Goal: Use online tool/utility: Utilize a website feature to perform a specific function

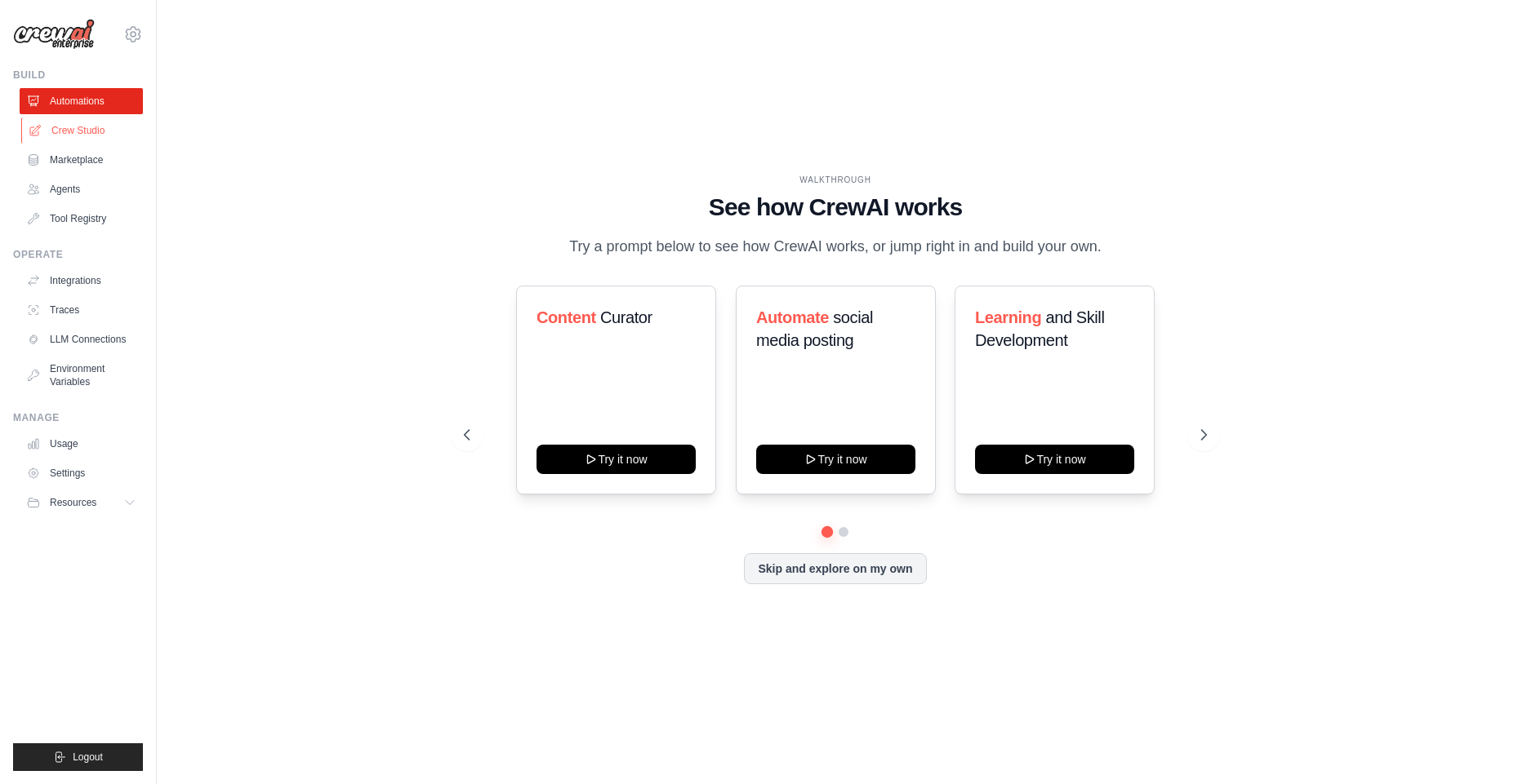
click at [83, 135] on link "Crew Studio" at bounding box center [83, 131] width 124 height 26
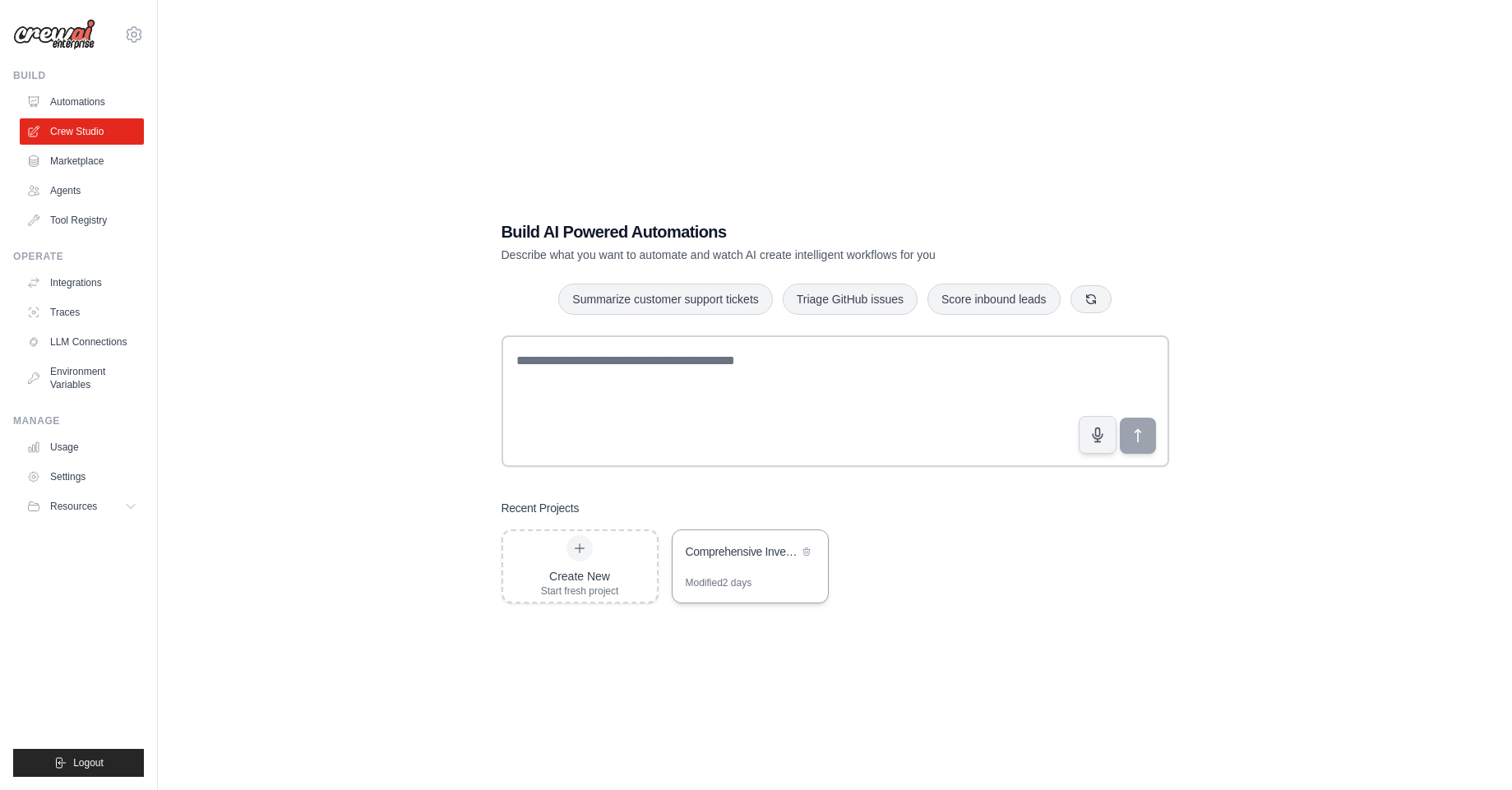
click at [725, 589] on div "Modified 2 days" at bounding box center [718, 582] width 66 height 13
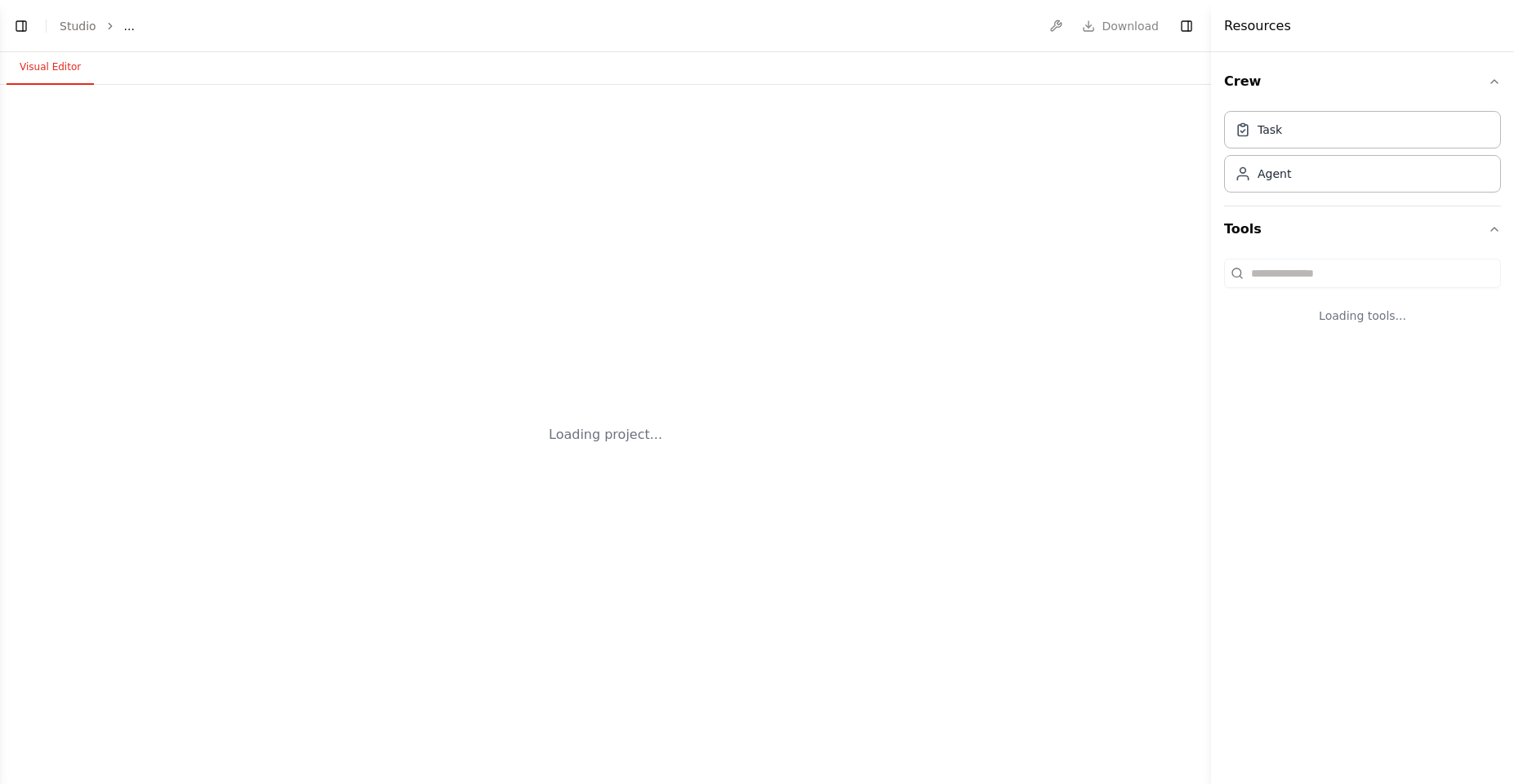
select select "****"
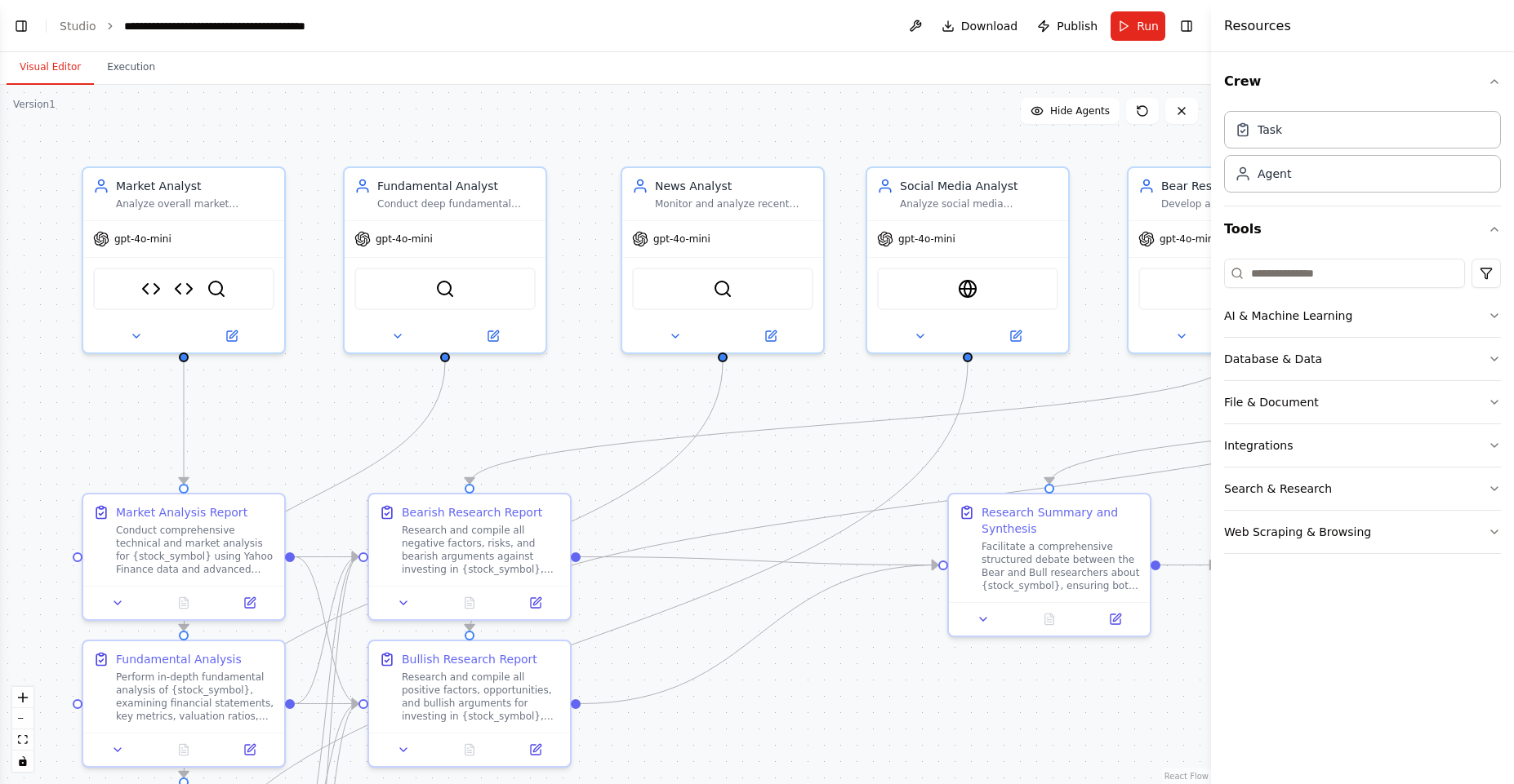
scroll to position [18494, 0]
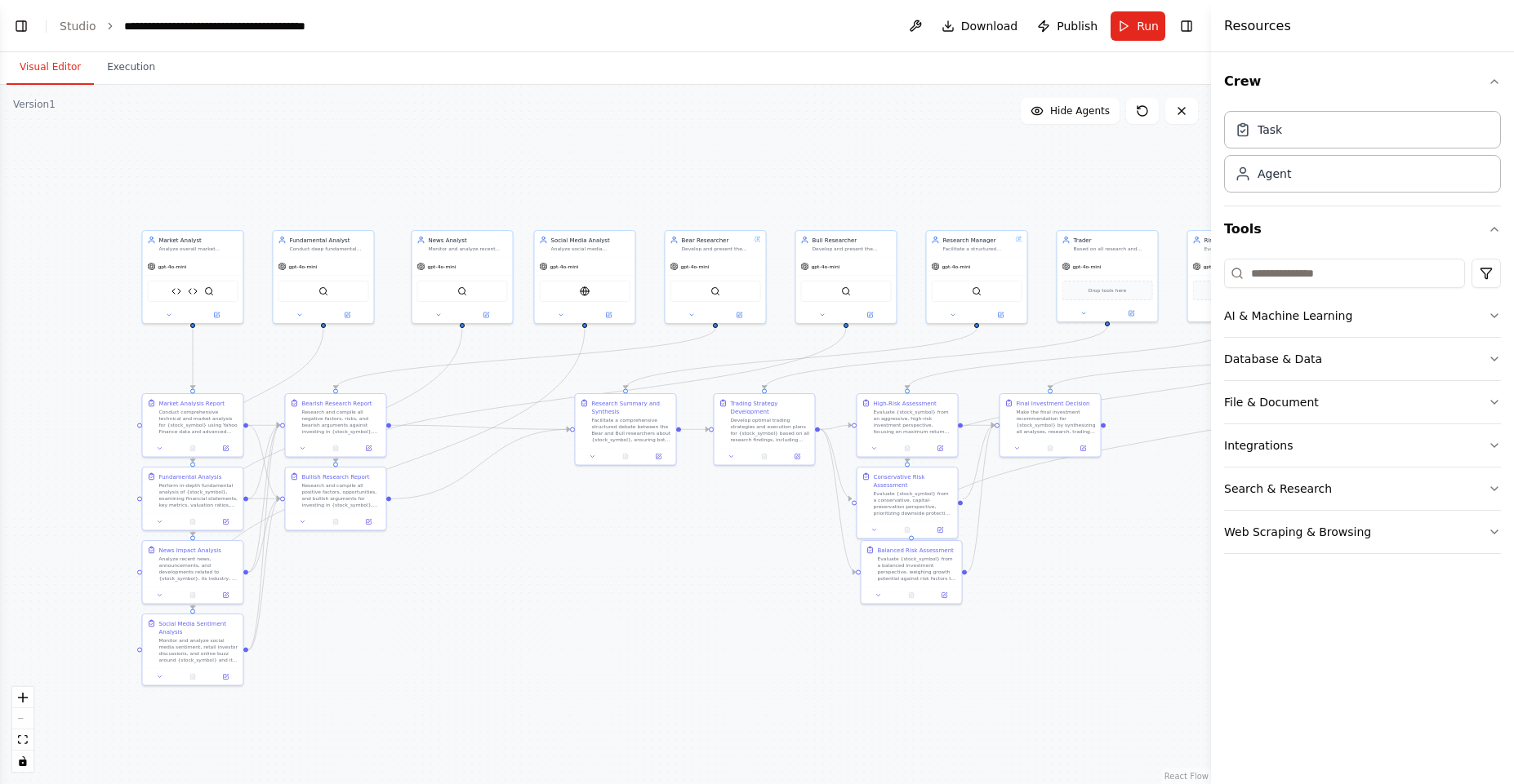
drag, startPoint x: 791, startPoint y: 453, endPoint x: 491, endPoint y: 373, distance: 310.5
click at [491, 373] on div ".deletable-edge-delete-btn { width: 20px; height: 20px; border: 0px solid #ffff…" at bounding box center [606, 435] width 1212 height 700
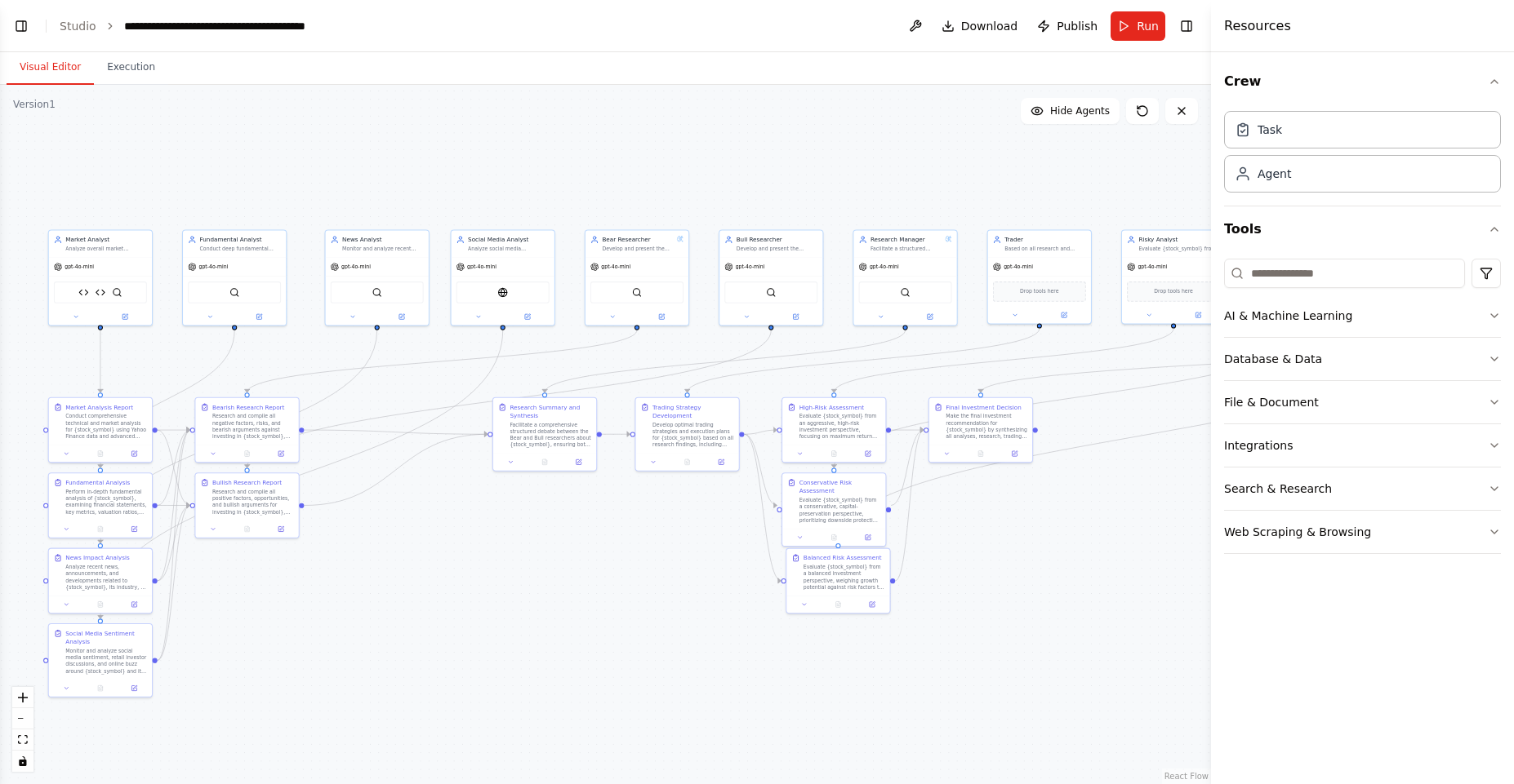
drag, startPoint x: 696, startPoint y: 547, endPoint x: 614, endPoint y: 555, distance: 82.4
click at [614, 555] on div ".deletable-edge-delete-btn { width: 20px; height: 20px; border: 0px solid #ffff…" at bounding box center [606, 435] width 1212 height 700
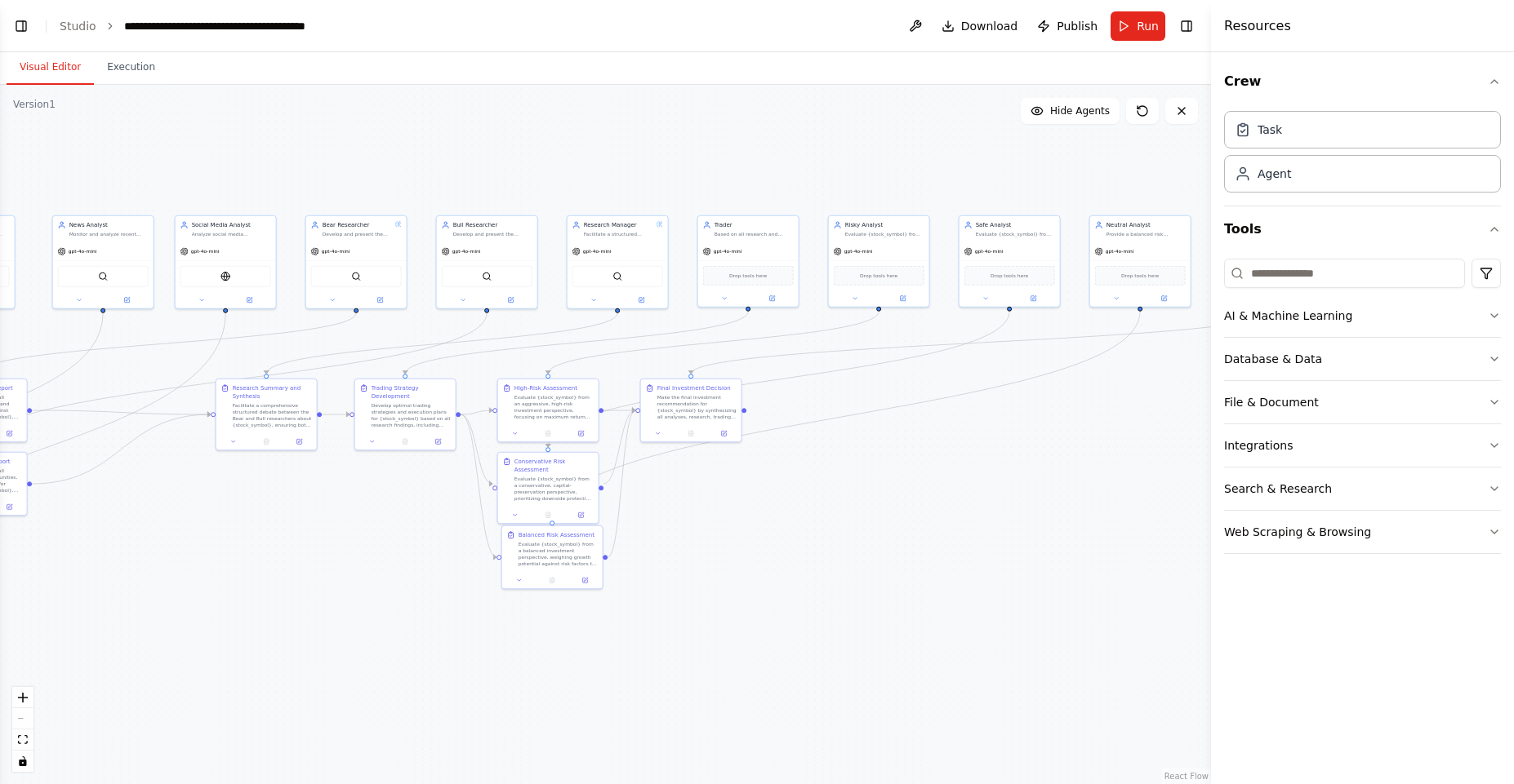
drag, startPoint x: 610, startPoint y: 552, endPoint x: 328, endPoint y: 525, distance: 283.3
click at [328, 527] on div ".deletable-edge-delete-btn { width: 20px; height: 20px; border: 0px solid #ffff…" at bounding box center [606, 435] width 1212 height 700
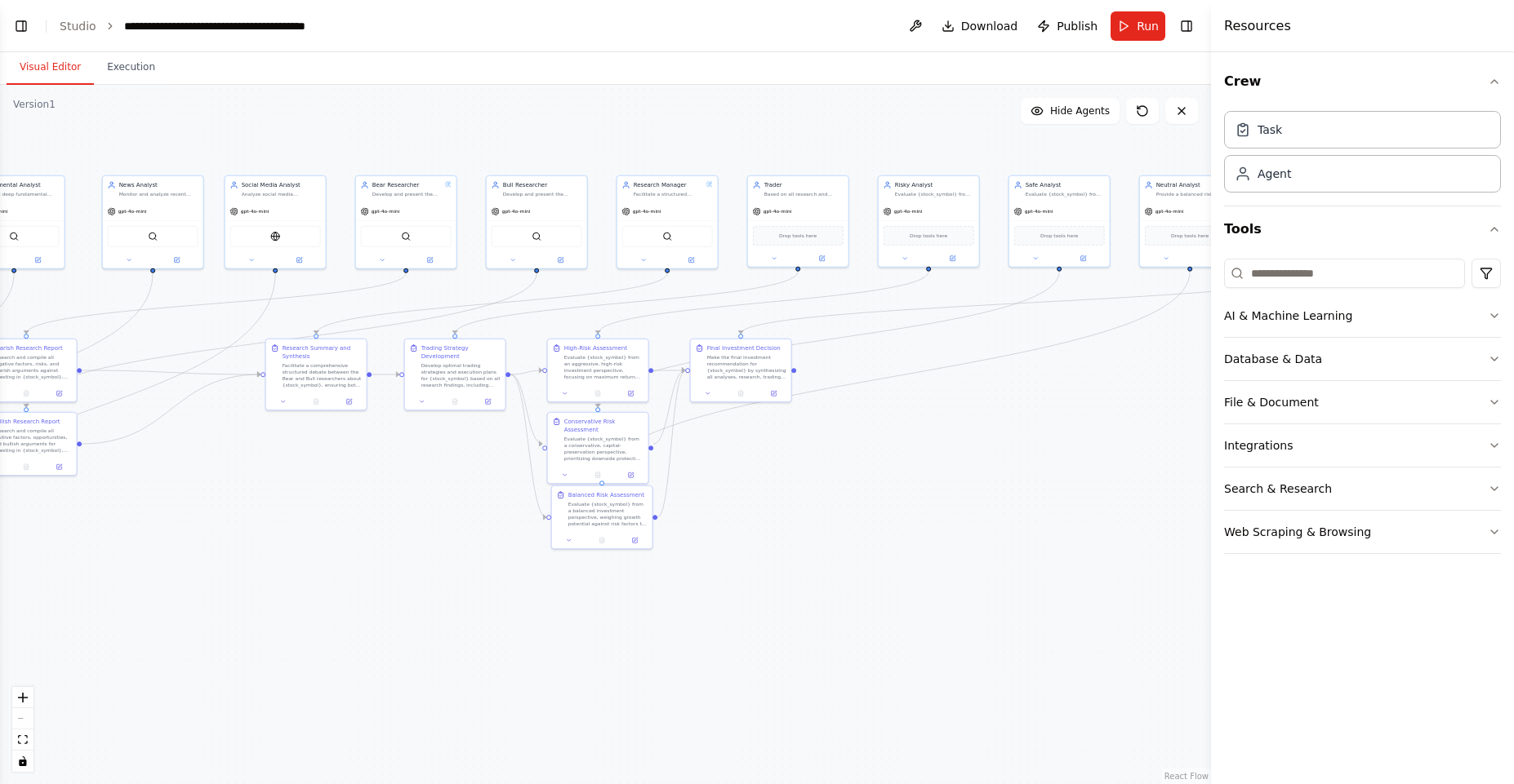
drag, startPoint x: 391, startPoint y: 517, endPoint x: 463, endPoint y: 445, distance: 101.8
click at [463, 444] on div ".deletable-edge-delete-btn { width: 20px; height: 20px; border: 0px solid #ffff…" at bounding box center [606, 435] width 1212 height 700
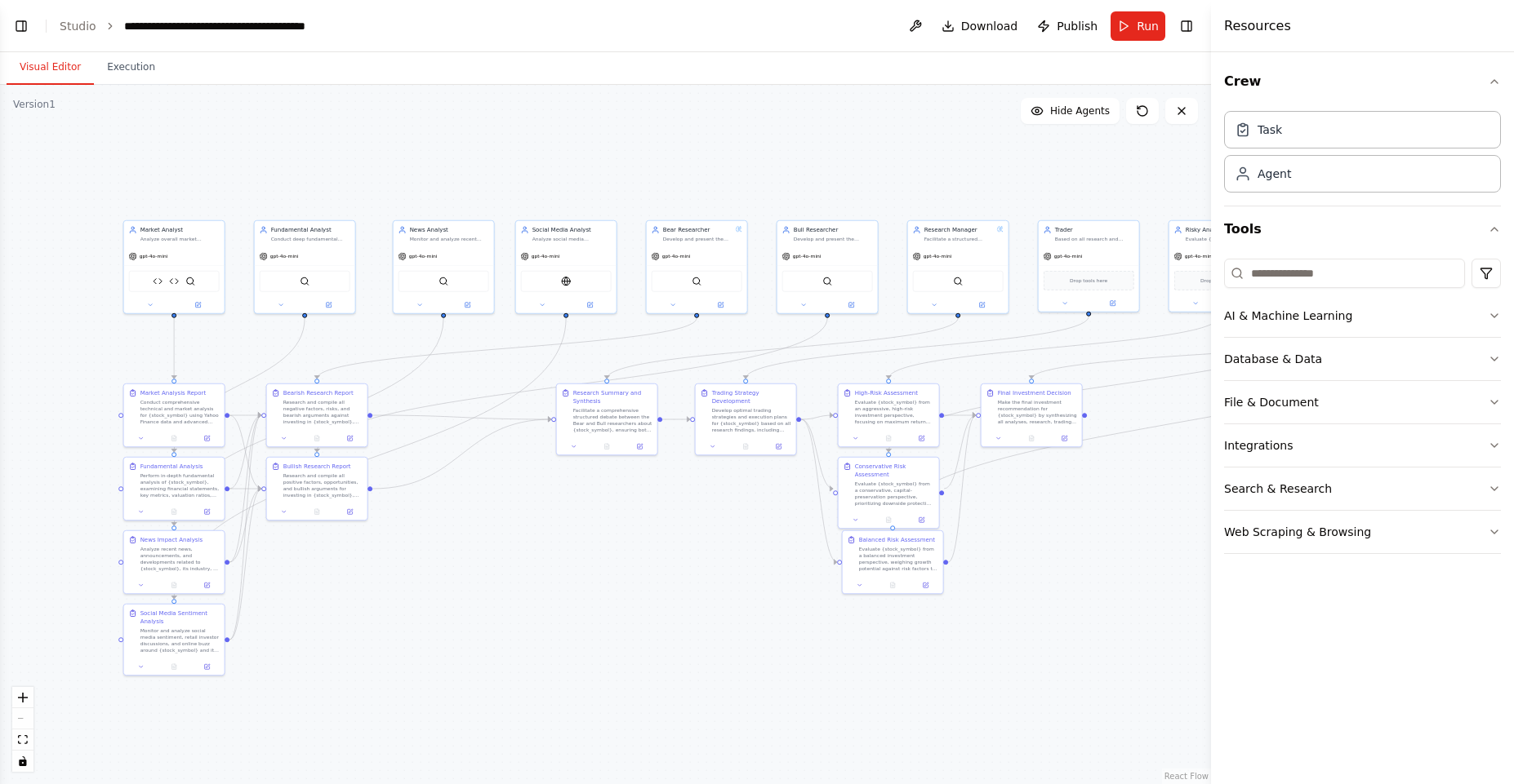
drag, startPoint x: 450, startPoint y: 433, endPoint x: 720, endPoint y: 513, distance: 281.6
click at [720, 513] on div ".deletable-edge-delete-btn { width: 20px; height: 20px; border: 0px solid #ffff…" at bounding box center [606, 435] width 1212 height 700
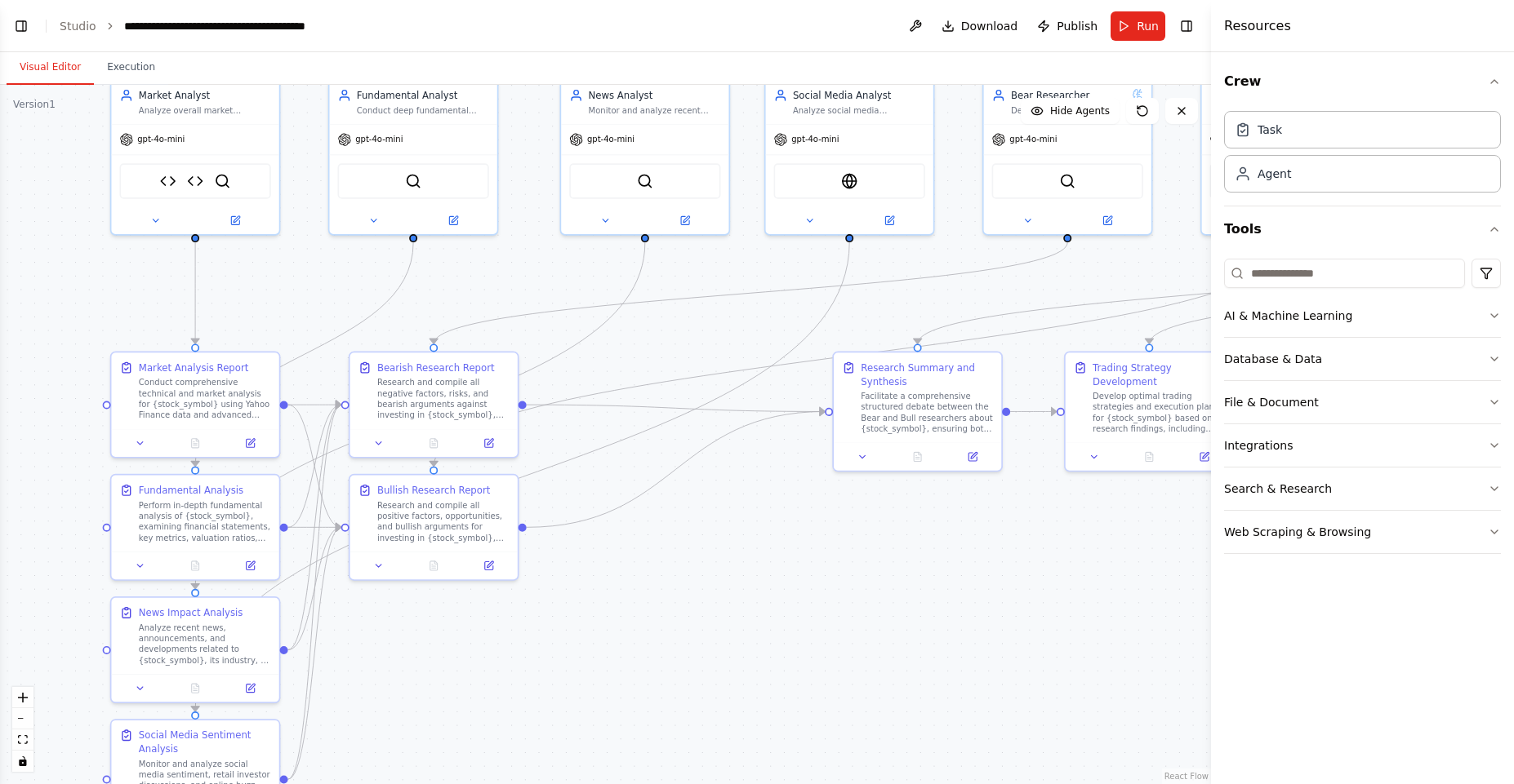
drag, startPoint x: 702, startPoint y: 488, endPoint x: 1096, endPoint y: 532, distance: 396.4
click at [1097, 533] on div ".deletable-edge-delete-btn { width: 20px; height: 20px; border: 0px solid #ffff…" at bounding box center [606, 435] width 1212 height 700
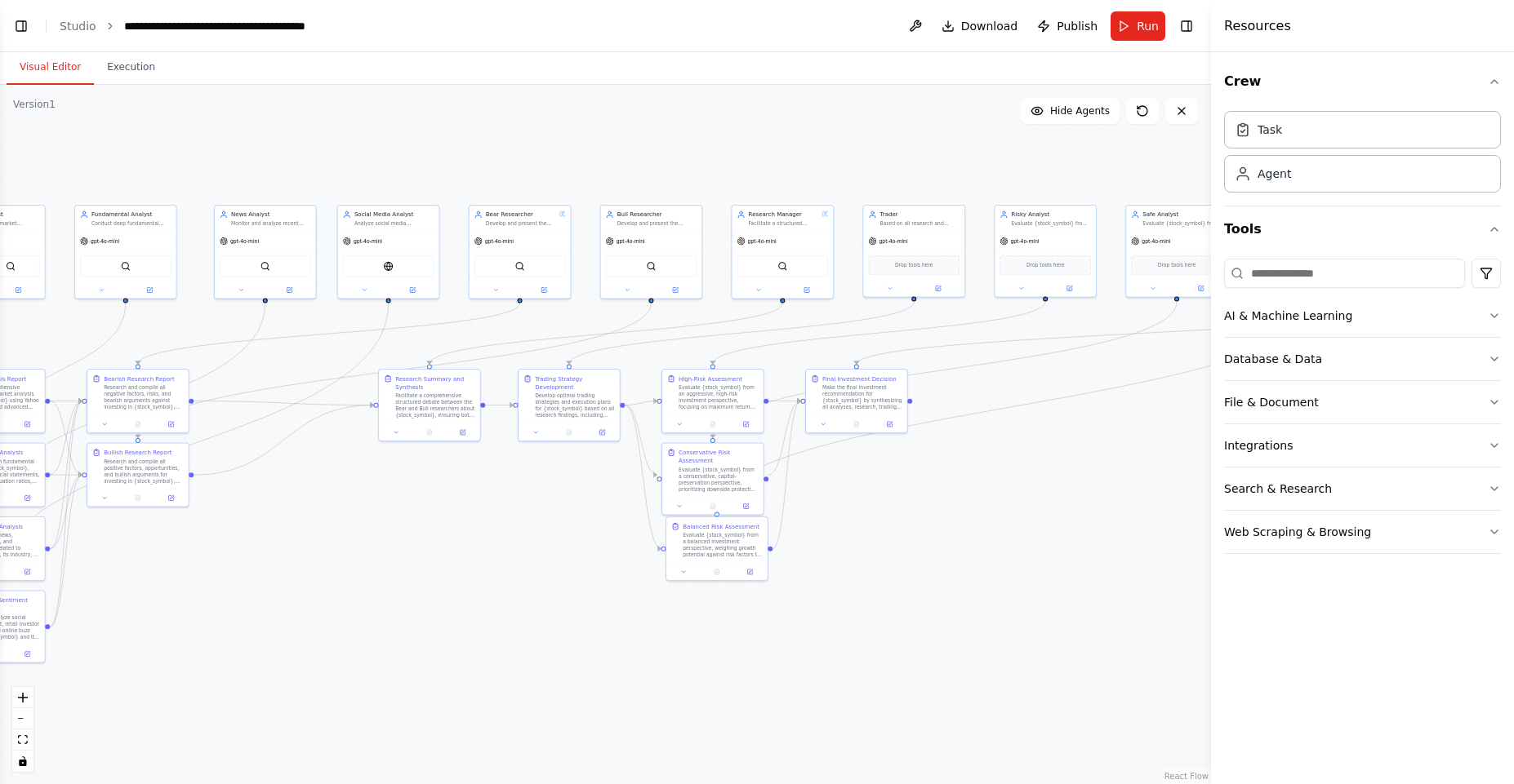
drag, startPoint x: 1090, startPoint y: 529, endPoint x: 521, endPoint y: 471, distance: 571.9
click at [521, 471] on div ".deletable-edge-delete-btn { width: 20px; height: 20px; border: 0px solid #ffff…" at bounding box center [606, 435] width 1212 height 700
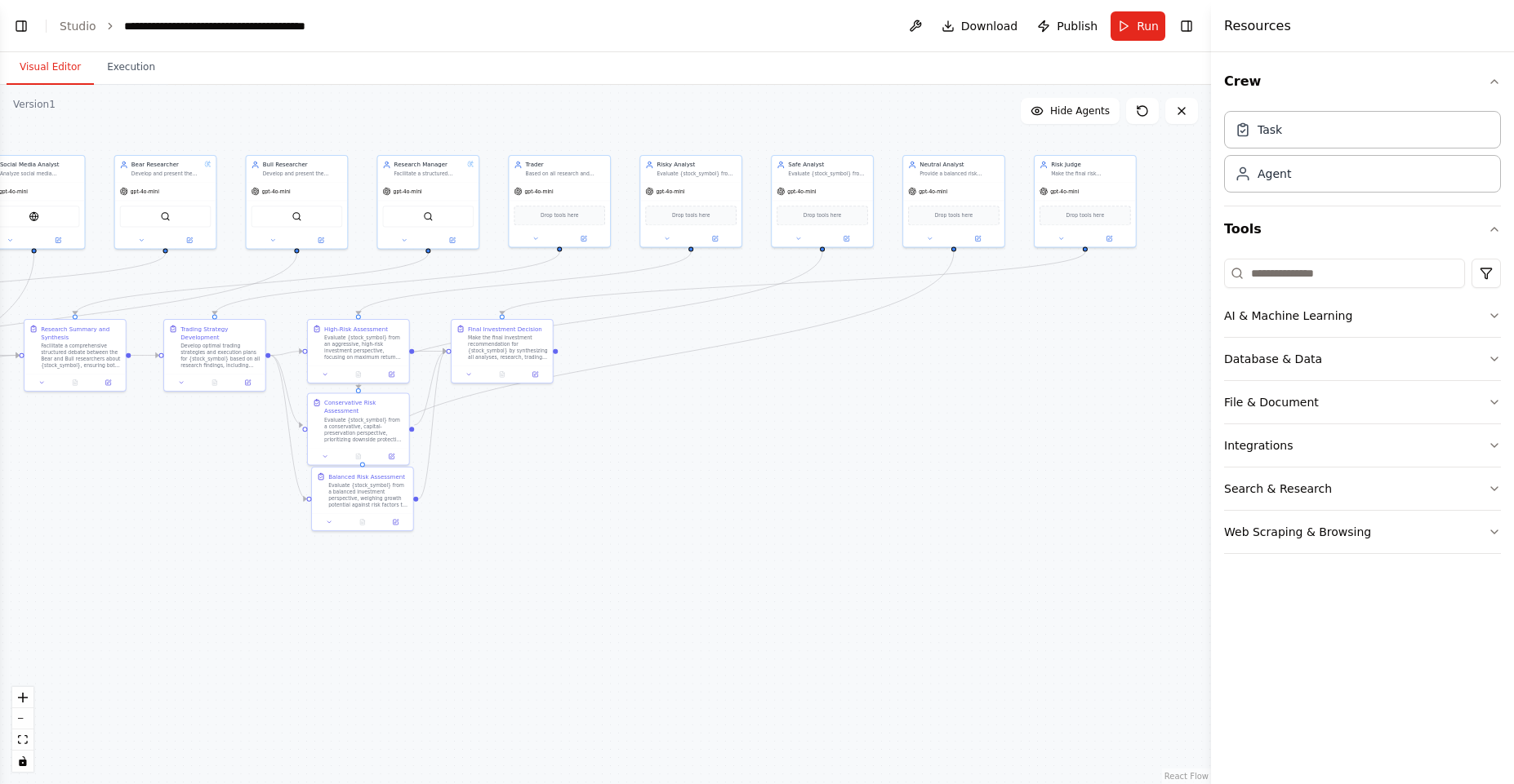
drag, startPoint x: 535, startPoint y: 502, endPoint x: 180, endPoint y: 453, distance: 358.4
click at [180, 453] on div ".deletable-edge-delete-btn { width: 20px; height: 20px; border: 0px solid #ffff…" at bounding box center [606, 435] width 1212 height 700
drag, startPoint x: 187, startPoint y: 452, endPoint x: 609, endPoint y: 565, distance: 436.9
click at [609, 565] on div ".deletable-edge-delete-btn { width: 20px; height: 20px; border: 0px solid #ffff…" at bounding box center [606, 435] width 1212 height 700
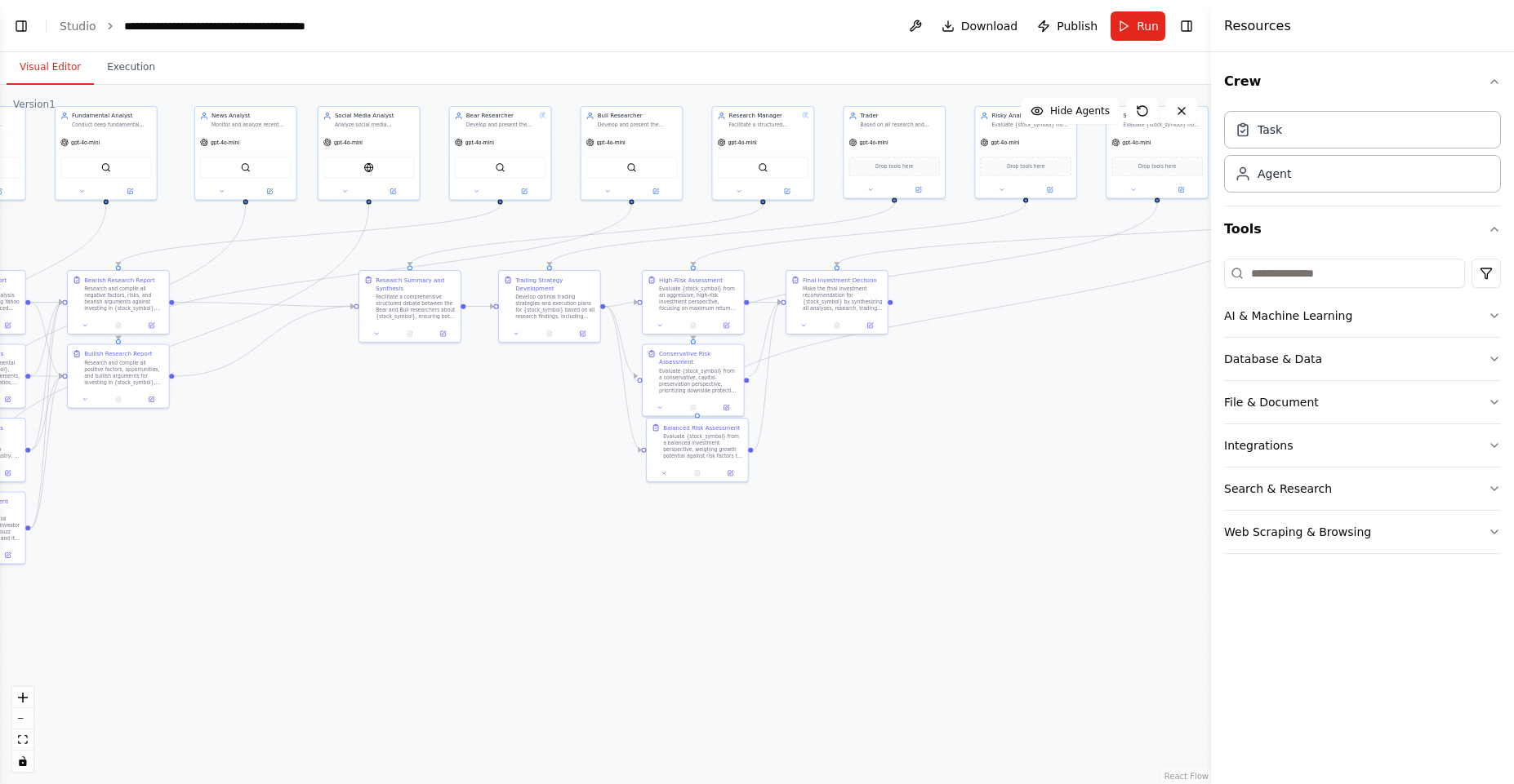
drag, startPoint x: 607, startPoint y: 565, endPoint x: 942, endPoint y: 517, distance: 338.4
click at [942, 517] on div ".deletable-edge-delete-btn { width: 20px; height: 20px; border: 0px solid #ffff…" at bounding box center [606, 435] width 1212 height 700
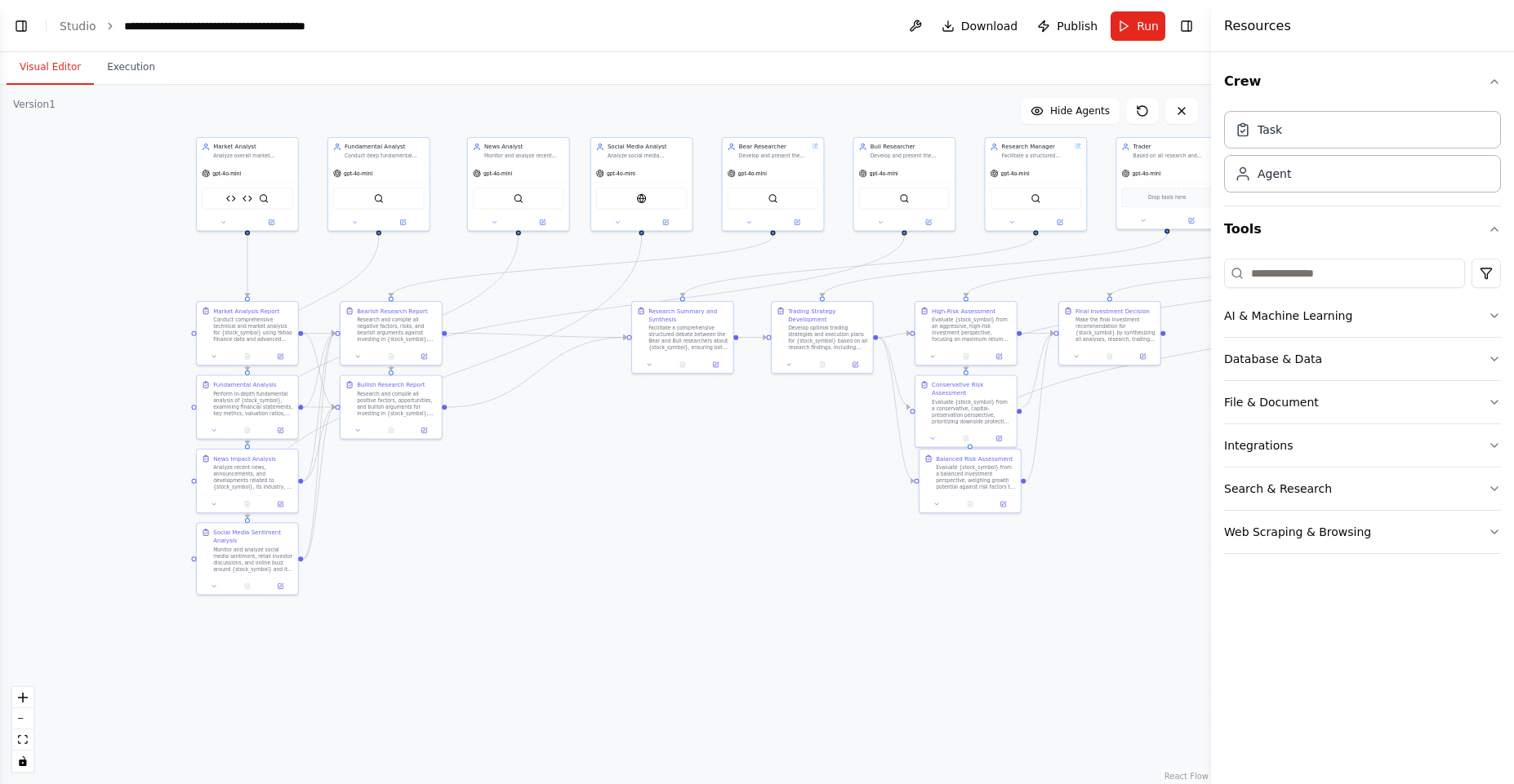
drag, startPoint x: 498, startPoint y: 484, endPoint x: 770, endPoint y: 515, distance: 273.8
click at [770, 515] on div ".deletable-edge-delete-btn { width: 20px; height: 20px; border: 0px solid #ffff…" at bounding box center [606, 435] width 1212 height 700
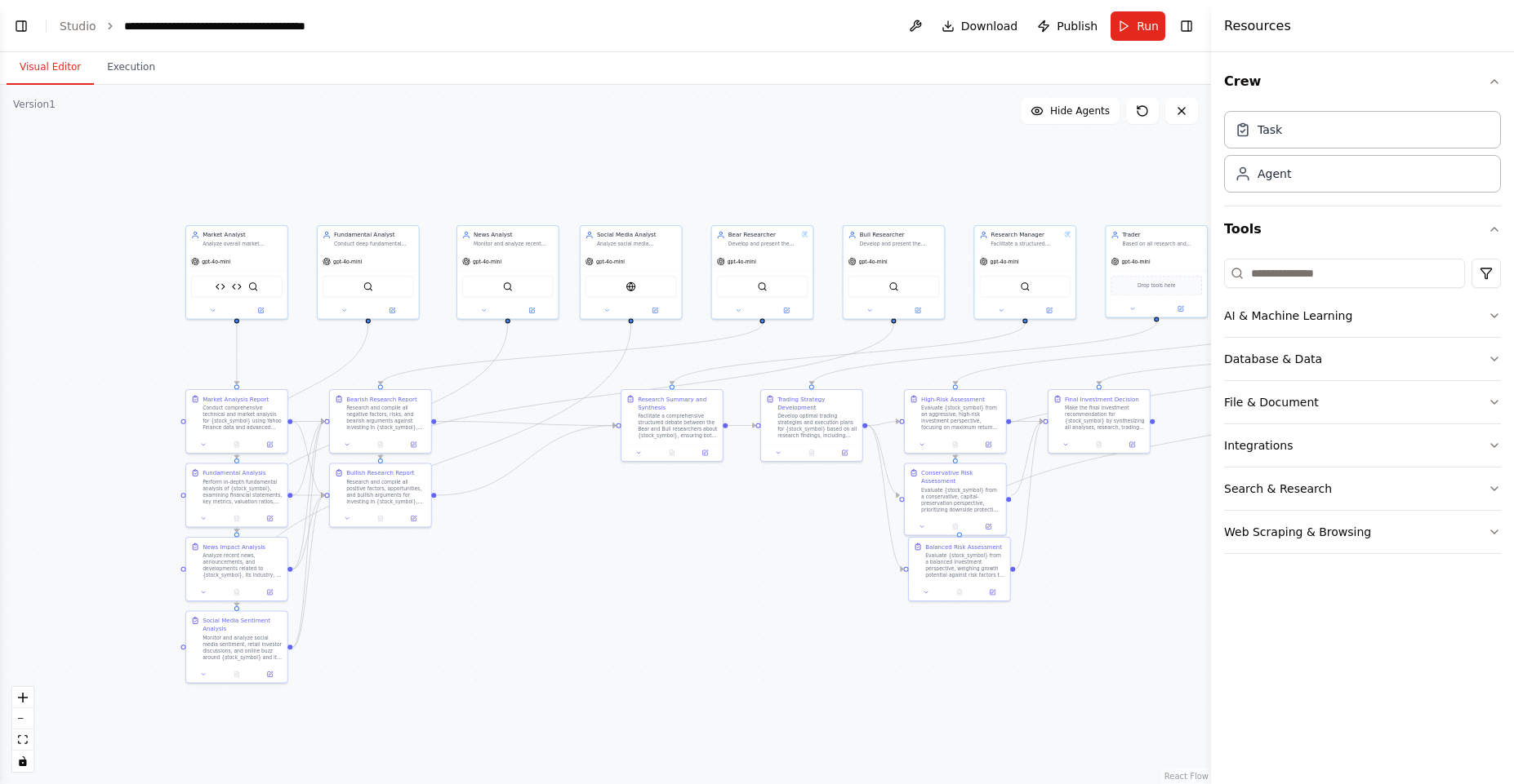
drag, startPoint x: 809, startPoint y: 532, endPoint x: 795, endPoint y: 617, distance: 86.1
click at [798, 621] on div ".deletable-edge-delete-btn { width: 20px; height: 20px; border: 0px solid #ffff…" at bounding box center [606, 435] width 1212 height 700
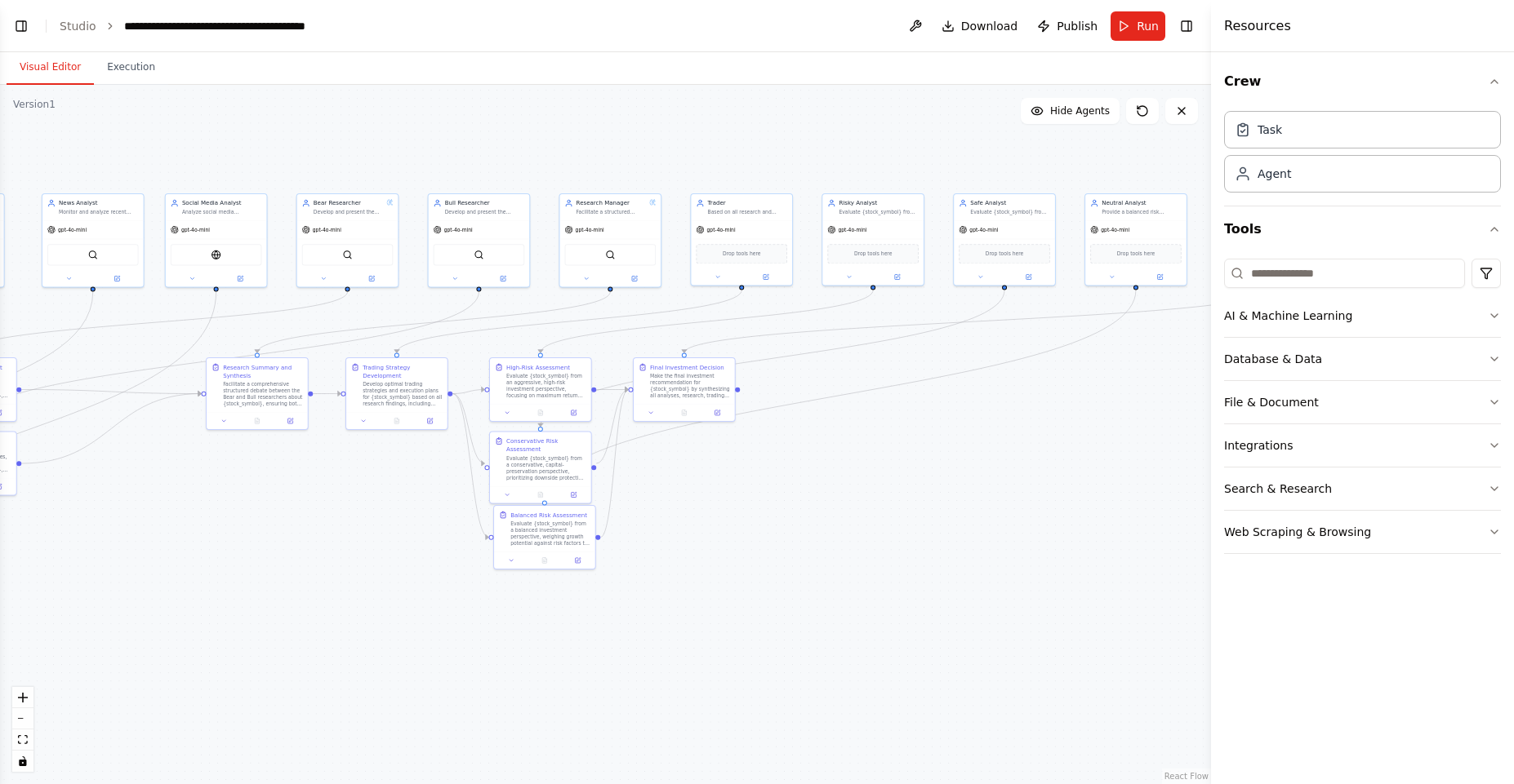
drag, startPoint x: 700, startPoint y: 604, endPoint x: 294, endPoint y: 565, distance: 407.9
click at [287, 570] on div ".deletable-edge-delete-btn { width: 20px; height: 20px; border: 0px solid #ffff…" at bounding box center [606, 435] width 1212 height 700
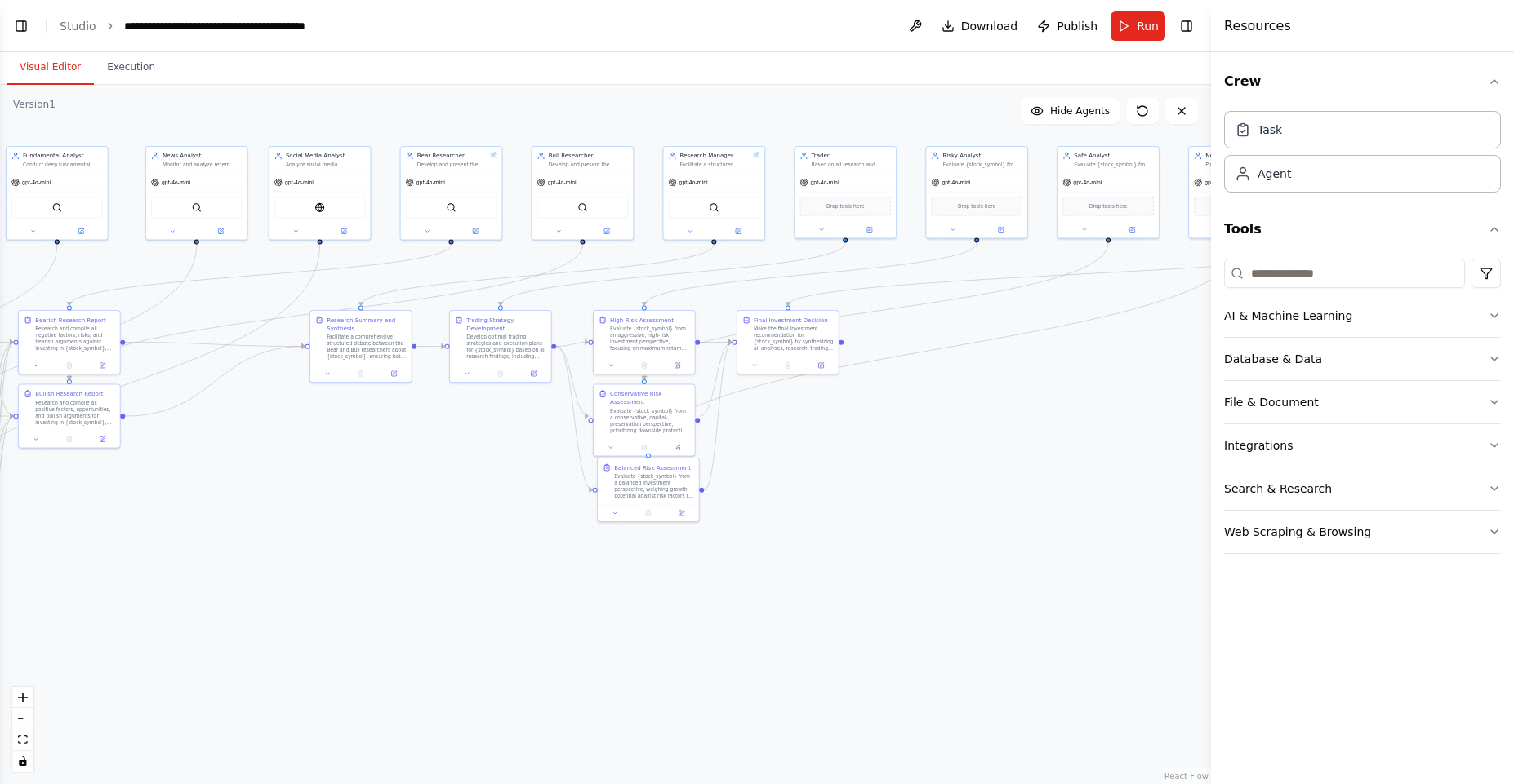
drag, startPoint x: 687, startPoint y: 557, endPoint x: 790, endPoint y: 511, distance: 112.8
click at [790, 511] on div ".deletable-edge-delete-btn { width: 20px; height: 20px; border: 0px solid #ffff…" at bounding box center [606, 435] width 1212 height 700
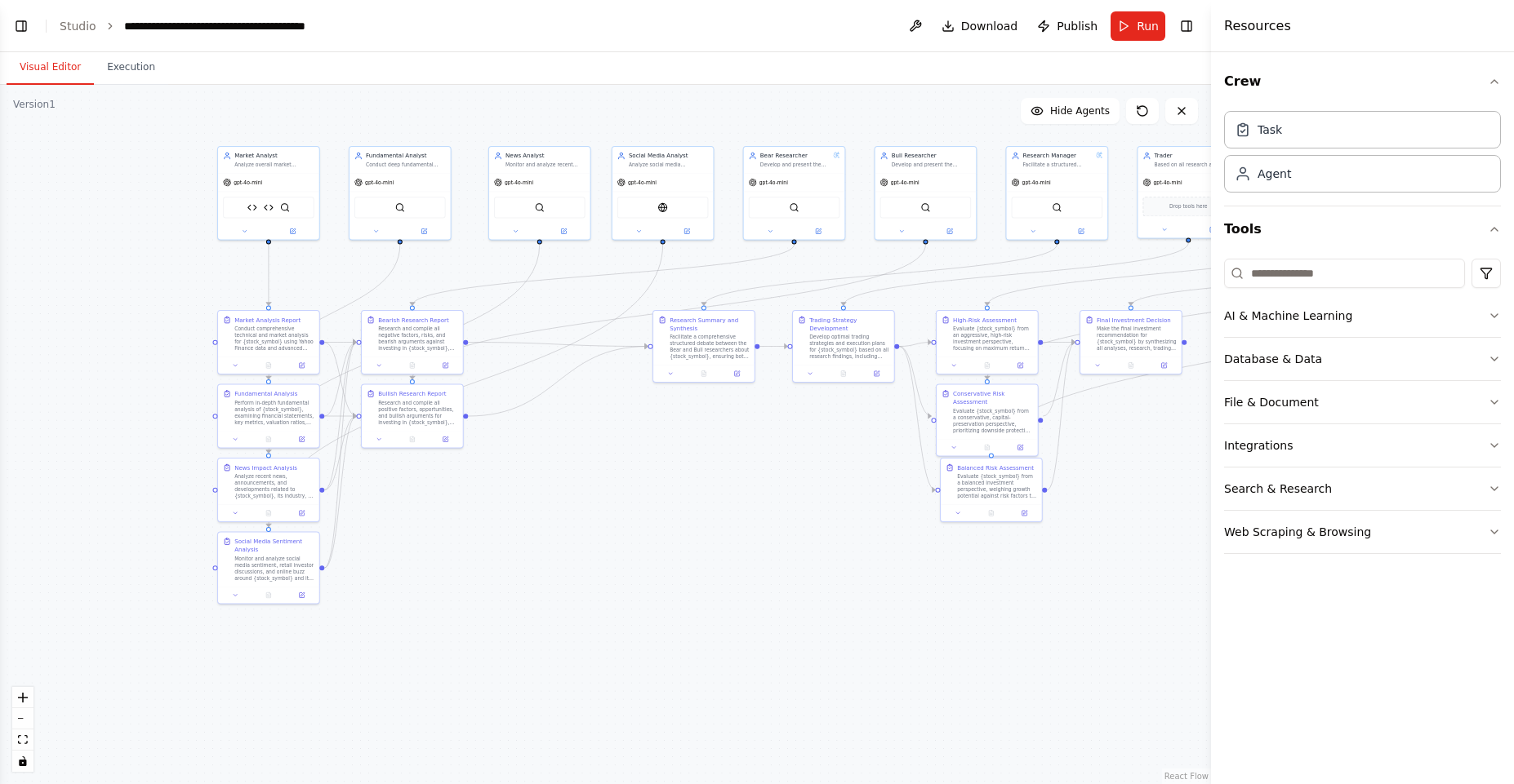
drag, startPoint x: 789, startPoint y: 511, endPoint x: 1133, endPoint y: 511, distance: 344.0
click at [1133, 511] on div ".deletable-edge-delete-btn { width: 20px; height: 20px; border: 0px solid #ffff…" at bounding box center [606, 435] width 1212 height 700
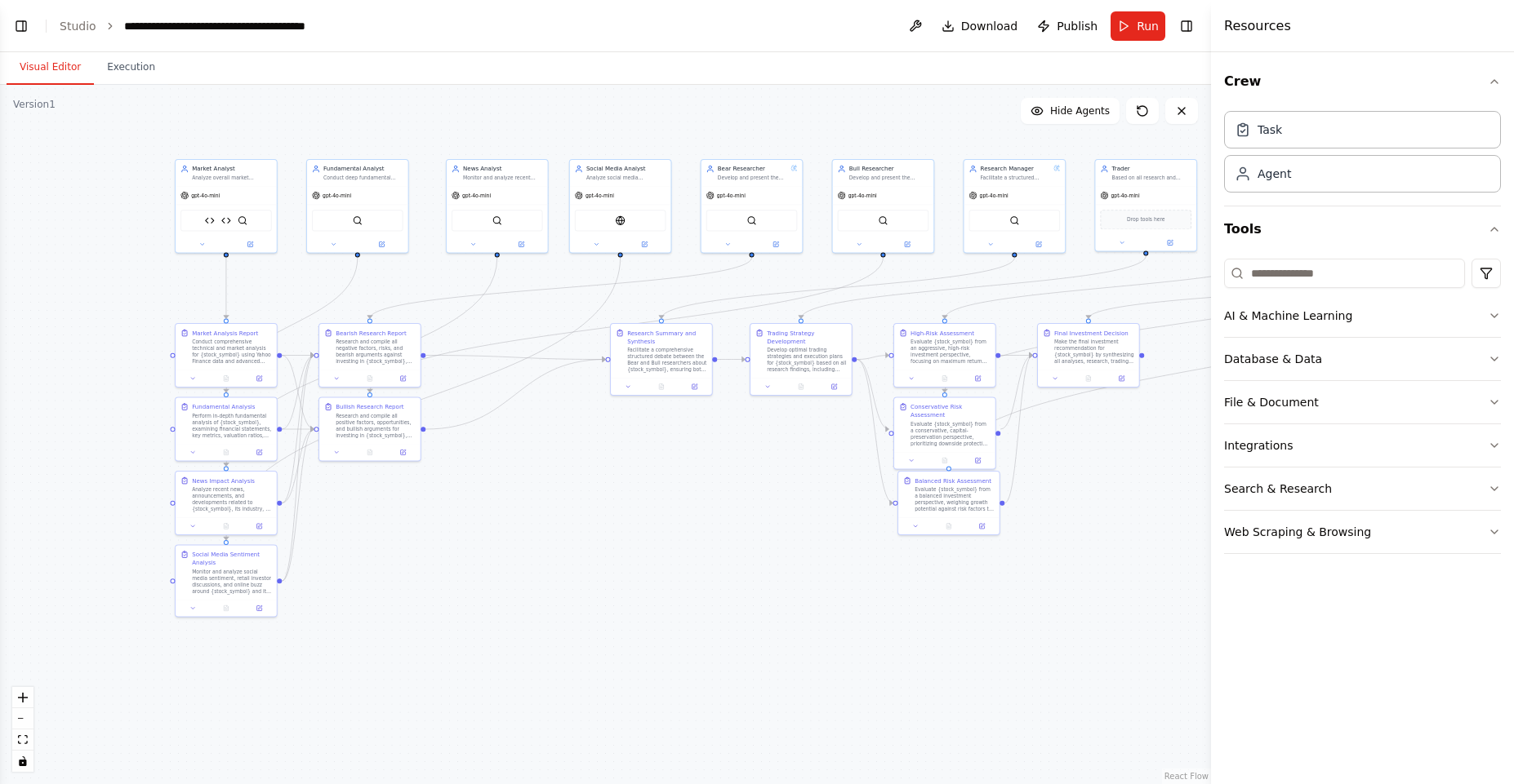
drag, startPoint x: 1130, startPoint y: 511, endPoint x: 1088, endPoint y: 524, distance: 44.0
click at [1088, 524] on div ".deletable-edge-delete-btn { width: 20px; height: 20px; border: 0px solid #ffff…" at bounding box center [606, 435] width 1212 height 700
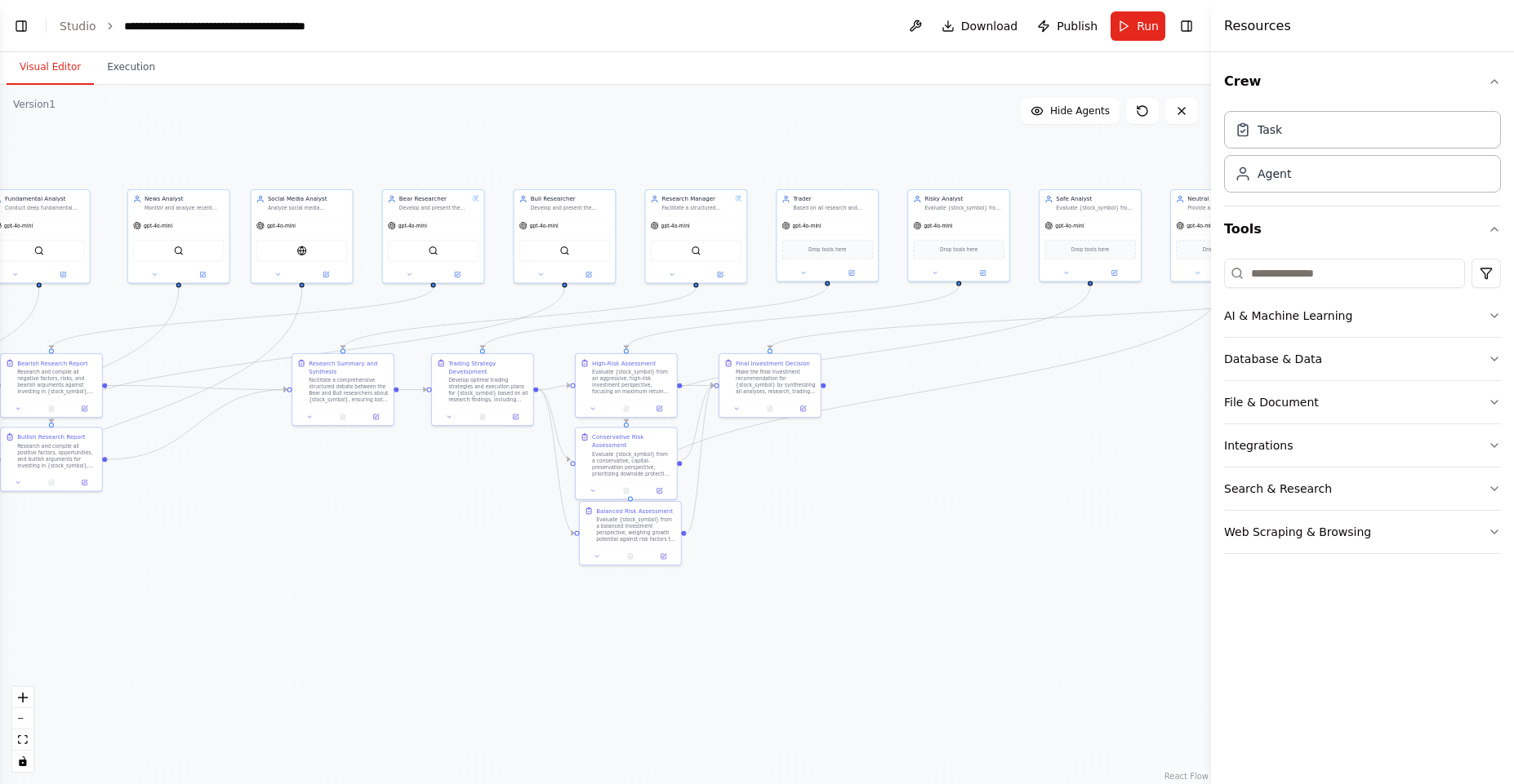
drag, startPoint x: 1089, startPoint y: 523, endPoint x: 754, endPoint y: 548, distance: 335.9
click at [754, 551] on div ".deletable-edge-delete-btn { width: 20px; height: 20px; border: 0px solid #ffff…" at bounding box center [606, 435] width 1212 height 700
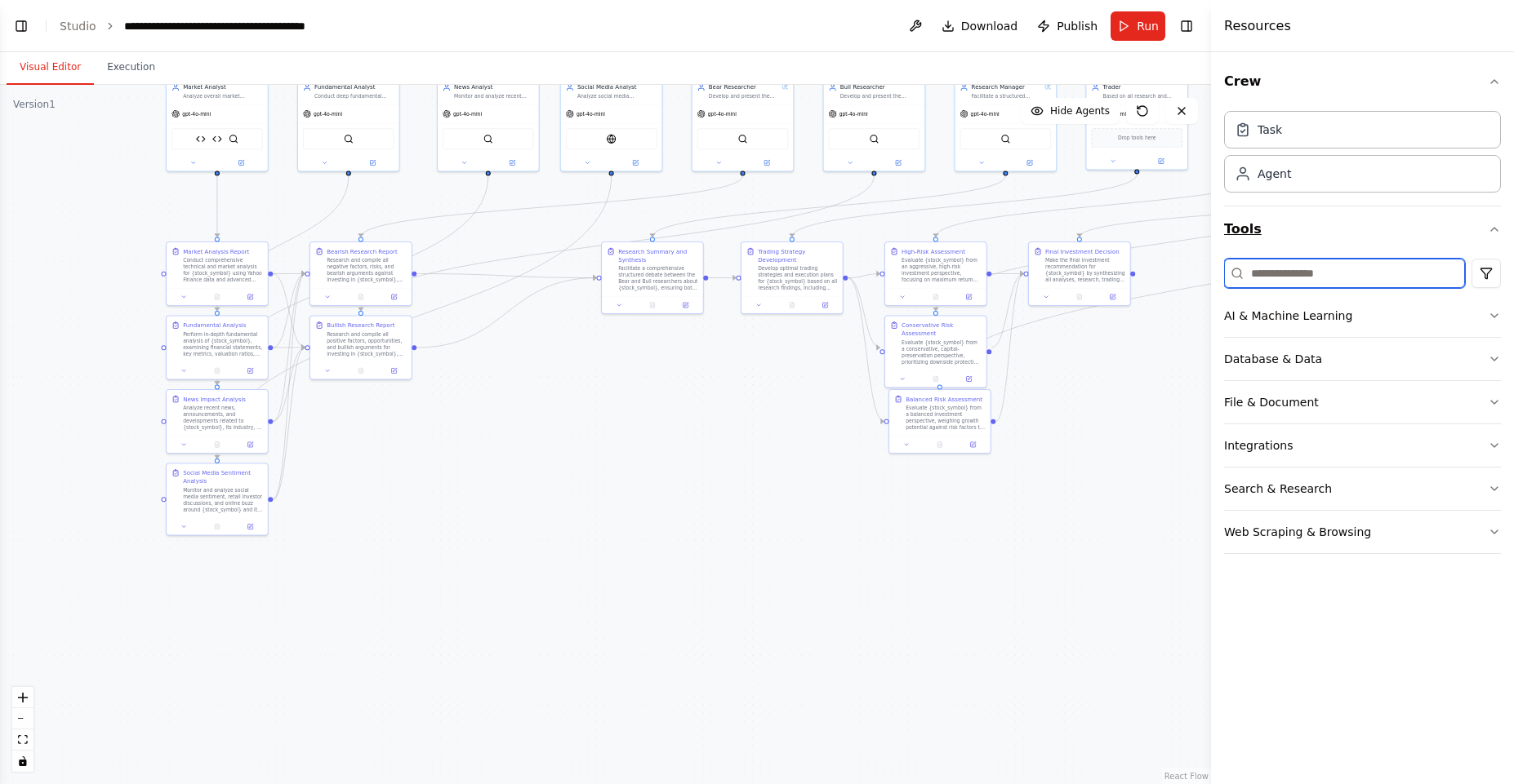
drag, startPoint x: 1028, startPoint y: 363, endPoint x: 1352, endPoint y: 247, distance: 344.1
click at [1350, 251] on div "BETA A investment trading firm 07:49 PM ▶ Thought process I'd be happy to help …" at bounding box center [757, 392] width 1514 height 784
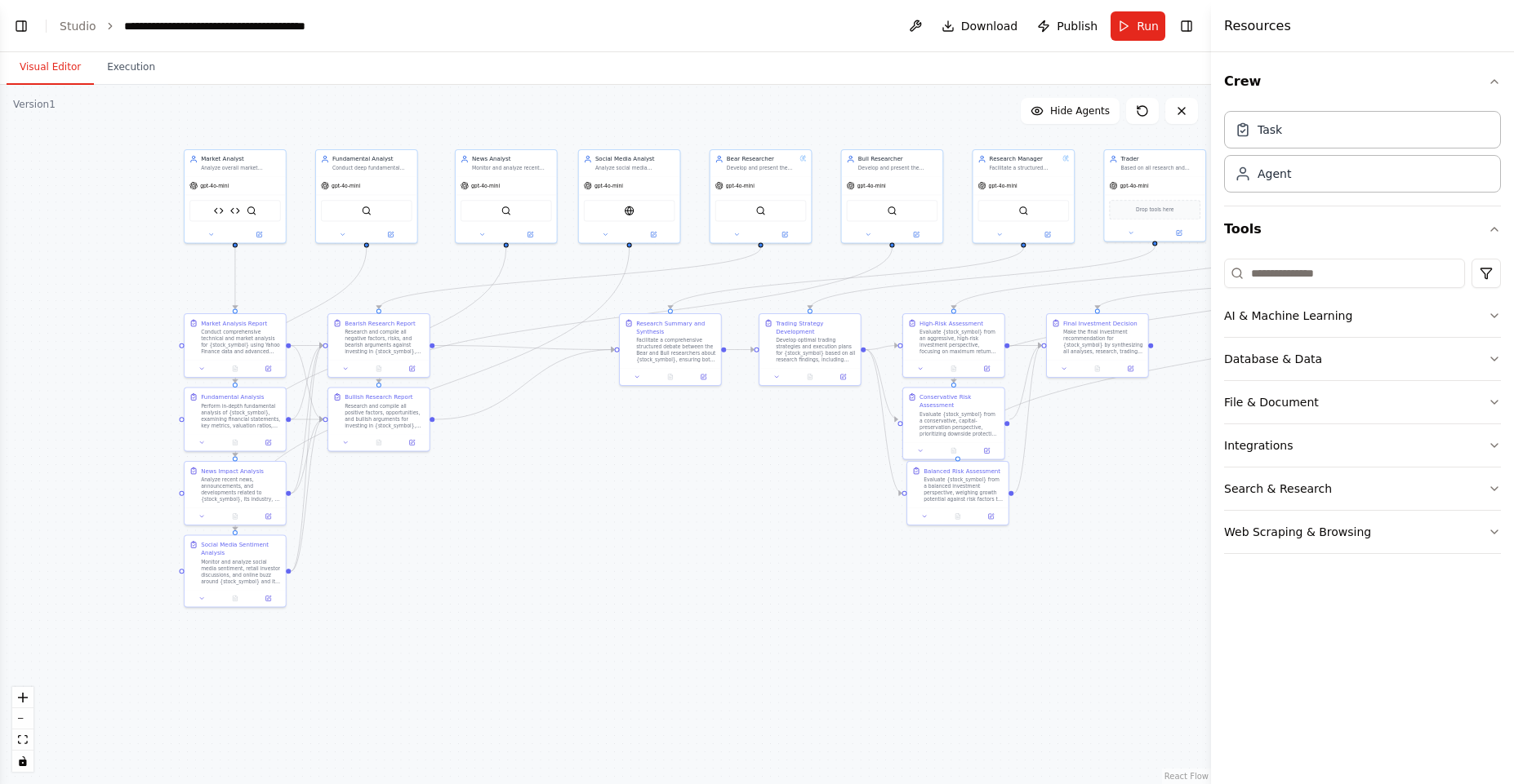
drag, startPoint x: 103, startPoint y: 248, endPoint x: 125, endPoint y: 322, distance: 77.2
click at [125, 322] on div ".deletable-edge-delete-btn { width: 20px; height: 20px; border: 0px solid #ffff…" at bounding box center [606, 435] width 1212 height 700
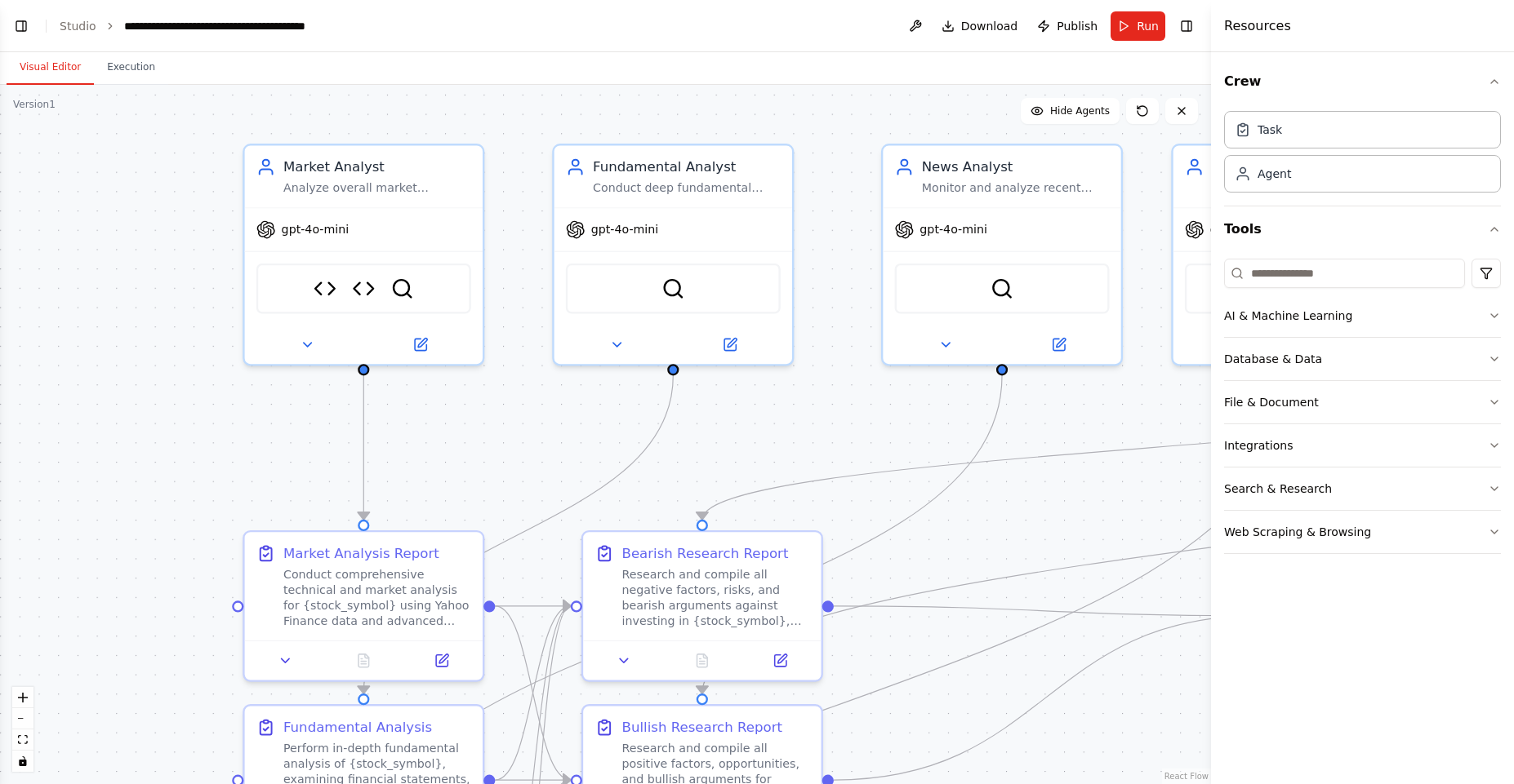
drag, startPoint x: 189, startPoint y: 214, endPoint x: 189, endPoint y: 307, distance: 93.0
click at [190, 307] on div ".deletable-edge-delete-btn { width: 20px; height: 20px; border: 0px solid #ffff…" at bounding box center [606, 435] width 1212 height 700
click at [413, 183] on div "Analyze overall market conditions, technical trends, and price movements for {s…" at bounding box center [376, 184] width 188 height 16
click at [426, 340] on icon at bounding box center [419, 340] width 16 height 16
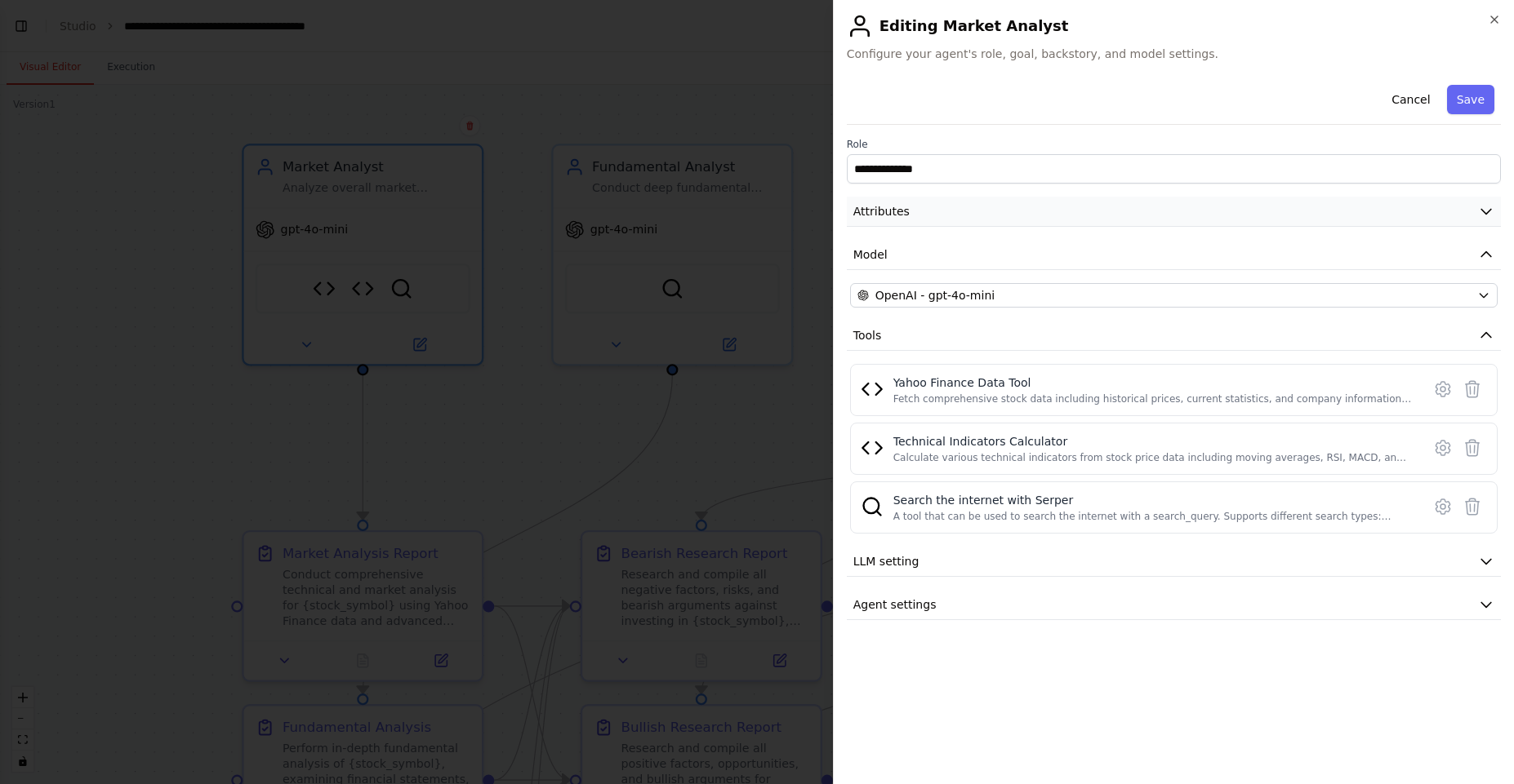
click at [949, 211] on button "Attributes" at bounding box center [1174, 211] width 654 height 30
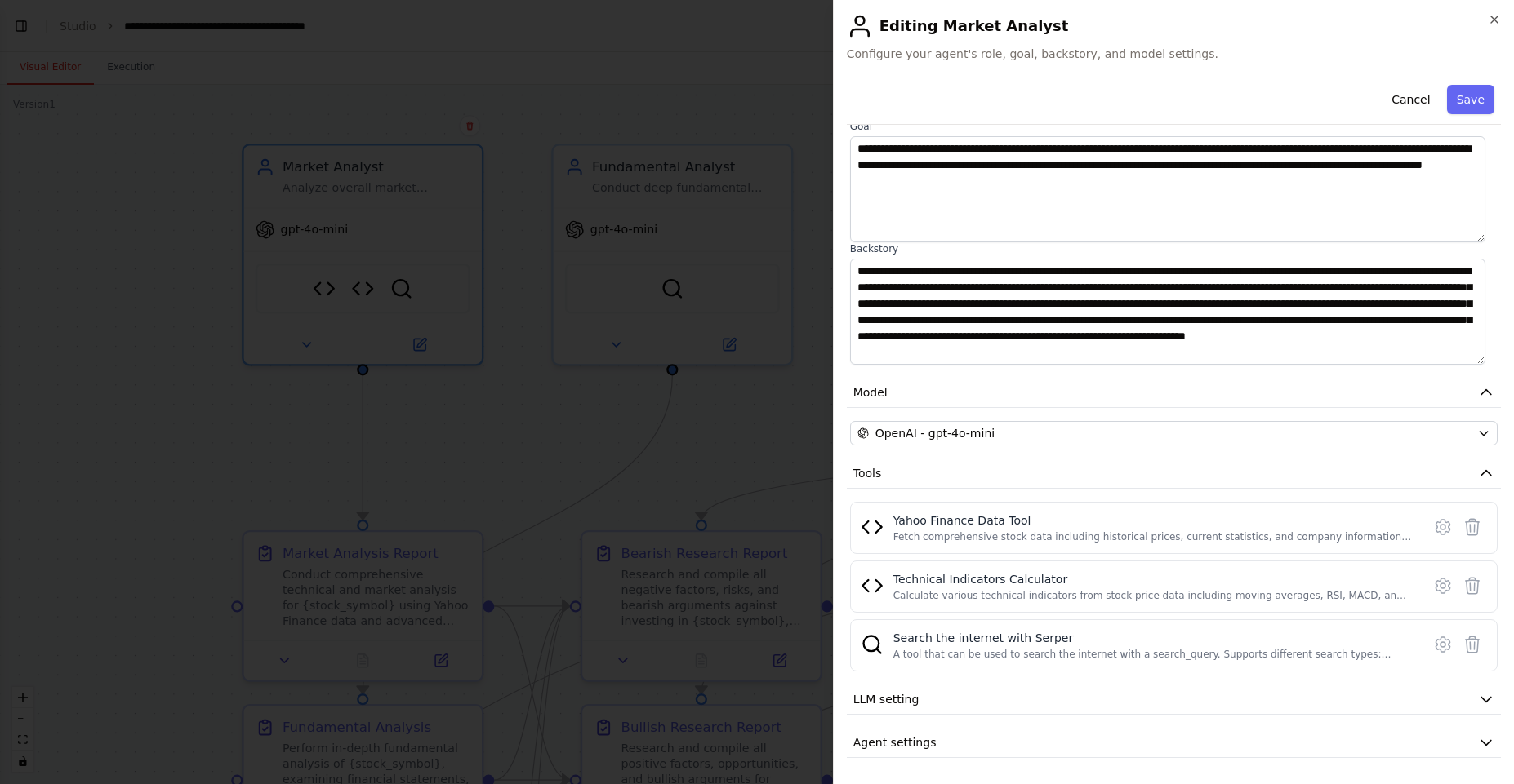
scroll to position [117, 0]
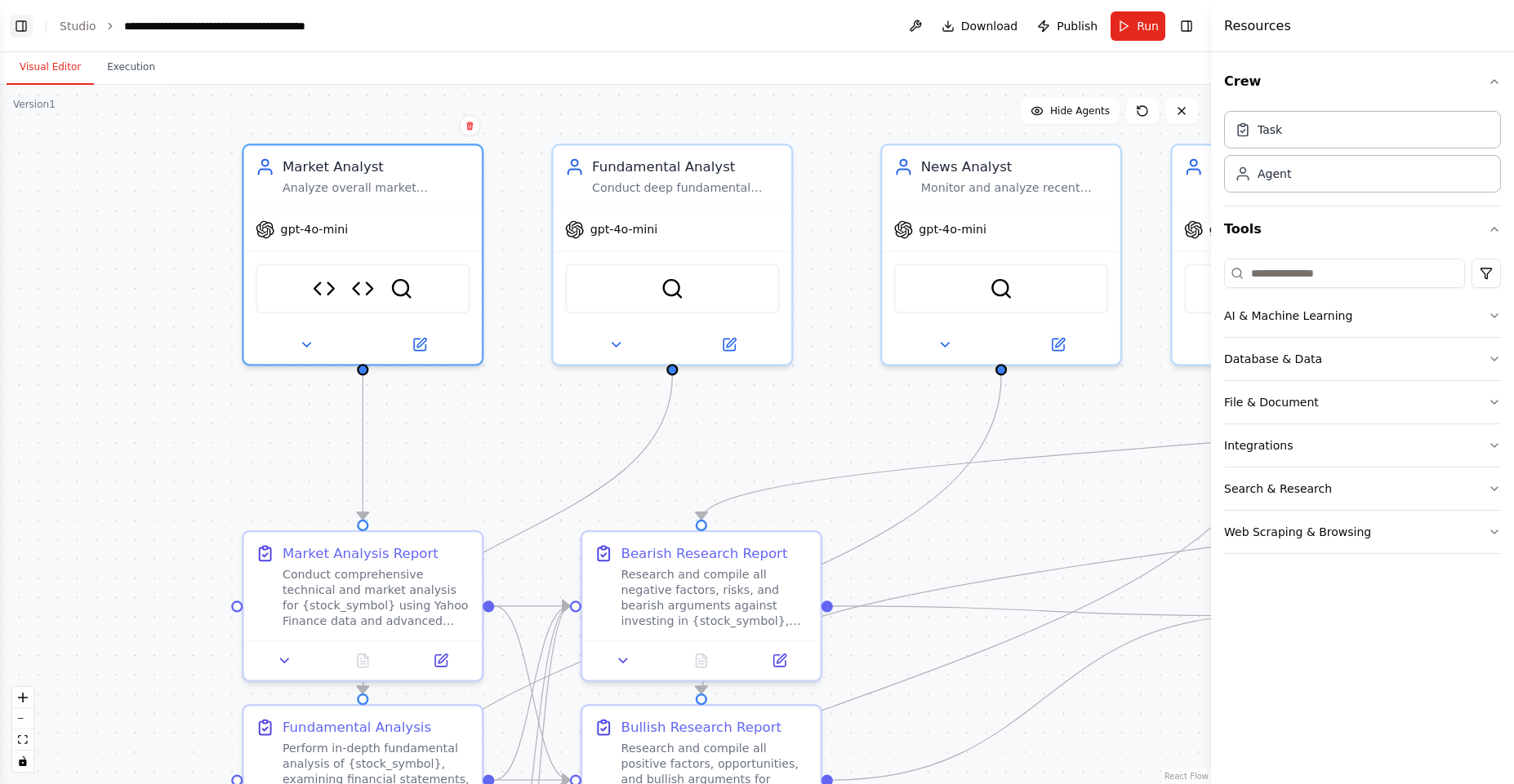
click at [21, 36] on button "Toggle Left Sidebar" at bounding box center [21, 26] width 23 height 23
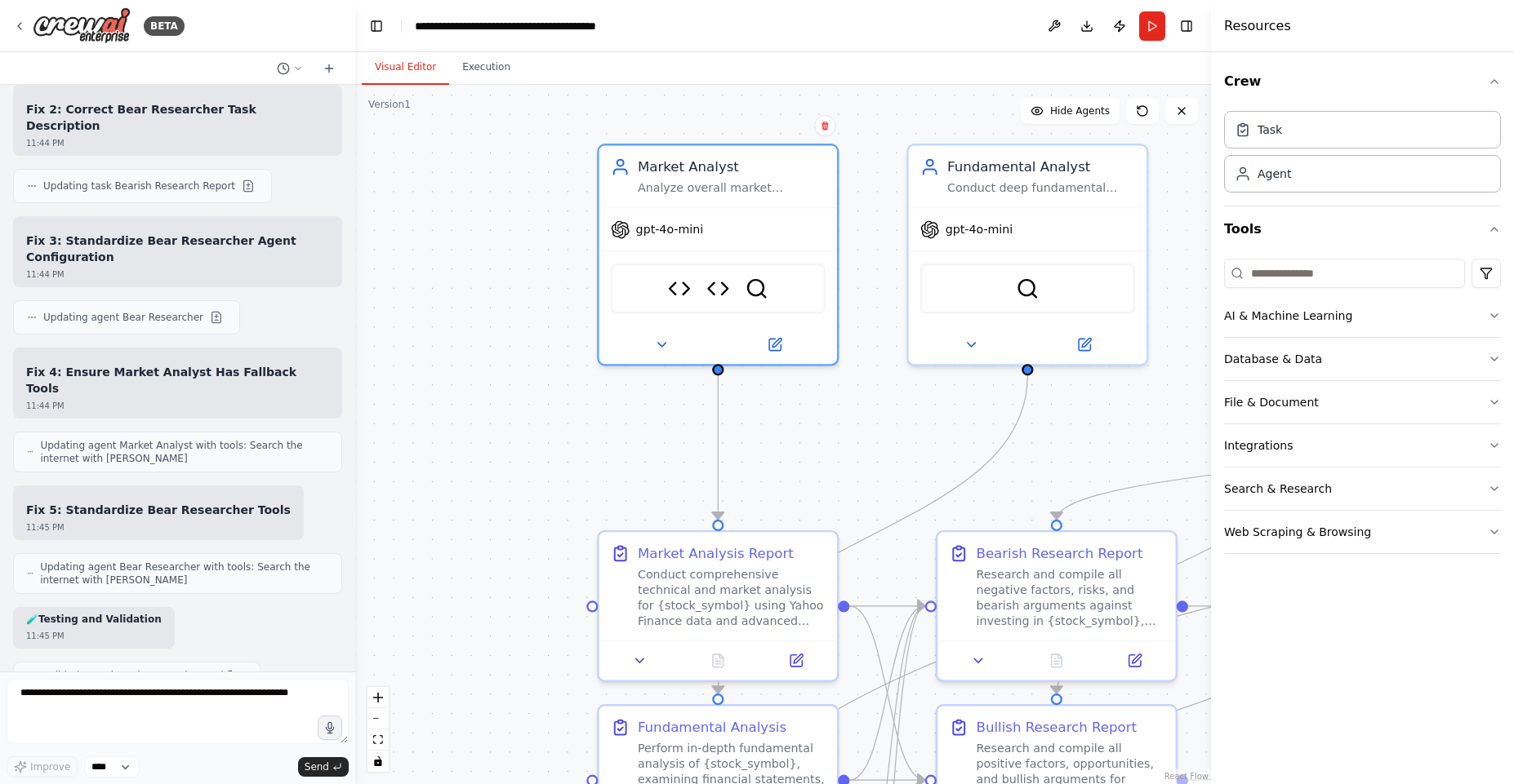
scroll to position [18494, 0]
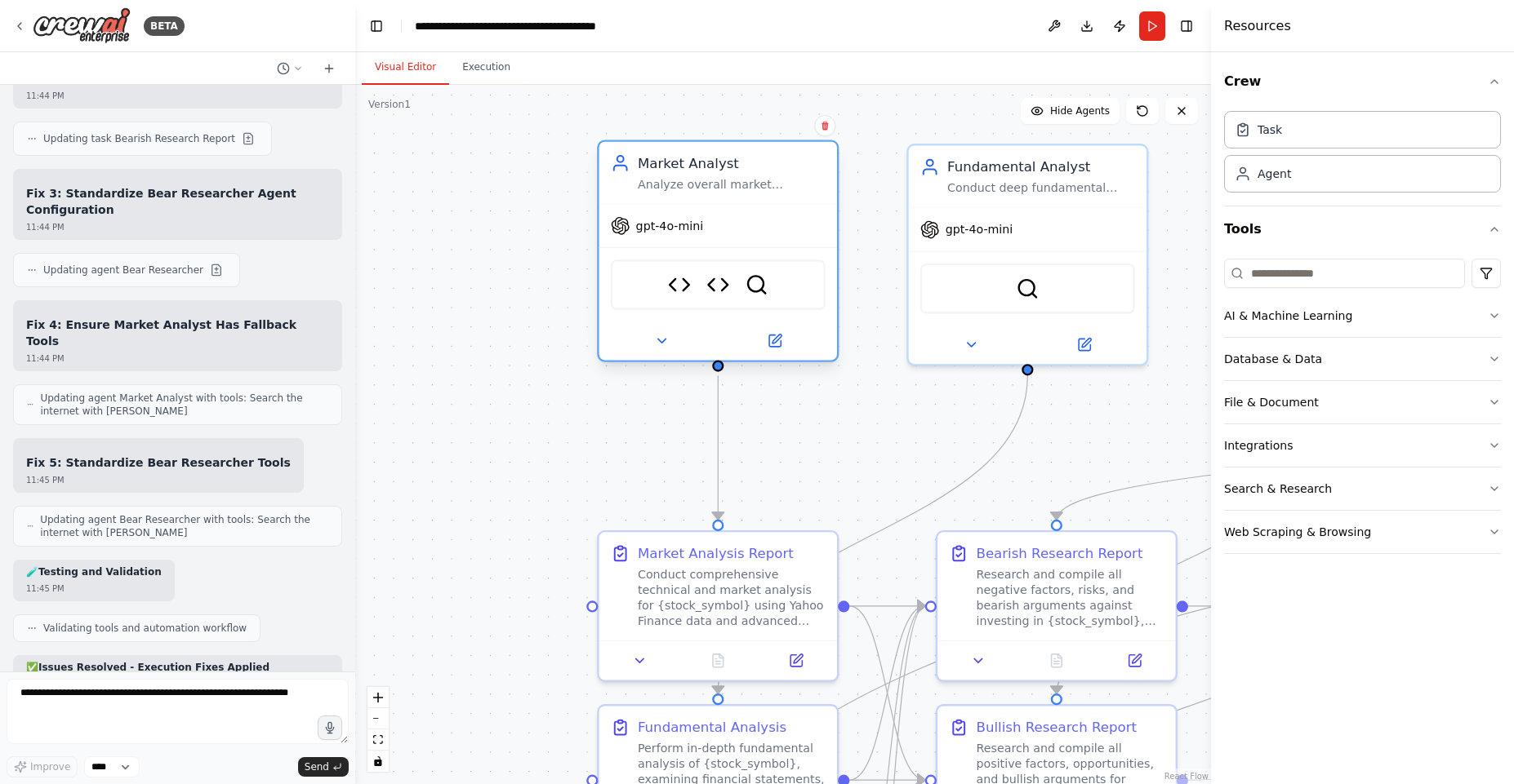
click at [692, 186] on div "Analyze overall market conditions, technical trends, and price movements for {s…" at bounding box center [731, 184] width 188 height 16
click at [779, 349] on button at bounding box center [775, 340] width 109 height 23
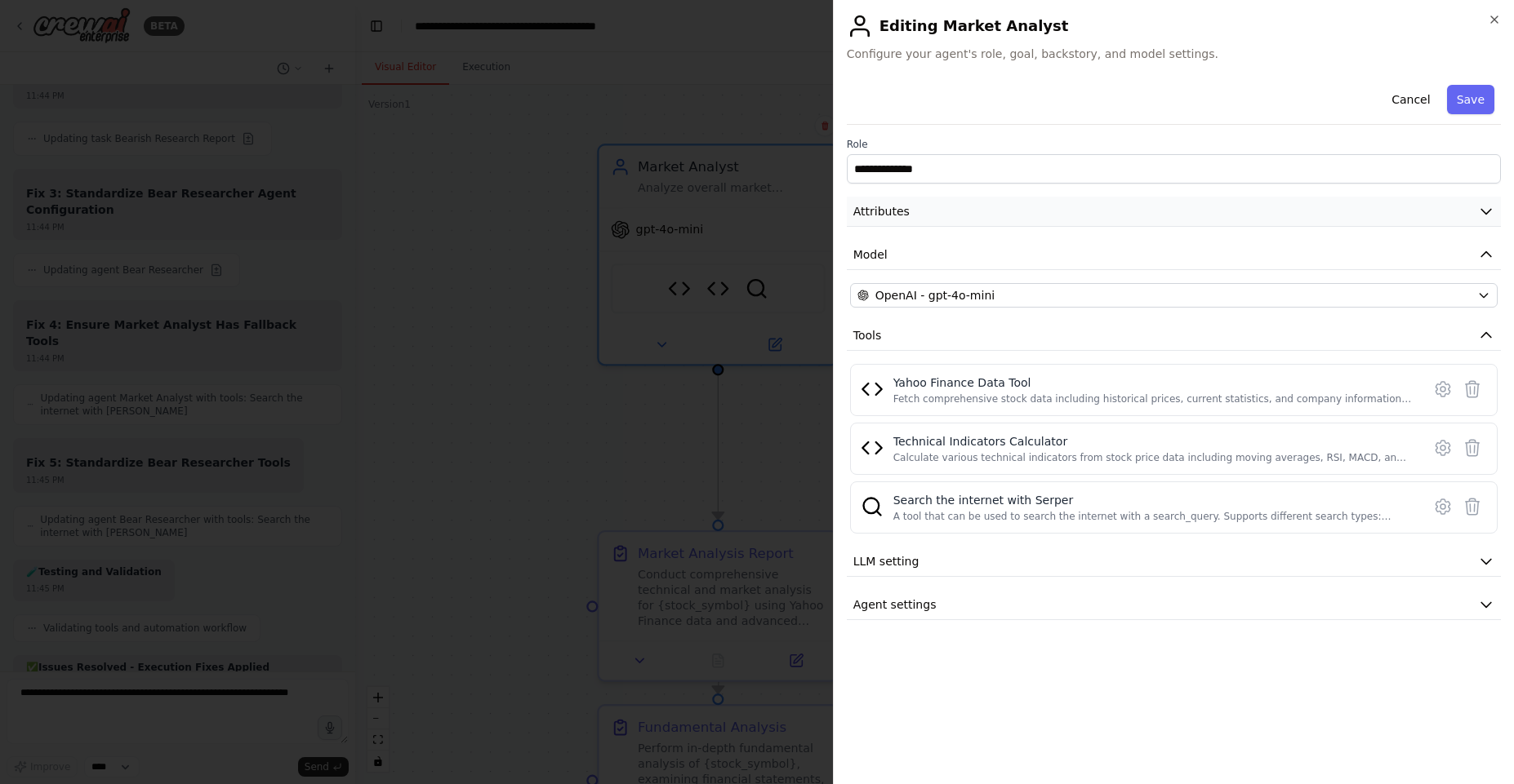
click at [961, 207] on button "Attributes" at bounding box center [1174, 211] width 654 height 30
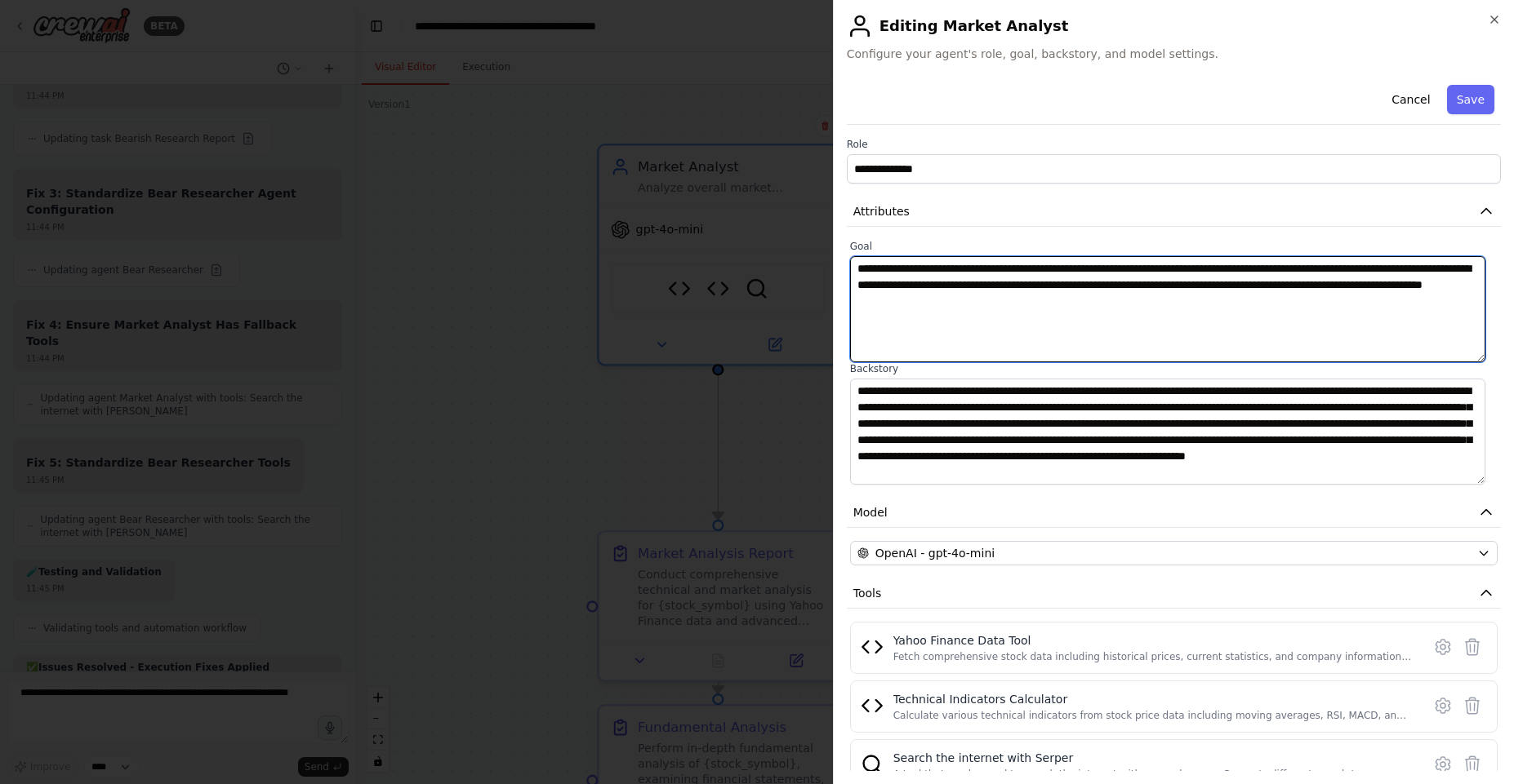
drag, startPoint x: 867, startPoint y: 265, endPoint x: 1234, endPoint y: 313, distance: 370.1
click at [1234, 313] on textarea "**********" at bounding box center [1167, 309] width 635 height 106
click at [1233, 313] on textarea "**********" at bounding box center [1167, 309] width 635 height 106
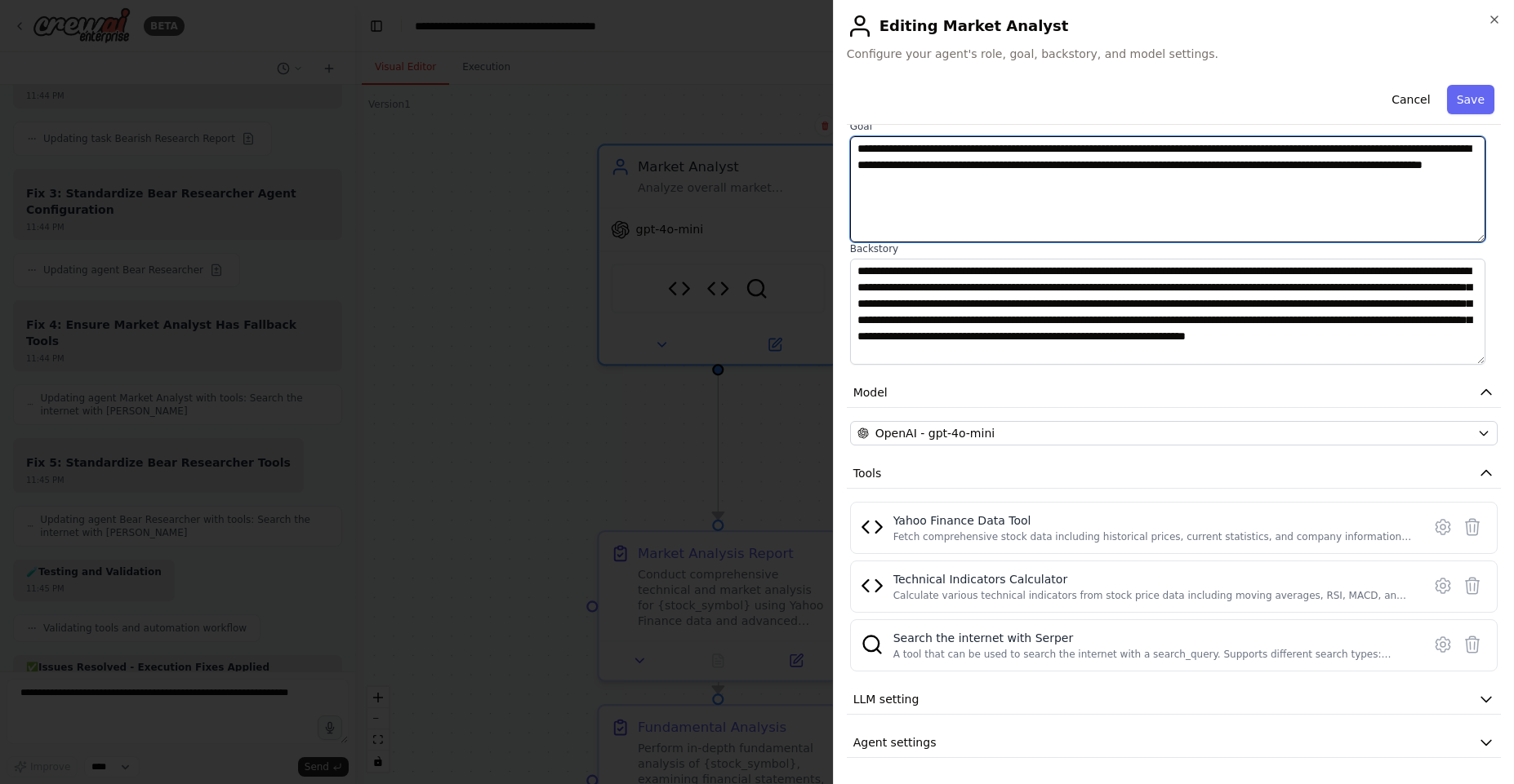
scroll to position [119, 0]
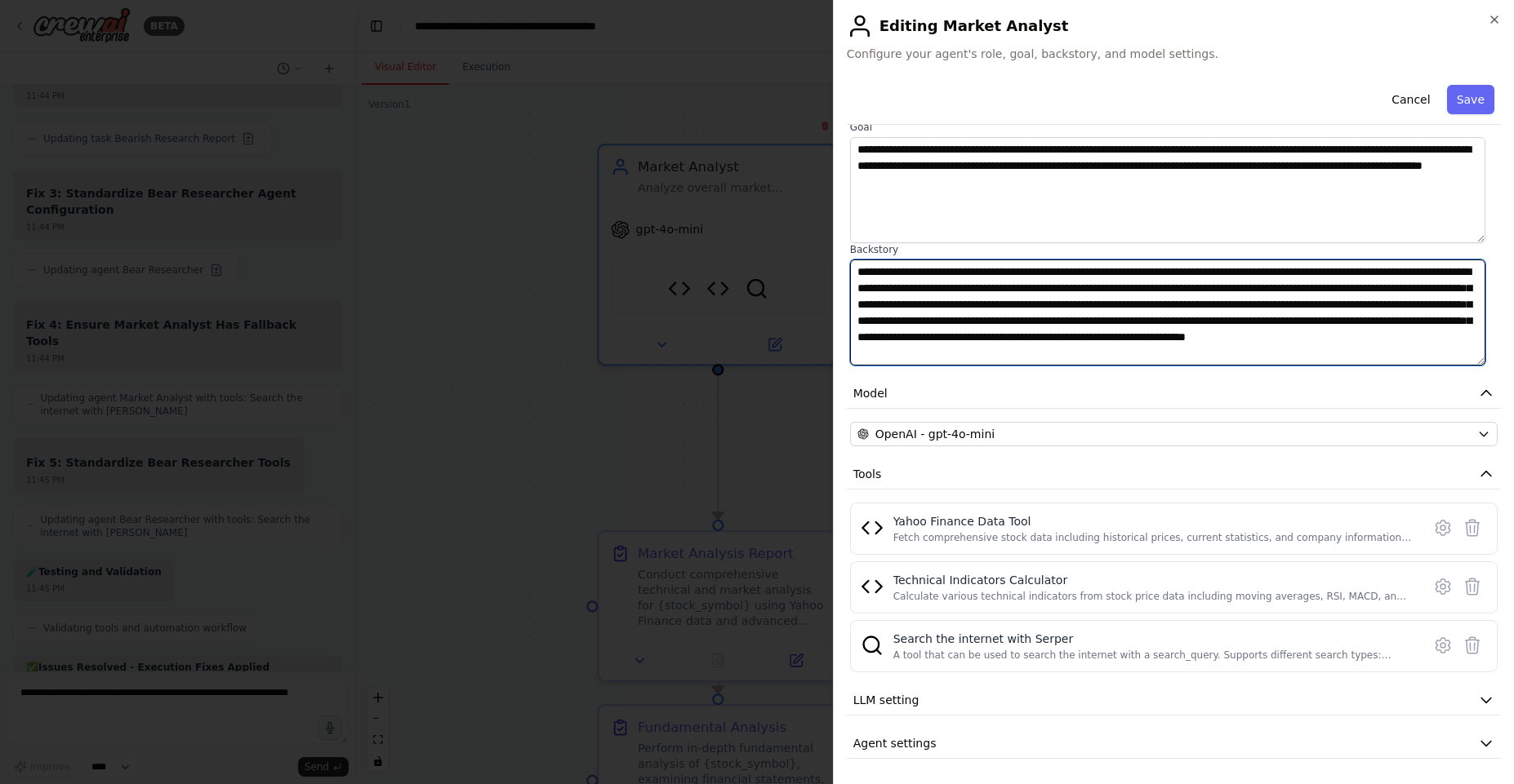
click at [1044, 260] on textarea "**********" at bounding box center [1167, 313] width 635 height 106
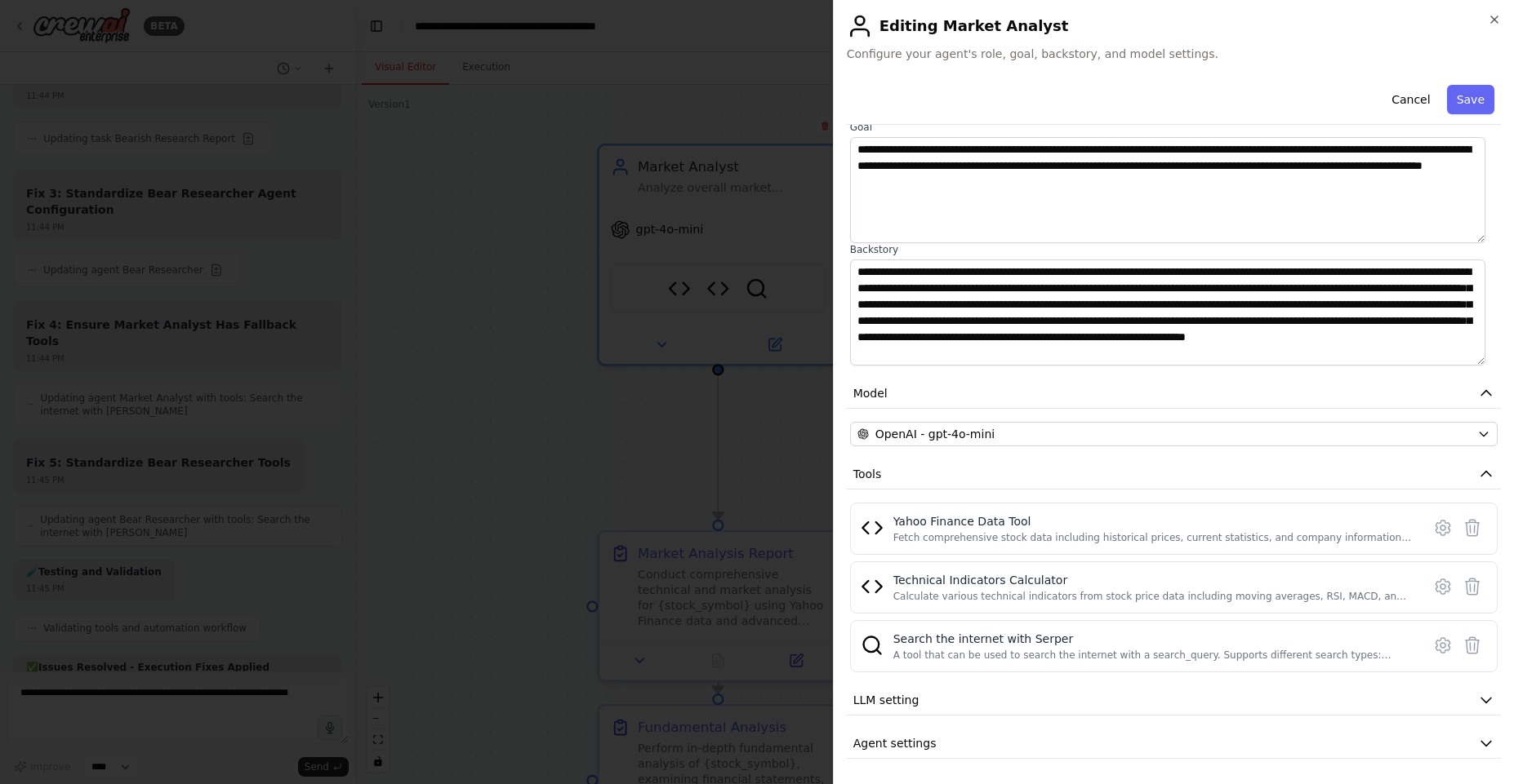
click at [789, 411] on div at bounding box center [757, 392] width 1514 height 784
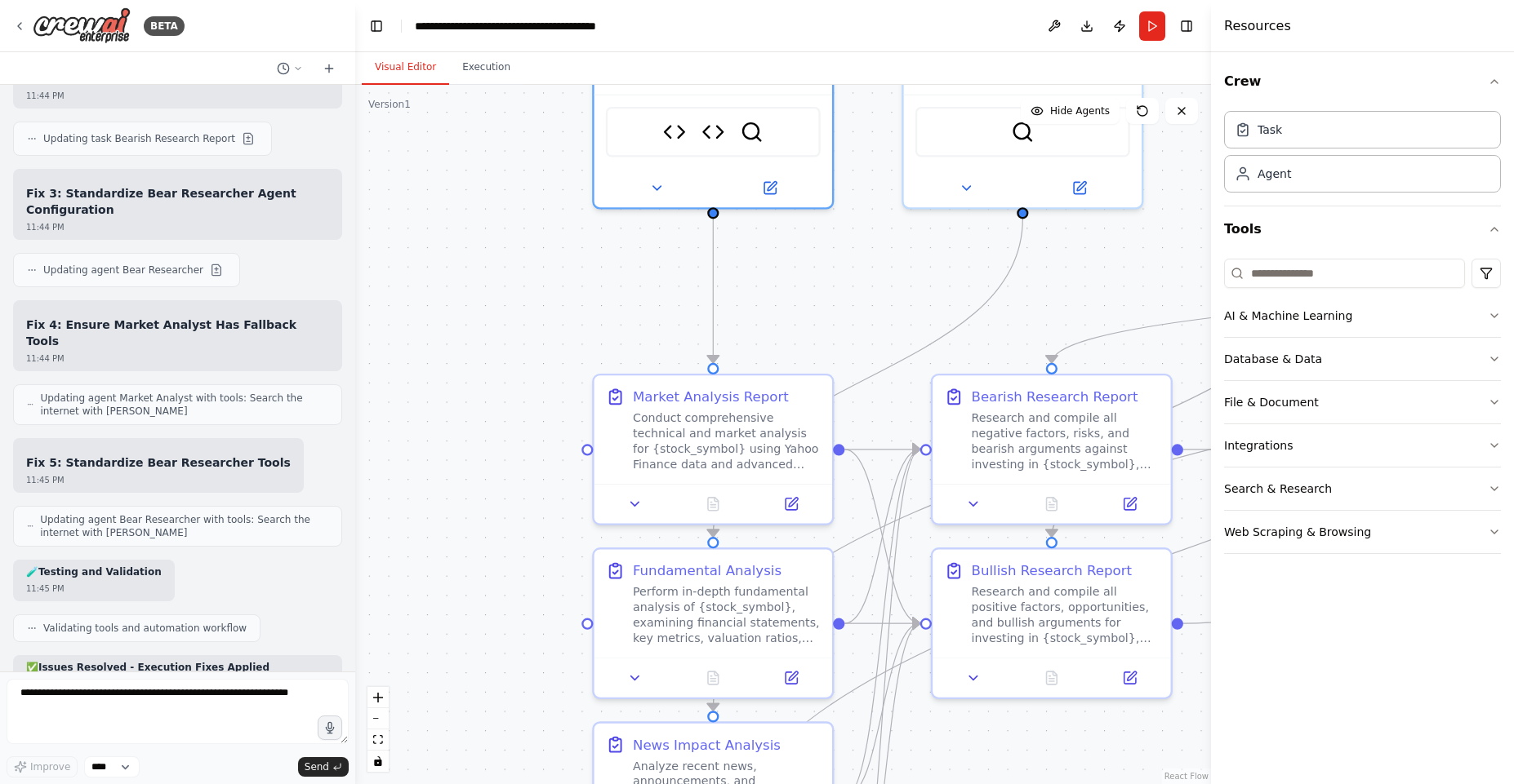
drag, startPoint x: 787, startPoint y: 423, endPoint x: 783, endPoint y: 265, distance: 158.1
click at [783, 264] on div ".deletable-edge-delete-btn { width: 20px; height: 20px; border: 0px solid #ffff…" at bounding box center [784, 435] width 856 height 700
click at [740, 517] on div "Market Analysis Report Conduct comprehensive technical and market analysis for …" at bounding box center [713, 443] width 242 height 152
click at [800, 497] on button at bounding box center [790, 497] width 66 height 23
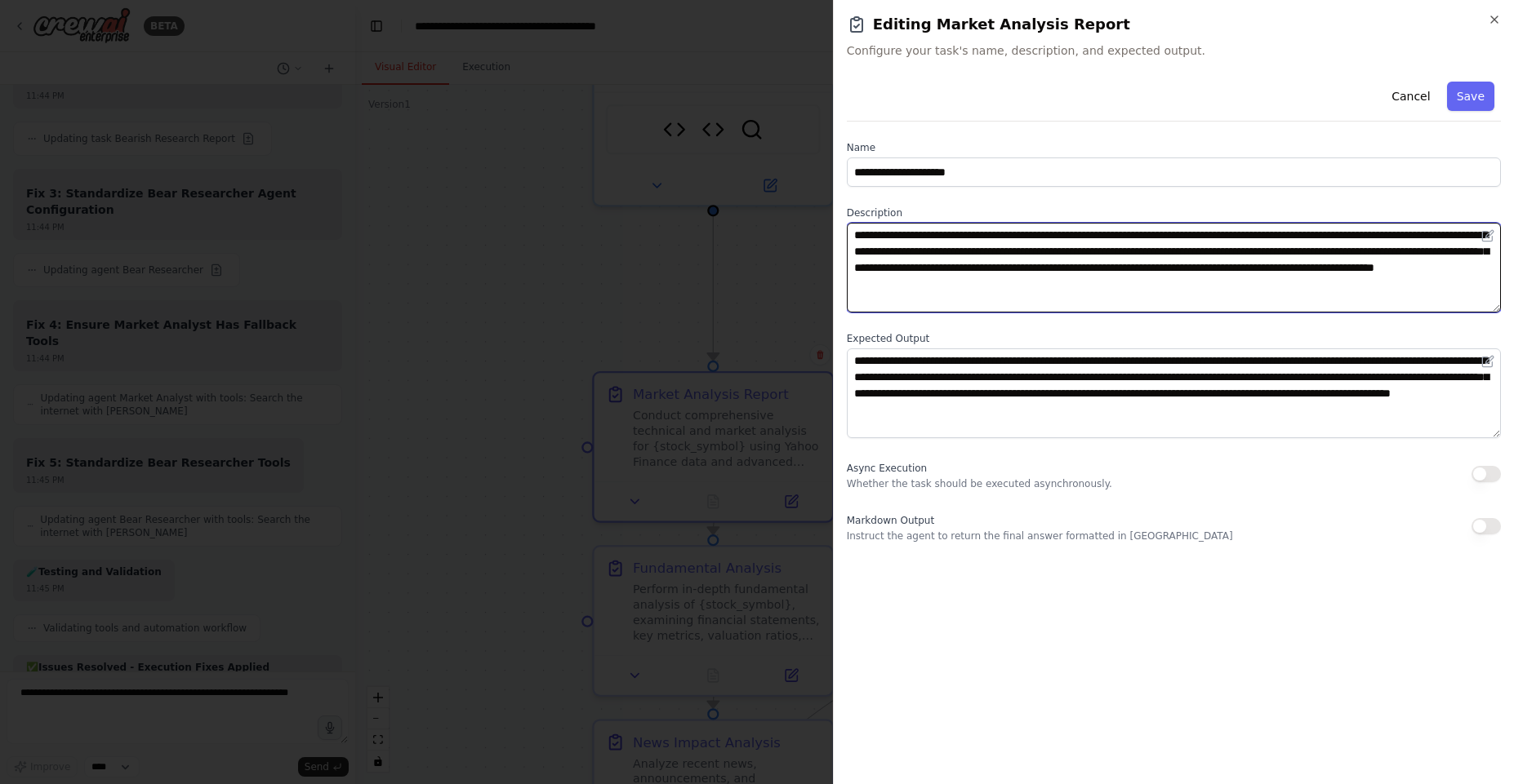
click at [879, 233] on textarea "**********" at bounding box center [1174, 268] width 654 height 90
drag, startPoint x: 879, startPoint y: 233, endPoint x: 1224, endPoint y: 244, distance: 345.2
click at [1226, 244] on textarea "**********" at bounding box center [1174, 268] width 654 height 90
click at [1109, 245] on textarea "**********" at bounding box center [1174, 268] width 654 height 90
click at [1131, 247] on textarea "**********" at bounding box center [1174, 268] width 654 height 90
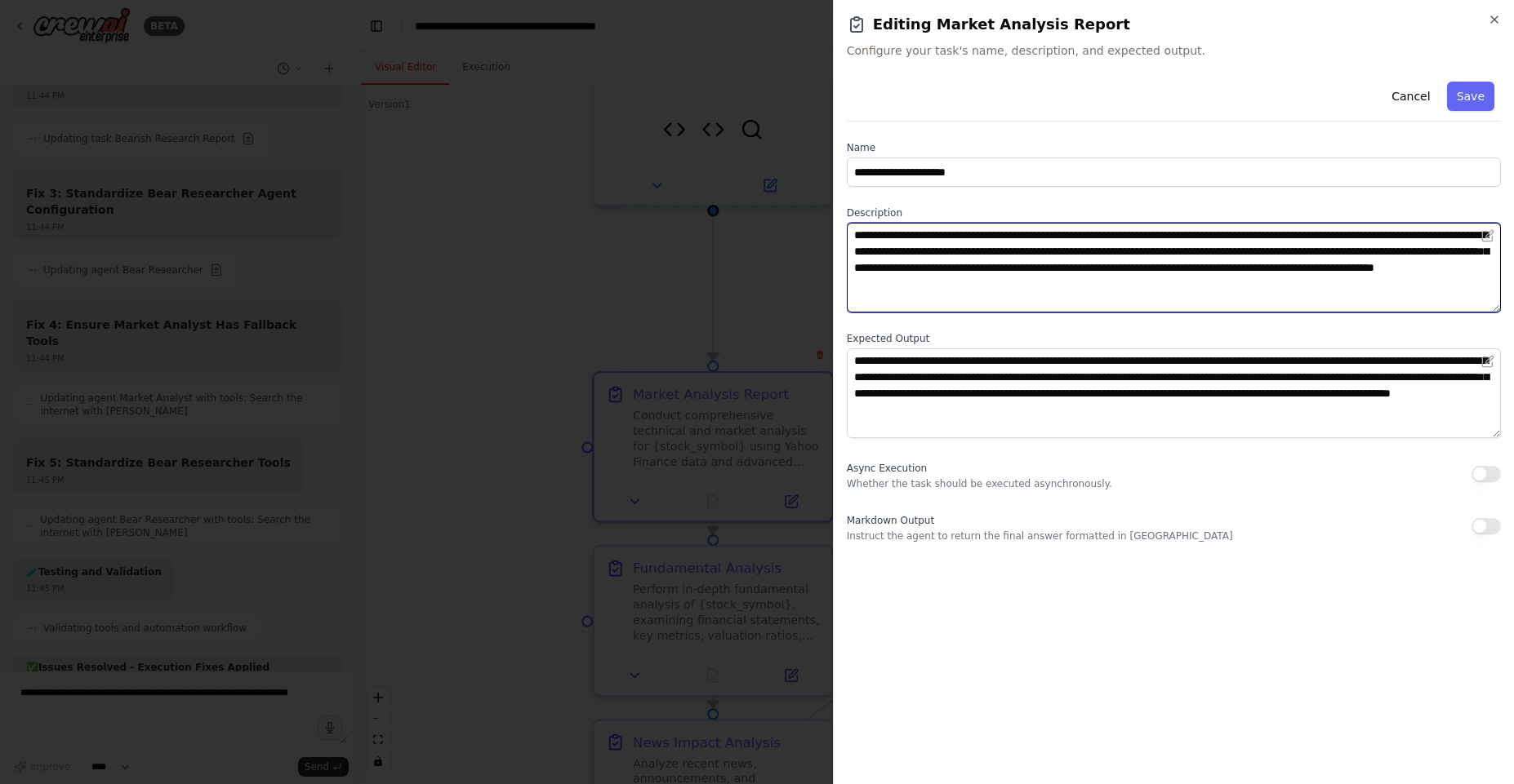
drag, startPoint x: 1131, startPoint y: 247, endPoint x: 1419, endPoint y: 262, distance: 288.4
click at [1419, 264] on textarea "**********" at bounding box center [1174, 268] width 654 height 90
click at [1417, 263] on textarea "**********" at bounding box center [1174, 268] width 654 height 90
drag, startPoint x: 1358, startPoint y: 278, endPoint x: 990, endPoint y: 292, distance: 368.3
click at [990, 292] on textarea "**********" at bounding box center [1174, 268] width 654 height 90
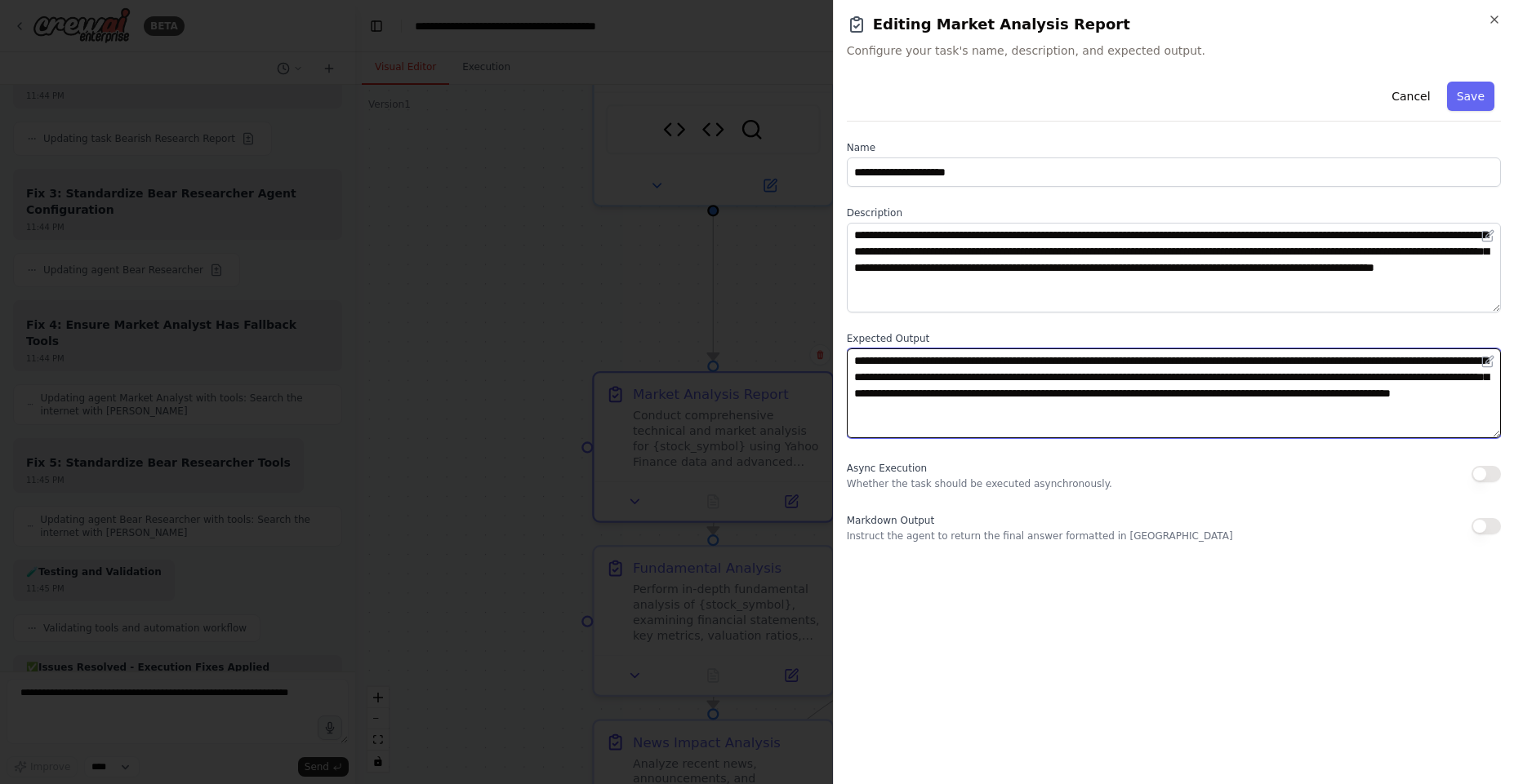
click at [906, 365] on textarea "**********" at bounding box center [1174, 393] width 654 height 90
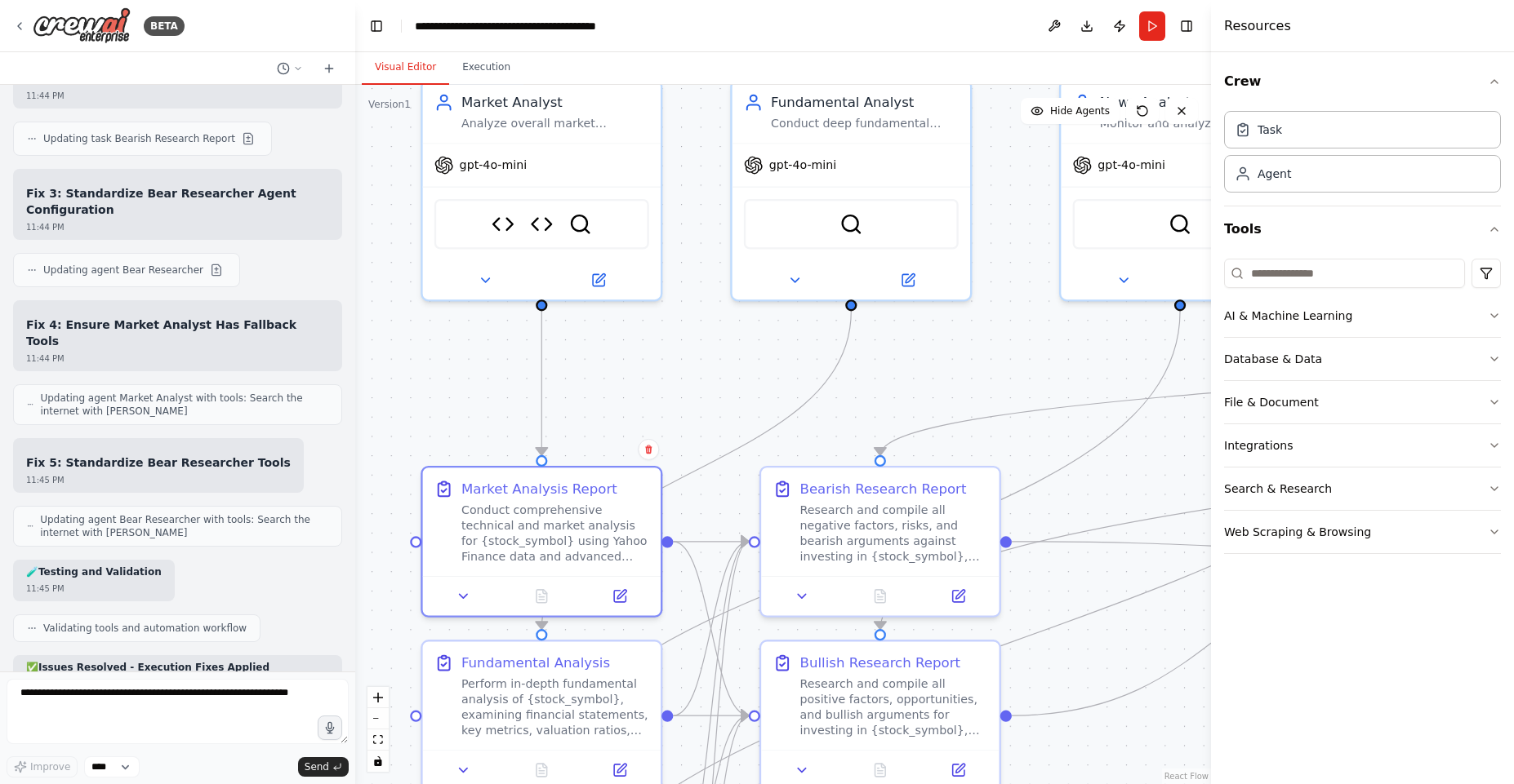
drag, startPoint x: 825, startPoint y: 318, endPoint x: 648, endPoint y: 471, distance: 234.0
click at [648, 471] on div ".deletable-edge-delete-btn { width: 20px; height: 20px; border: 0px solid #ffff…" at bounding box center [784, 435] width 856 height 700
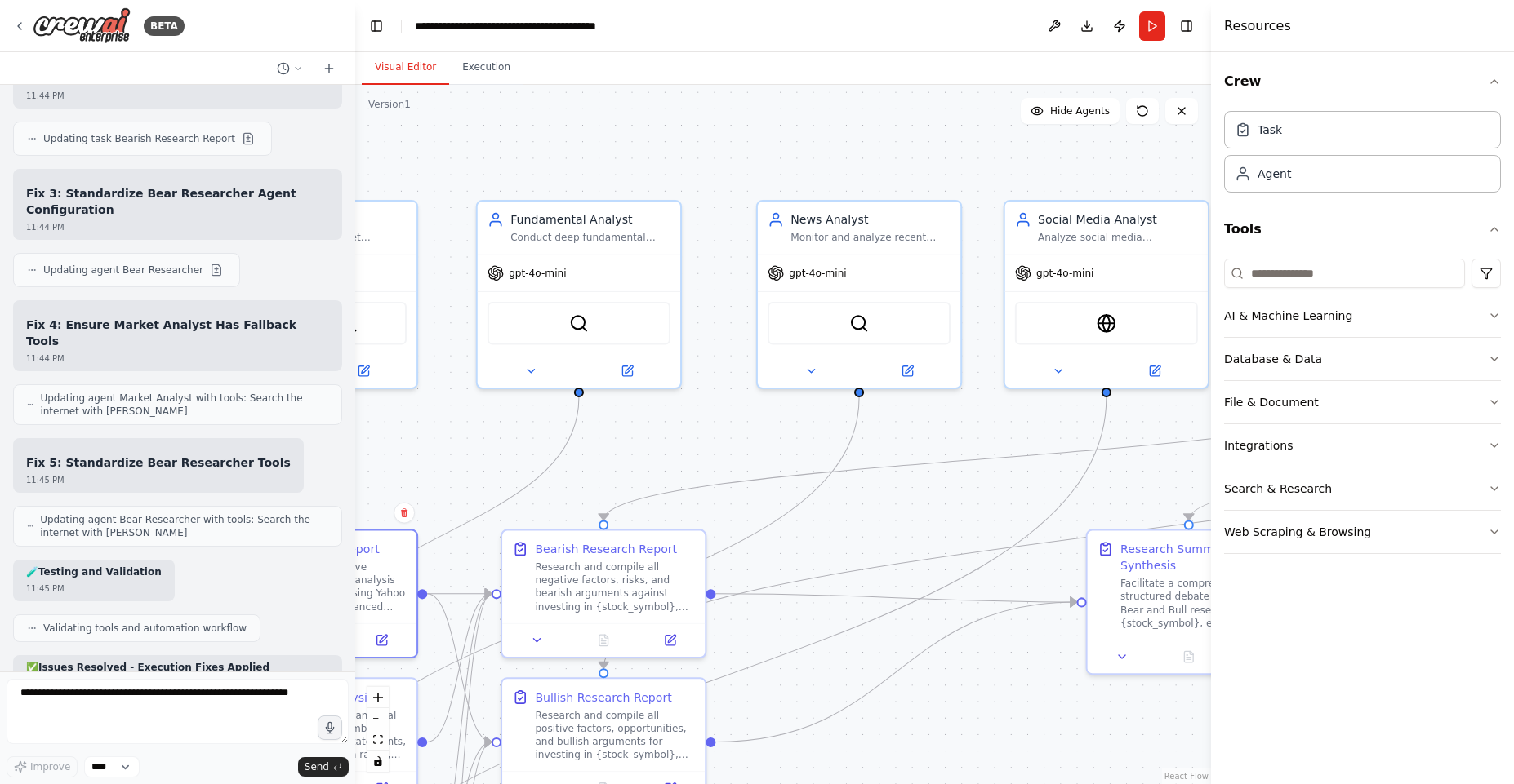
drag, startPoint x: 925, startPoint y: 452, endPoint x: 722, endPoint y: 472, distance: 204.0
click at [650, 462] on div ".deletable-edge-delete-btn { width: 20px; height: 20px; border: 0px solid #ffff…" at bounding box center [784, 435] width 856 height 700
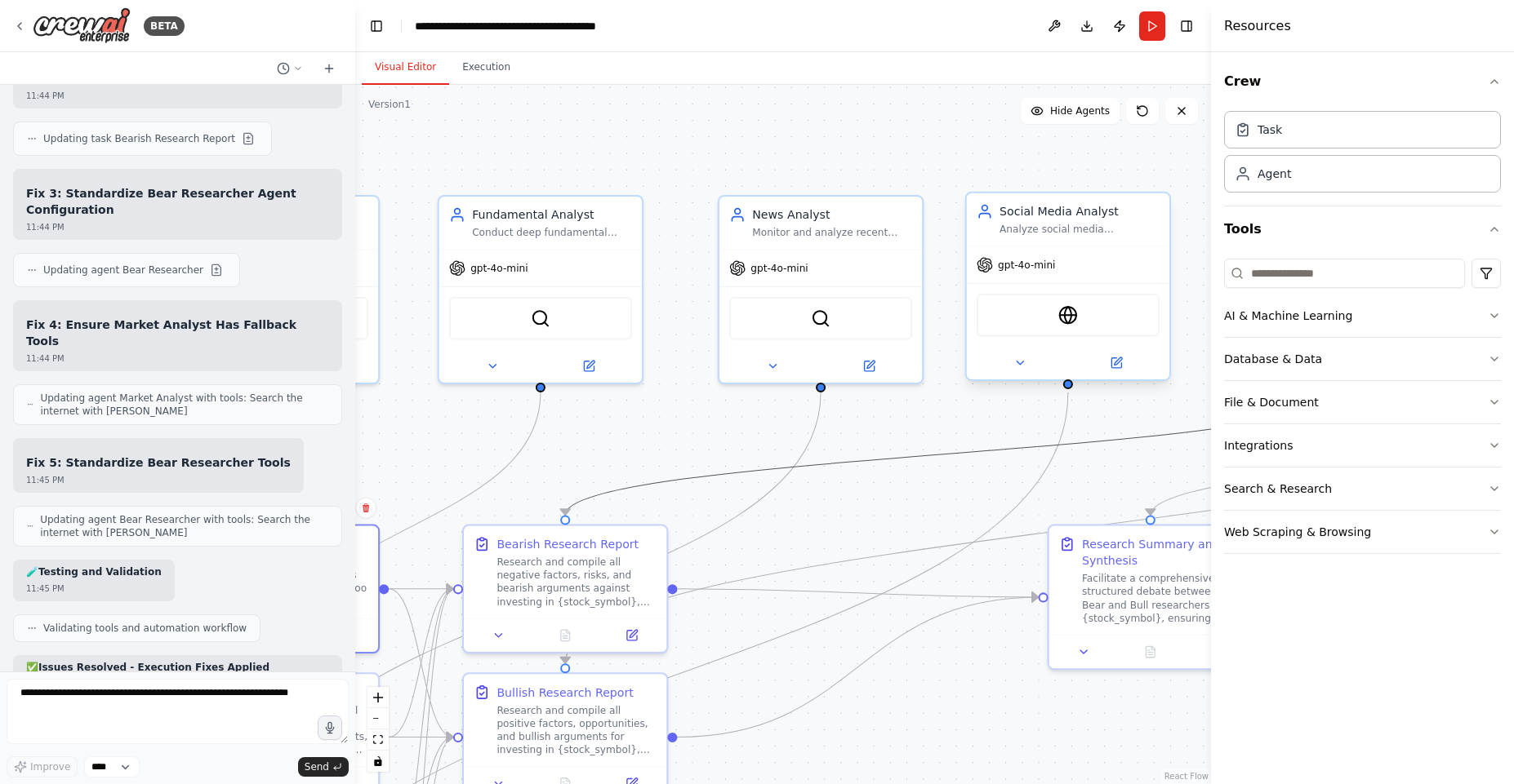
drag, startPoint x: 882, startPoint y: 455, endPoint x: 977, endPoint y: 333, distance: 154.6
click at [955, 333] on div ".deletable-edge-delete-btn { width: 20px; height: 20px; border: 0px solid #ffff…" at bounding box center [523, 466] width 864 height 706
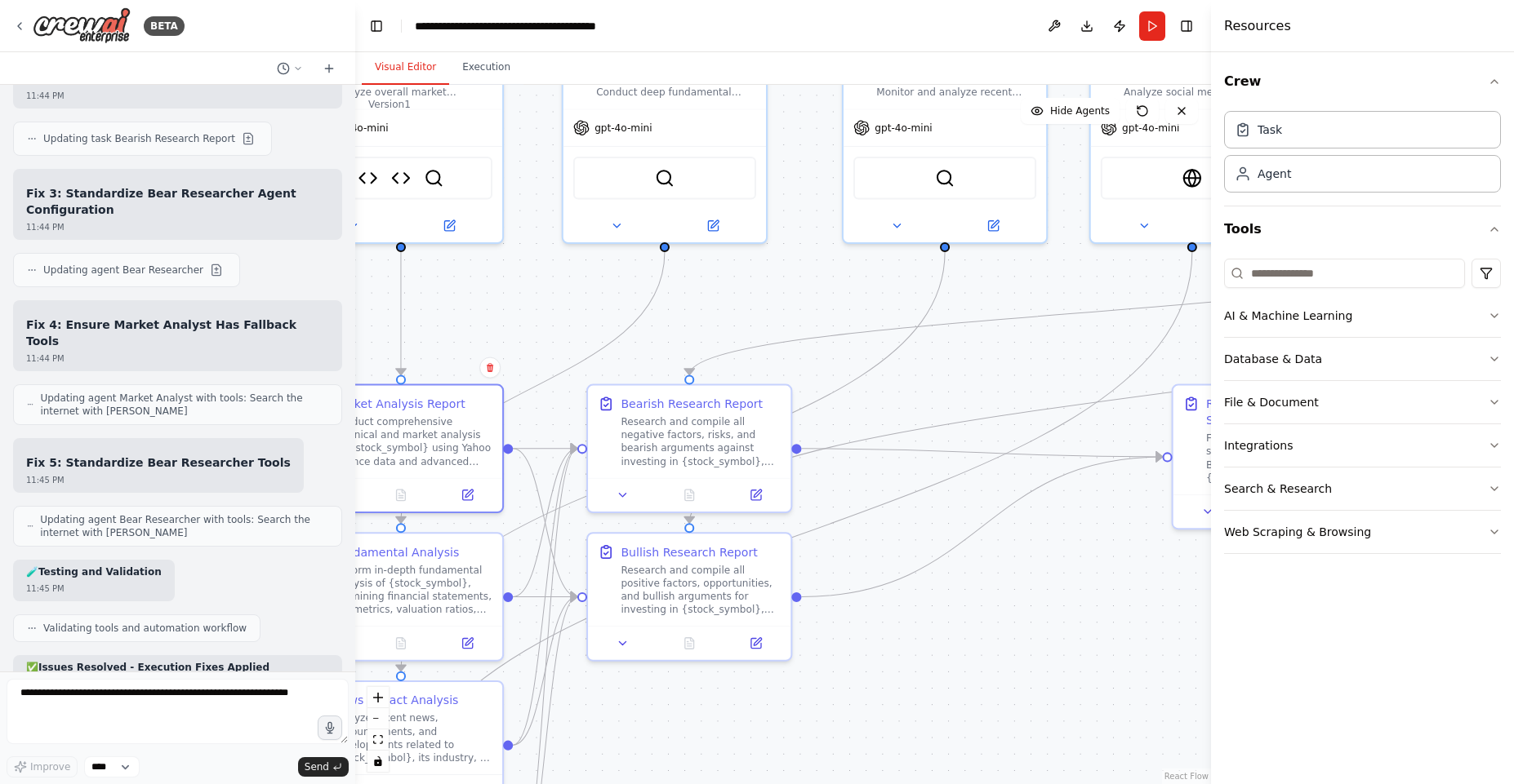
drag, startPoint x: 846, startPoint y: 440, endPoint x: 1007, endPoint y: 266, distance: 237.1
click at [1009, 265] on div ".deletable-edge-delete-btn { width: 20px; height: 20px; border: 0px solid #ffff…" at bounding box center [784, 435] width 856 height 700
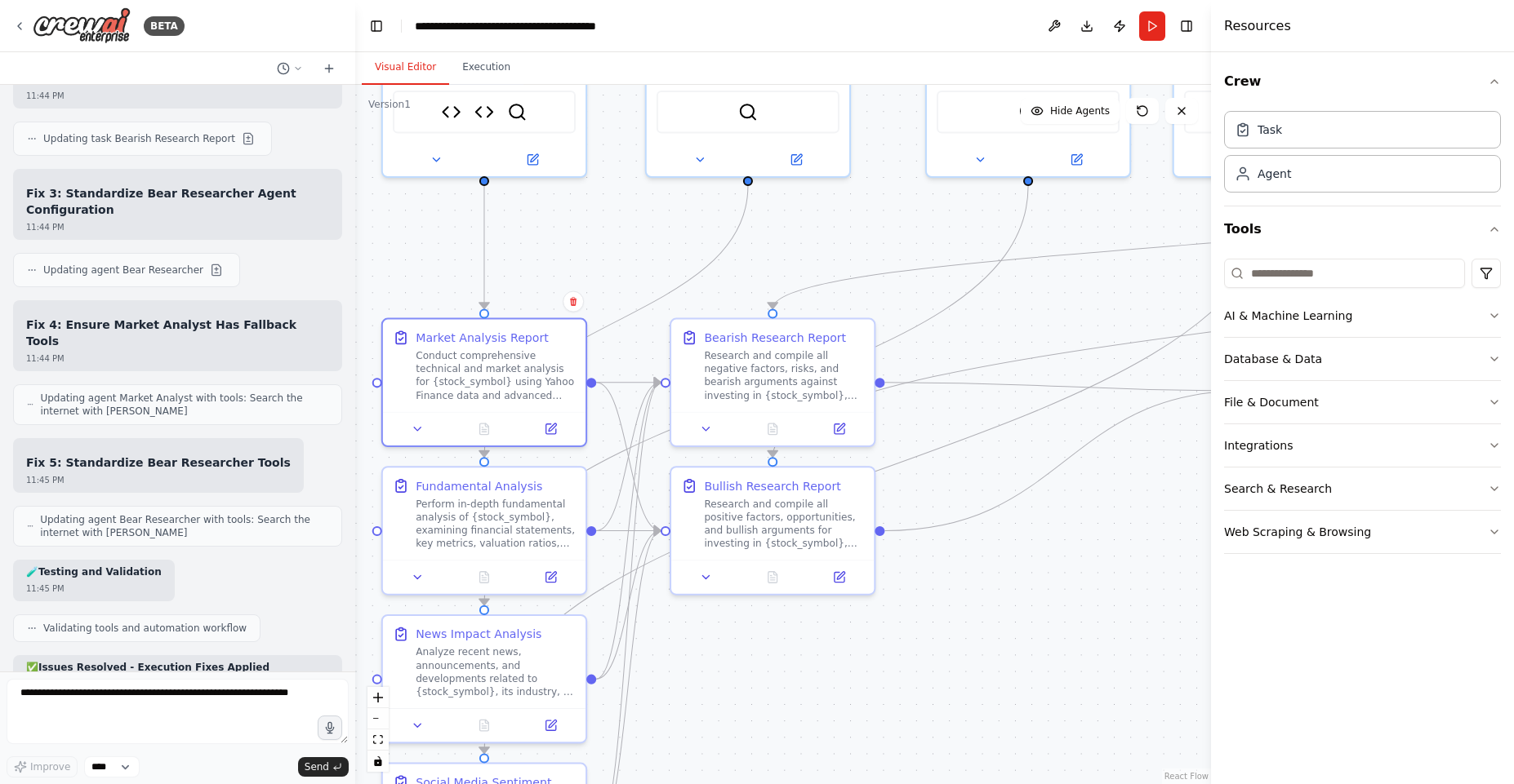
drag, startPoint x: 722, startPoint y: 295, endPoint x: 823, endPoint y: 212, distance: 130.7
click at [823, 212] on div ".deletable-edge-delete-btn { width: 20px; height: 20px; border: 0px solid #ffff…" at bounding box center [784, 435] width 856 height 700
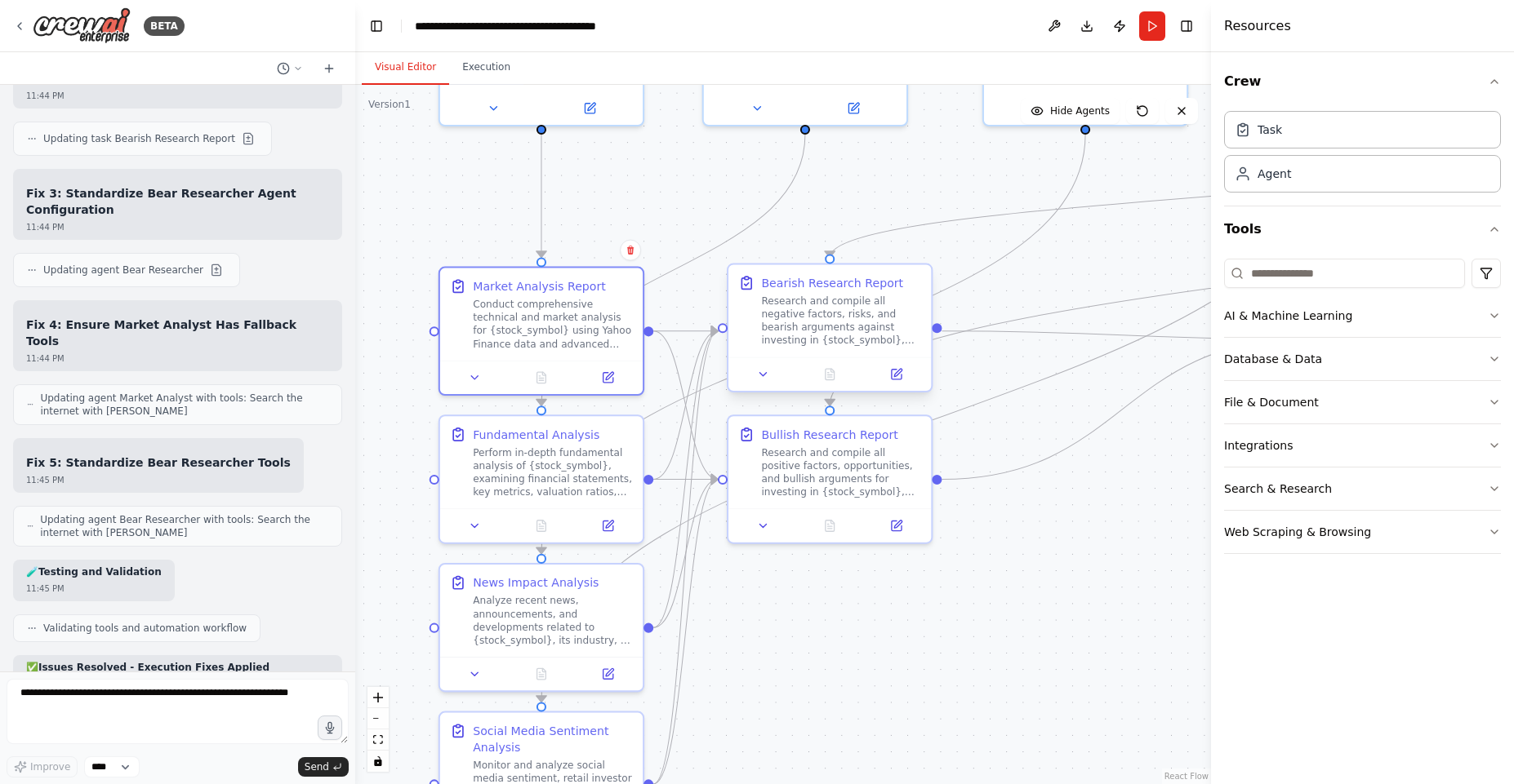
click at [864, 318] on div "Research and compile all negative factors, risks, and bearish arguments against…" at bounding box center [840, 321] width 160 height 53
click at [862, 466] on div "Research and compile all positive factors, opportunities, and bullish arguments…" at bounding box center [840, 470] width 160 height 53
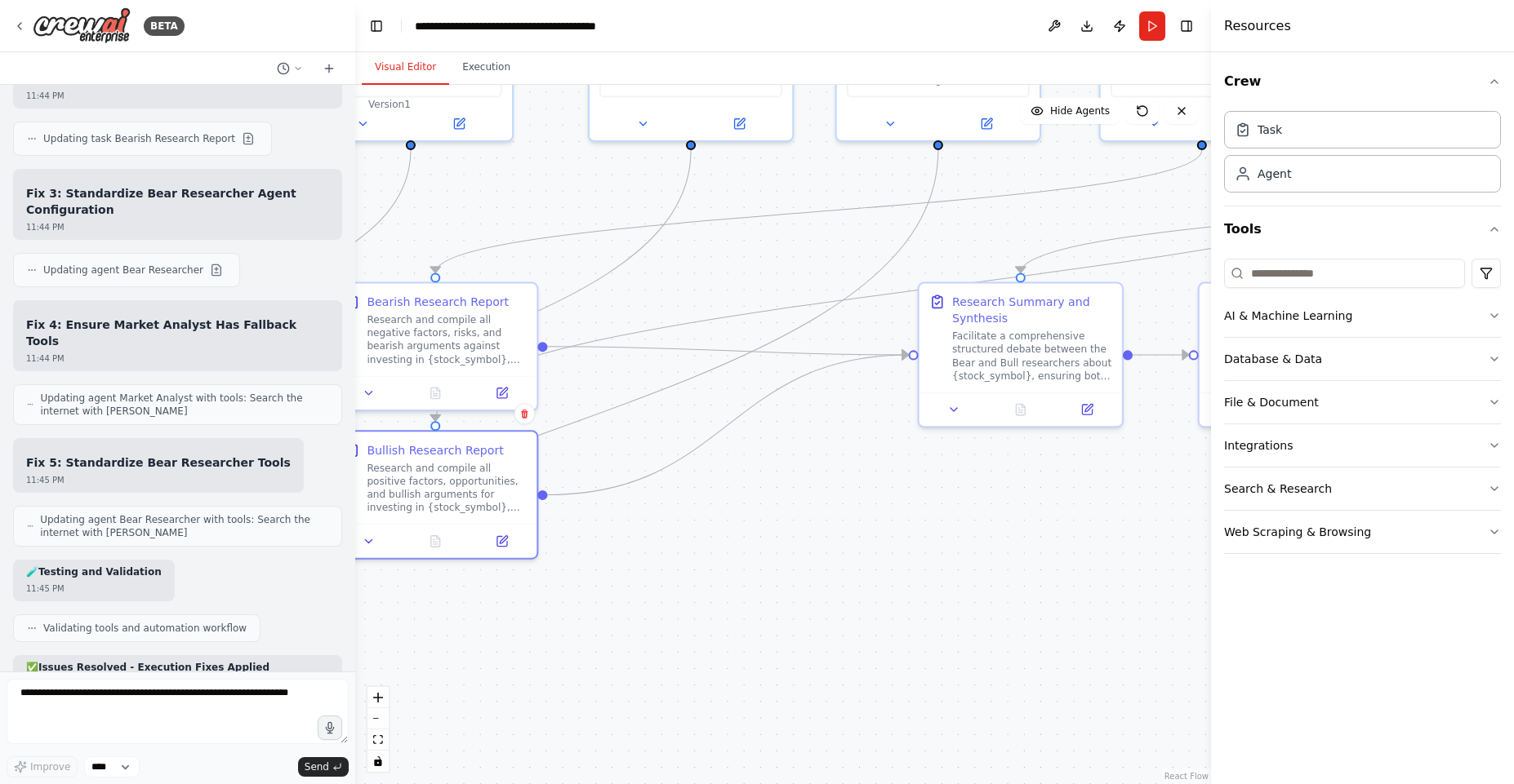
drag, startPoint x: 1021, startPoint y: 413, endPoint x: 899, endPoint y: 362, distance: 132.2
click at [633, 426] on div ".deletable-edge-delete-btn { width: 20px; height: 20px; border: 0px solid #ffff…" at bounding box center [784, 435] width 856 height 700
click at [1095, 414] on button at bounding box center [1094, 404] width 56 height 20
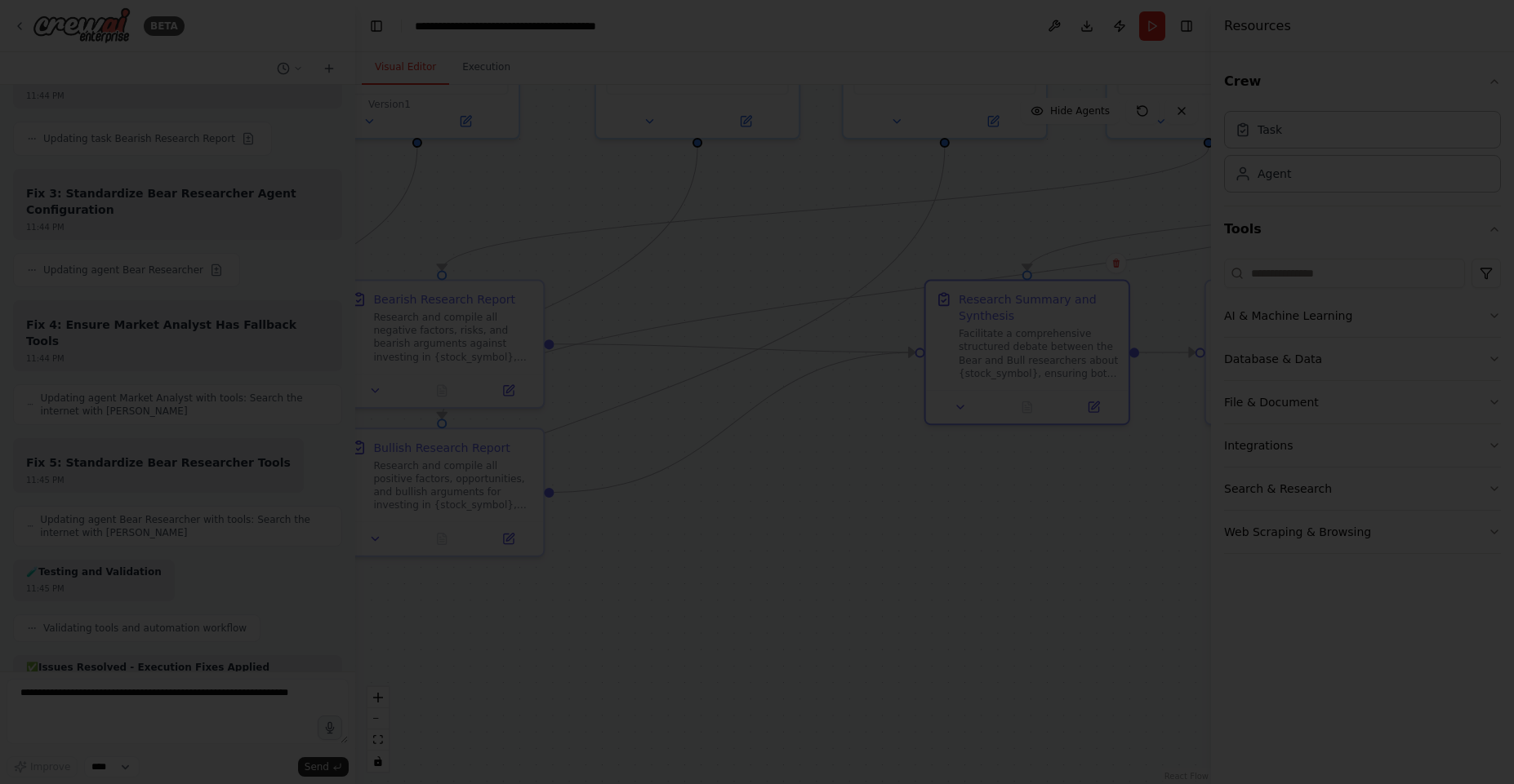
click at [731, 281] on div at bounding box center [757, 392] width 1514 height 784
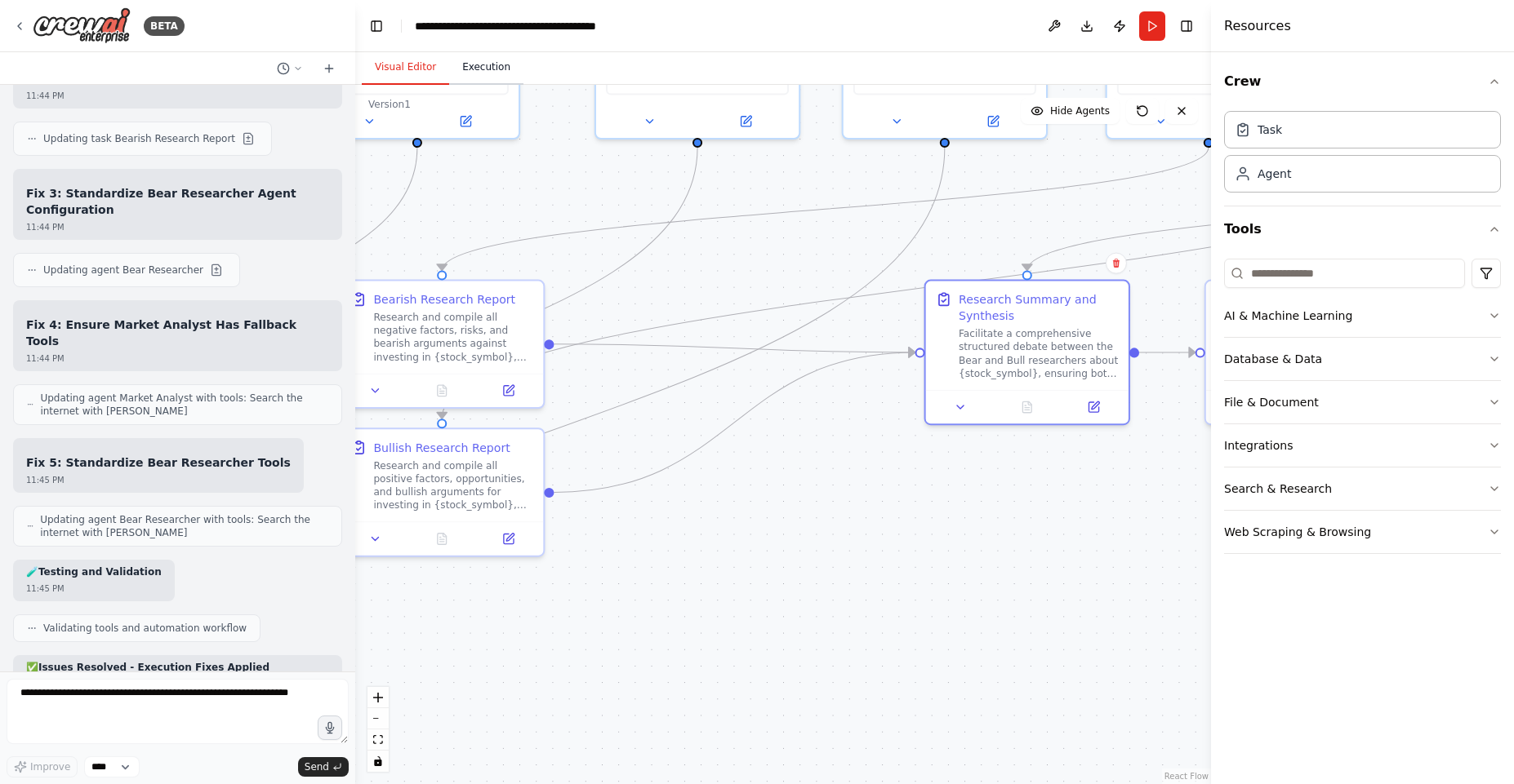
click at [480, 73] on button "Execution" at bounding box center [487, 68] width 75 height 34
click at [406, 67] on button "Visual Editor" at bounding box center [406, 68] width 87 height 34
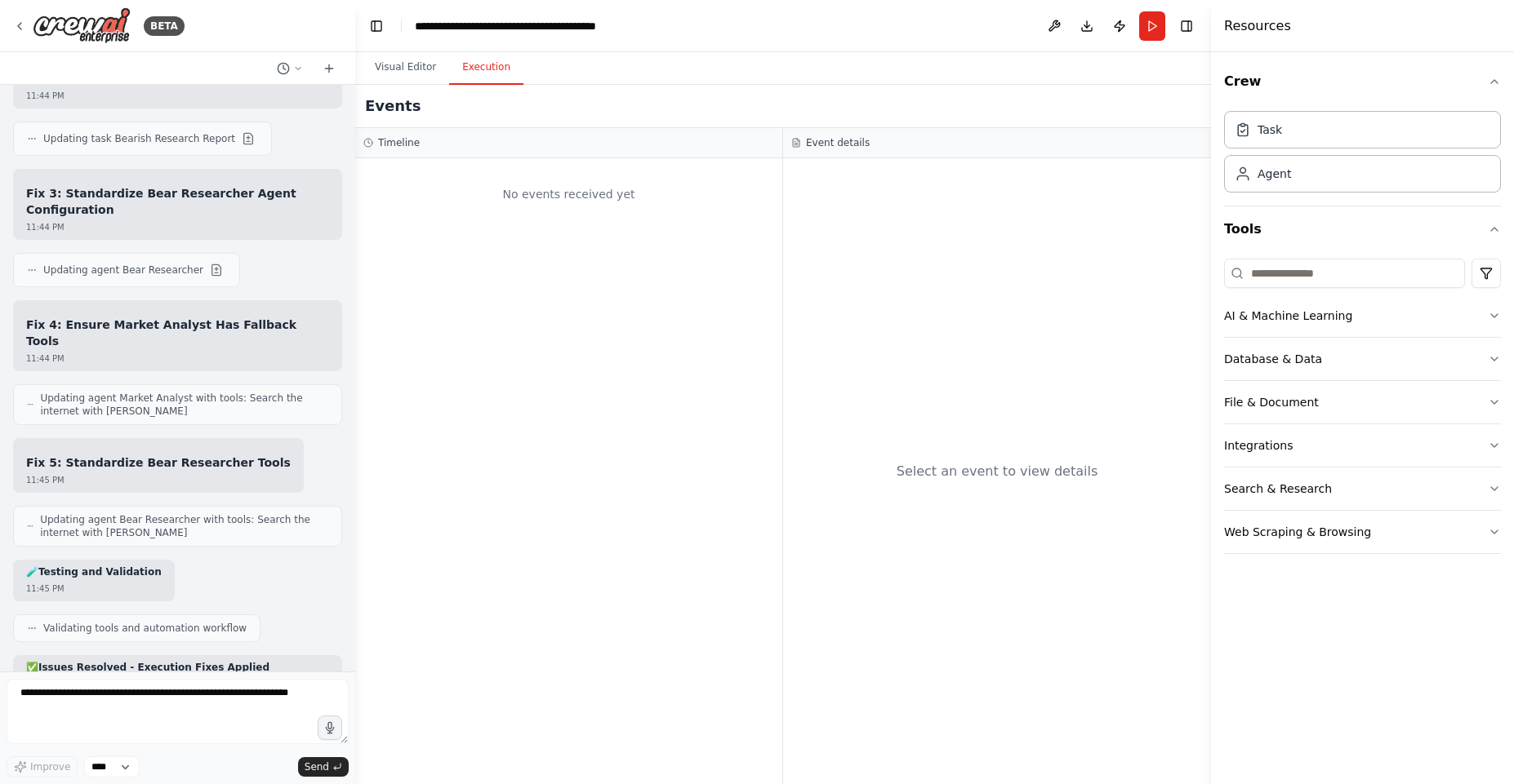
click at [502, 68] on button "Execution" at bounding box center [487, 68] width 75 height 34
click at [1154, 25] on button "Run" at bounding box center [1152, 26] width 27 height 29
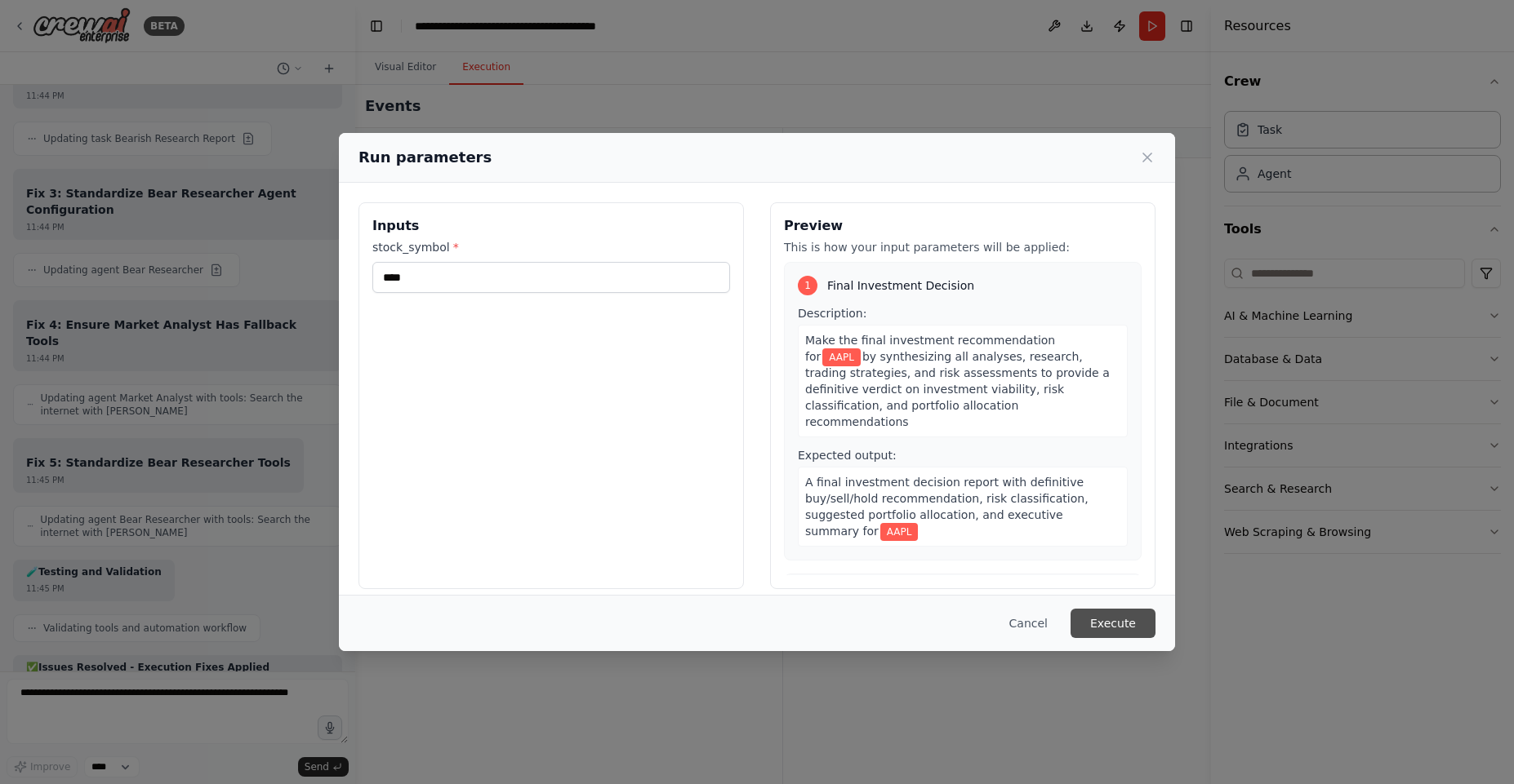
click at [1121, 621] on button "Execute" at bounding box center [1113, 624] width 85 height 29
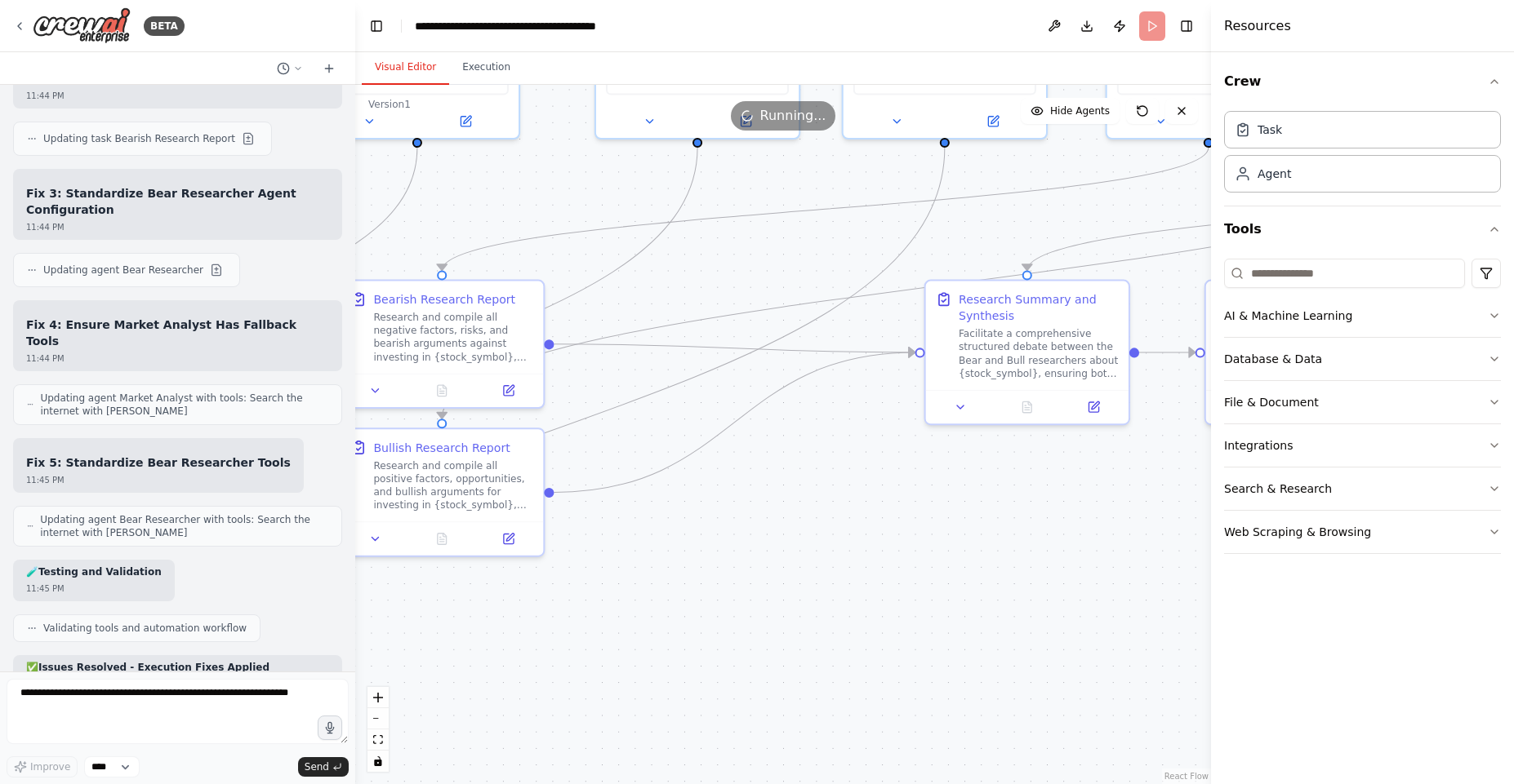
click at [406, 64] on button "Visual Editor" at bounding box center [406, 68] width 87 height 34
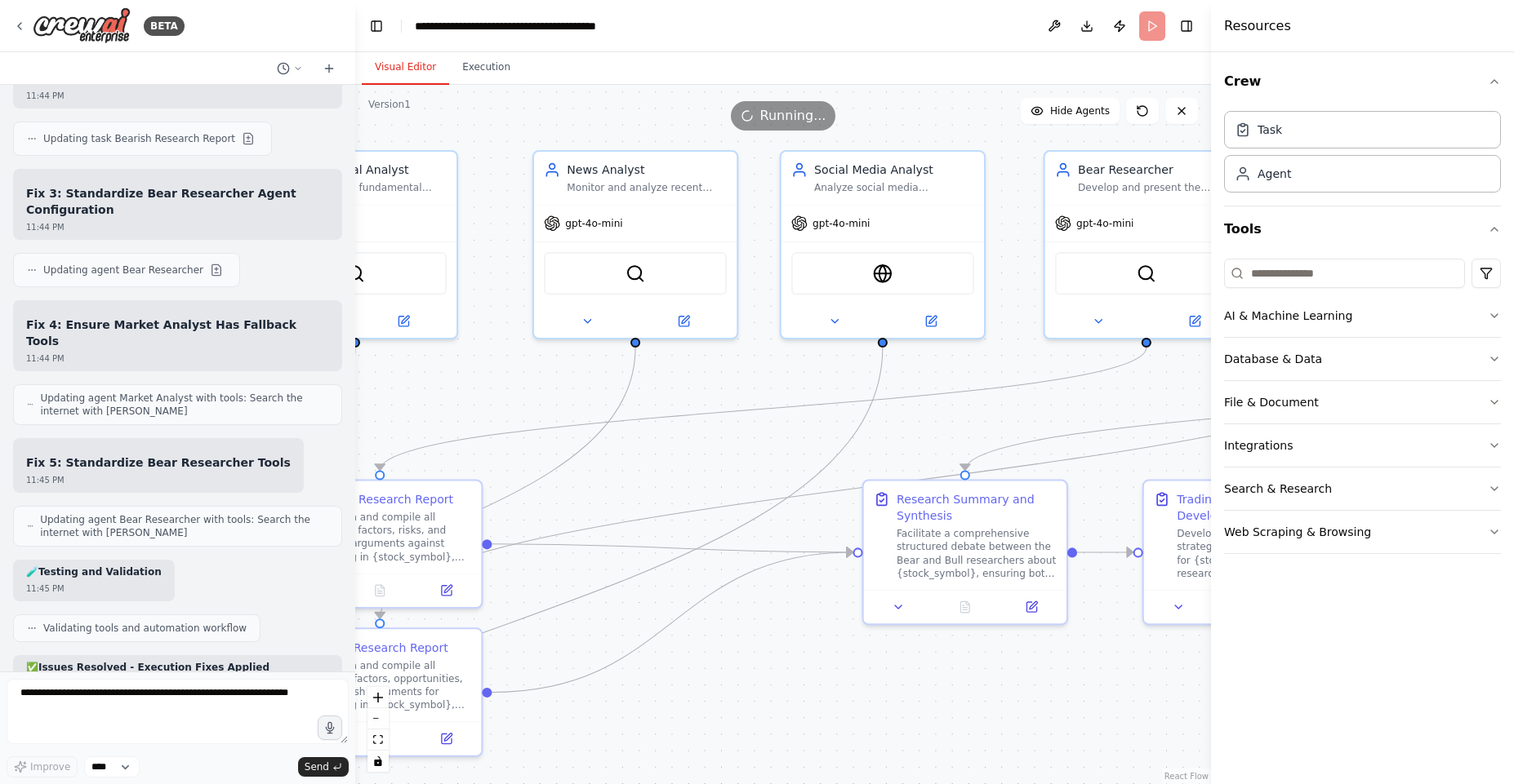
drag, startPoint x: 874, startPoint y: 261, endPoint x: 808, endPoint y: 446, distance: 196.4
click at [810, 457] on div ".deletable-edge-delete-btn { width: 20px; height: 20px; border: 0px solid #ffff…" at bounding box center [784, 435] width 856 height 700
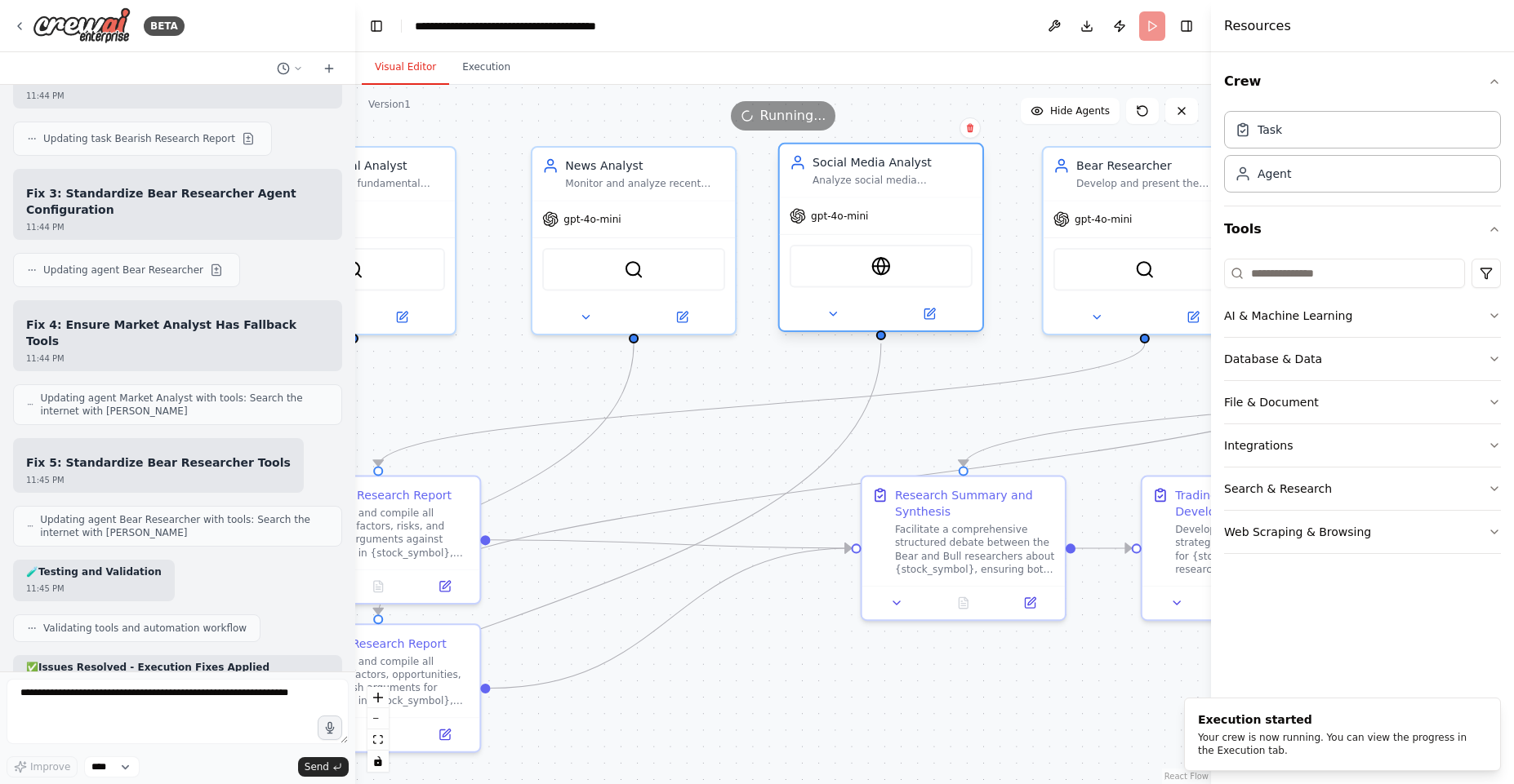
drag, startPoint x: 793, startPoint y: 321, endPoint x: 788, endPoint y: 309, distance: 13.0
click at [790, 311] on div at bounding box center [881, 314] width 202 height 32
drag, startPoint x: 834, startPoint y: 271, endPoint x: 838, endPoint y: 291, distance: 20.4
click at [838, 291] on div "EXASearchTool" at bounding box center [881, 266] width 202 height 64
click at [755, 360] on div ".deletable-edge-delete-btn { width: 20px; height: 20px; border: 0px solid #ffff…" at bounding box center [784, 435] width 856 height 700
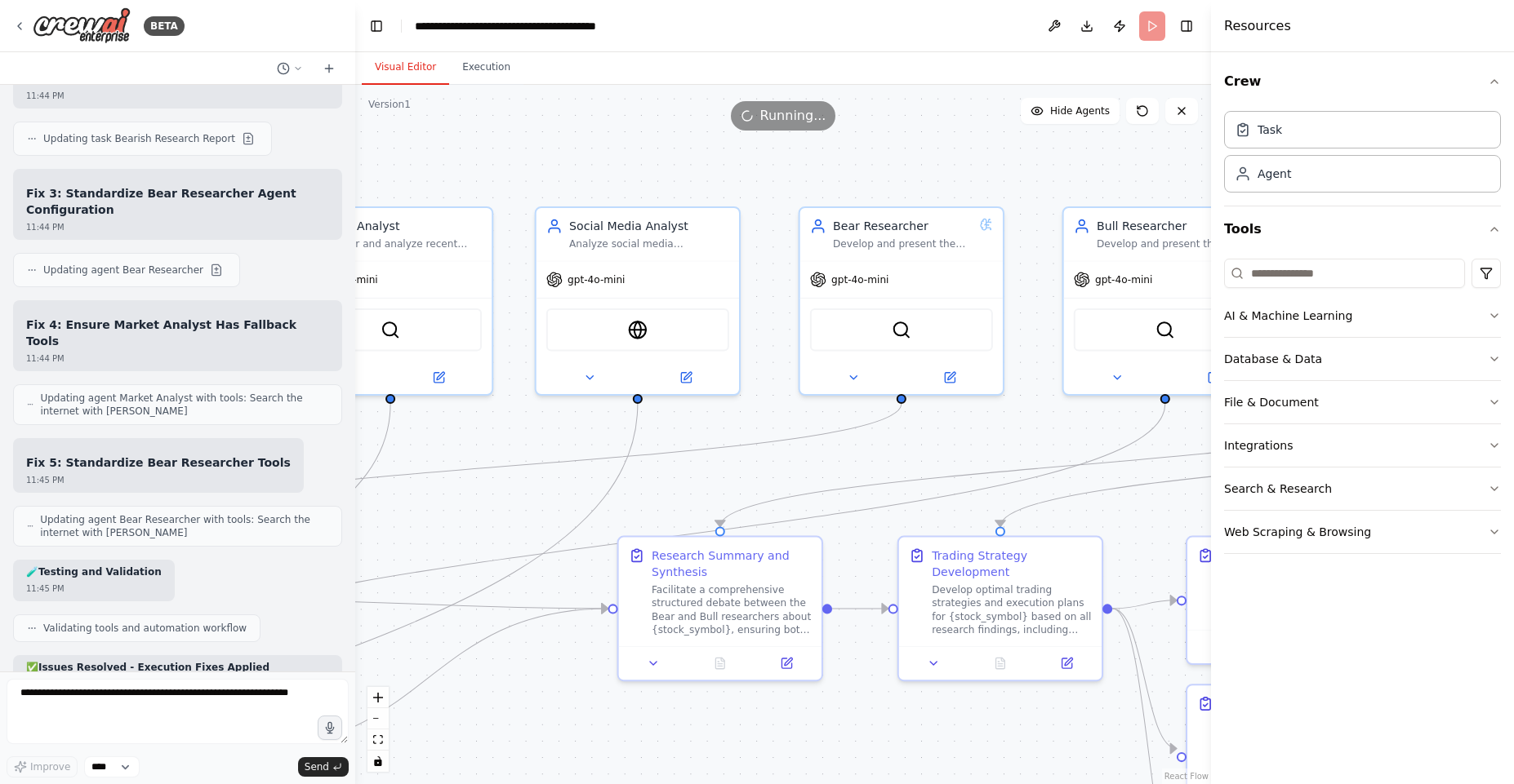
drag, startPoint x: 958, startPoint y: 399, endPoint x: 714, endPoint y: 459, distance: 251.3
click at [714, 459] on div ".deletable-edge-delete-btn { width: 20px; height: 20px; border: 0px solid #ffff…" at bounding box center [784, 435] width 856 height 700
click at [713, 451] on icon "Edge from 64396e5a-53ed-4eaf-9381-2ecbb4d3a3a4 to 2de6365b-6c2e-4a22-9128-e3abd…" at bounding box center [516, 464] width 767 height 123
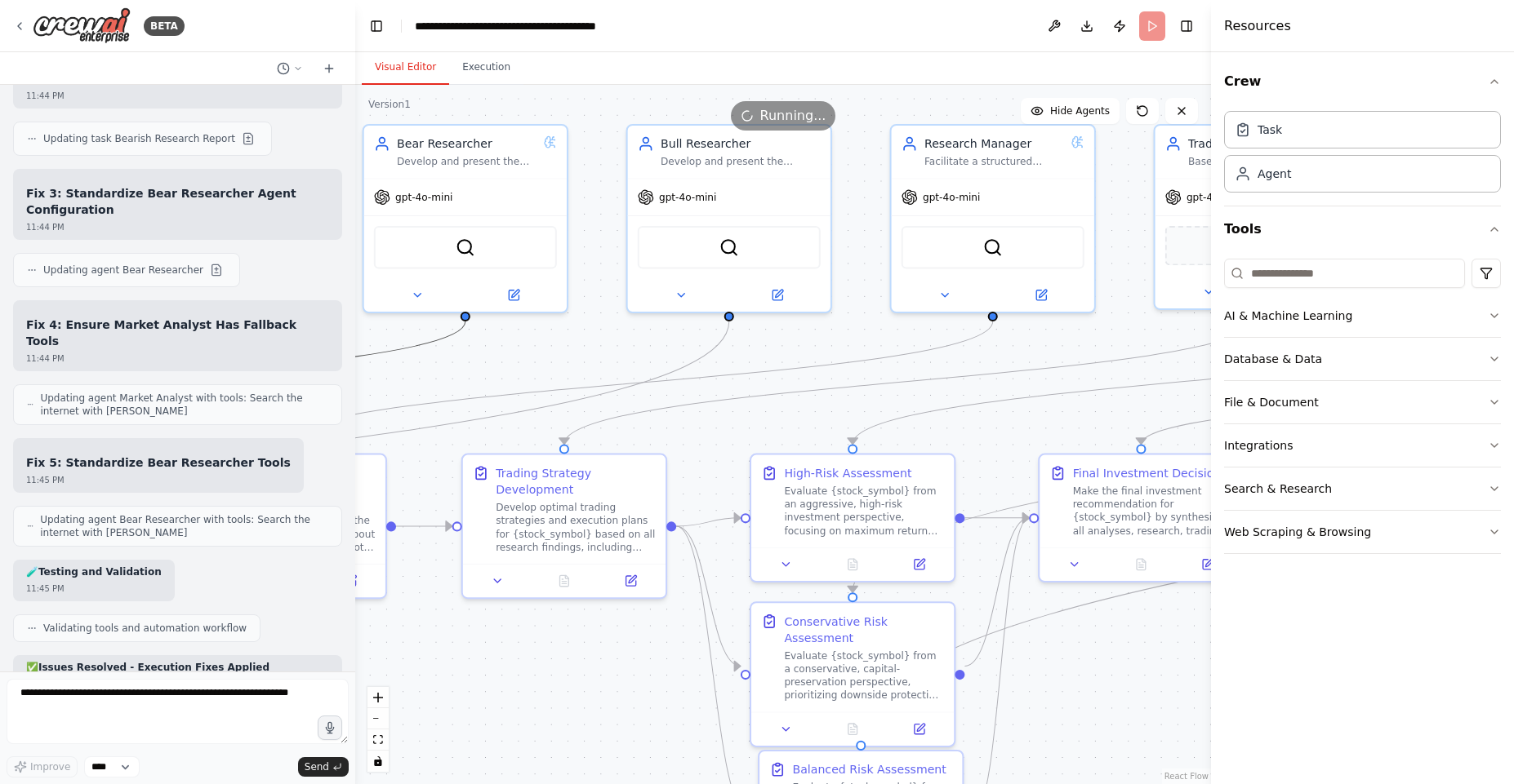
drag, startPoint x: 887, startPoint y: 472, endPoint x: 450, endPoint y: 390, distance: 444.6
click at [450, 390] on div ".deletable-edge-delete-btn { width: 20px; height: 20px; border: 0px solid #ffff…" at bounding box center [784, 435] width 856 height 700
drag, startPoint x: 714, startPoint y: 372, endPoint x: 787, endPoint y: 277, distance: 119.8
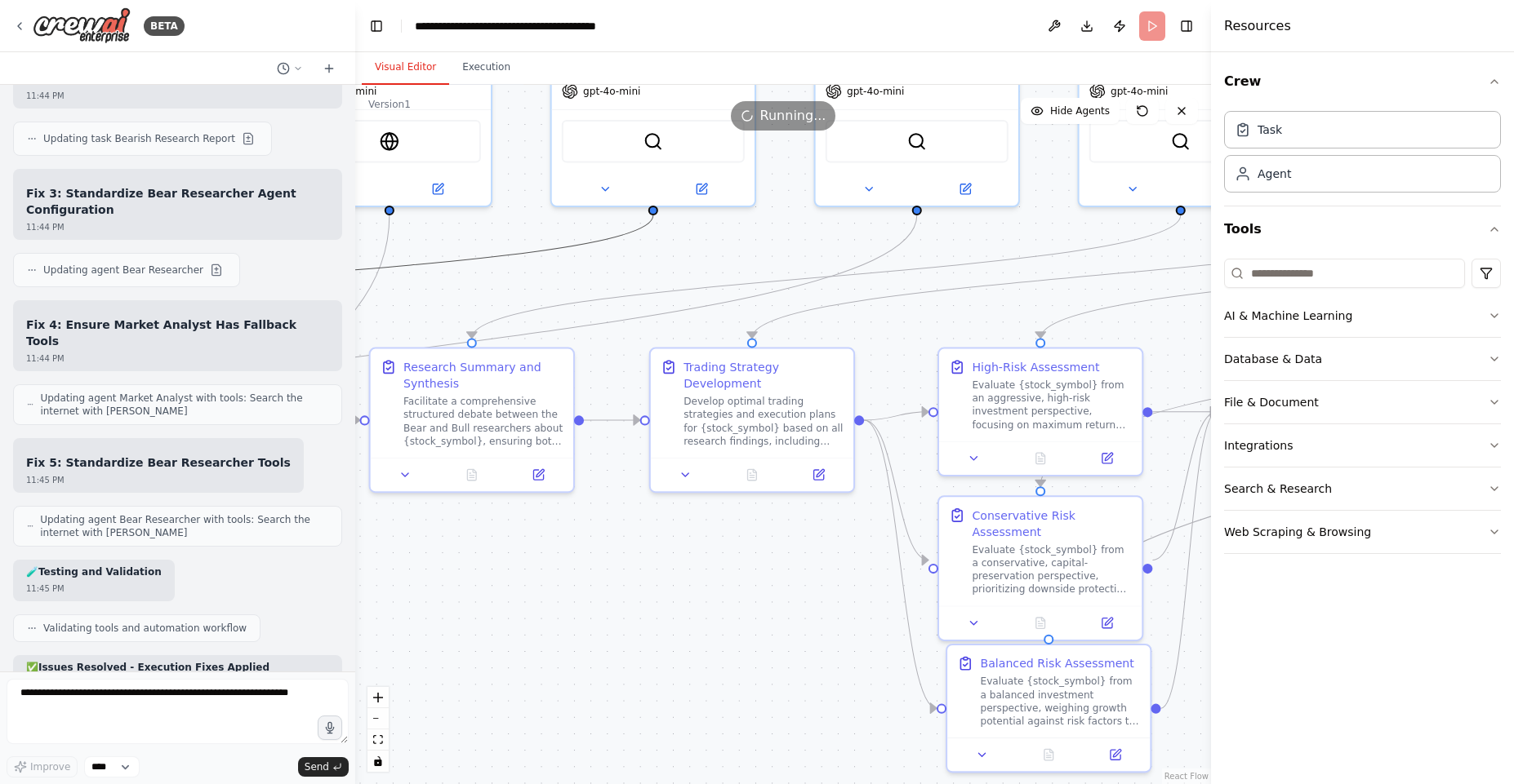
drag, startPoint x: 686, startPoint y: 415, endPoint x: 855, endPoint y: 325, distance: 191.5
click at [875, 311] on div ".deletable-edge-delete-btn { width: 20px; height: 20px; border: 0px solid #ffff…" at bounding box center [784, 435] width 856 height 700
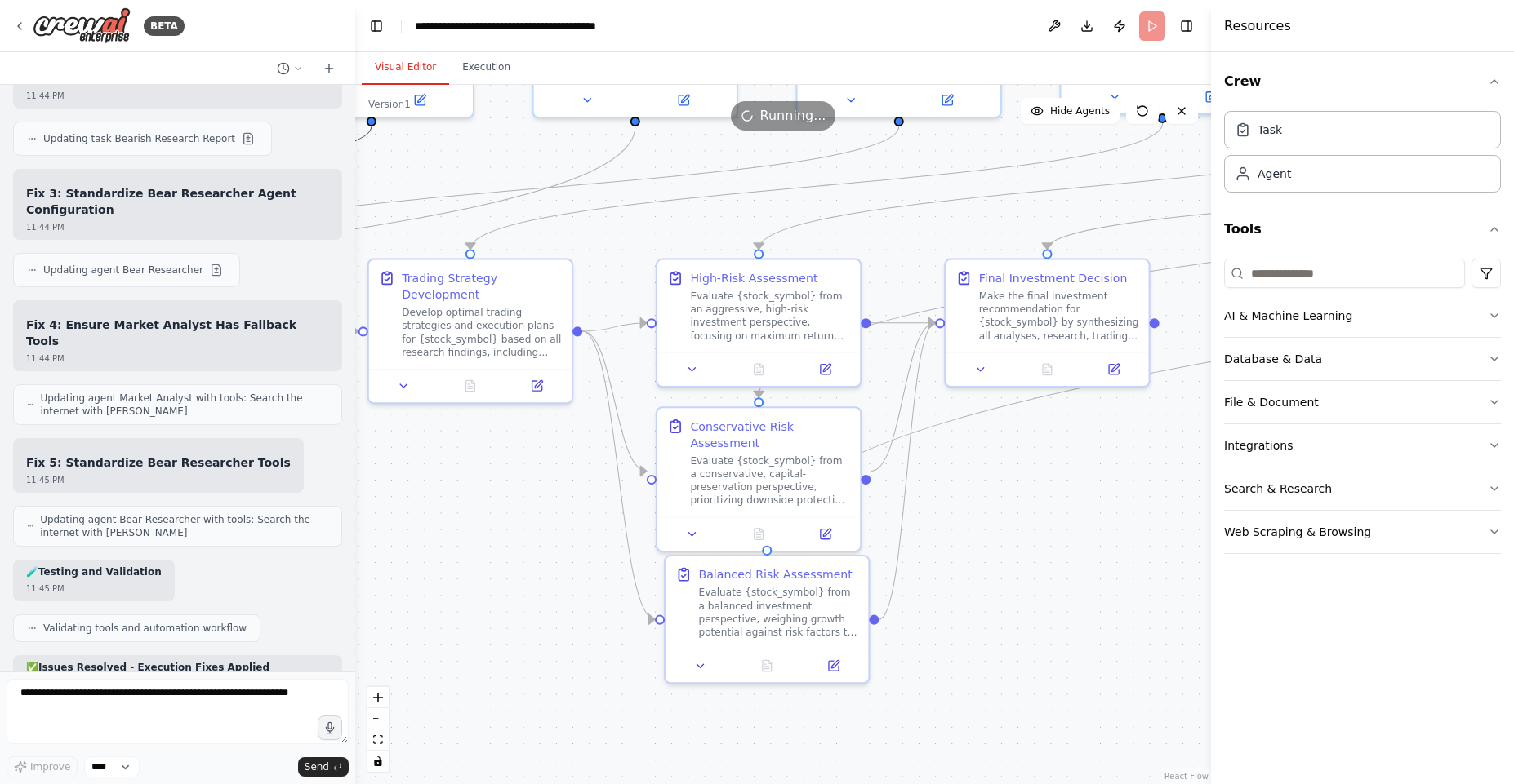
drag, startPoint x: 811, startPoint y: 580, endPoint x: 527, endPoint y: 488, distance: 298.5
click at [526, 488] on div ".deletable-edge-delete-btn { width: 20px; height: 20px; border: 0px solid #ffff…" at bounding box center [784, 435] width 856 height 700
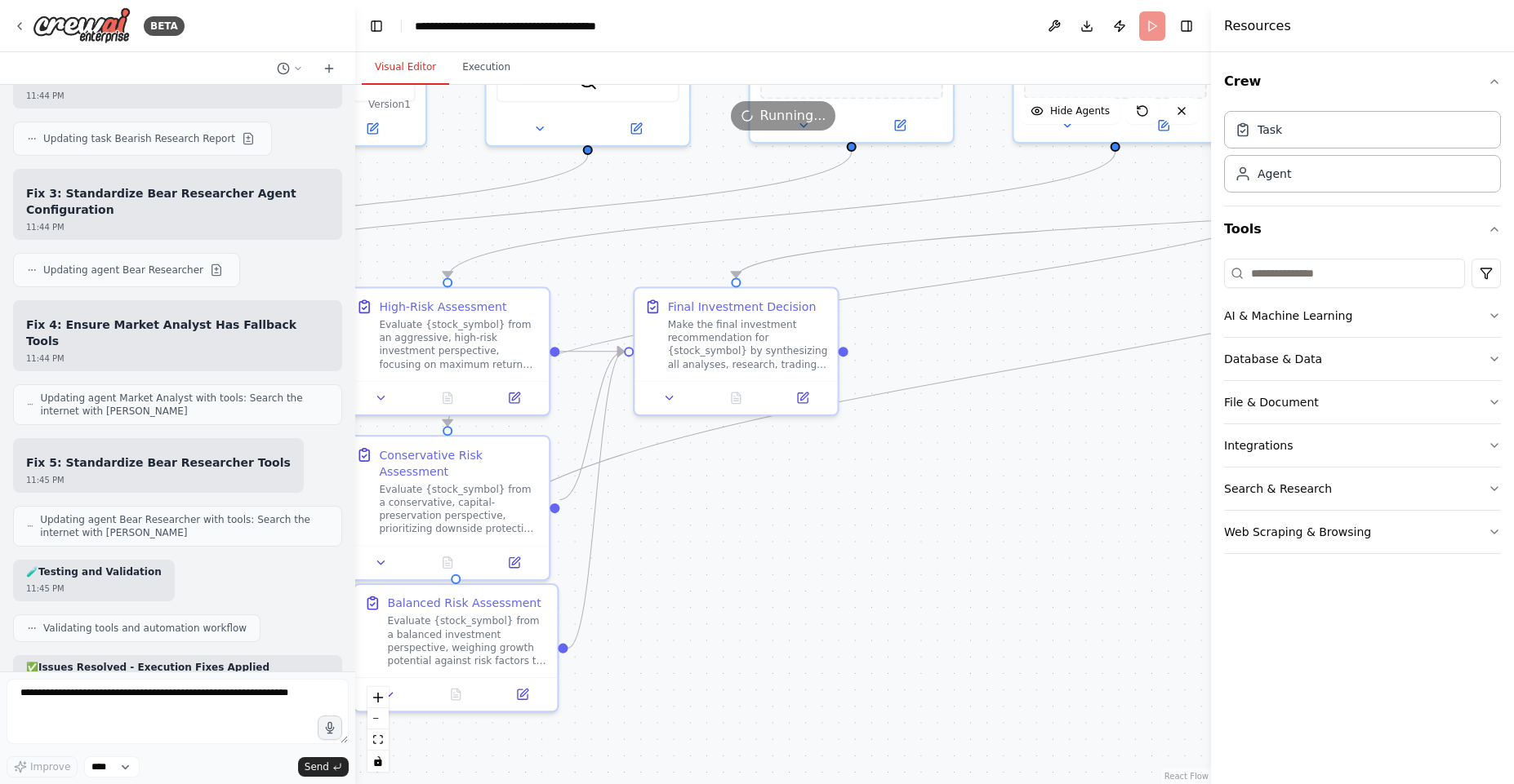
drag, startPoint x: 995, startPoint y: 454, endPoint x: 673, endPoint y: 470, distance: 322.4
click at [673, 479] on div ".deletable-edge-delete-btn { width: 20px; height: 20px; border: 0px solid #ffff…" at bounding box center [784, 435] width 856 height 700
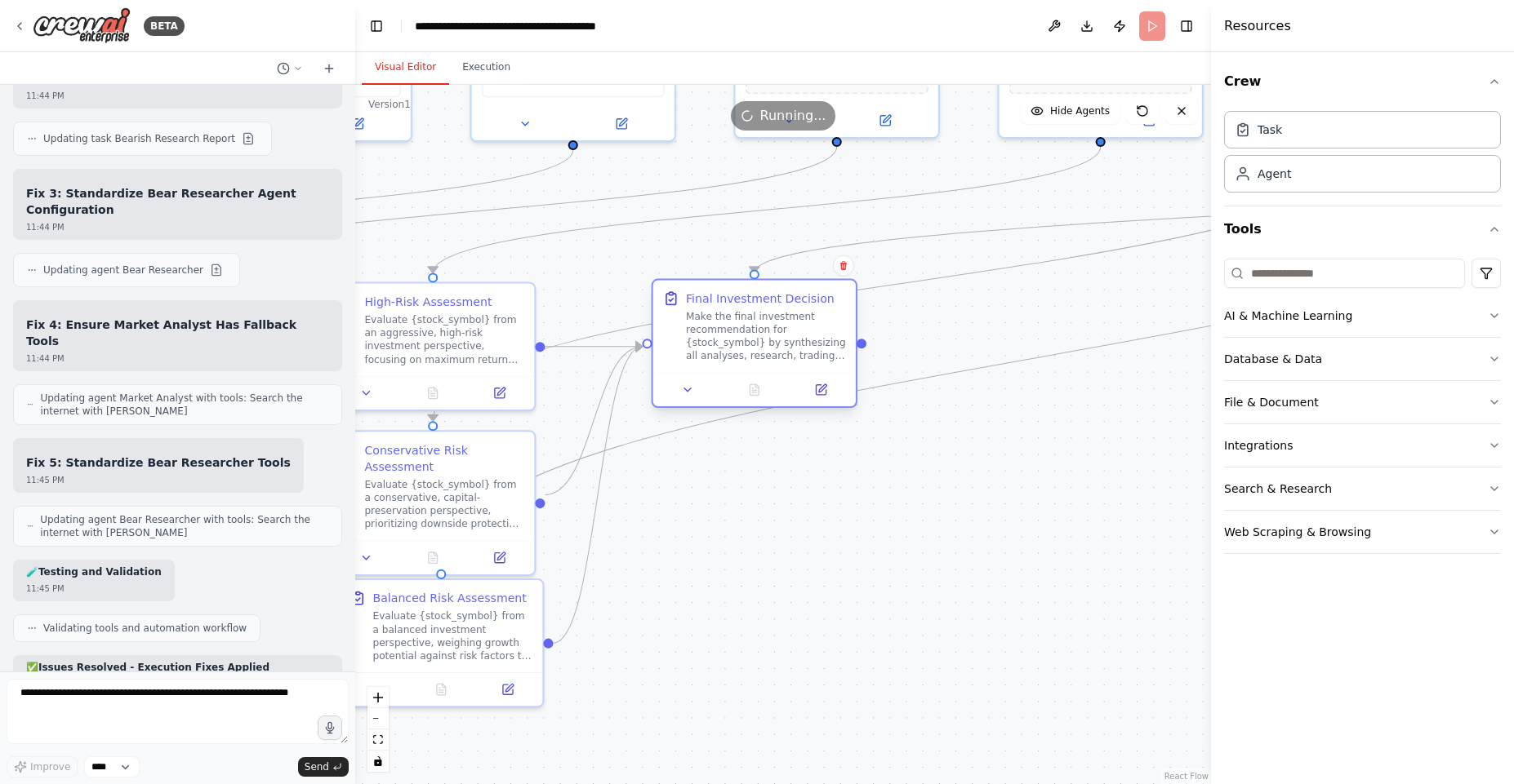
drag, startPoint x: 729, startPoint y: 324, endPoint x: 760, endPoint y: 325, distance: 31.0
click at [760, 325] on div "Make the final investment recommendation for {stock_symbol} by synthesizing all…" at bounding box center [766, 337] width 160 height 53
drag, startPoint x: 760, startPoint y: 326, endPoint x: 730, endPoint y: 327, distance: 30.0
click at [730, 327] on div "Make the final investment recommendation for {stock_symbol} by synthesizing all…" at bounding box center [732, 337] width 160 height 53
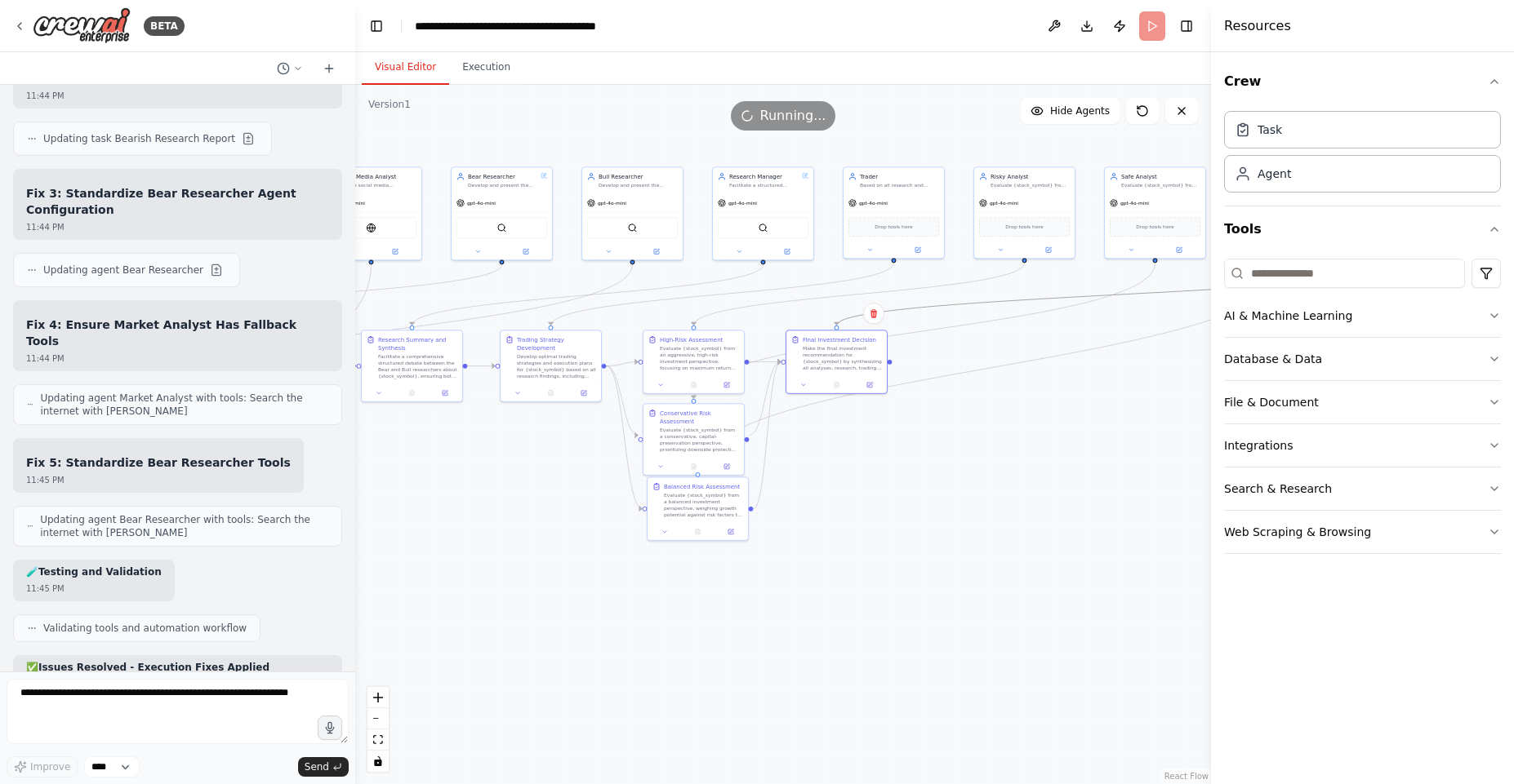
drag, startPoint x: 960, startPoint y: 303, endPoint x: 1059, endPoint y: 397, distance: 136.5
click at [1064, 396] on div ".deletable-edge-delete-btn { width: 20px; height: 20px; border: 0px solid #ffff…" at bounding box center [784, 435] width 856 height 700
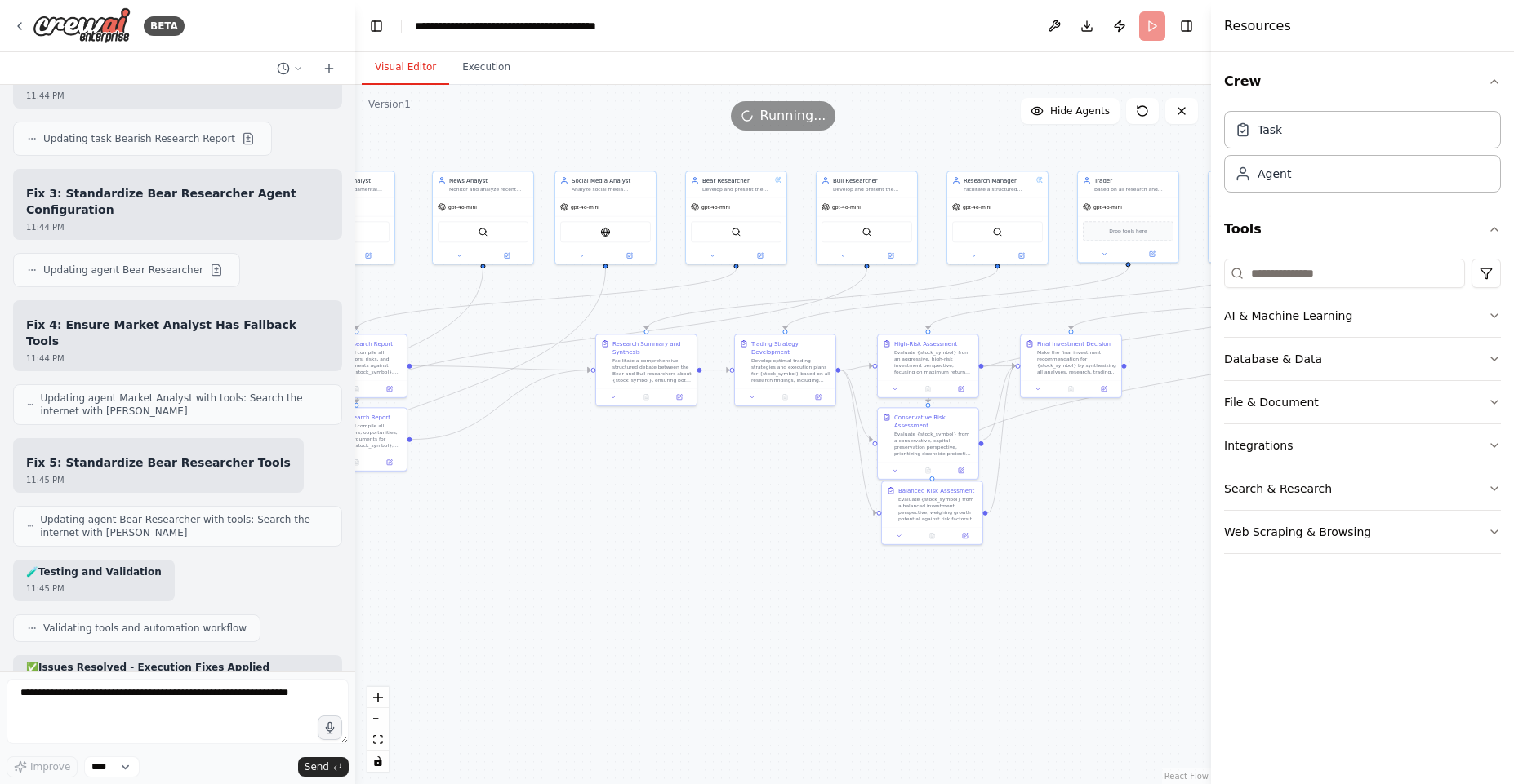
drag, startPoint x: 966, startPoint y: 430, endPoint x: 1058, endPoint y: 417, distance: 92.9
click at [1198, 438] on div ".deletable-edge-delete-btn { width: 20px; height: 20px; border: 0px solid #ffff…" at bounding box center [784, 435] width 856 height 700
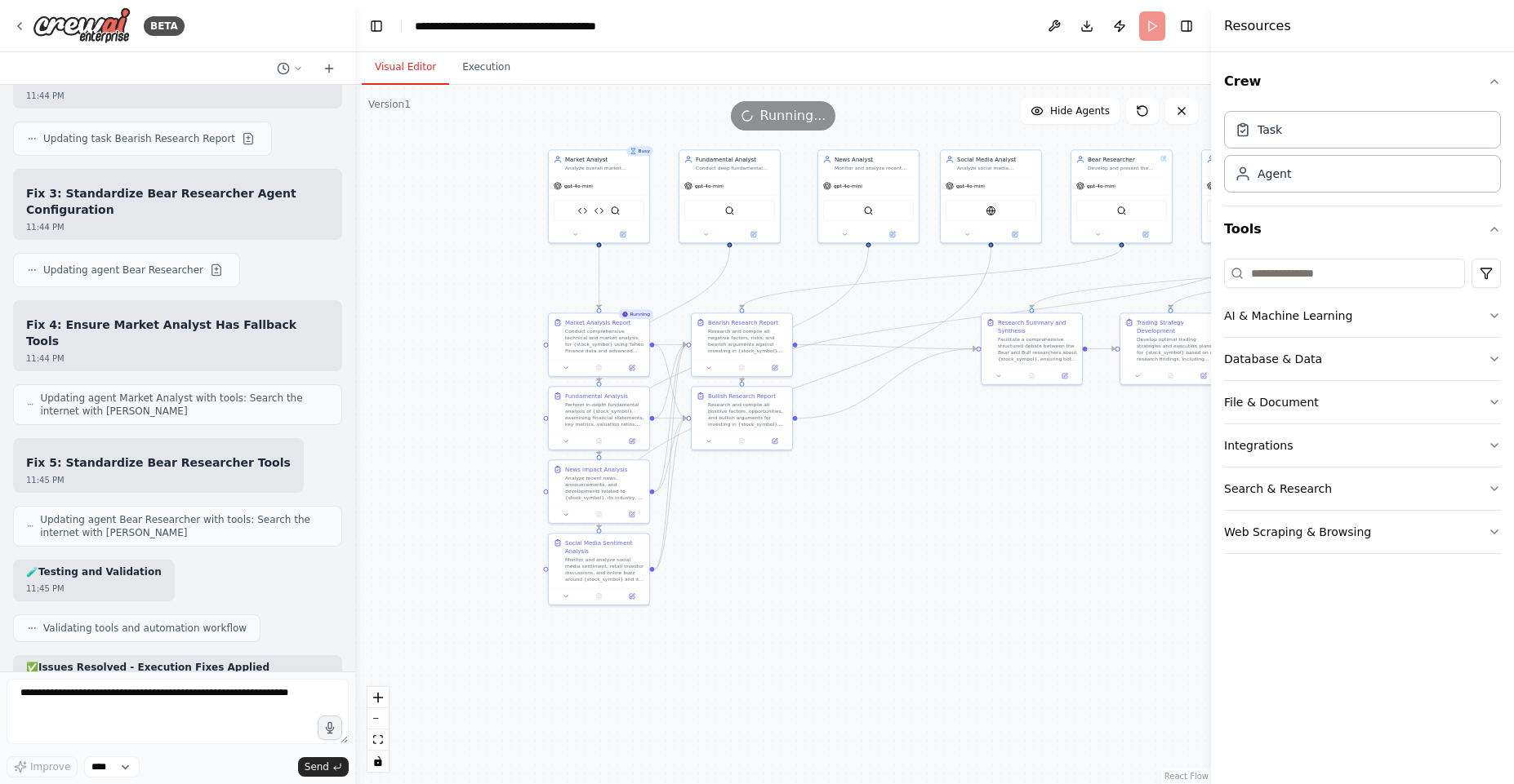
drag, startPoint x: 707, startPoint y: 440, endPoint x: 1095, endPoint y: 414, distance: 388.9
click at [1095, 414] on div ".deletable-edge-delete-btn { width: 20px; height: 20px; border: 0px solid #ffff…" at bounding box center [784, 435] width 856 height 700
click at [1350, 42] on div "Resources" at bounding box center [1363, 26] width 303 height 52
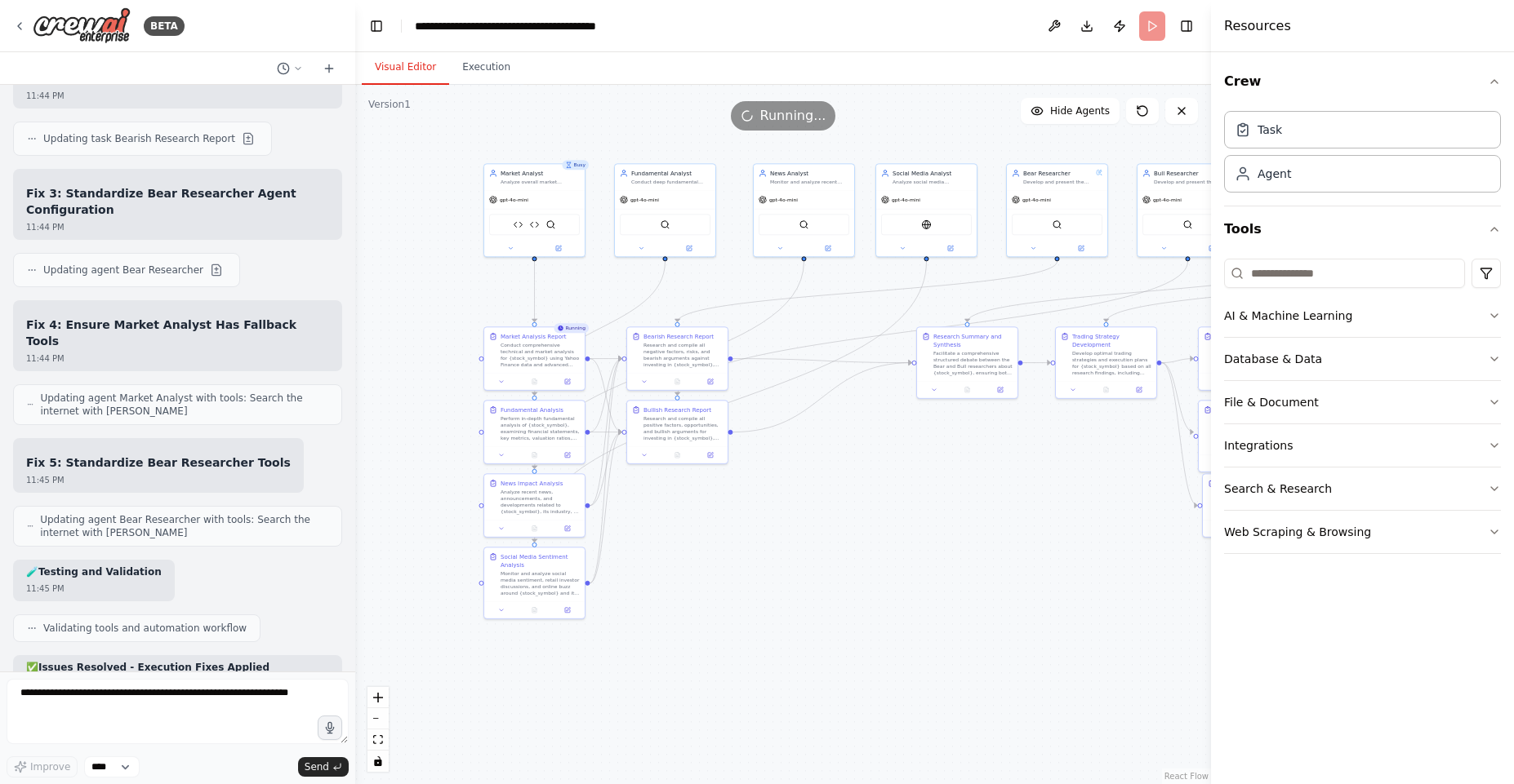
drag, startPoint x: 942, startPoint y: 285, endPoint x: 853, endPoint y: 302, distance: 90.6
click at [853, 302] on div ".deletable-edge-delete-btn { width: 20px; height: 20px; border: 0px solid #ffff…" at bounding box center [784, 435] width 856 height 700
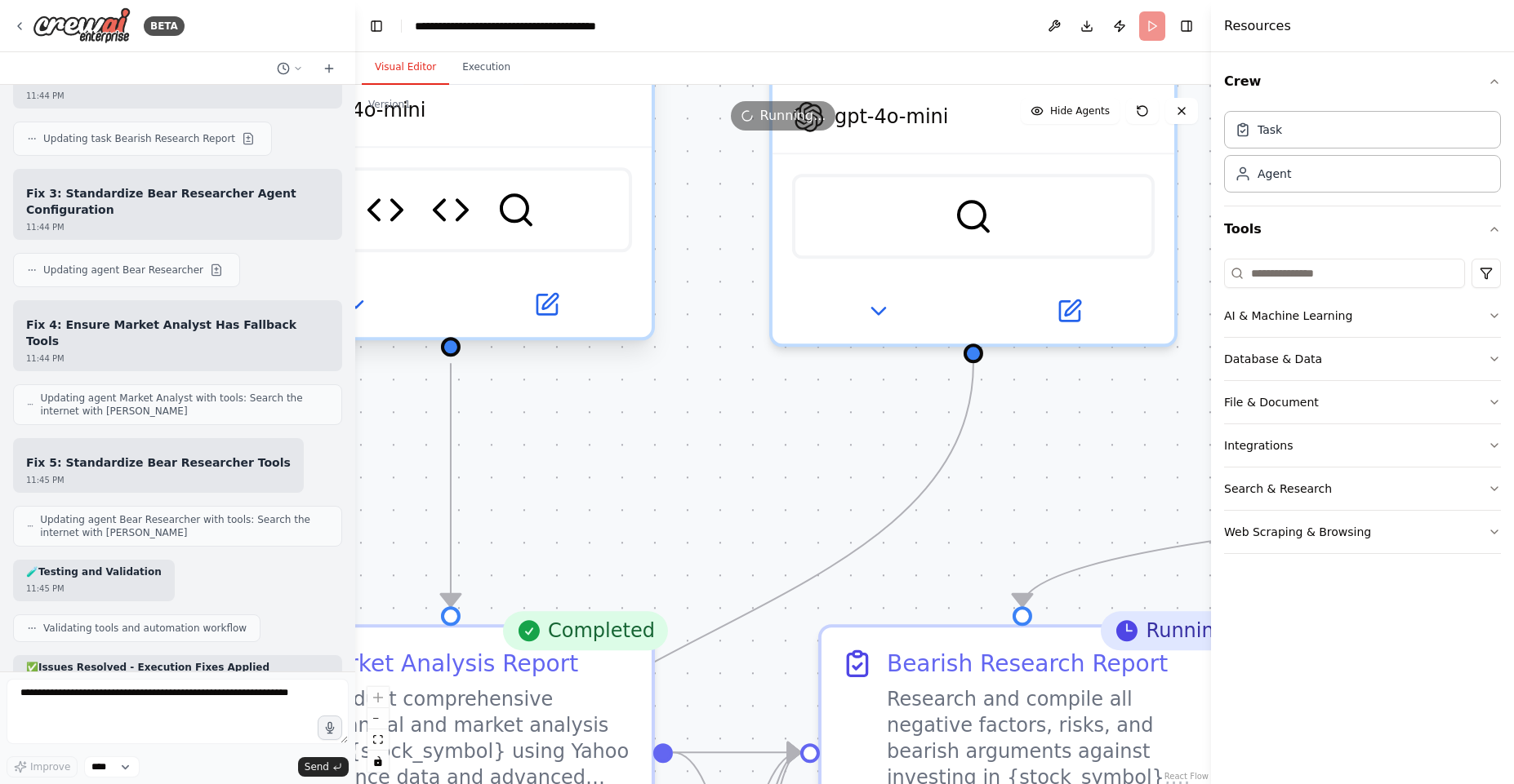
click at [542, 205] on div "Yahoo Finance Data Tool Technical Indicators Calculator SerperDevTool" at bounding box center [451, 210] width 362 height 85
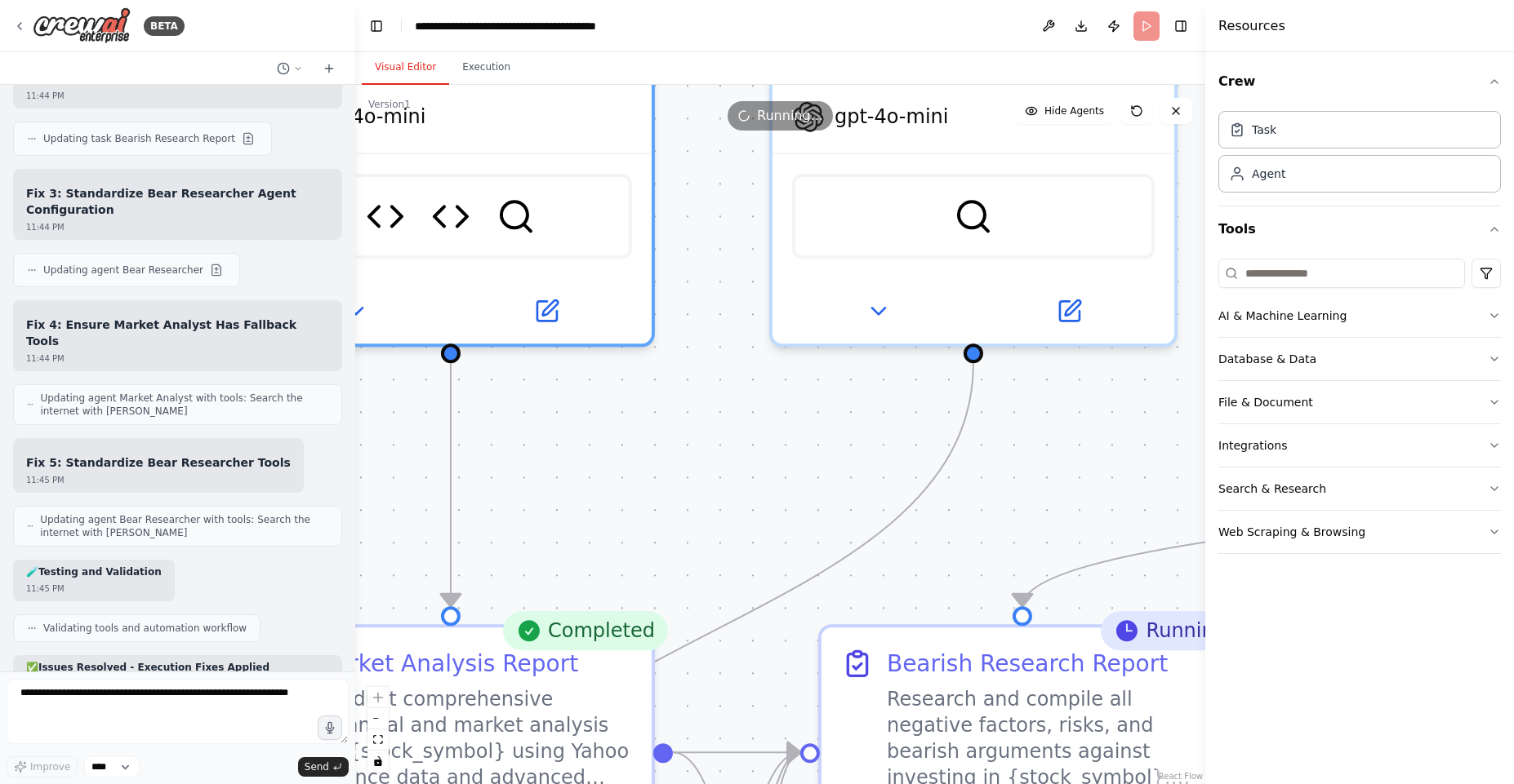
drag, startPoint x: 1217, startPoint y: 240, endPoint x: 1141, endPoint y: 264, distance: 79.7
click at [1206, 262] on div at bounding box center [1209, 392] width 7 height 784
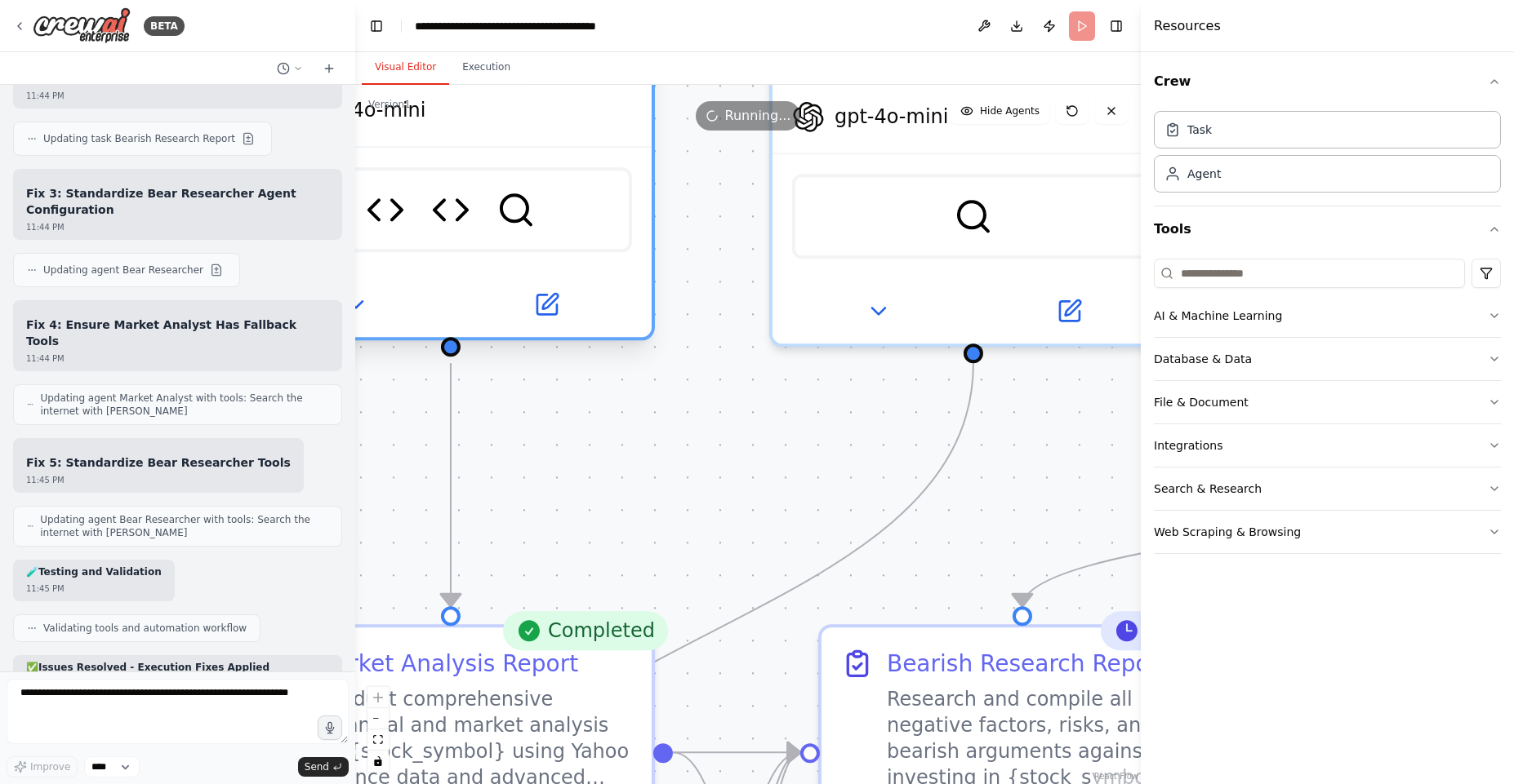
click at [517, 327] on div at bounding box center [451, 304] width 402 height 66
click at [561, 306] on button at bounding box center [547, 304] width 185 height 39
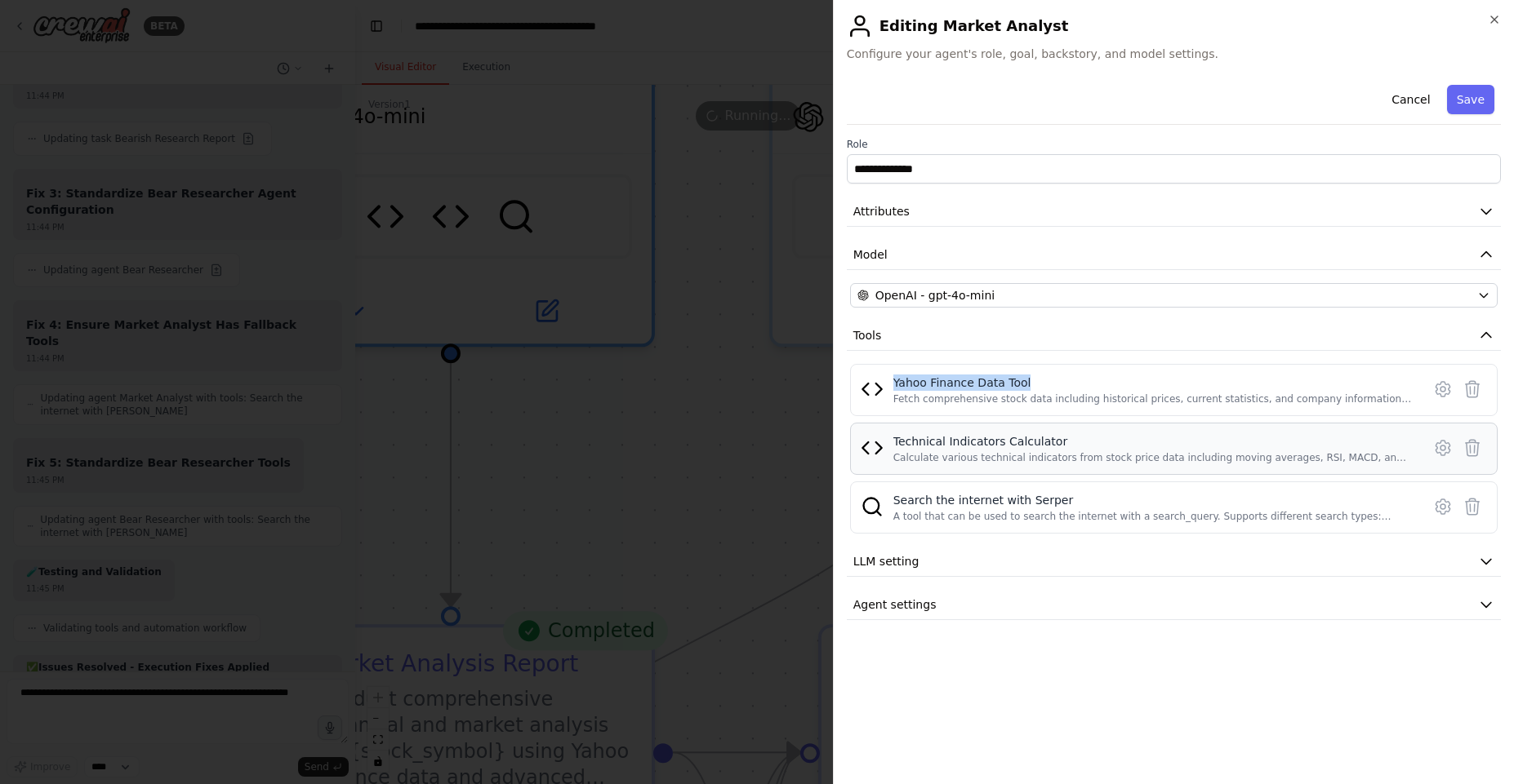
drag, startPoint x: 890, startPoint y: 380, endPoint x: 987, endPoint y: 461, distance: 126.4
click at [1054, 381] on div "Yahoo Finance Data Tool Fetch comprehensive stock data including historical pri…" at bounding box center [1174, 391] width 626 height 31
drag, startPoint x: 893, startPoint y: 437, endPoint x: 1068, endPoint y: 444, distance: 175.1
click at [1068, 444] on div "Technical Indicators Calculator" at bounding box center [1153, 442] width 518 height 17
drag, startPoint x: 892, startPoint y: 497, endPoint x: 1071, endPoint y: 499, distance: 179.0
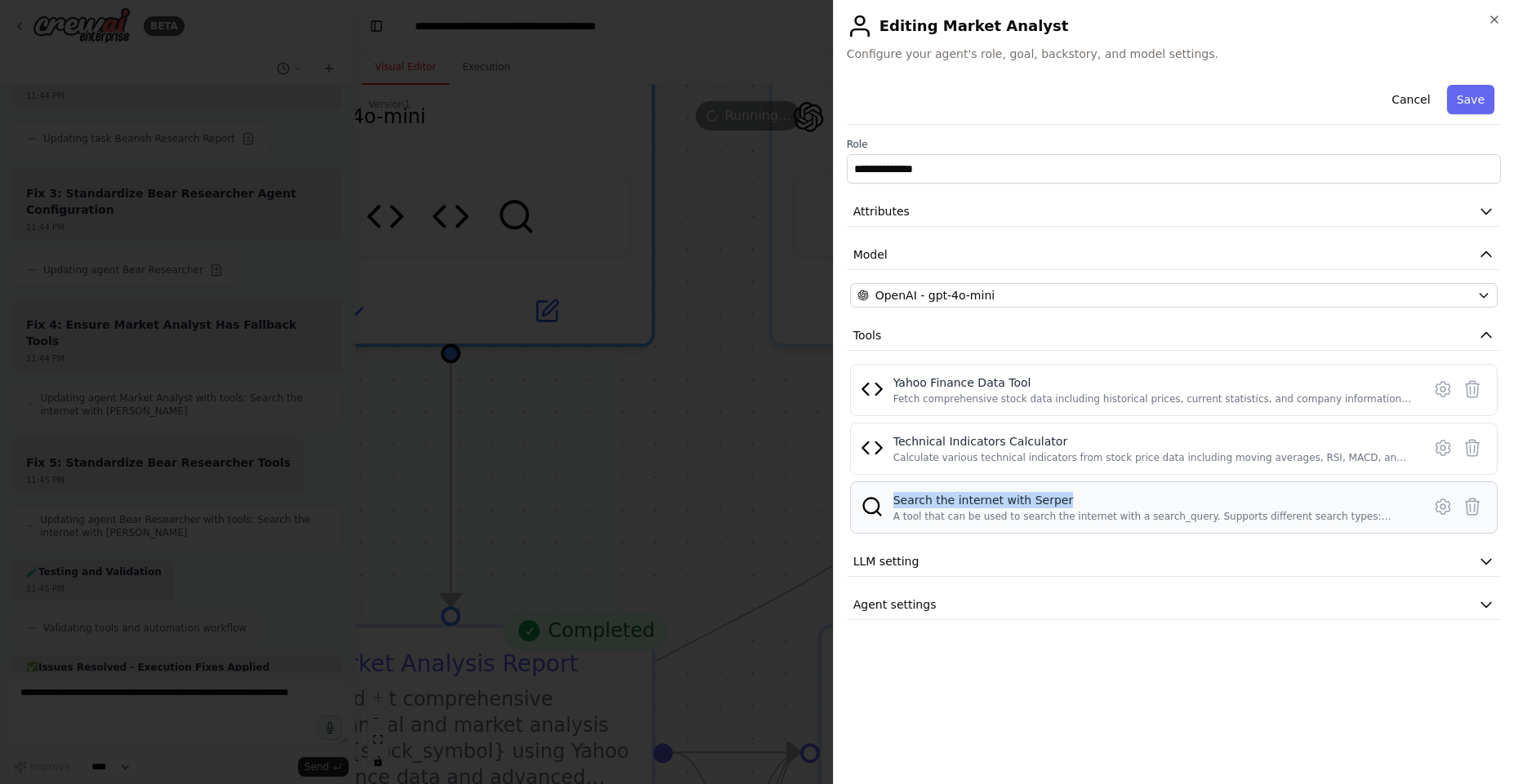
click at [1072, 496] on div "Search the internet with [PERSON_NAME] A tool that can be used to search the in…" at bounding box center [1174, 508] width 626 height 31
click at [925, 375] on div "Yahoo Finance Data Tool" at bounding box center [1153, 383] width 518 height 17
click at [894, 377] on div "Yahoo Finance Data Tool" at bounding box center [1153, 383] width 518 height 17
drag, startPoint x: 894, startPoint y: 377, endPoint x: 1023, endPoint y: 381, distance: 129.1
click at [1023, 381] on div "Yahoo Finance Data Tool" at bounding box center [1153, 383] width 518 height 17
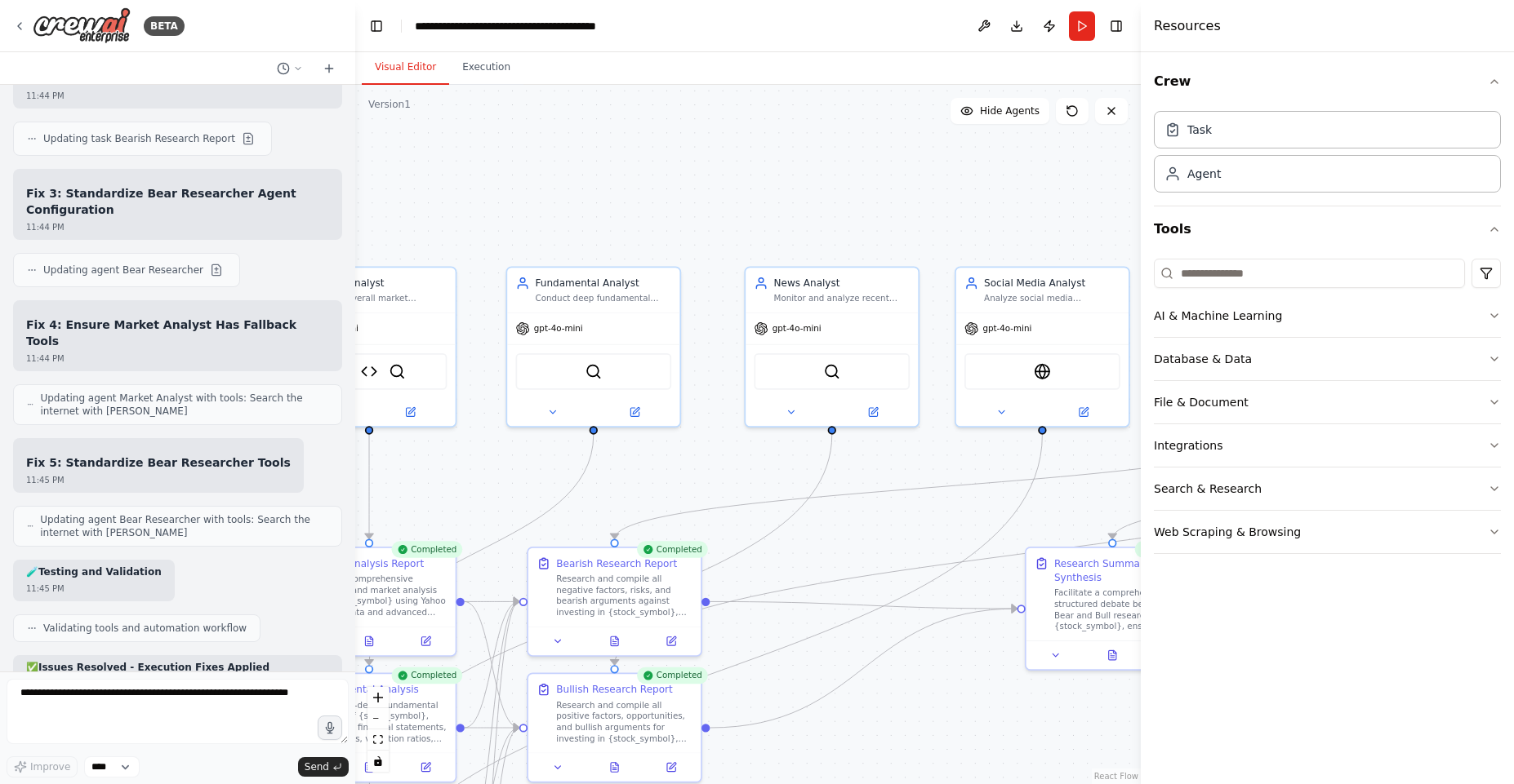
drag, startPoint x: 947, startPoint y: 473, endPoint x: 765, endPoint y: 458, distance: 182.6
click at [642, 499] on div ".deletable-edge-delete-btn { width: 20px; height: 20px; border: 0px solid #ffff…" at bounding box center [748, 435] width 785 height 700
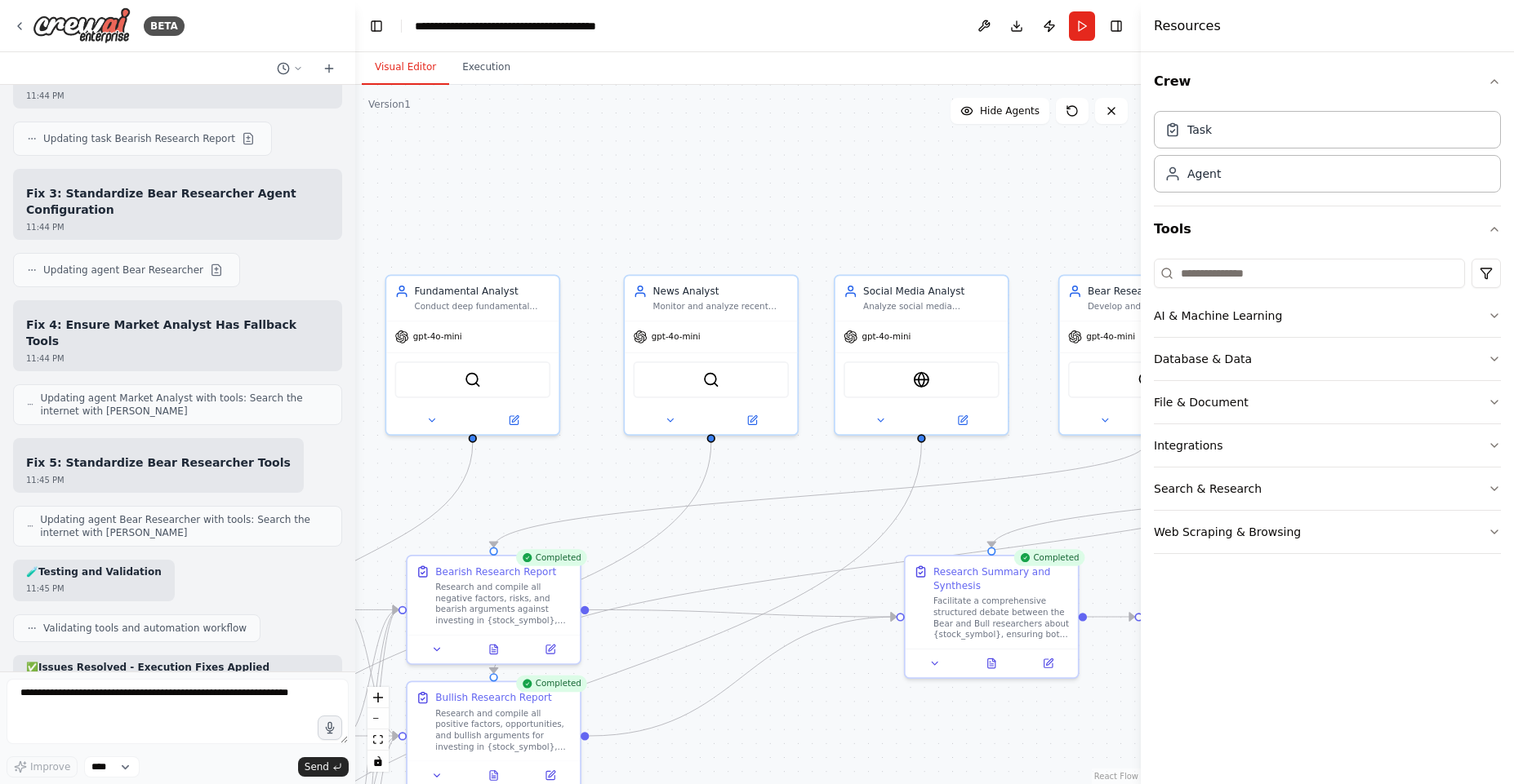
drag, startPoint x: 892, startPoint y: 458, endPoint x: 695, endPoint y: 467, distance: 197.2
click at [695, 467] on div ".deletable-edge-delete-btn { width: 20px; height: 20px; border: 0px solid #ffff…" at bounding box center [748, 435] width 785 height 700
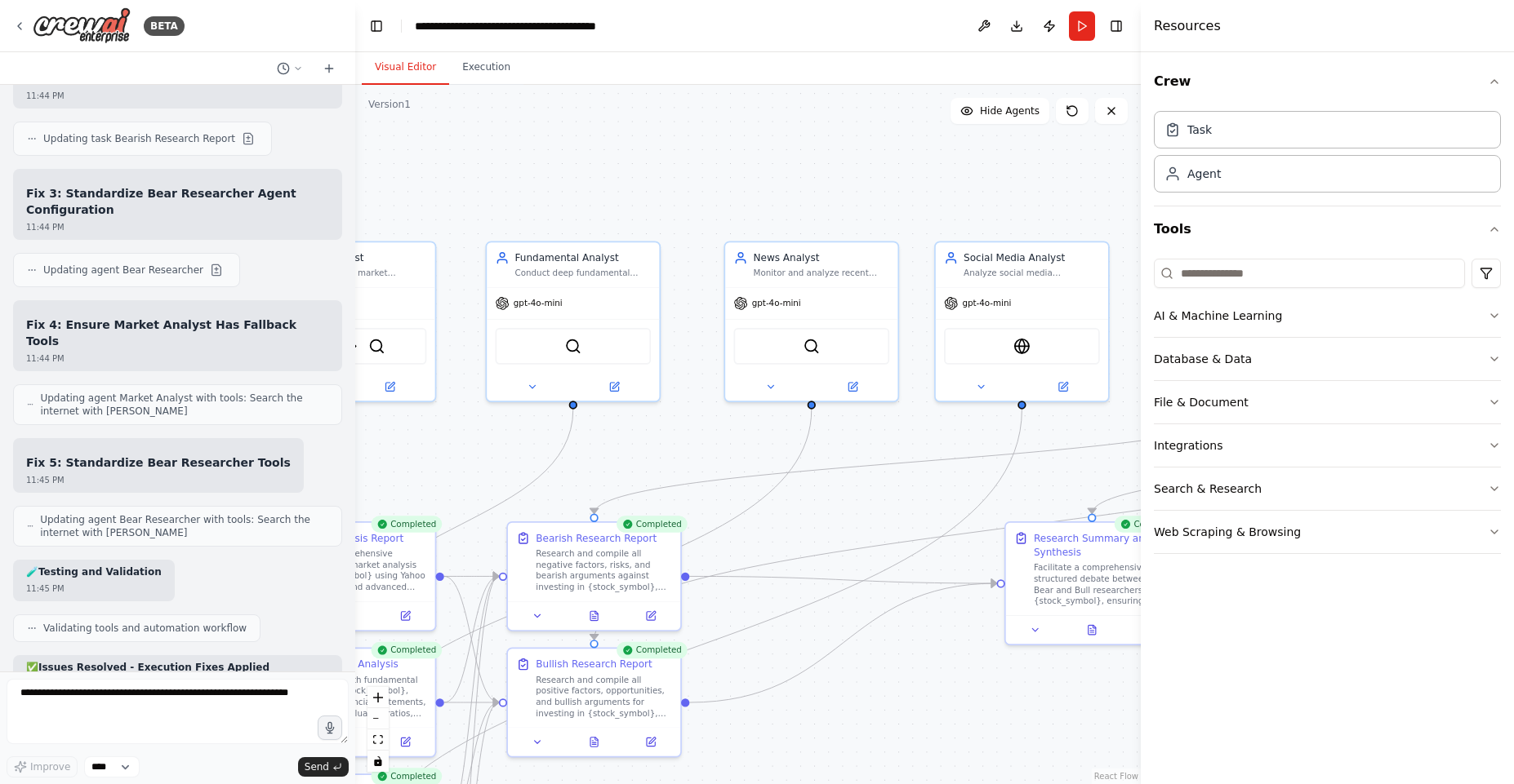
drag, startPoint x: 970, startPoint y: 489, endPoint x: 1105, endPoint y: 474, distance: 135.8
click at [1194, 452] on div "BETA A investment trading firm 07:49 PM ▶ Thought process I'd be happy to help …" at bounding box center [757, 392] width 1514 height 784
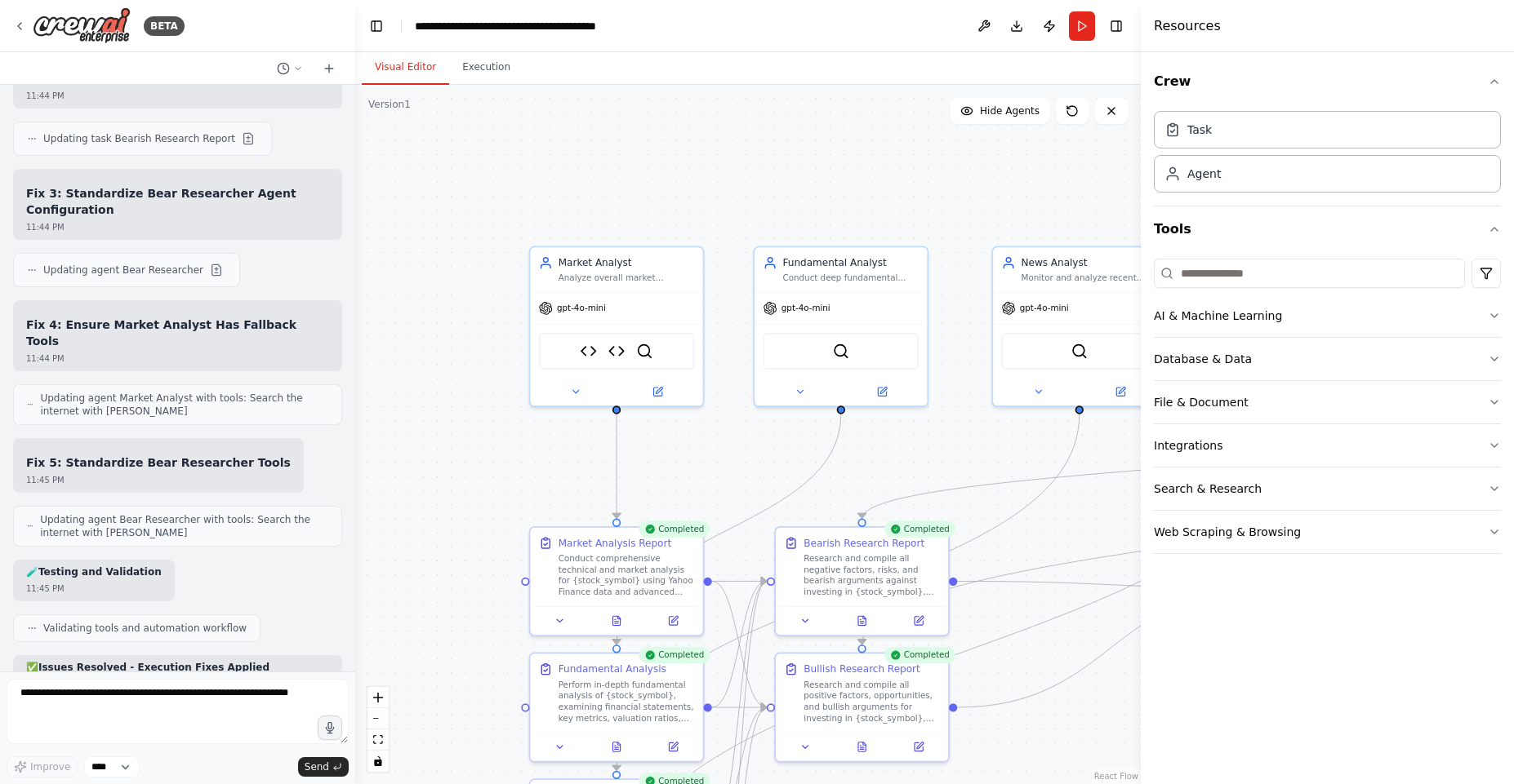
drag, startPoint x: 844, startPoint y: 491, endPoint x: 1047, endPoint y: 491, distance: 203.0
click at [1089, 500] on div ".deletable-edge-delete-btn { width: 20px; height: 20px; border: 0px solid #ffff…" at bounding box center [748, 435] width 785 height 700
drag, startPoint x: 448, startPoint y: 326, endPoint x: 474, endPoint y: 323, distance: 26.2
click at [475, 323] on div ".deletable-edge-delete-btn { width: 20px; height: 20px; border: 0px solid #ffff…" at bounding box center [748, 435] width 785 height 700
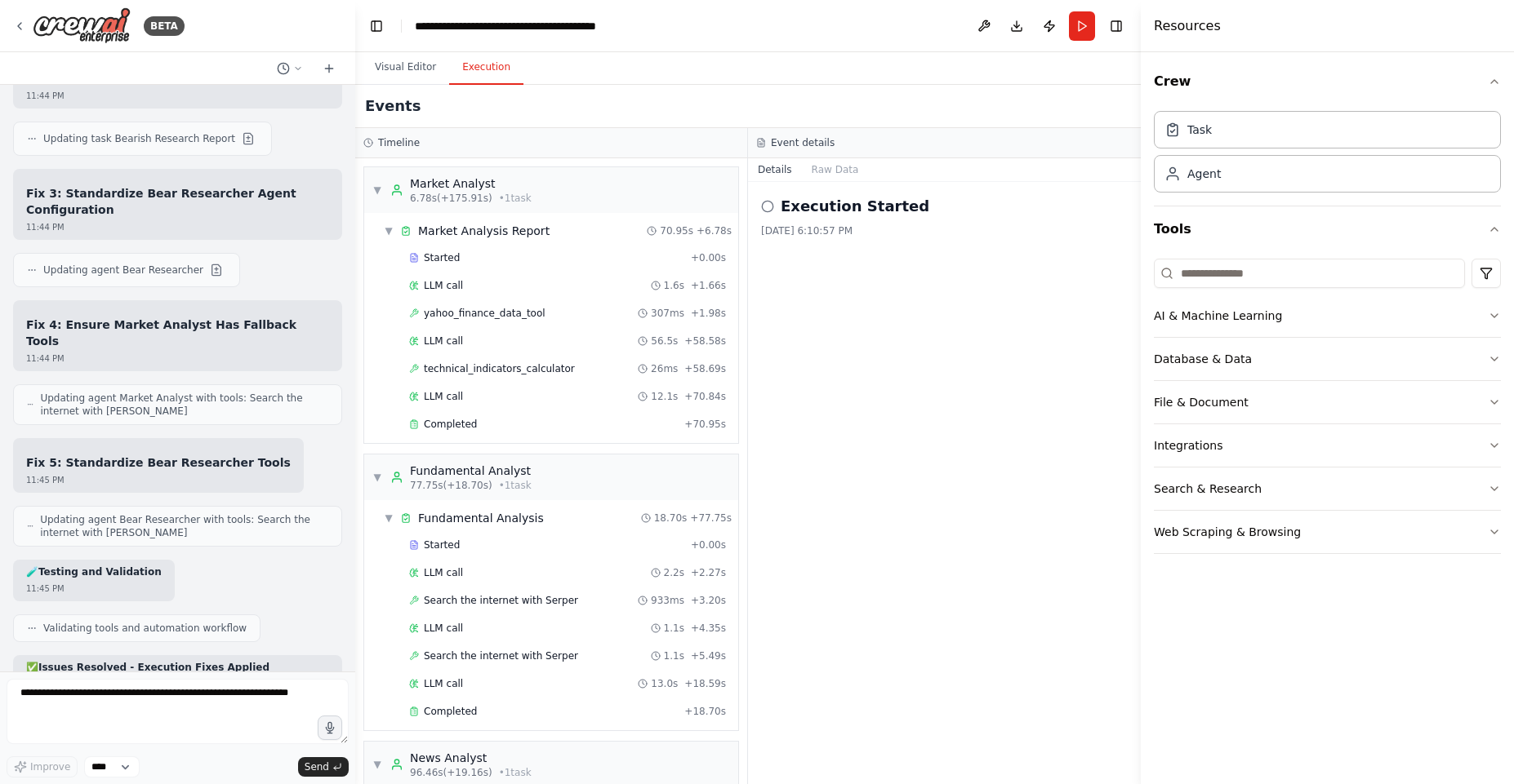
click at [490, 62] on button "Execution" at bounding box center [487, 68] width 75 height 34
click at [842, 169] on button "Raw Data" at bounding box center [836, 169] width 67 height 23
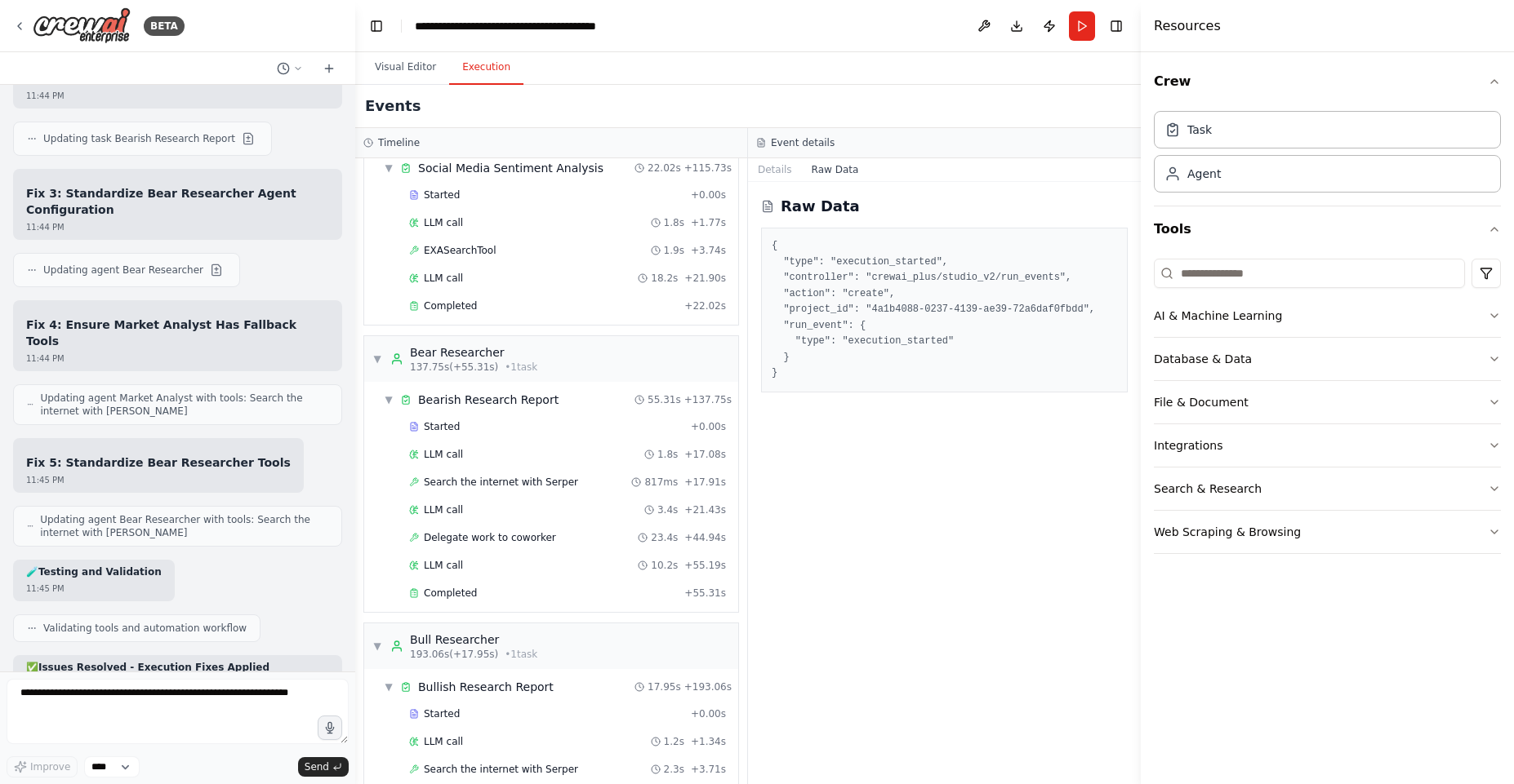
scroll to position [860, 0]
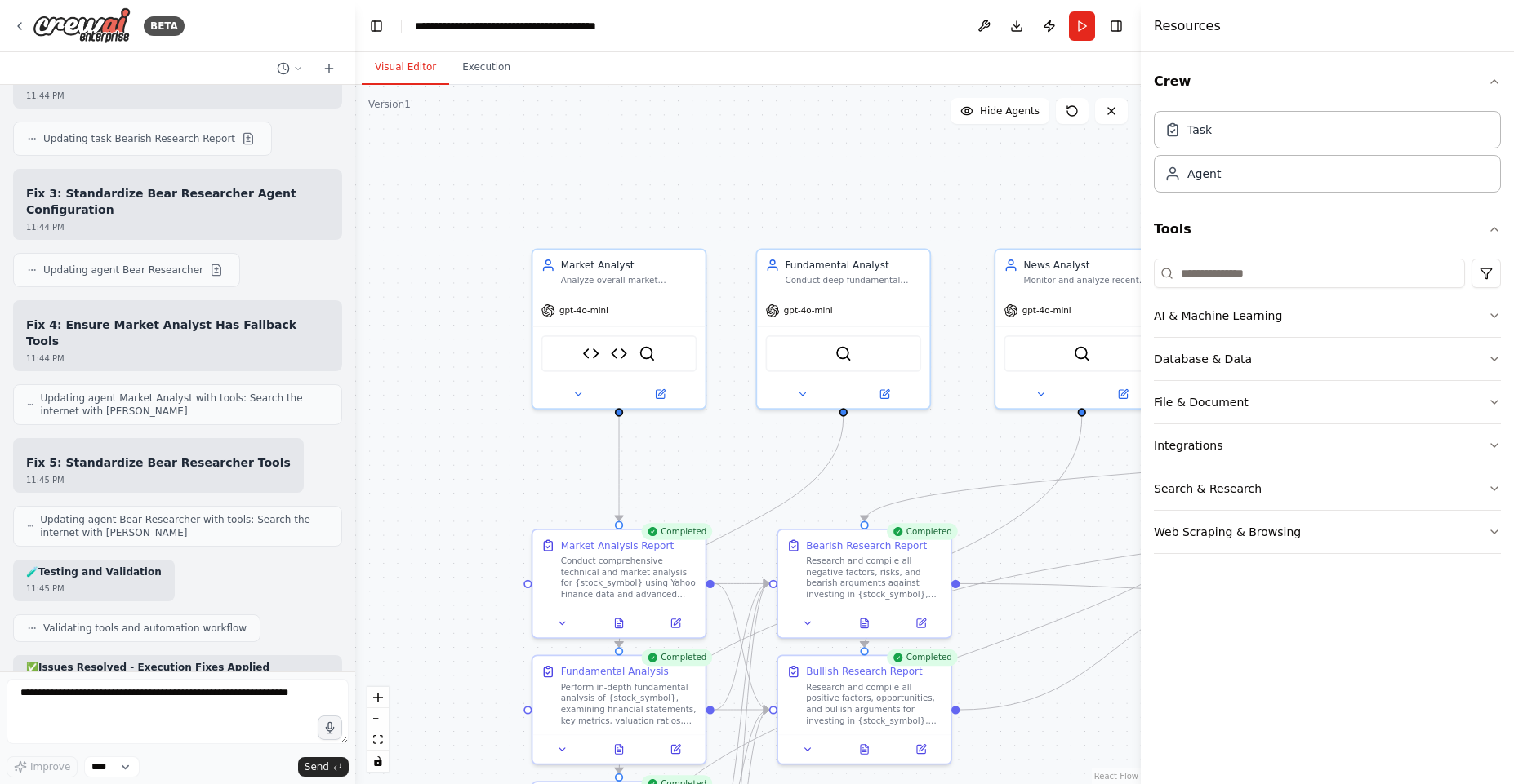
click at [415, 61] on button "Visual Editor" at bounding box center [406, 68] width 87 height 34
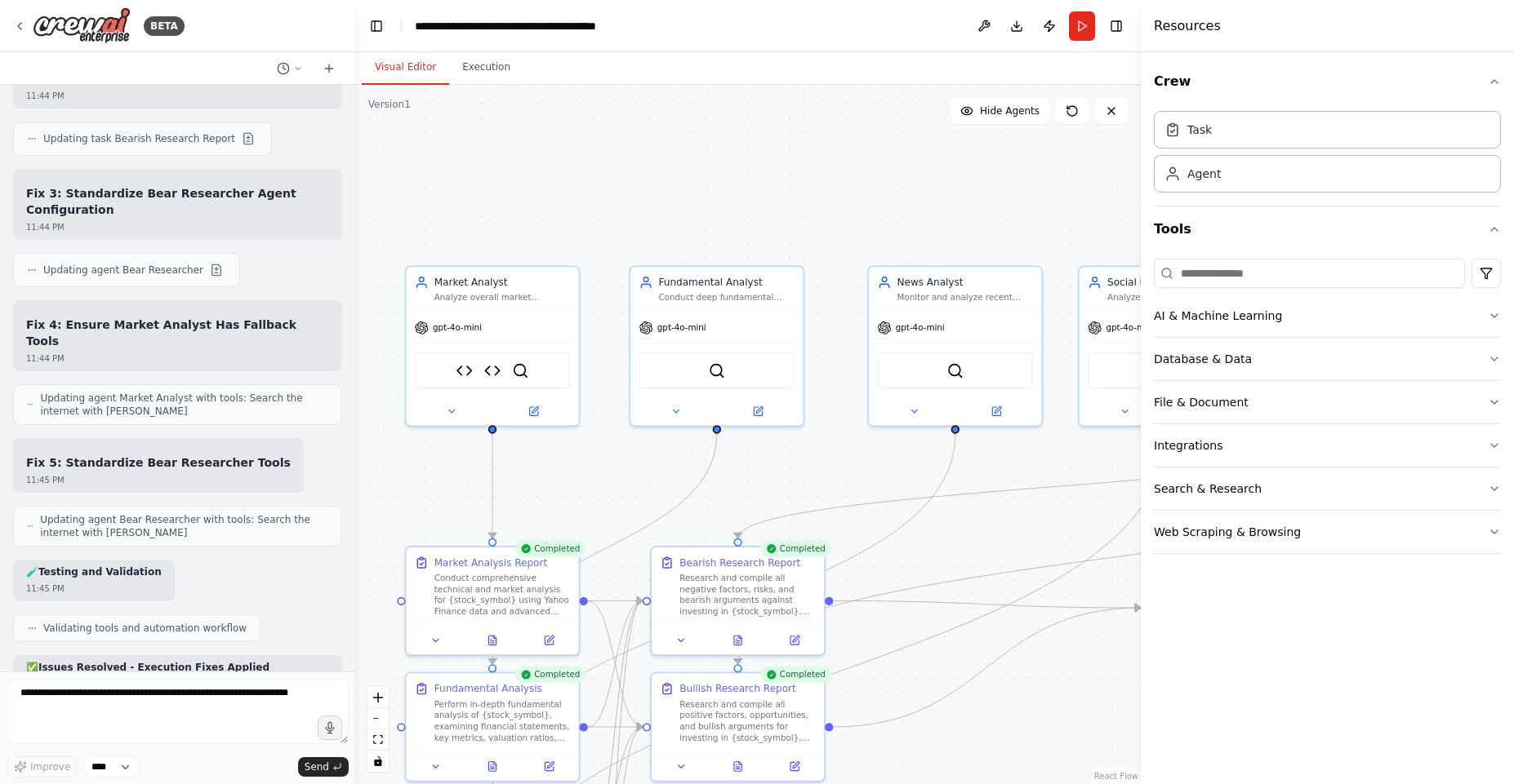
drag, startPoint x: 852, startPoint y: 207, endPoint x: 727, endPoint y: 226, distance: 126.4
click at [727, 226] on div ".deletable-edge-delete-btn { width: 20px; height: 20px; border: 0px solid #ffff…" at bounding box center [748, 435] width 785 height 700
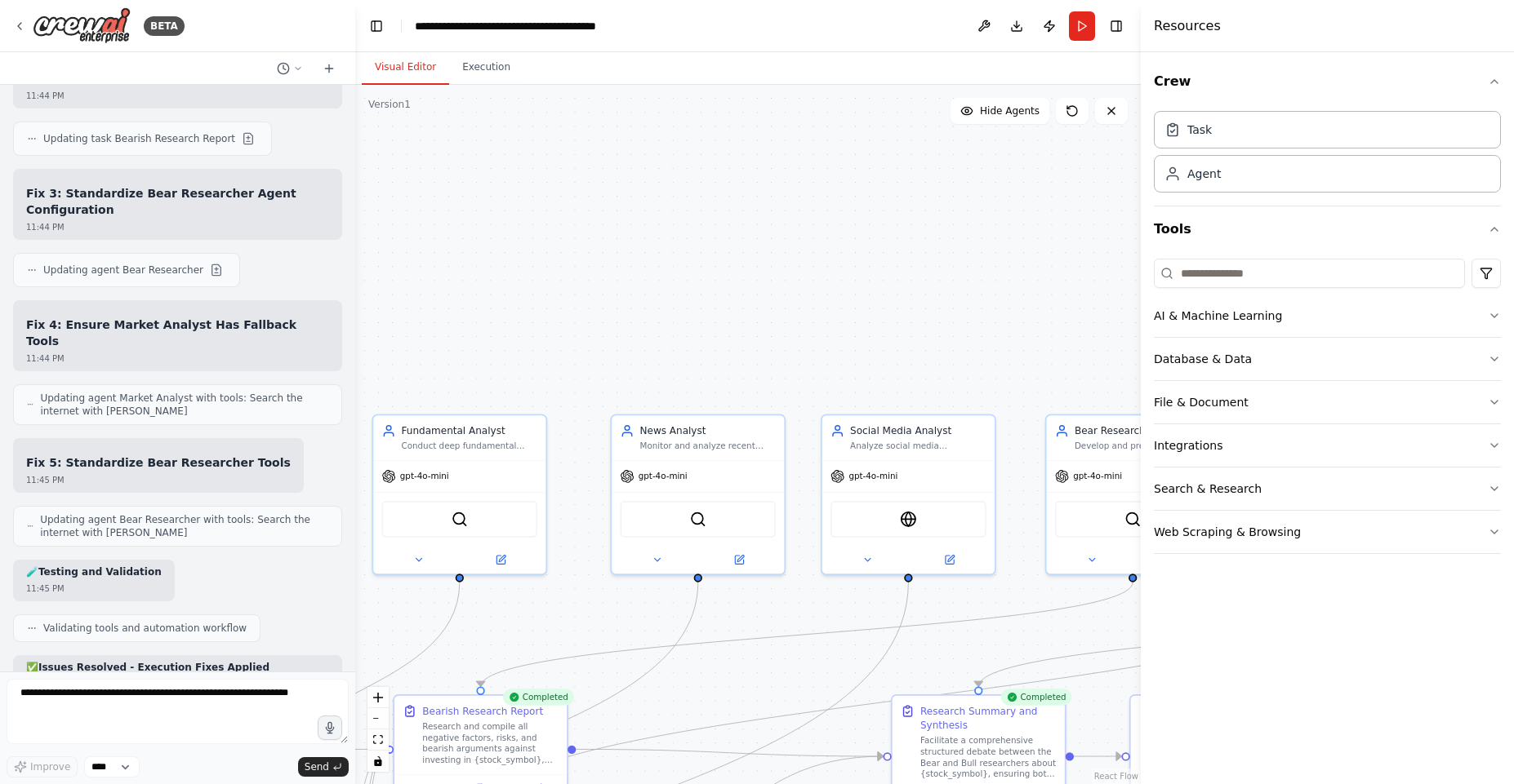
drag, startPoint x: 835, startPoint y: 200, endPoint x: 578, endPoint y: 349, distance: 297.1
click at [577, 347] on div ".deletable-edge-delete-btn { width: 20px; height: 20px; border: 0px solid #ffff…" at bounding box center [748, 435] width 785 height 700
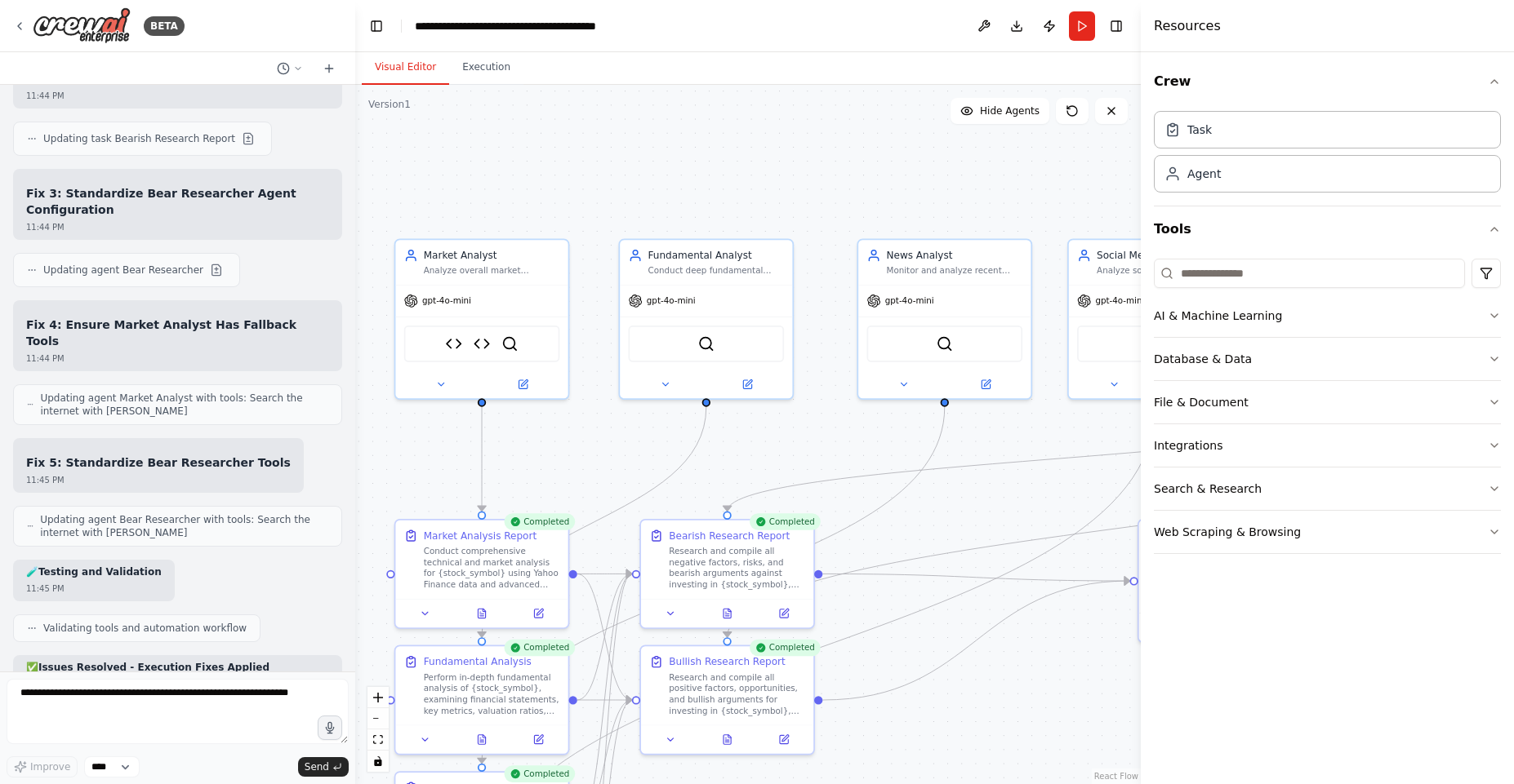
drag, startPoint x: 584, startPoint y: 352, endPoint x: 829, endPoint y: 178, distance: 300.5
click at [829, 178] on div ".deletable-edge-delete-btn { width: 20px; height: 20px; border: 0px solid #ffff…" at bounding box center [748, 435] width 785 height 700
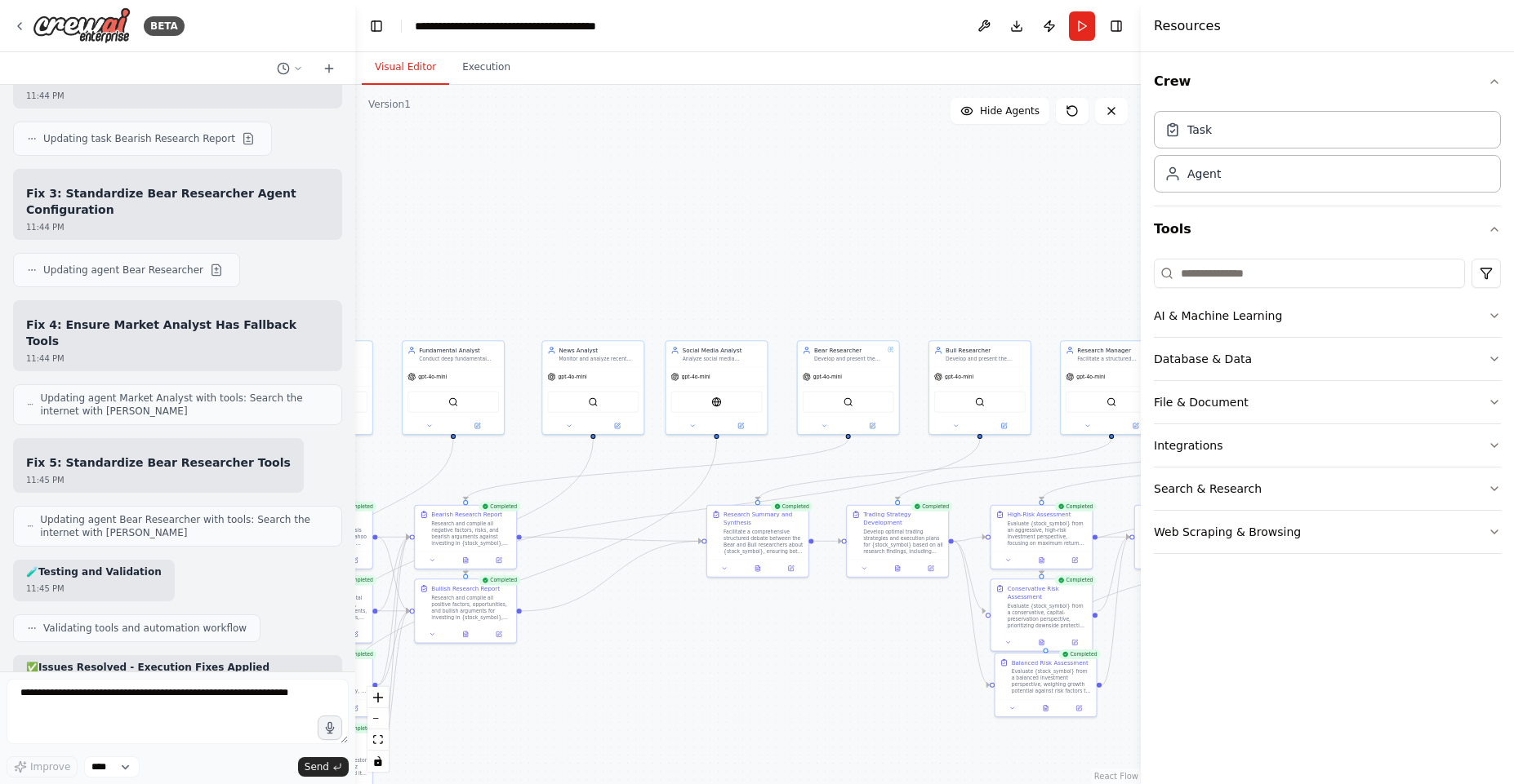
drag, startPoint x: 897, startPoint y: 168, endPoint x: 590, endPoint y: 294, distance: 331.9
click at [590, 294] on div ".deletable-edge-delete-btn { width: 20px; height: 20px; border: 0px solid #ffff…" at bounding box center [748, 435] width 785 height 700
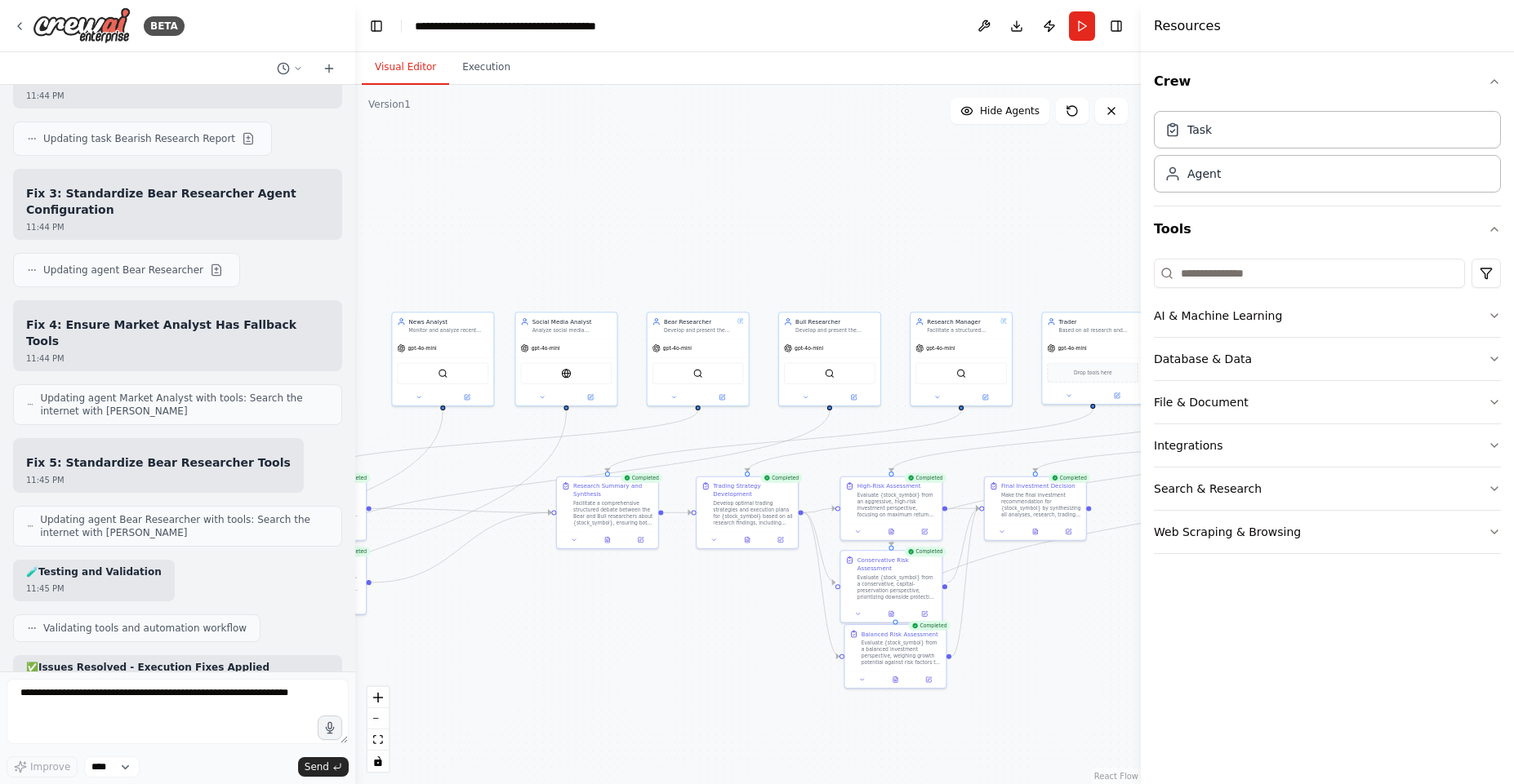
drag, startPoint x: 910, startPoint y: 256, endPoint x: 692, endPoint y: 217, distance: 221.5
click at [692, 217] on div ".deletable-edge-delete-btn { width: 20px; height: 20px; border: 0px solid #ffff…" at bounding box center [748, 435] width 785 height 700
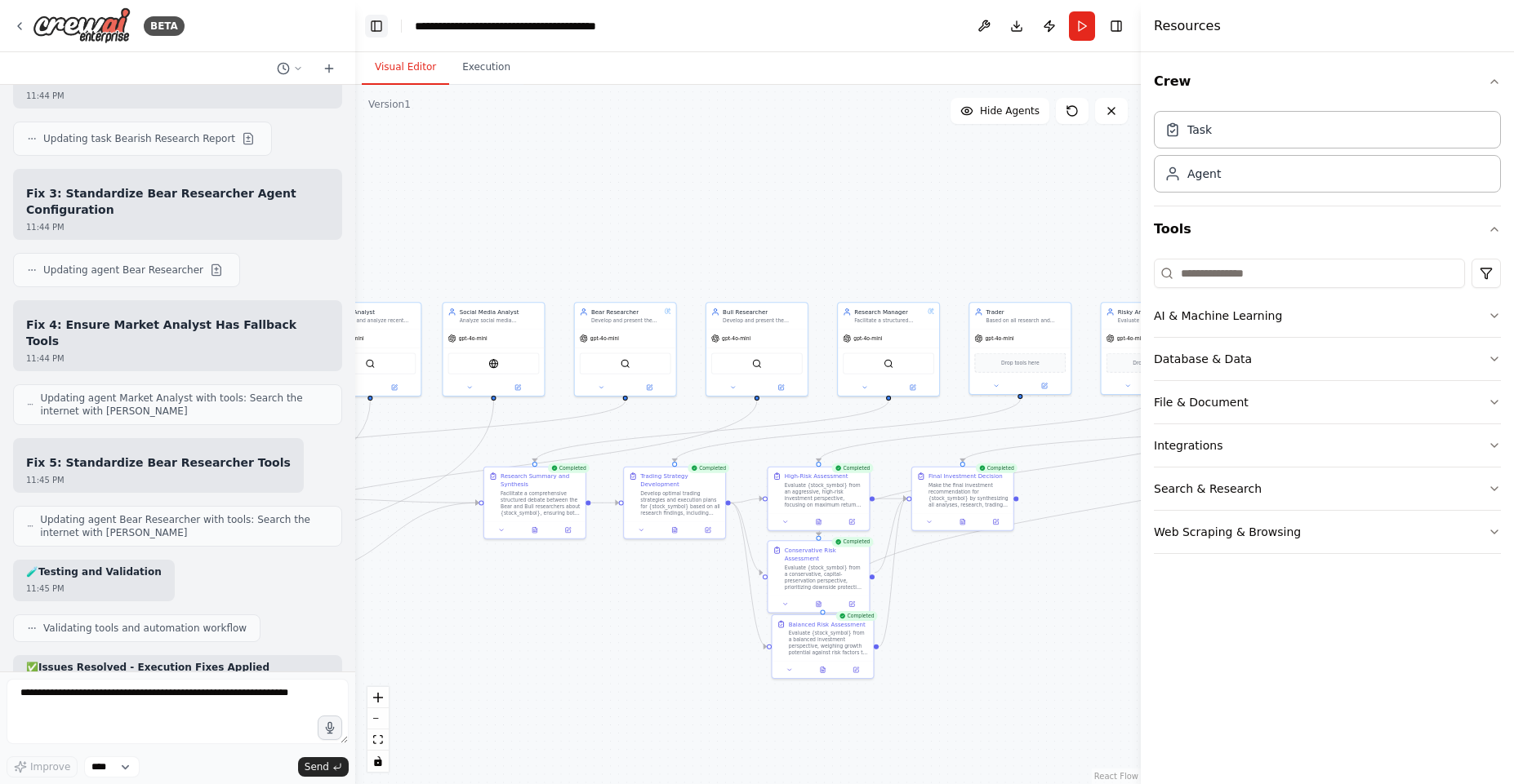
click at [379, 34] on button "Toggle Left Sidebar" at bounding box center [376, 26] width 23 height 23
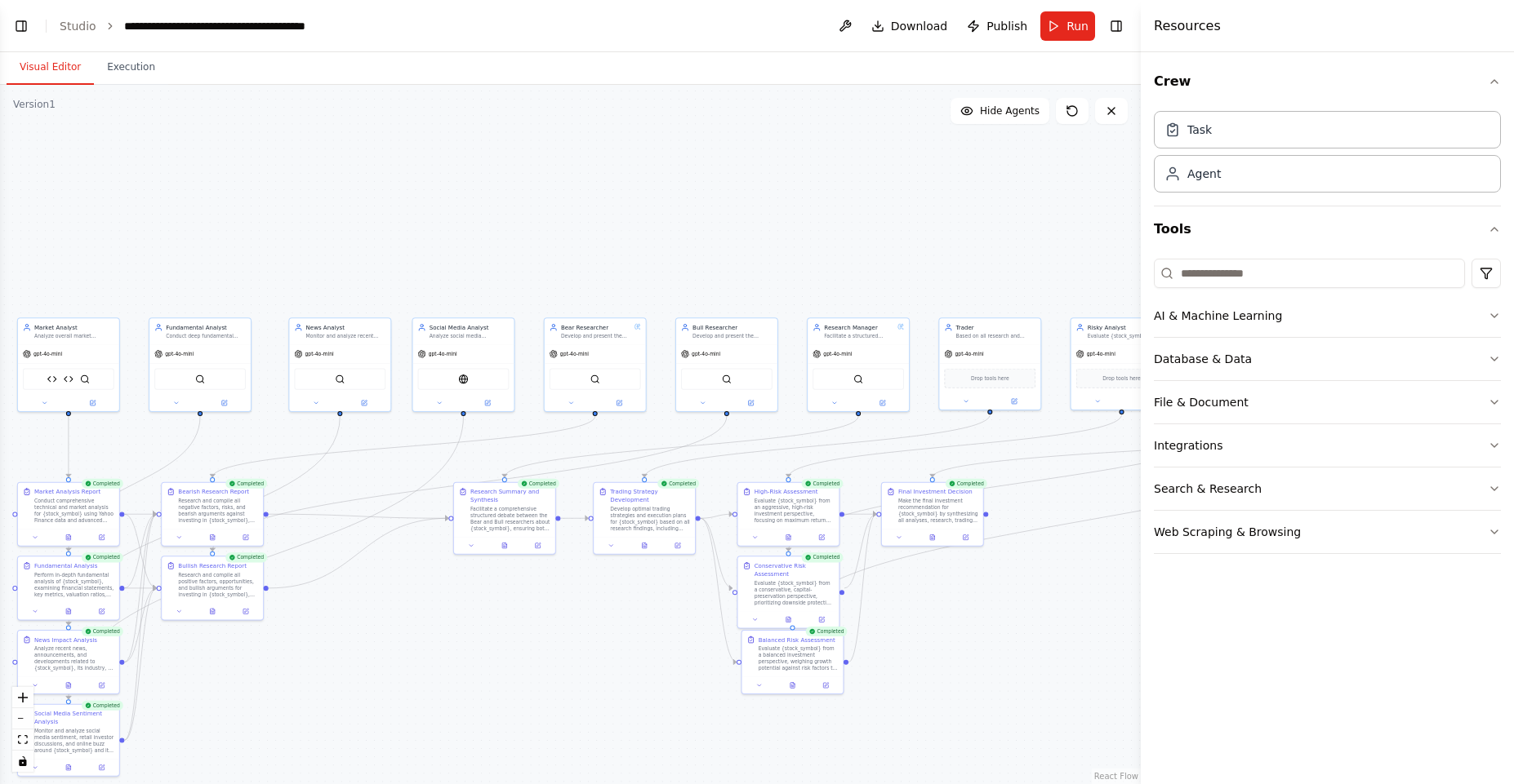
drag, startPoint x: 264, startPoint y: 272, endPoint x: 589, endPoint y: 287, distance: 325.3
click at [589, 287] on div ".deletable-edge-delete-btn { width: 20px; height: 20px; border: 0px solid #ffff…" at bounding box center [570, 435] width 1141 height 700
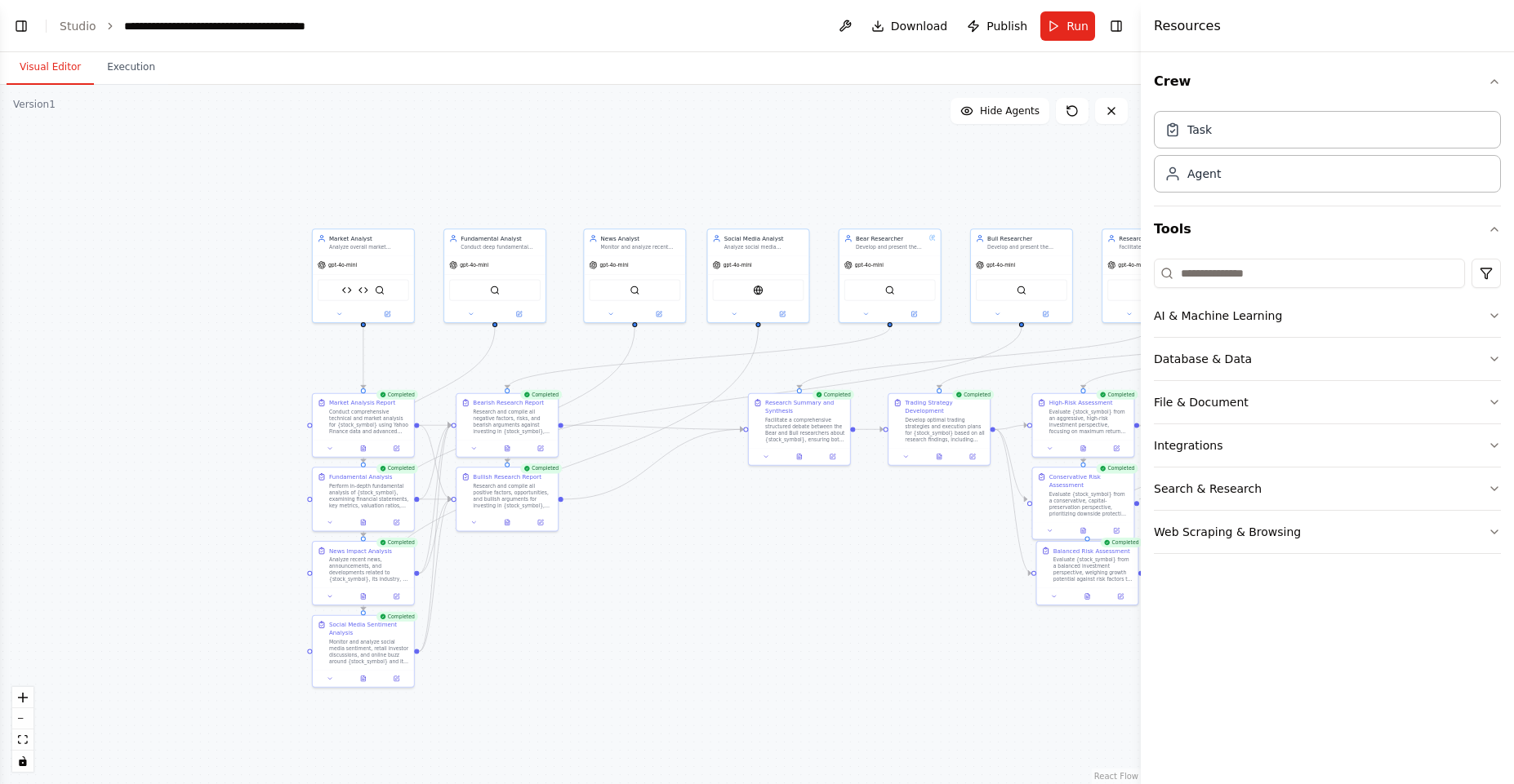
drag, startPoint x: 167, startPoint y: 279, endPoint x: 459, endPoint y: 191, distance: 305.0
click at [461, 190] on div ".deletable-edge-delete-btn { width: 20px; height: 20px; border: 0px solid #ffff…" at bounding box center [570, 435] width 1141 height 700
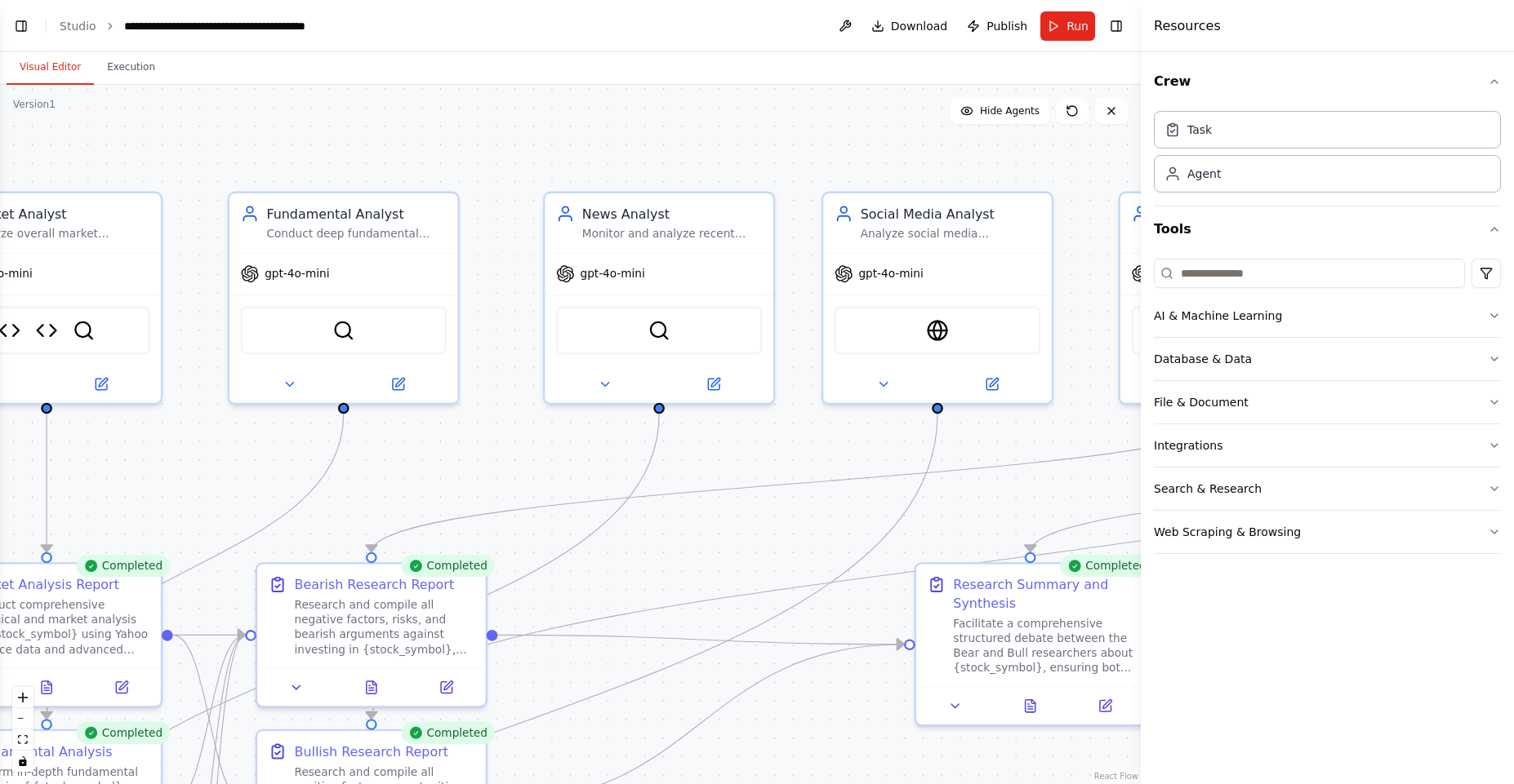
drag, startPoint x: 727, startPoint y: 182, endPoint x: 781, endPoint y: 138, distance: 69.7
click at [781, 138] on div ".deletable-edge-delete-btn { width: 20px; height: 20px; border: 0px solid #ffff…" at bounding box center [570, 435] width 1141 height 700
click at [913, 279] on div "gpt-4o-mini" at bounding box center [878, 270] width 89 height 19
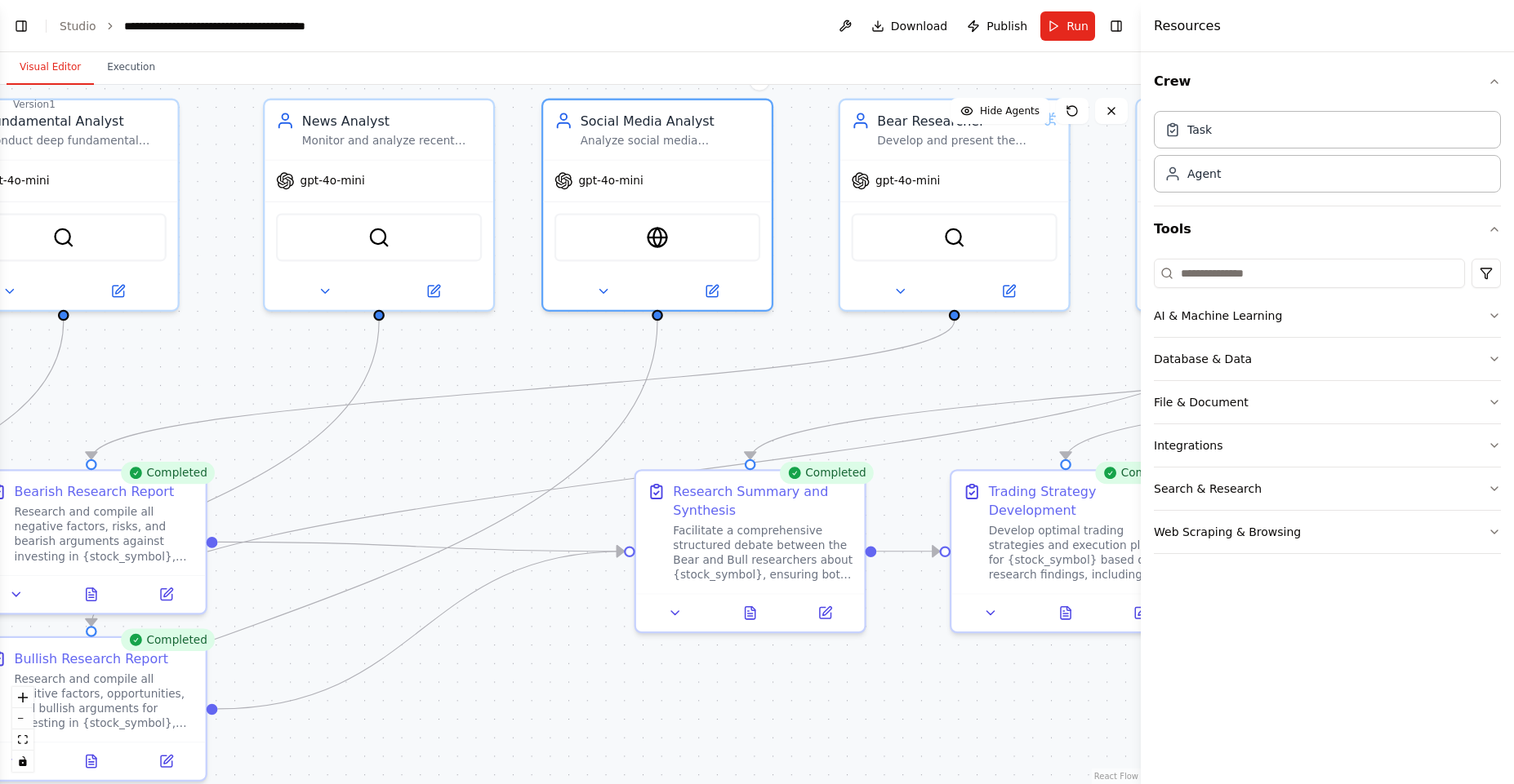
drag, startPoint x: 833, startPoint y: 416, endPoint x: 581, endPoint y: 317, distance: 270.7
click at [514, 318] on div ".deletable-edge-delete-btn { width: 20px; height: 20px; border: 0px solid #ffff…" at bounding box center [570, 435] width 1141 height 700
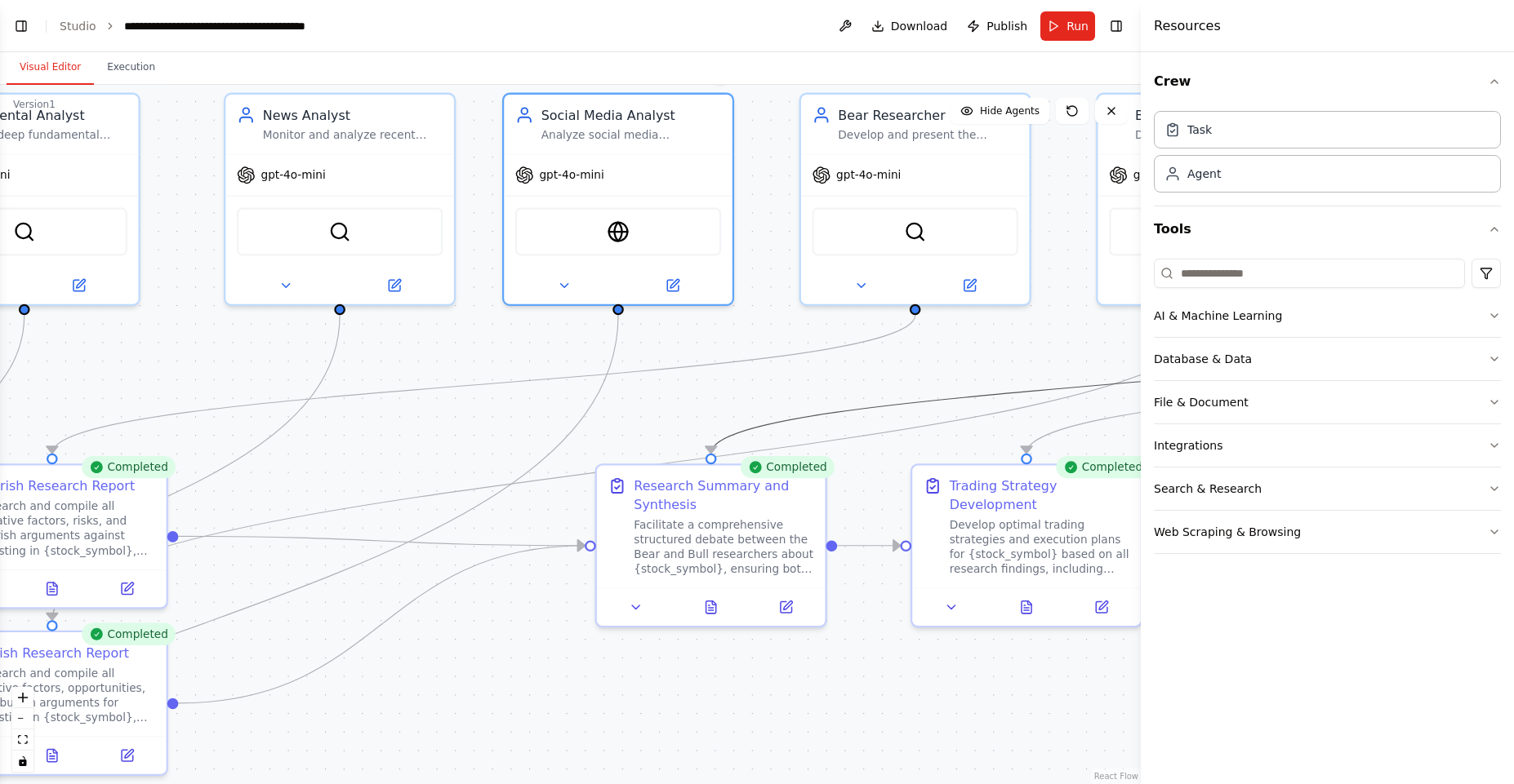
drag, startPoint x: 1003, startPoint y: 394, endPoint x: 877, endPoint y: 368, distance: 128.7
click at [872, 397] on div ".deletable-edge-delete-btn { width: 20px; height: 20px; border: 0px solid #ffff…" at bounding box center [570, 435] width 1141 height 700
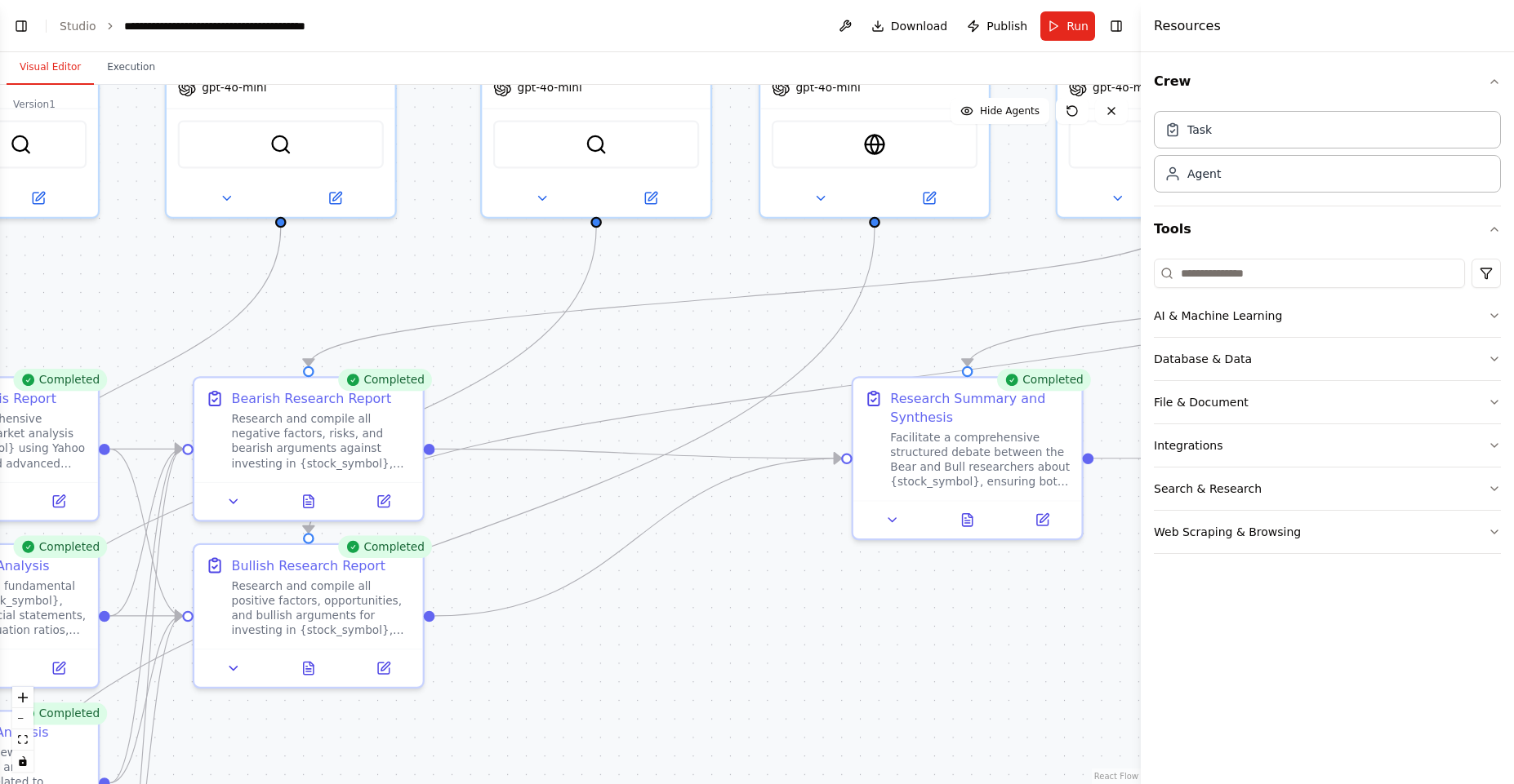
drag, startPoint x: 751, startPoint y: 339, endPoint x: 1039, endPoint y: 202, distance: 318.9
click at [1040, 203] on div ".deletable-edge-delete-btn { width: 20px; height: 20px; border: 0px solid #ffff…" at bounding box center [570, 435] width 1141 height 700
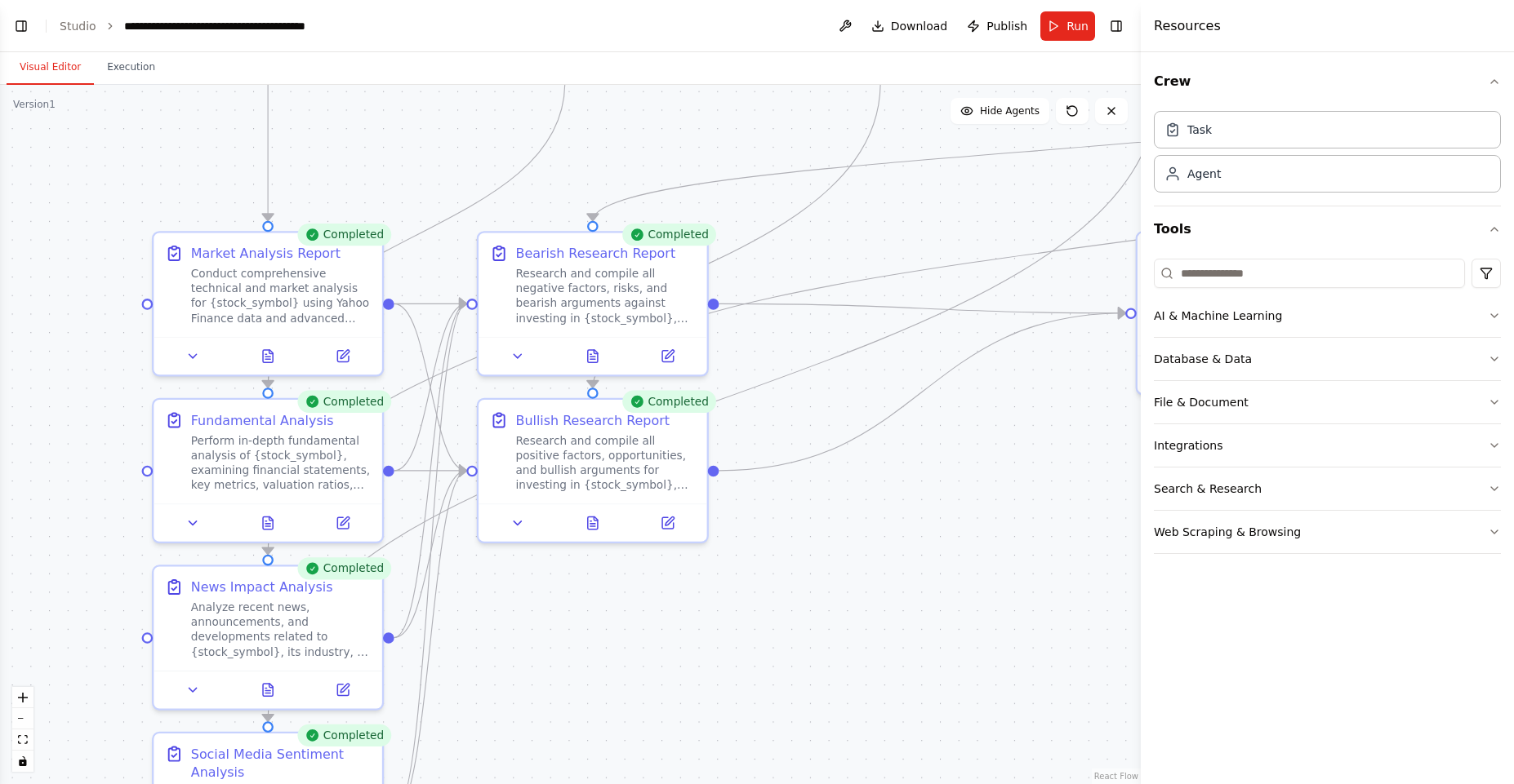
drag, startPoint x: 568, startPoint y: 526, endPoint x: 886, endPoint y: 425, distance: 333.7
click at [886, 425] on div ".deletable-edge-delete-btn { width: 20px; height: 20px; border: 0px solid #ffff…" at bounding box center [570, 435] width 1141 height 700
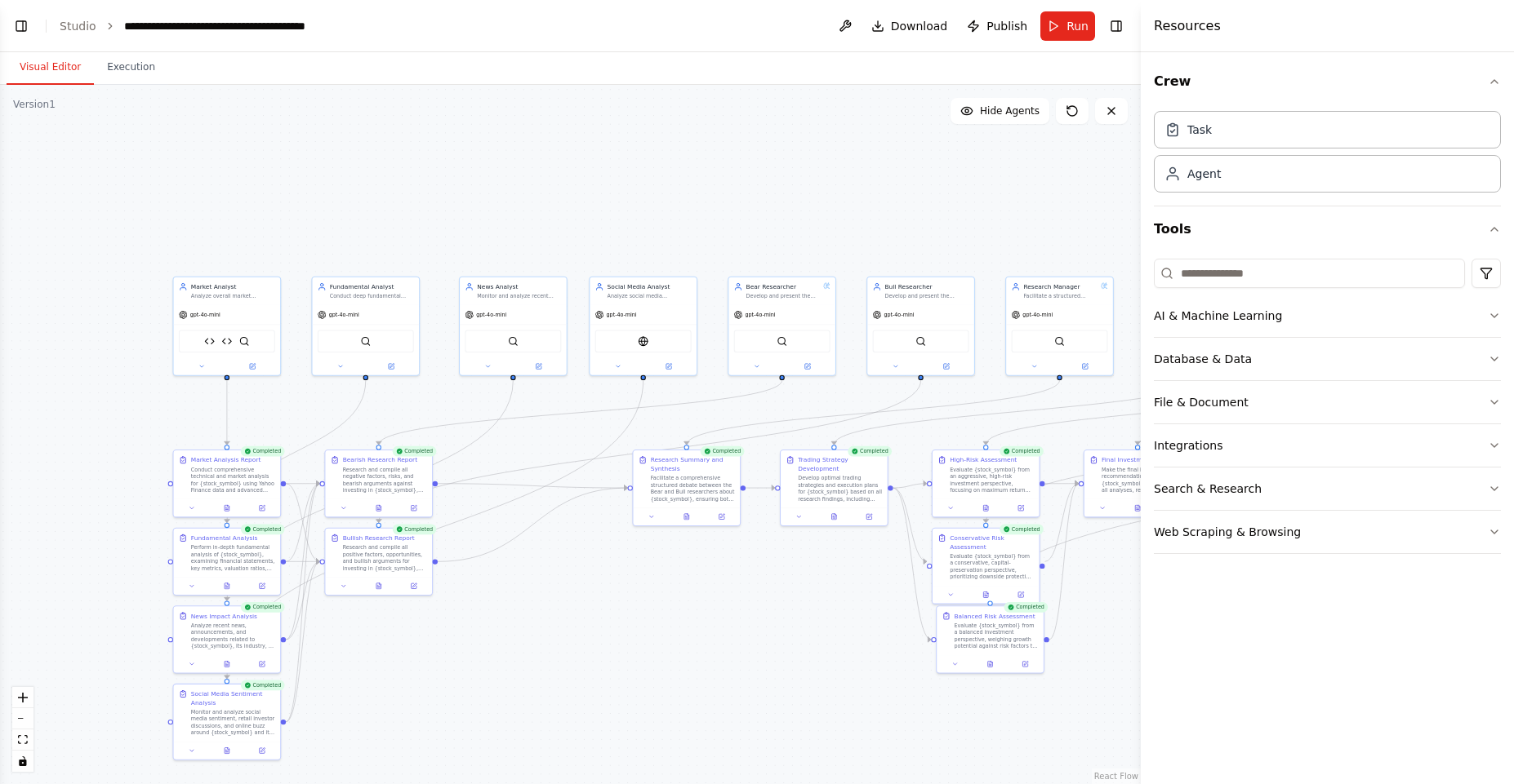
drag, startPoint x: 954, startPoint y: 412, endPoint x: 557, endPoint y: 536, distance: 415.9
click at [554, 533] on div ".deletable-edge-delete-btn { width: 20px; height: 20px; border: 0px solid #ffff…" at bounding box center [570, 435] width 1141 height 700
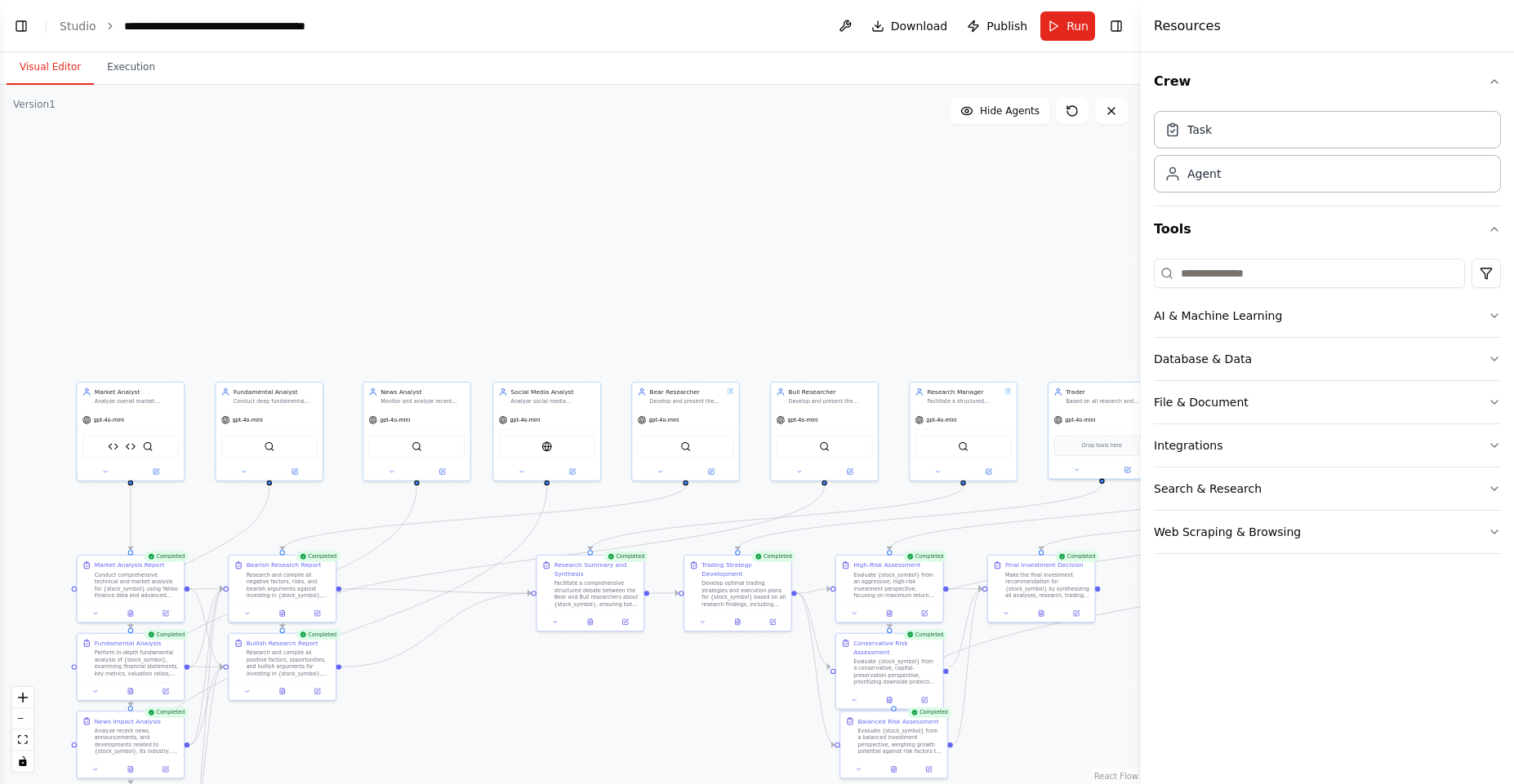
drag, startPoint x: 541, startPoint y: 551, endPoint x: 438, endPoint y: 653, distance: 145.0
click at [436, 654] on div ".deletable-edge-delete-btn { width: 20px; height: 20px; border: 0px solid #ffff…" at bounding box center [570, 435] width 1141 height 700
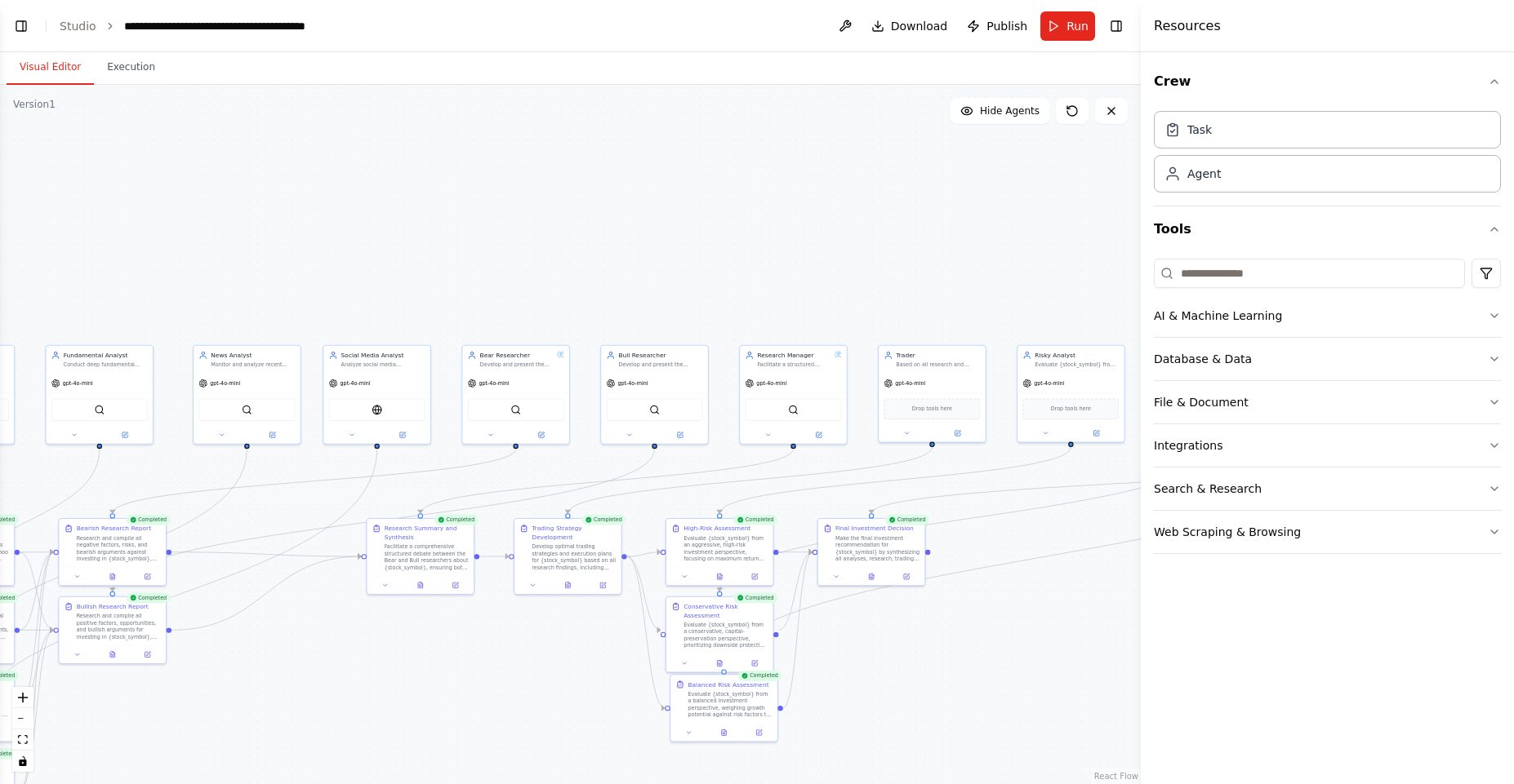
drag, startPoint x: 519, startPoint y: 261, endPoint x: 333, endPoint y: 226, distance: 189.3
click at [333, 224] on div ".deletable-edge-delete-btn { width: 20px; height: 20px; border: 0px solid #ffff…" at bounding box center [570, 435] width 1141 height 700
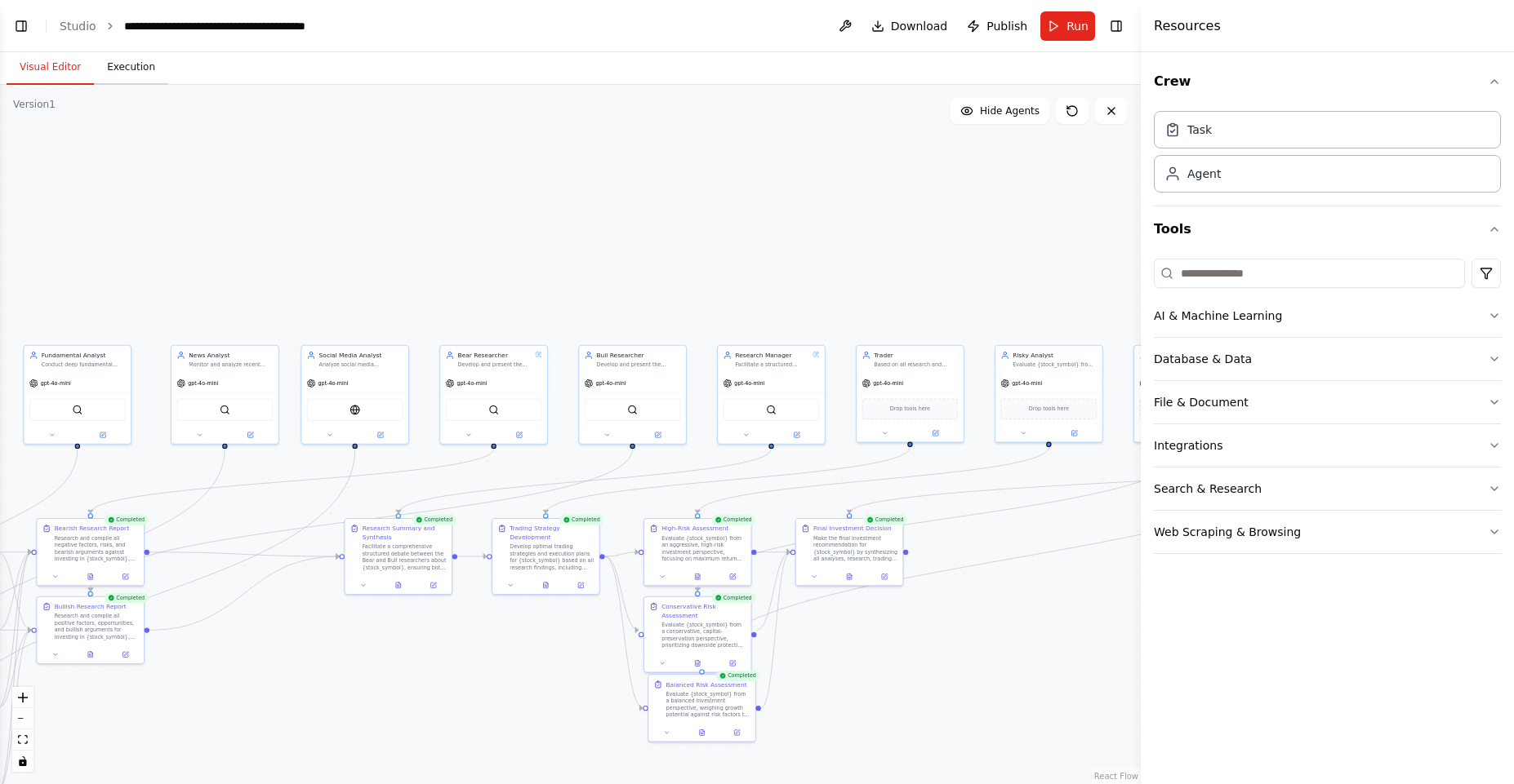
click at [117, 76] on button "Execution" at bounding box center [132, 68] width 75 height 34
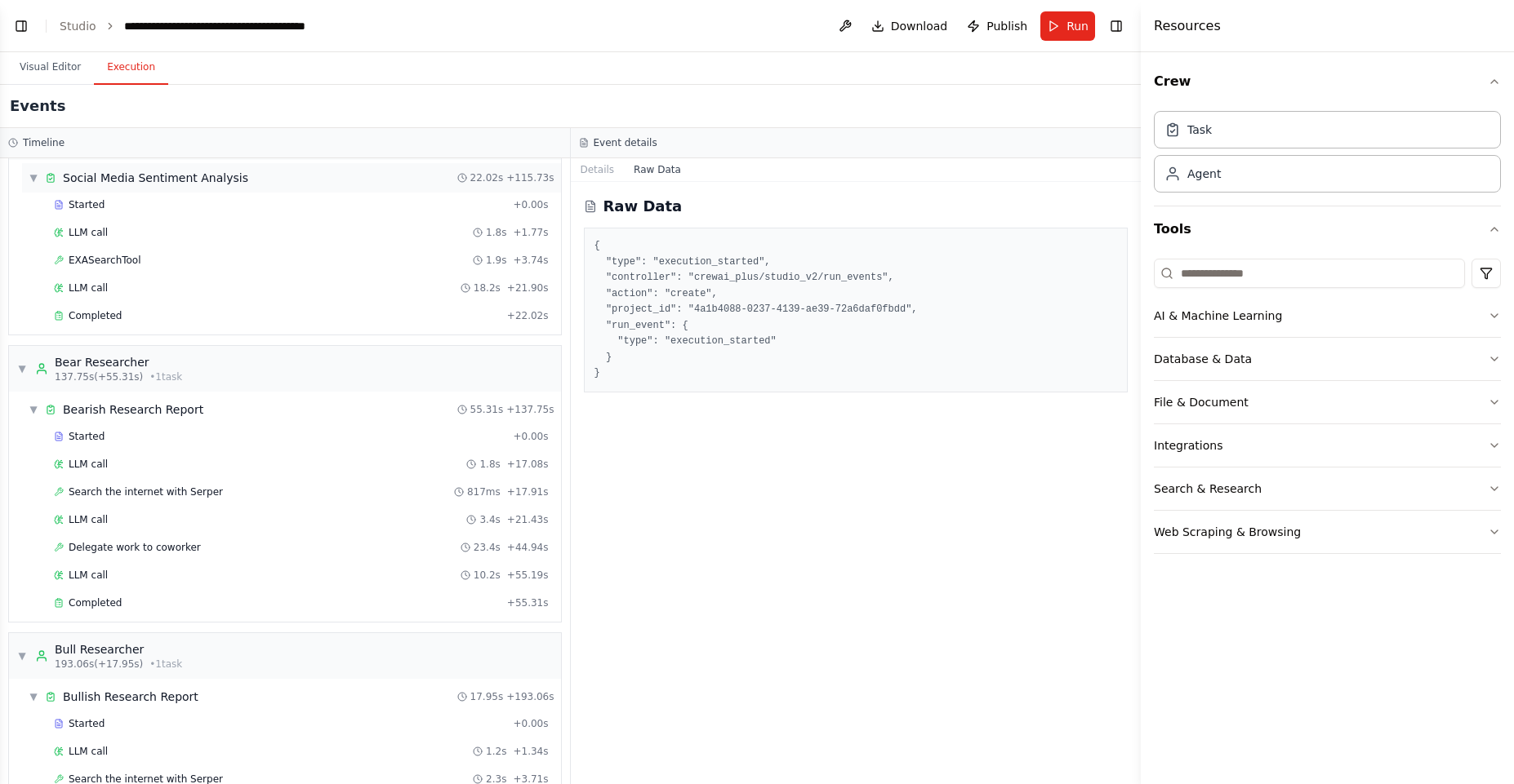
click at [231, 178] on div "Social Media Sentiment Analysis" at bounding box center [155, 178] width 186 height 17
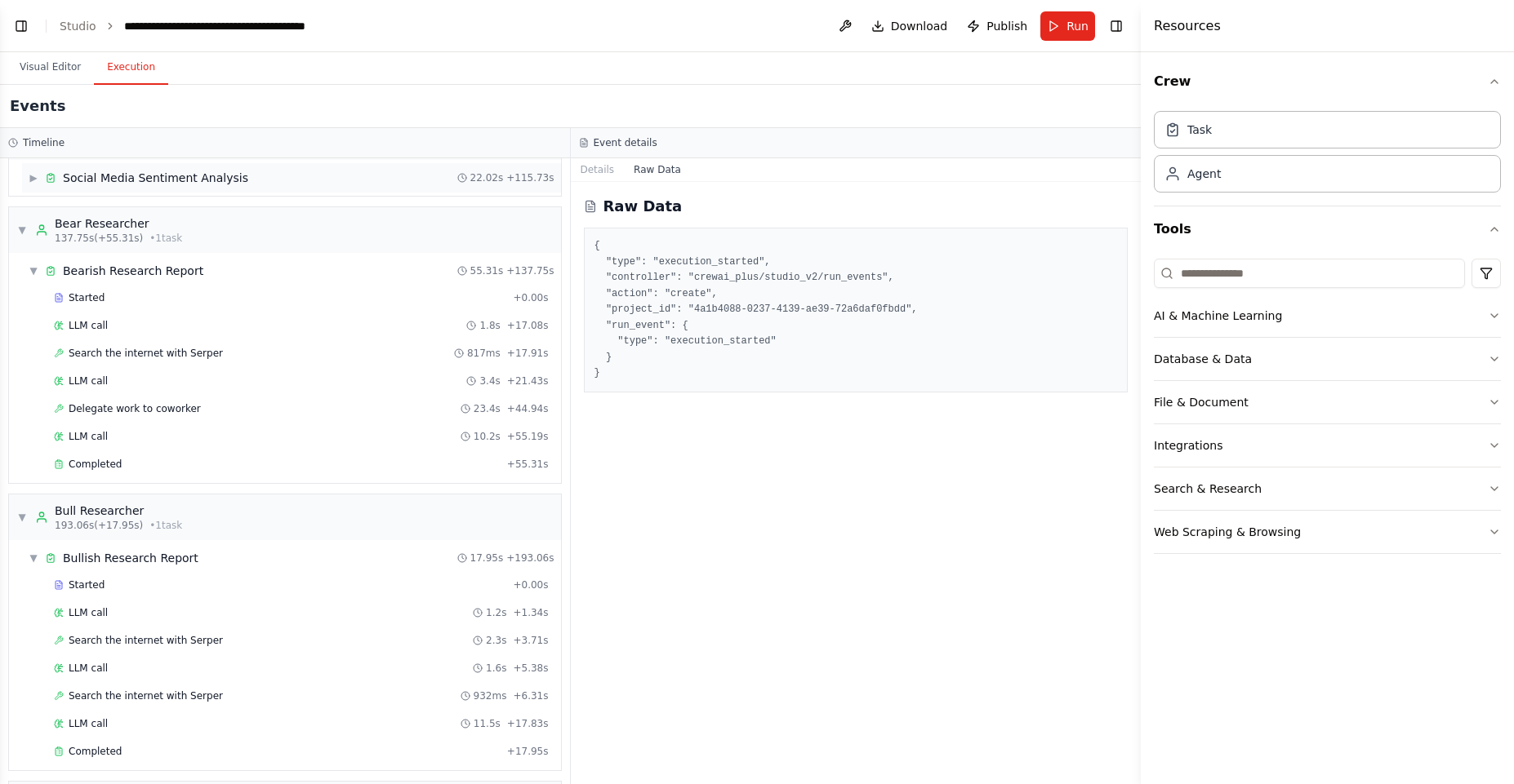
click at [231, 178] on div "Social Media Sentiment Analysis" at bounding box center [155, 178] width 186 height 17
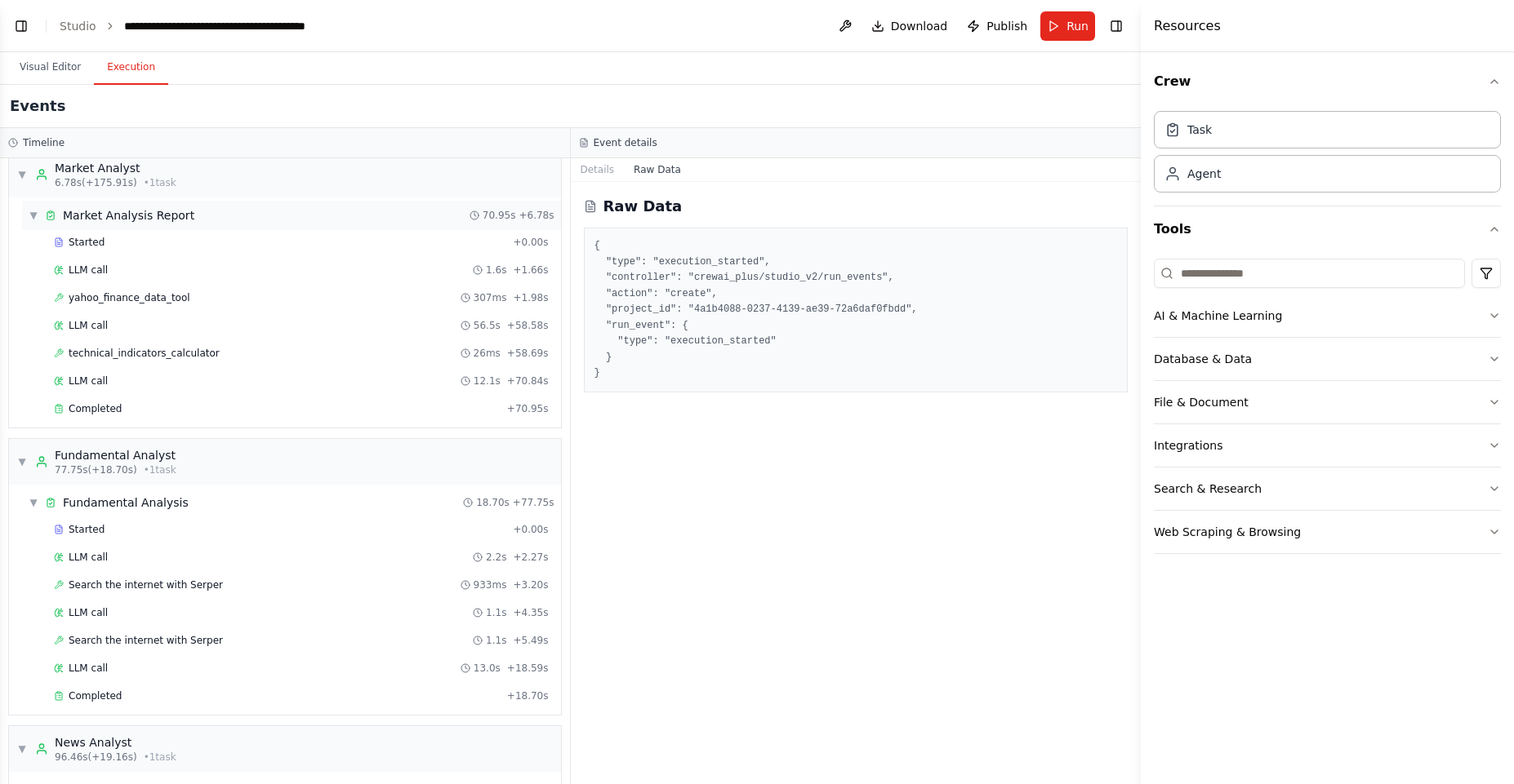
scroll to position [0, 0]
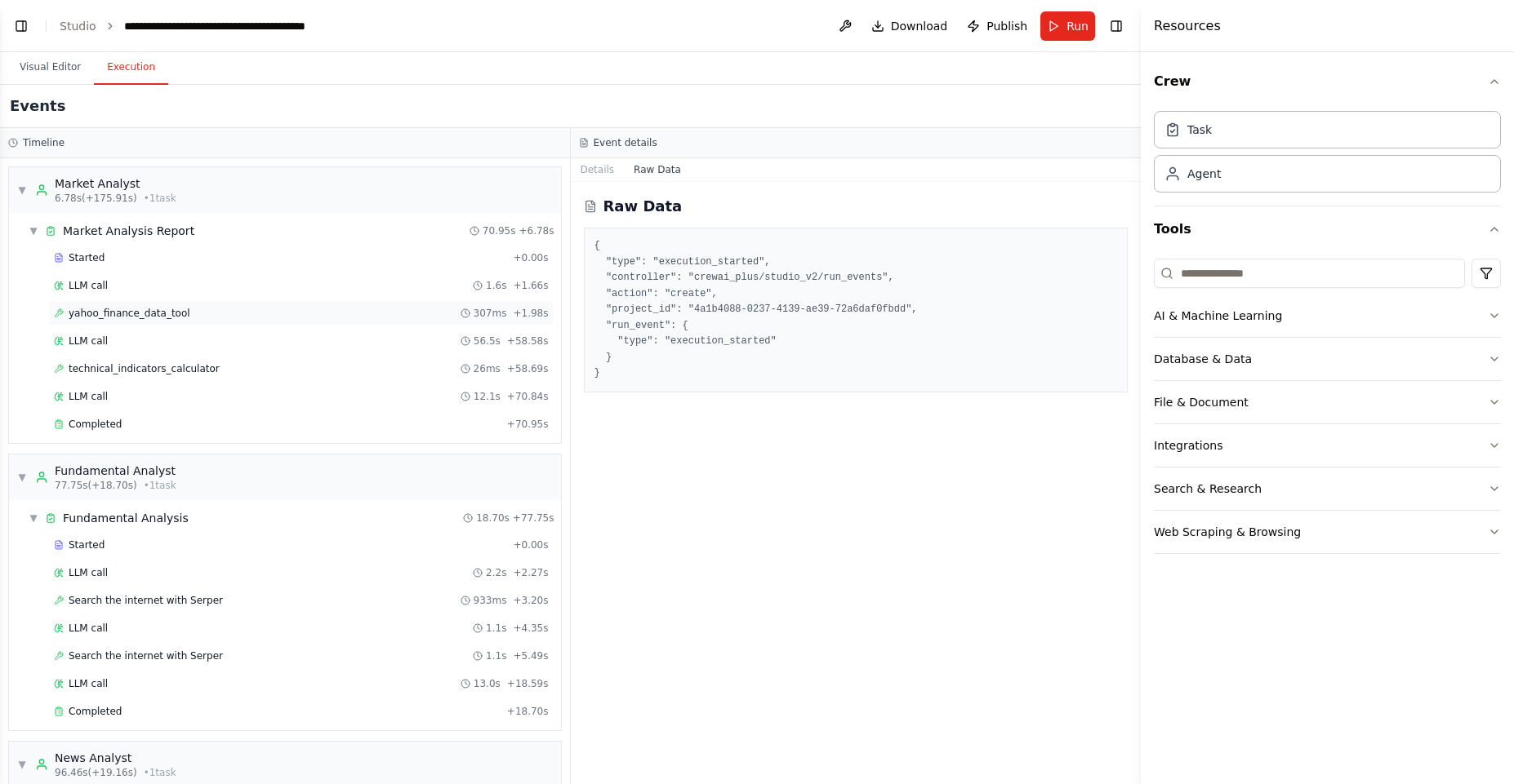
click at [174, 312] on span "yahoo_finance_data_tool" at bounding box center [130, 313] width 122 height 13
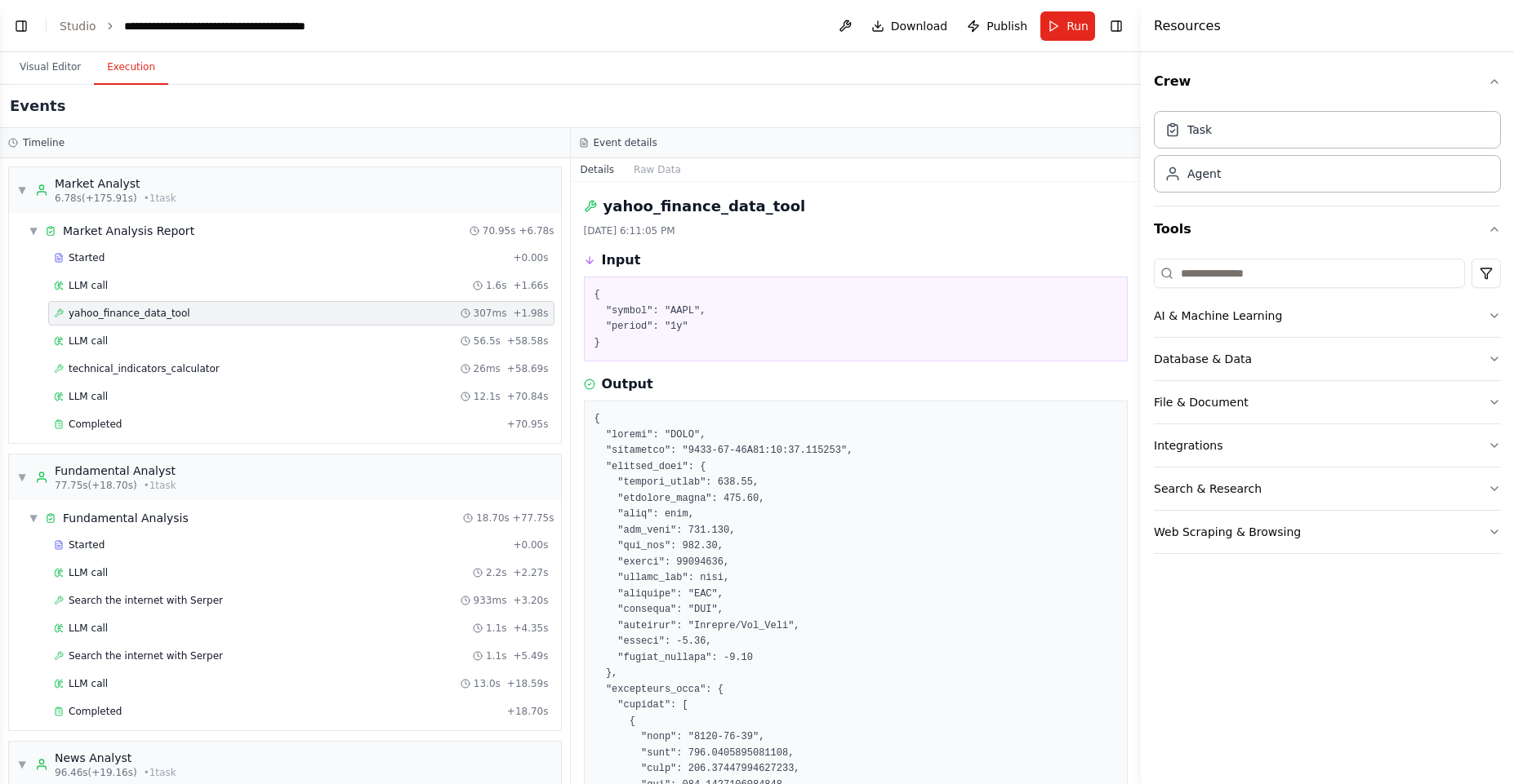
click at [665, 297] on pre "{ "symbol": "AAPL", "period": "1y" }" at bounding box center [856, 319] width 523 height 64
click at [684, 315] on pre "{ "symbol": "AAPL", "period": "1y" }" at bounding box center [856, 319] width 523 height 64
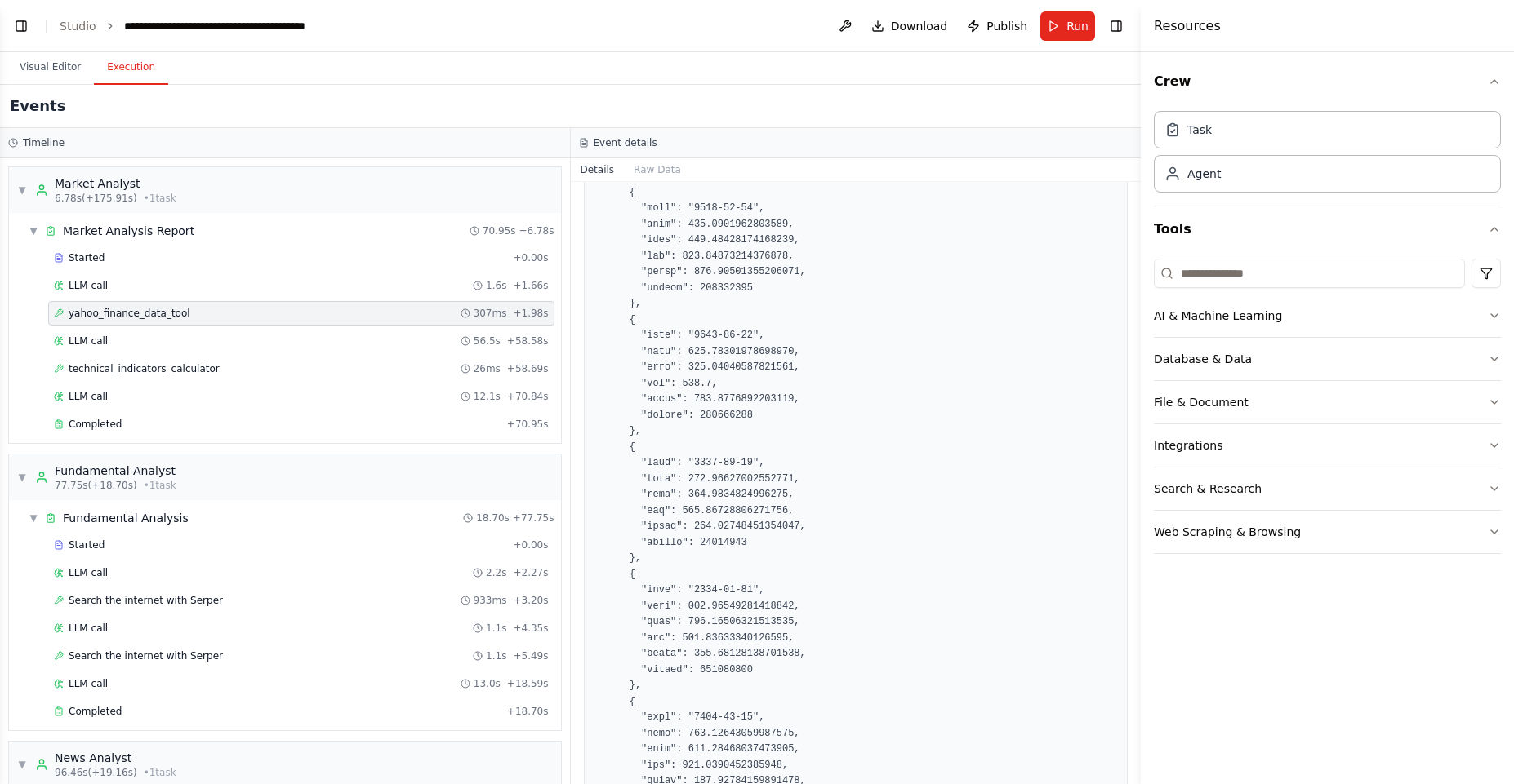
scroll to position [659, 0]
click at [361, 348] on div "LLM call 56.5s + 58.58s" at bounding box center [301, 340] width 507 height 25
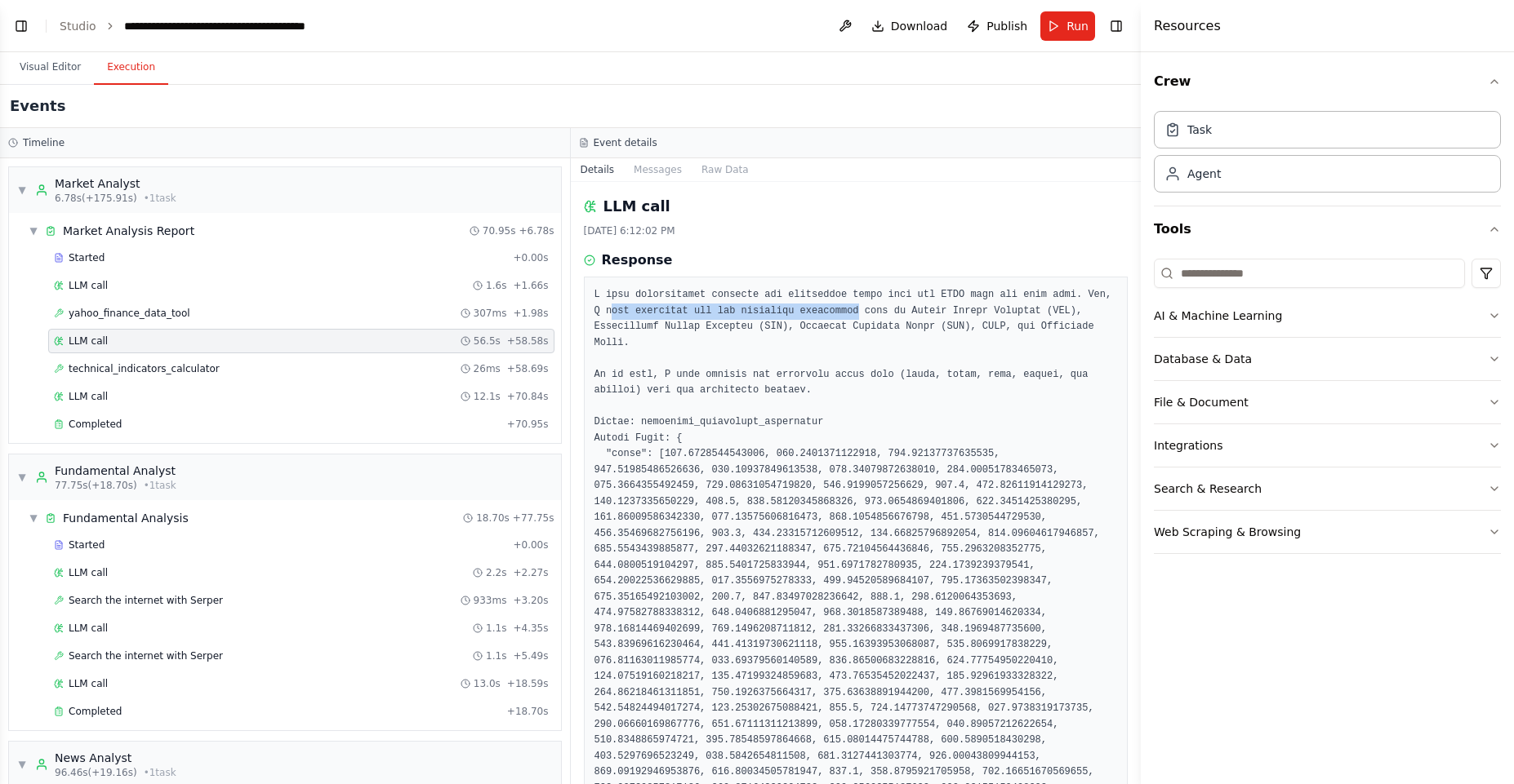
drag, startPoint x: 639, startPoint y: 309, endPoint x: 886, endPoint y: 308, distance: 247.0
drag, startPoint x: 881, startPoint y: 315, endPoint x: 803, endPoint y: 317, distance: 78.0
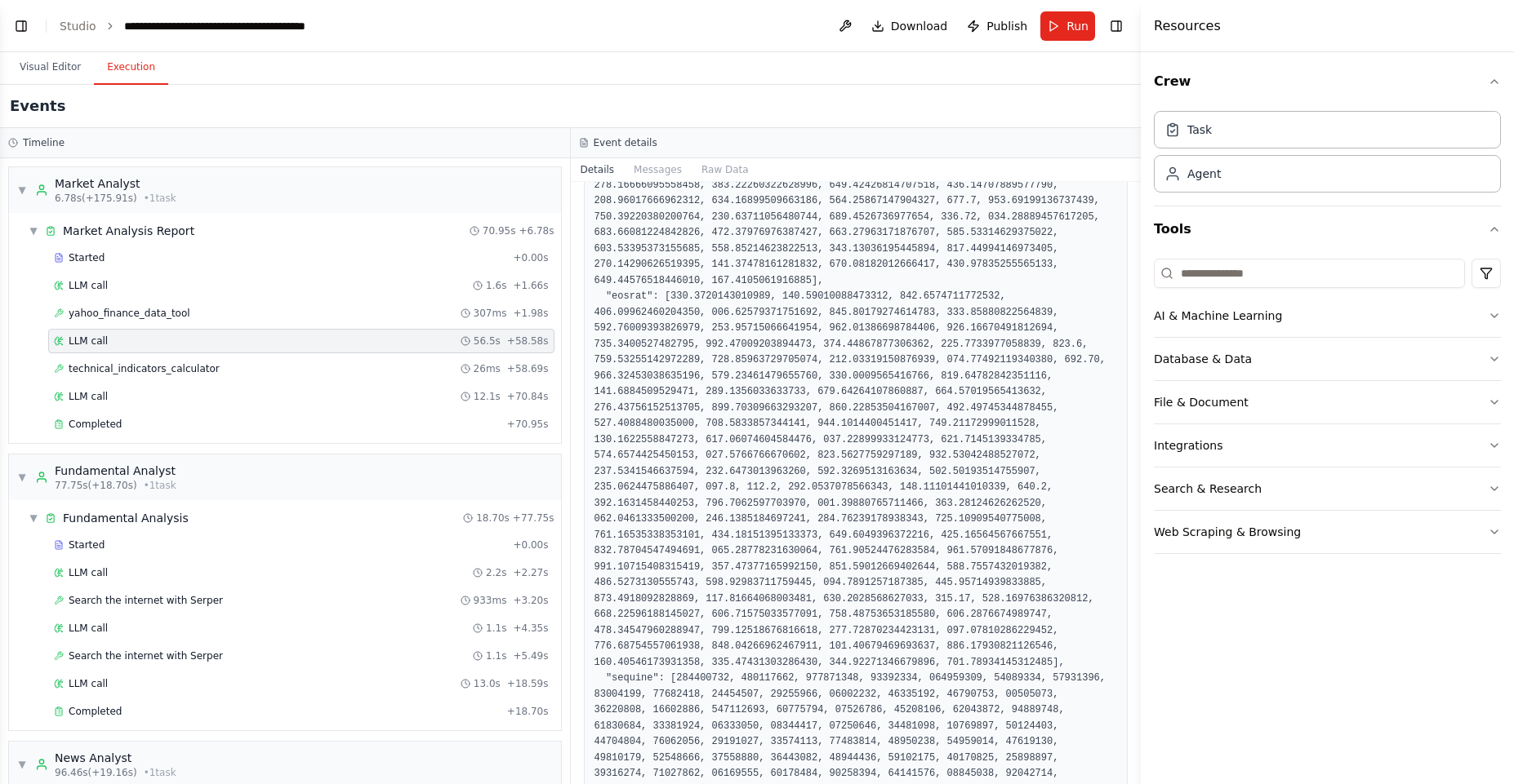
scroll to position [1422, 0]
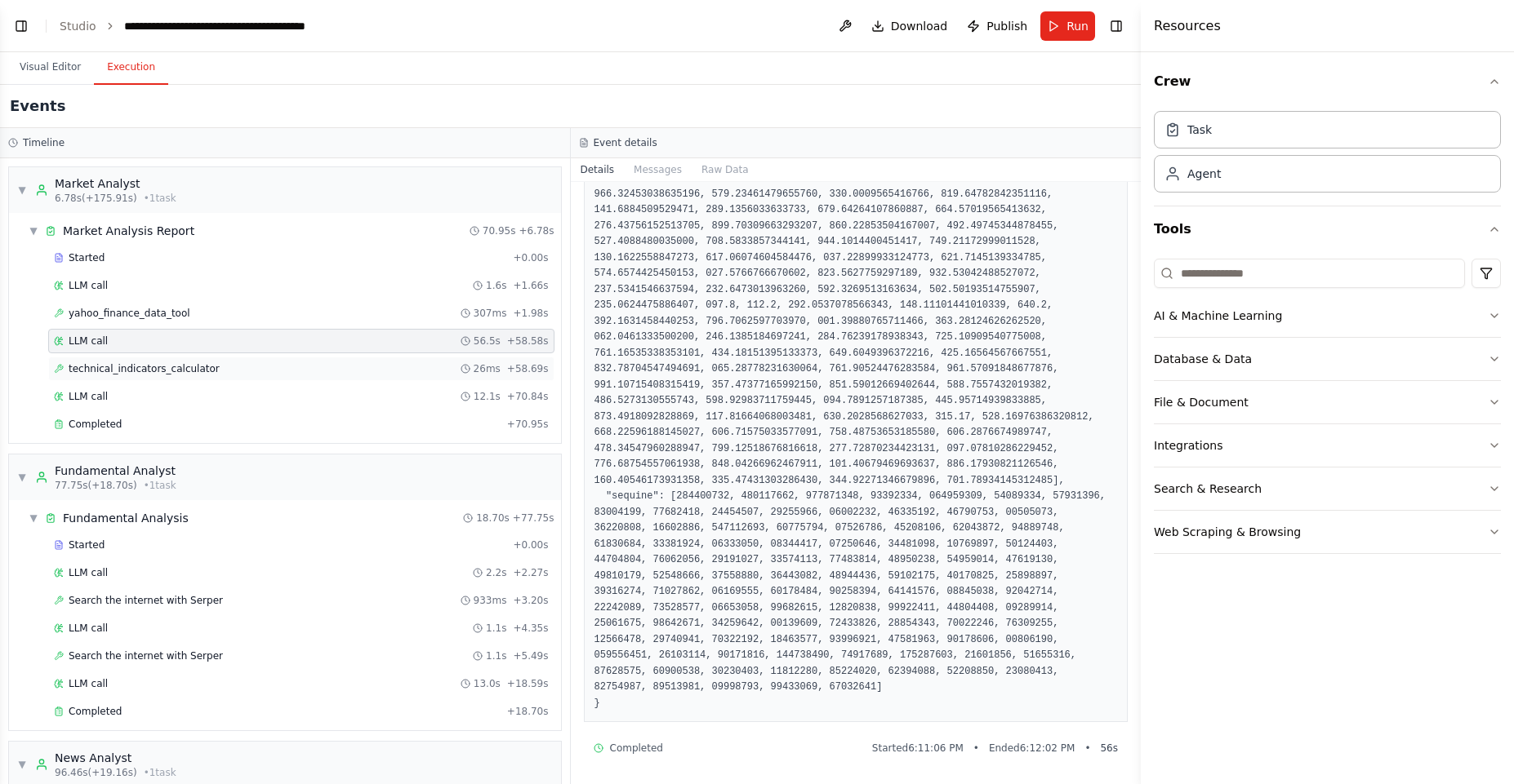
click at [222, 365] on div "technical_indicators_calculator 26ms + 58.69s" at bounding box center [301, 368] width 495 height 13
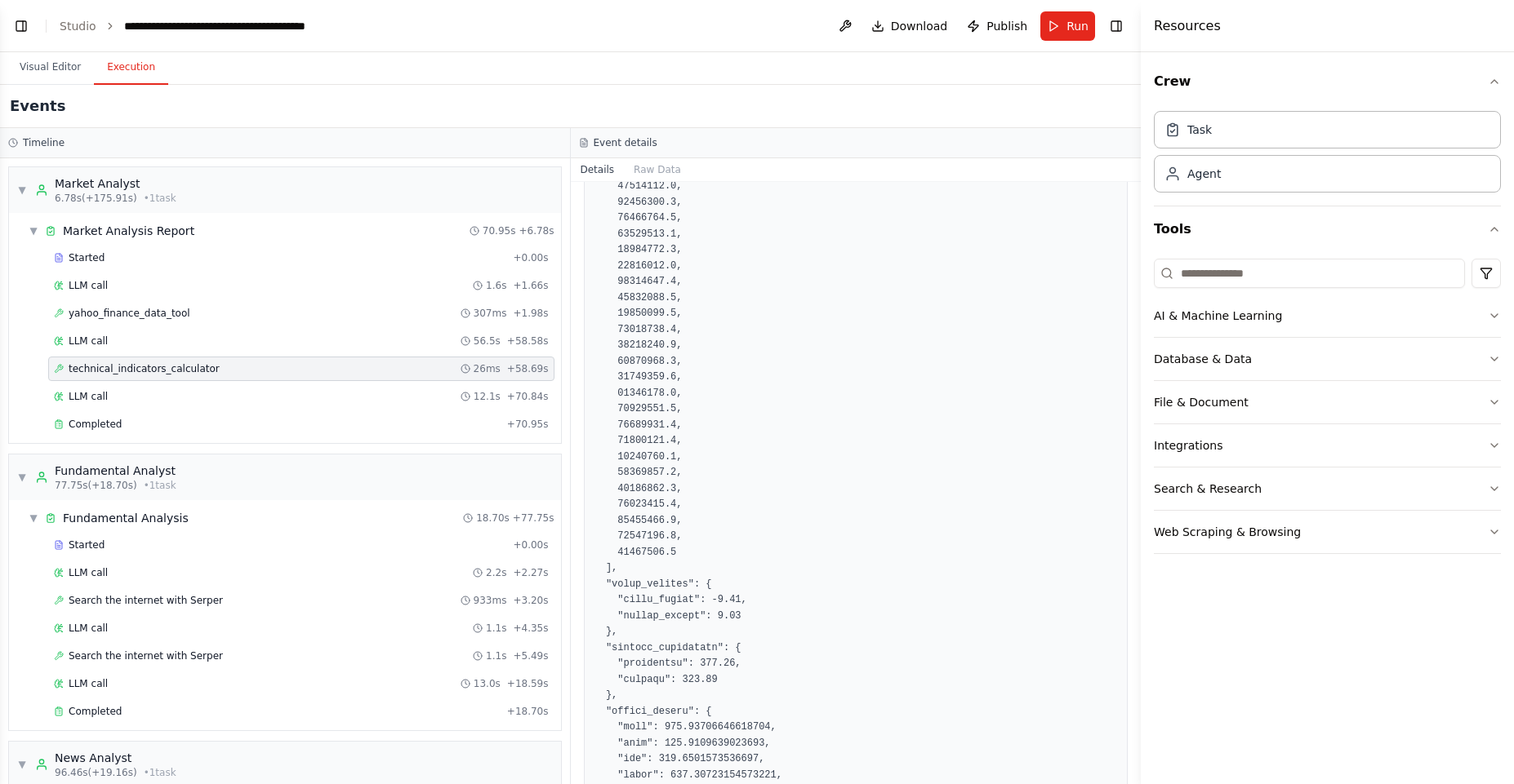
scroll to position [22938, 0]
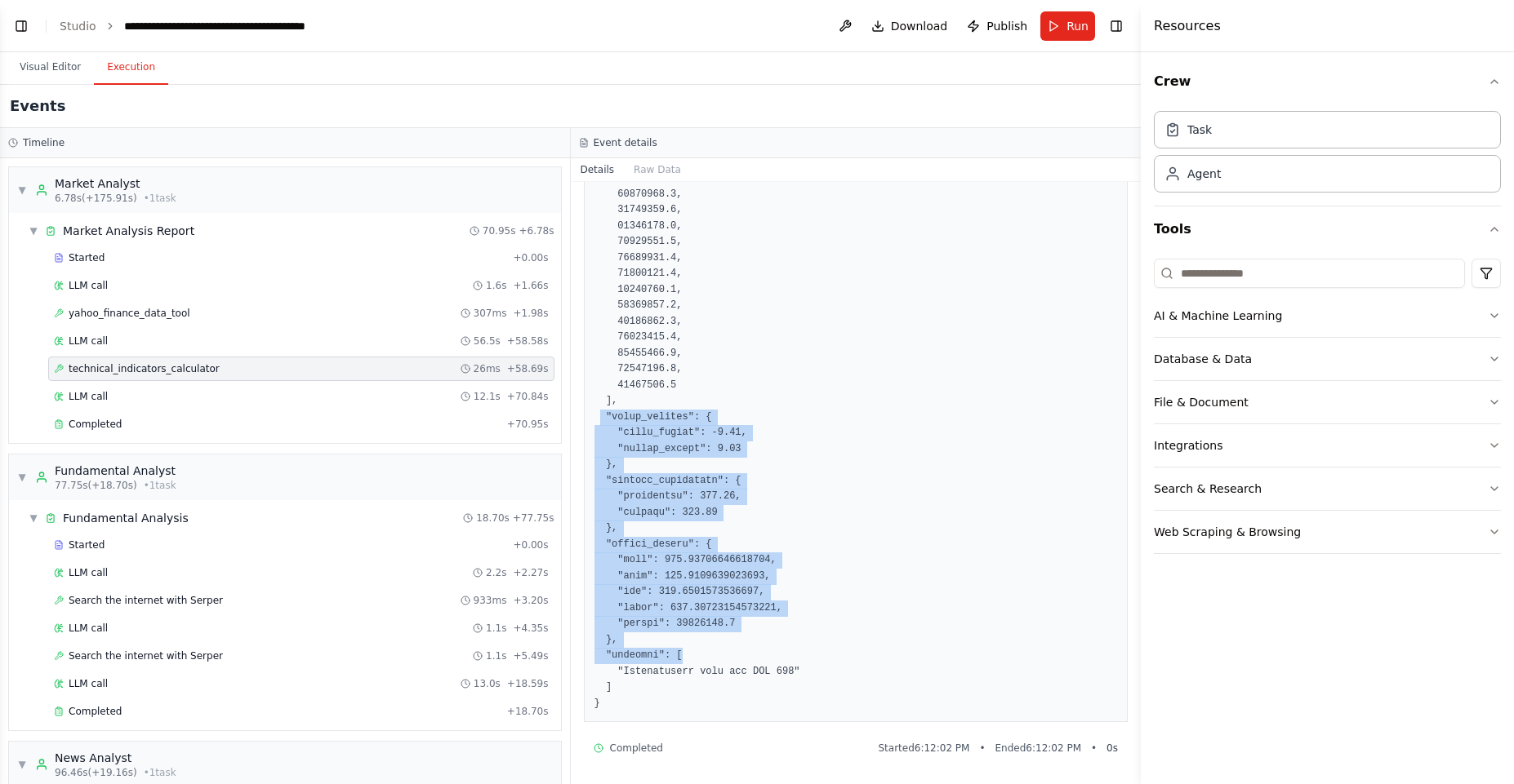
drag, startPoint x: 599, startPoint y: 420, endPoint x: 728, endPoint y: 653, distance: 266.3
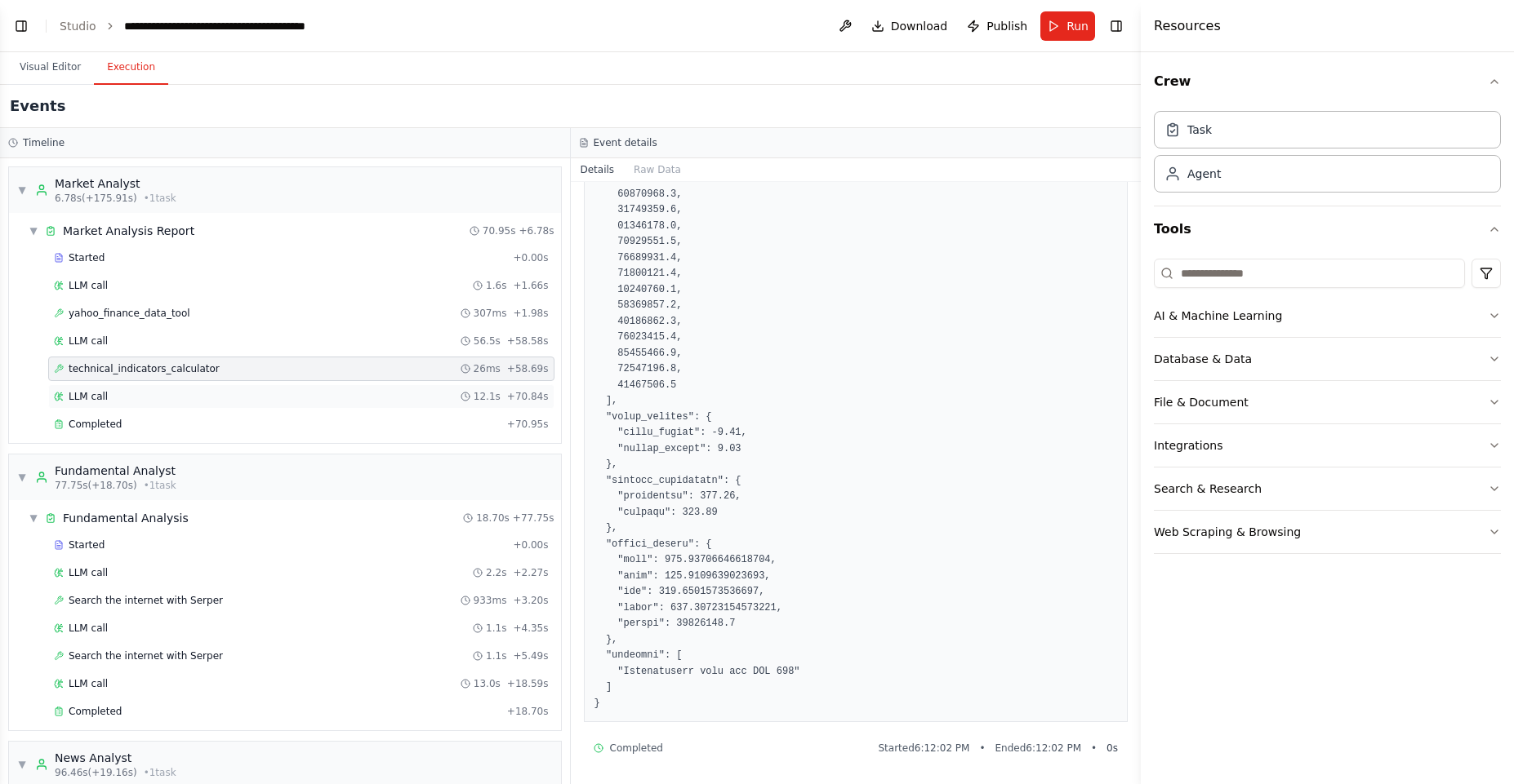
click at [120, 404] on div "LLM call 12.1s + 70.84s" at bounding box center [301, 396] width 507 height 25
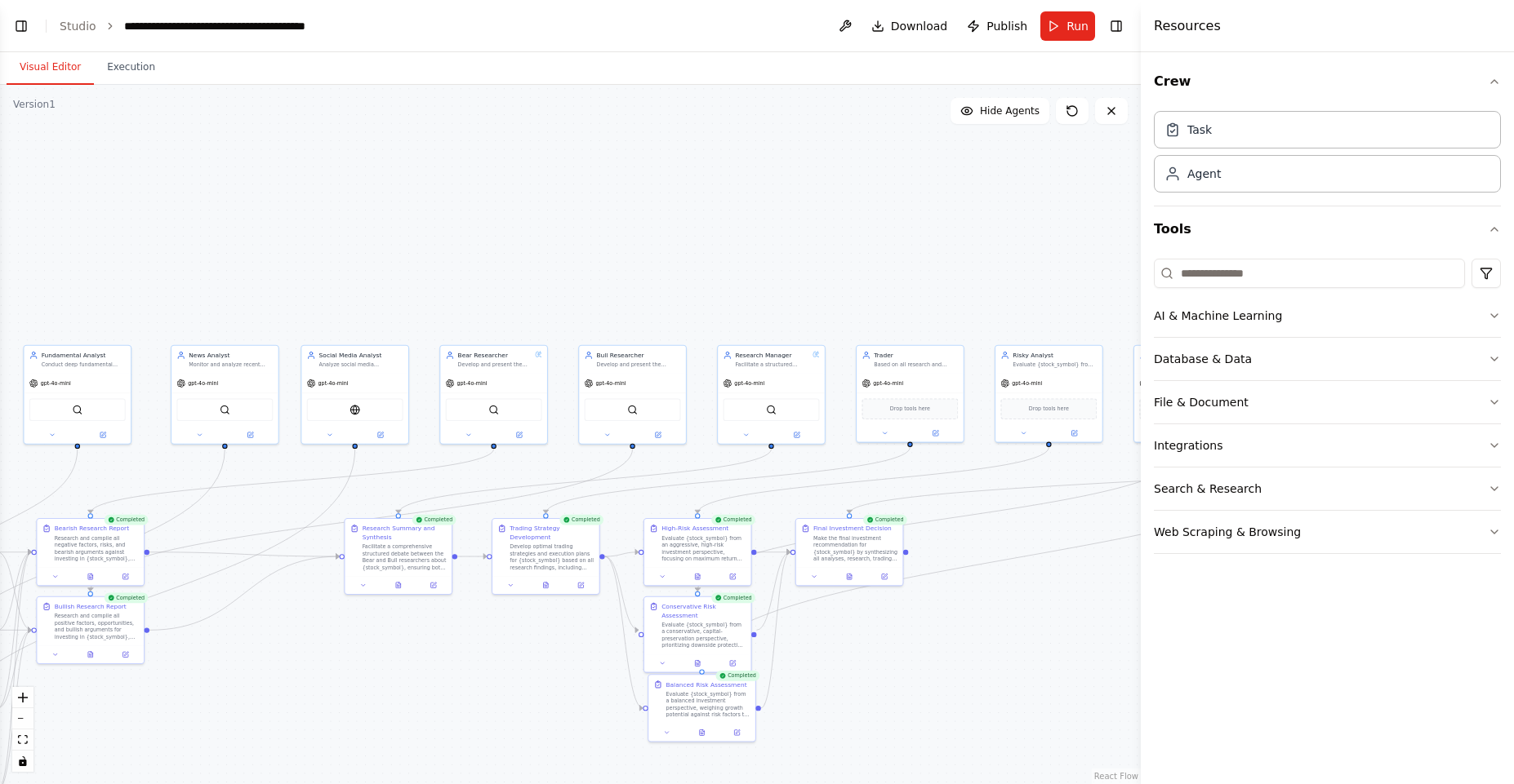
click at [48, 64] on button "Visual Editor" at bounding box center [50, 68] width 87 height 34
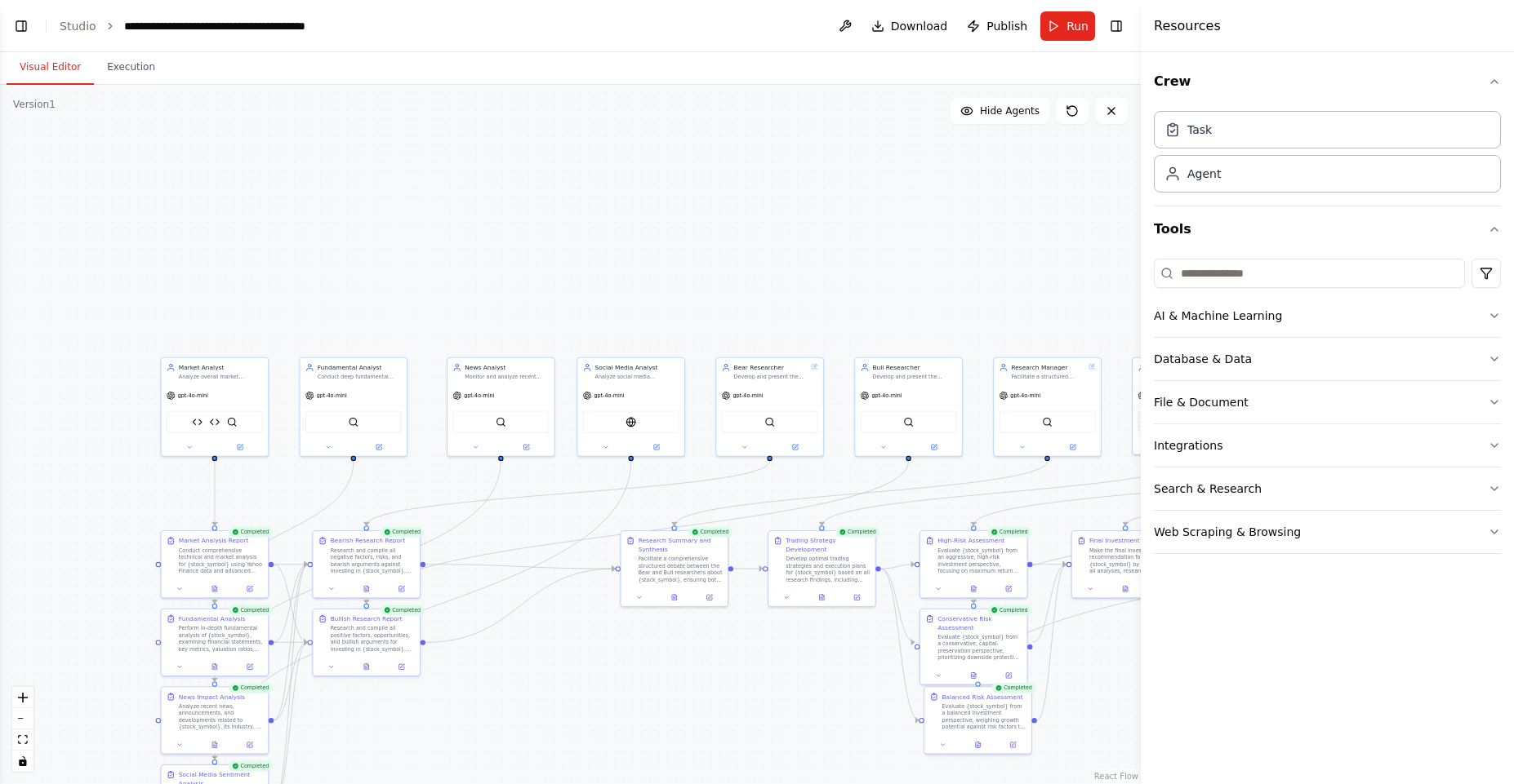
drag, startPoint x: 190, startPoint y: 463, endPoint x: 466, endPoint y: 476, distance: 276.3
click at [466, 476] on div ".deletable-edge-delete-btn { width: 20px; height: 20px; border: 0px solid #ffff…" at bounding box center [570, 435] width 1141 height 700
click at [243, 441] on button at bounding box center [241, 445] width 49 height 11
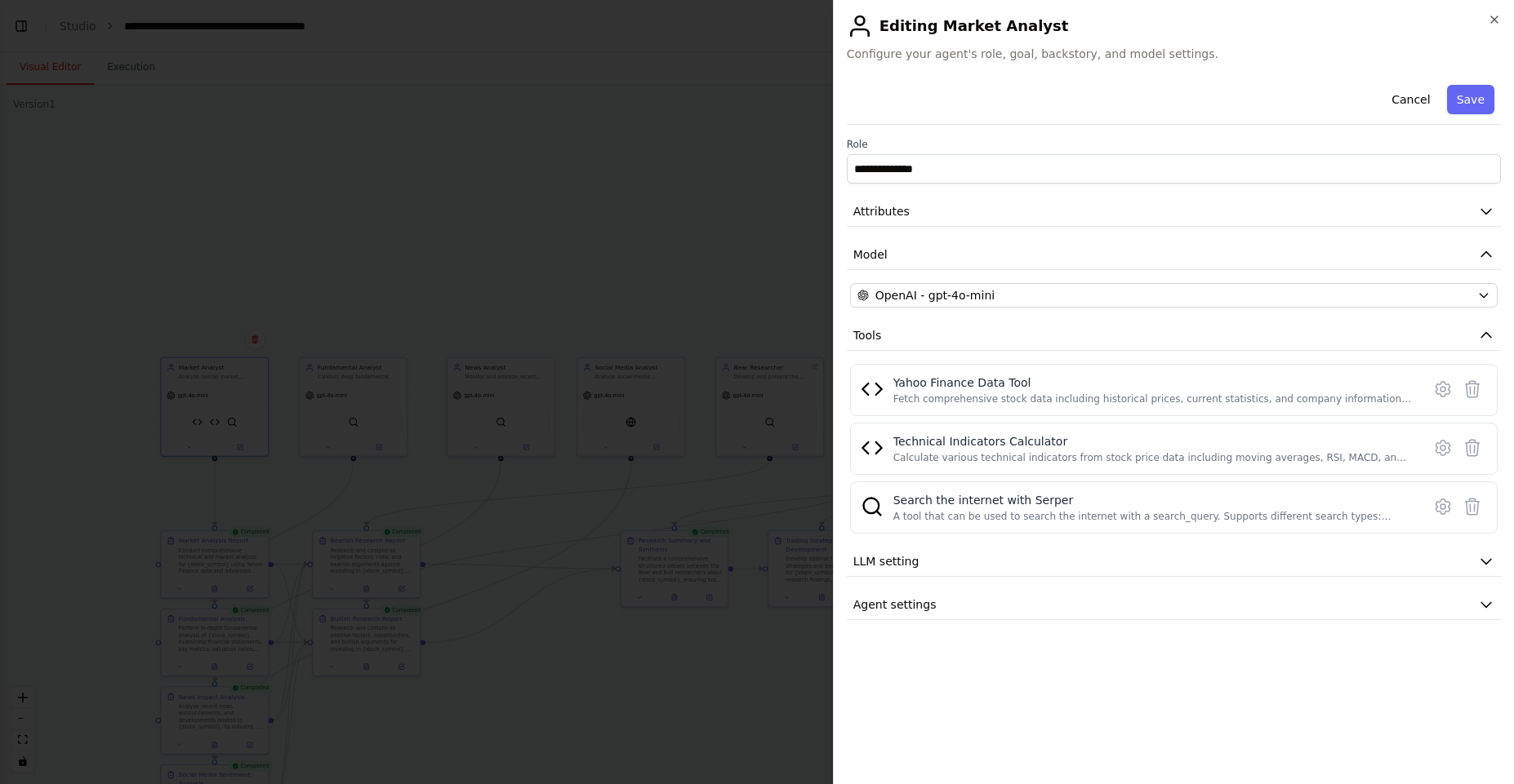
click at [899, 194] on div "**********" at bounding box center [1174, 349] width 654 height 542
click at [911, 211] on button "Attributes" at bounding box center [1174, 211] width 654 height 30
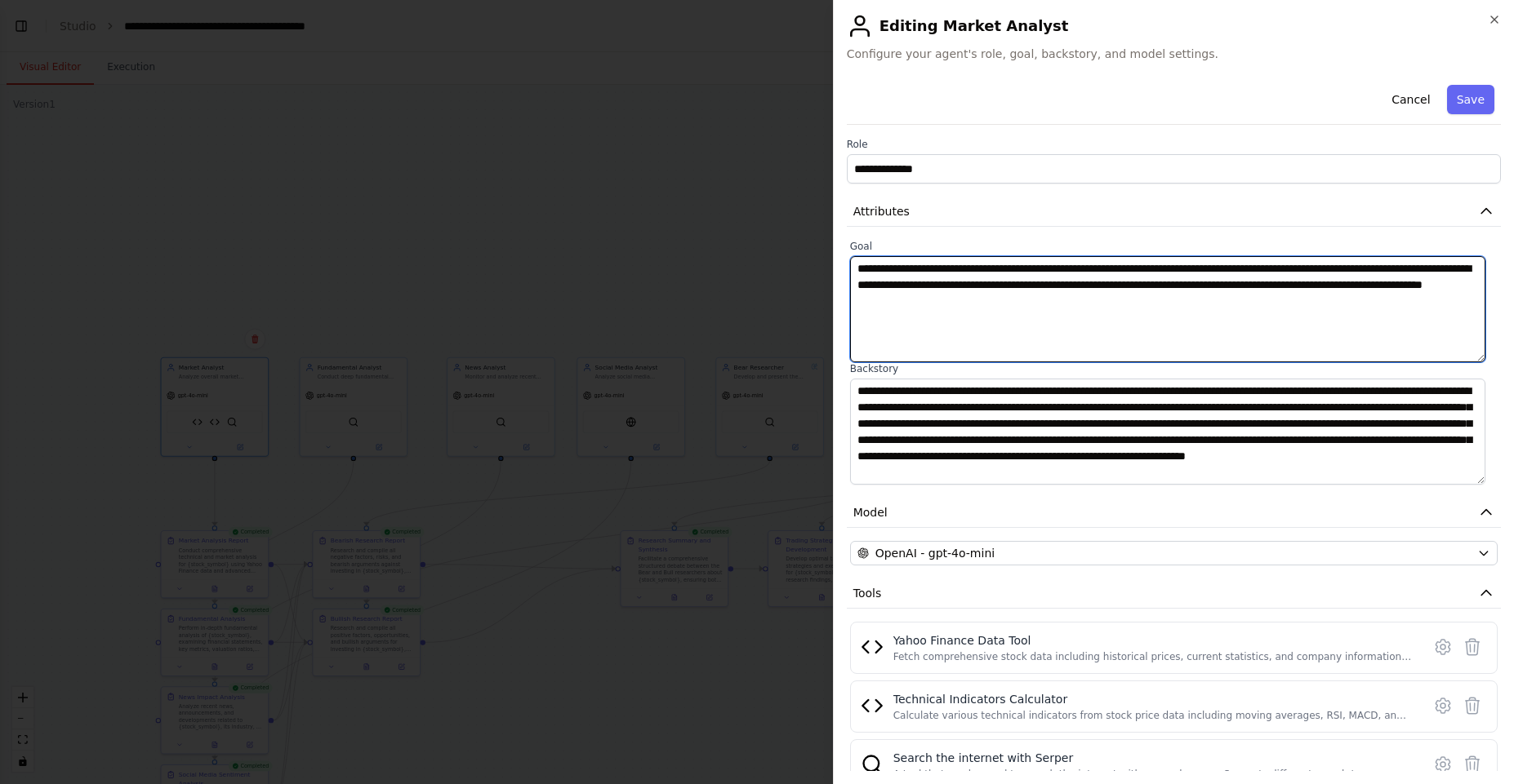
drag, startPoint x: 860, startPoint y: 268, endPoint x: 1146, endPoint y: 309, distance: 288.9
click at [1146, 309] on textarea "**********" at bounding box center [1167, 309] width 635 height 106
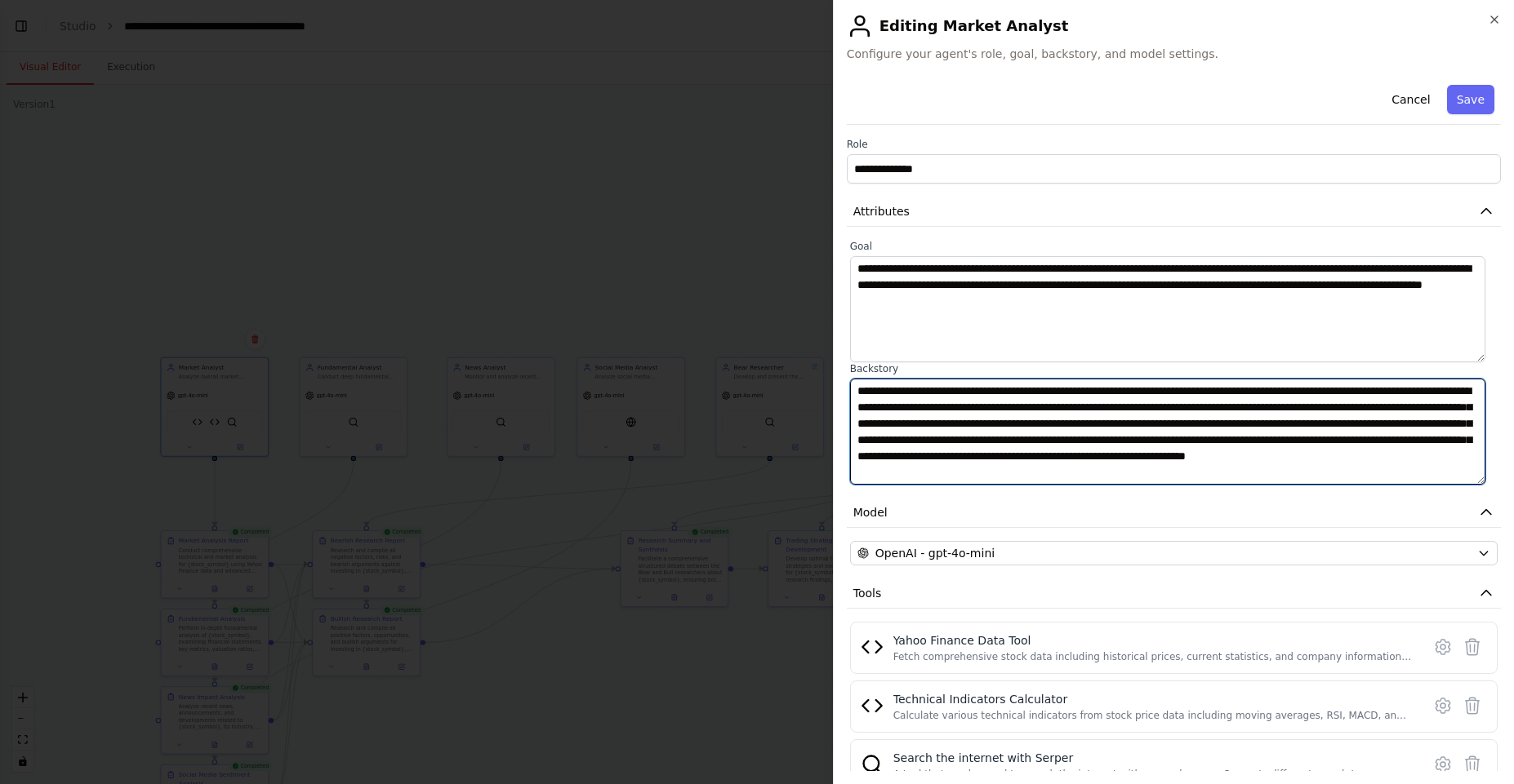
click at [863, 389] on textarea "**********" at bounding box center [1167, 432] width 635 height 106
drag, startPoint x: 863, startPoint y: 389, endPoint x: 1291, endPoint y: 475, distance: 436.6
click at [1303, 473] on textarea "**********" at bounding box center [1167, 432] width 635 height 106
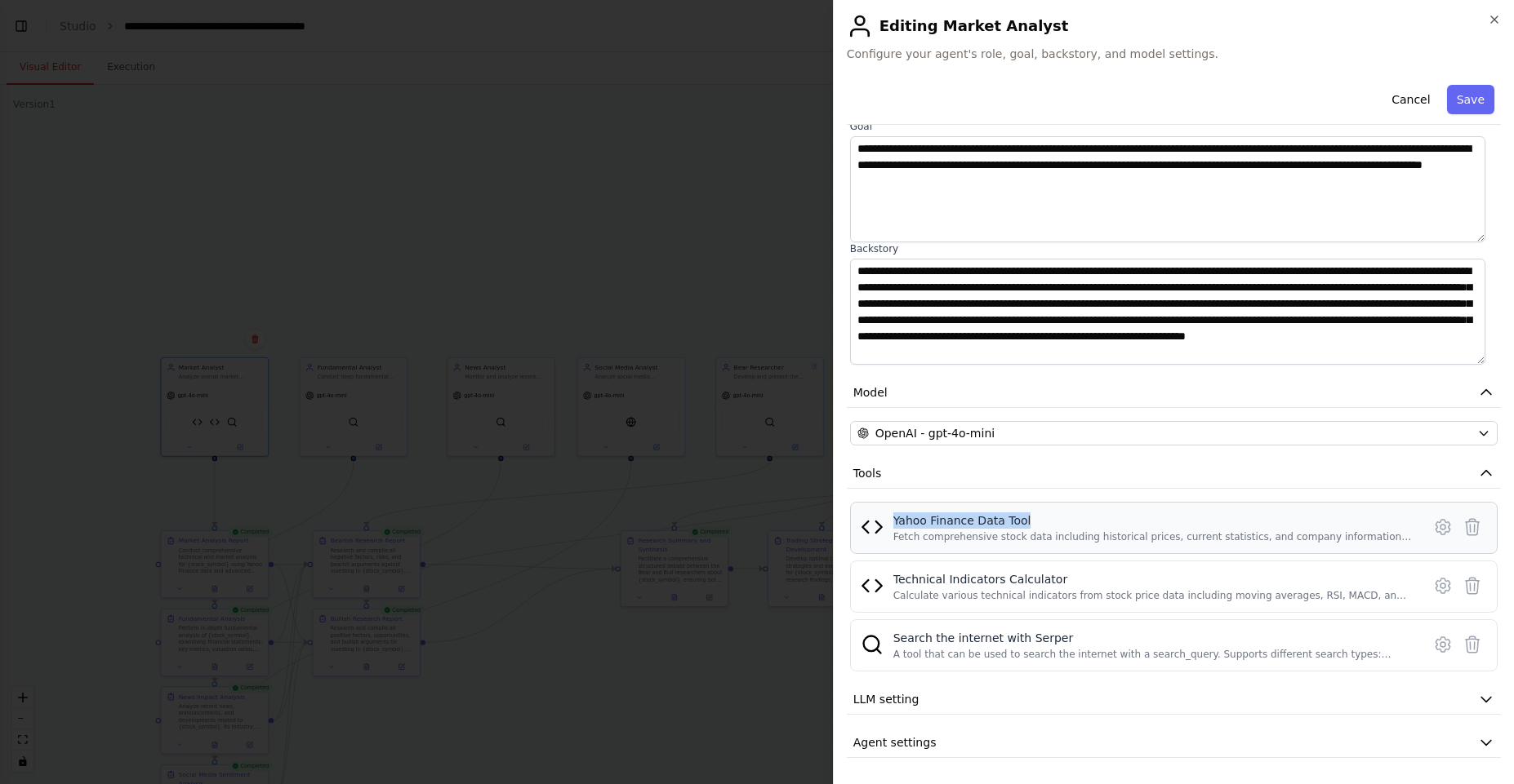
drag, startPoint x: 1034, startPoint y: 520, endPoint x: 911, endPoint y: 505, distance: 123.9
click at [911, 505] on div "Yahoo Finance Data Tool Fetch comprehensive stock data including historical pri…" at bounding box center [1174, 528] width 648 height 52
drag, startPoint x: 1076, startPoint y: 649, endPoint x: 891, endPoint y: 630, distance: 186.0
click at [880, 631] on div "Search the internet with [PERSON_NAME] A tool that can be used to search the in…" at bounding box center [1174, 646] width 626 height 31
drag, startPoint x: 1076, startPoint y: 570, endPoint x: 1063, endPoint y: 577, distance: 14.8
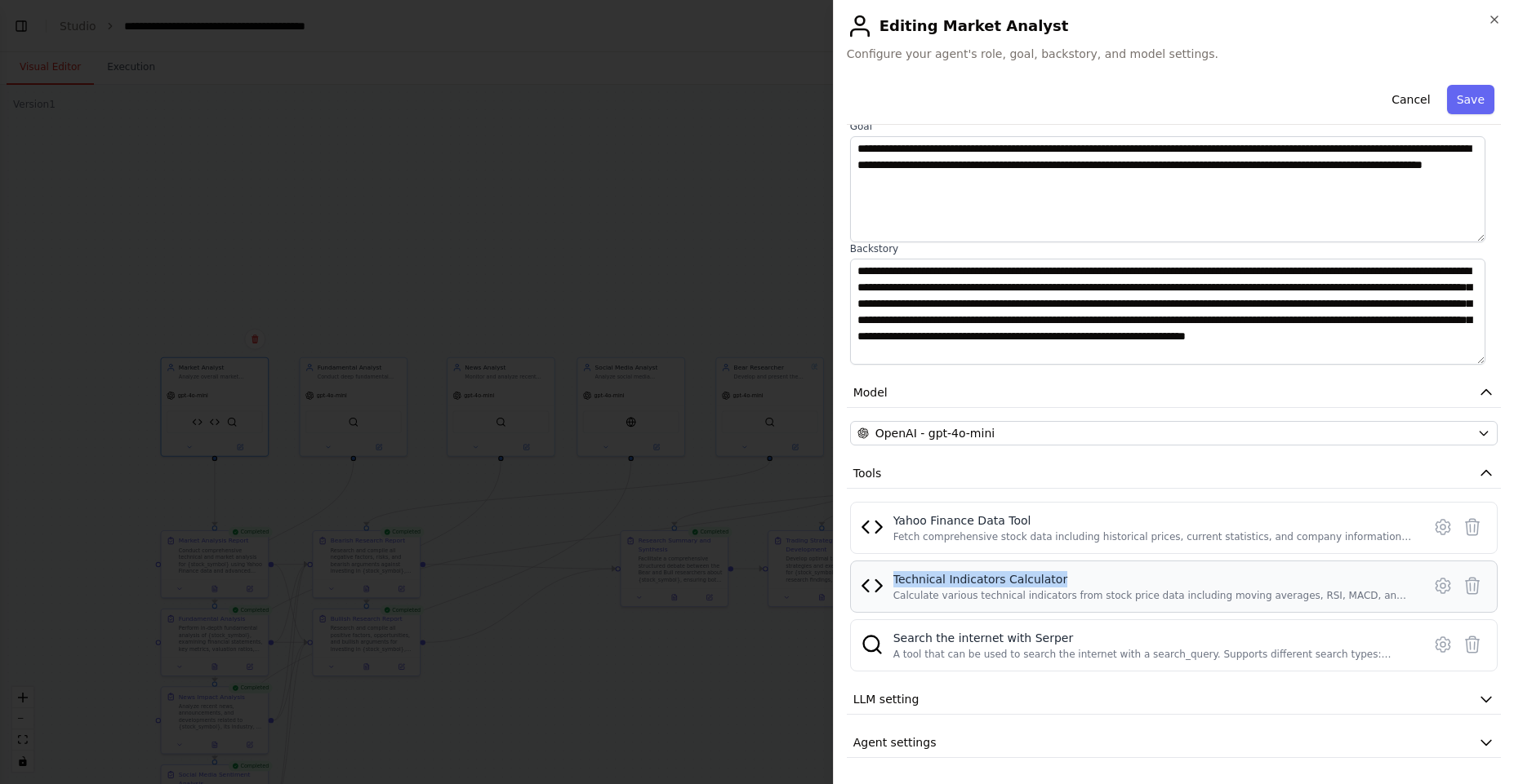
click at [1064, 577] on div "Technical Indicators Calculator Calculate various technical indicators from sto…" at bounding box center [1174, 586] width 648 height 52
click at [683, 288] on div at bounding box center [757, 392] width 1514 height 784
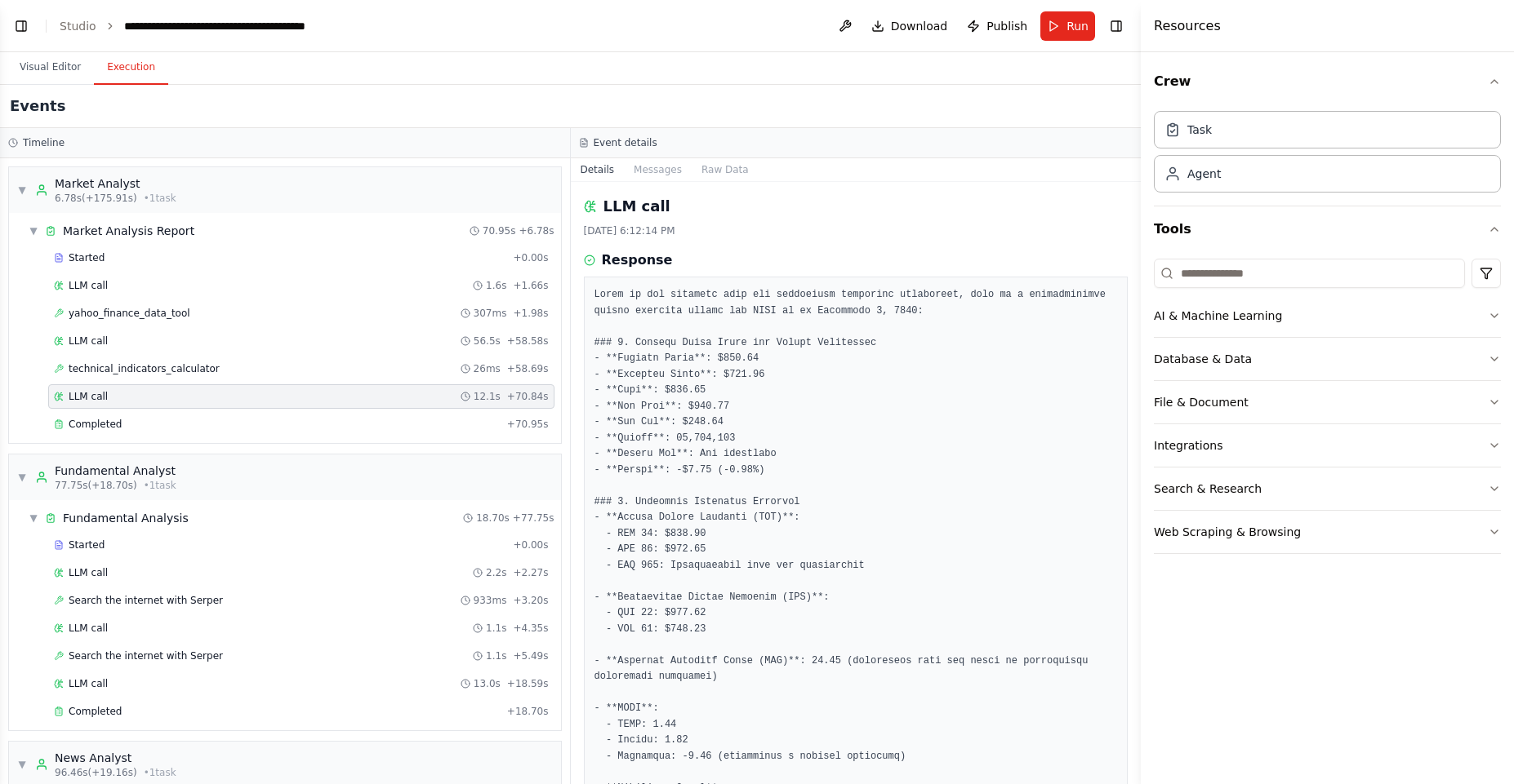
click at [129, 69] on button "Execution" at bounding box center [132, 68] width 75 height 34
click at [1114, 21] on button "Toggle Right Sidebar" at bounding box center [1115, 26] width 23 height 23
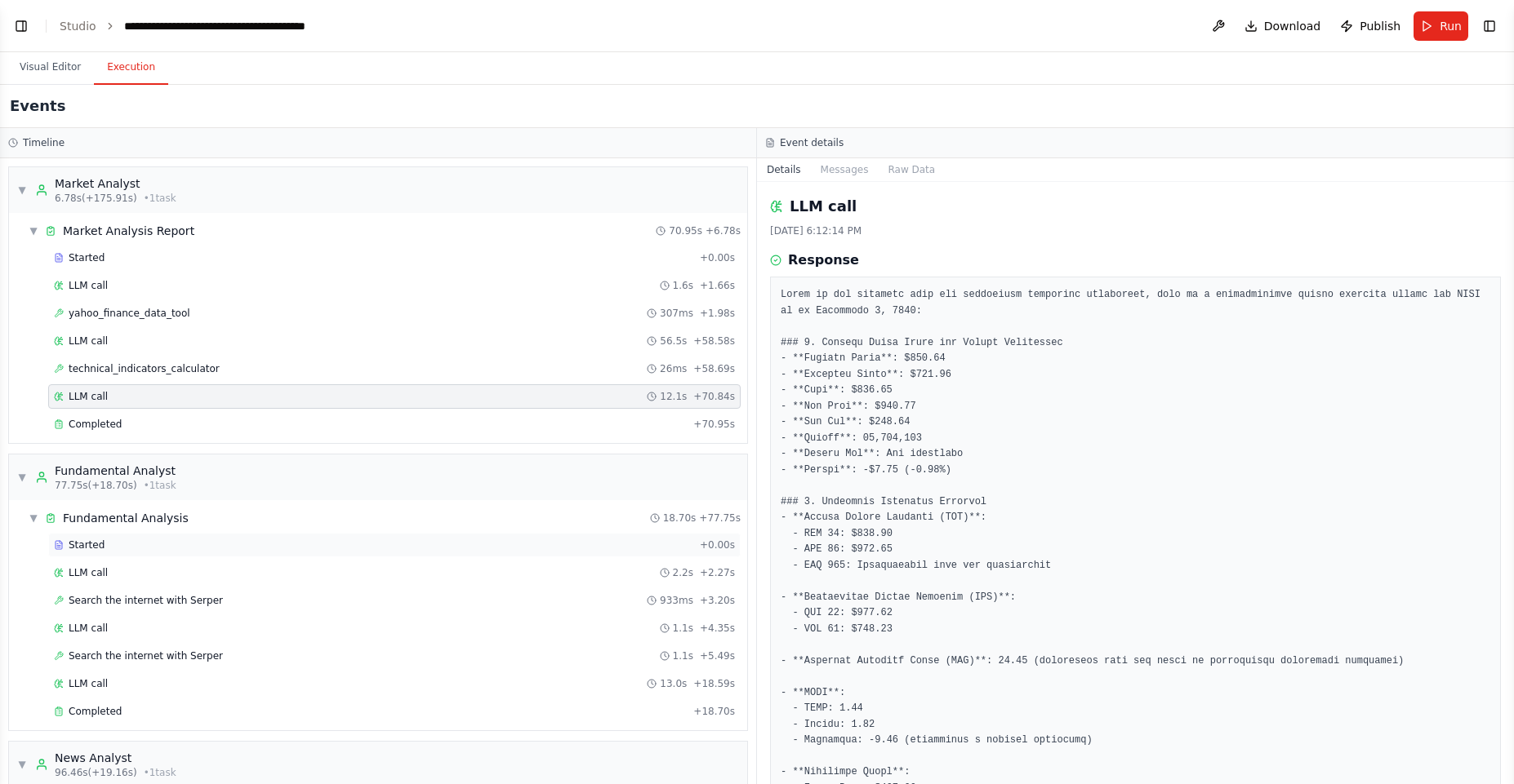
click at [139, 546] on div "Started" at bounding box center [373, 545] width 639 height 13
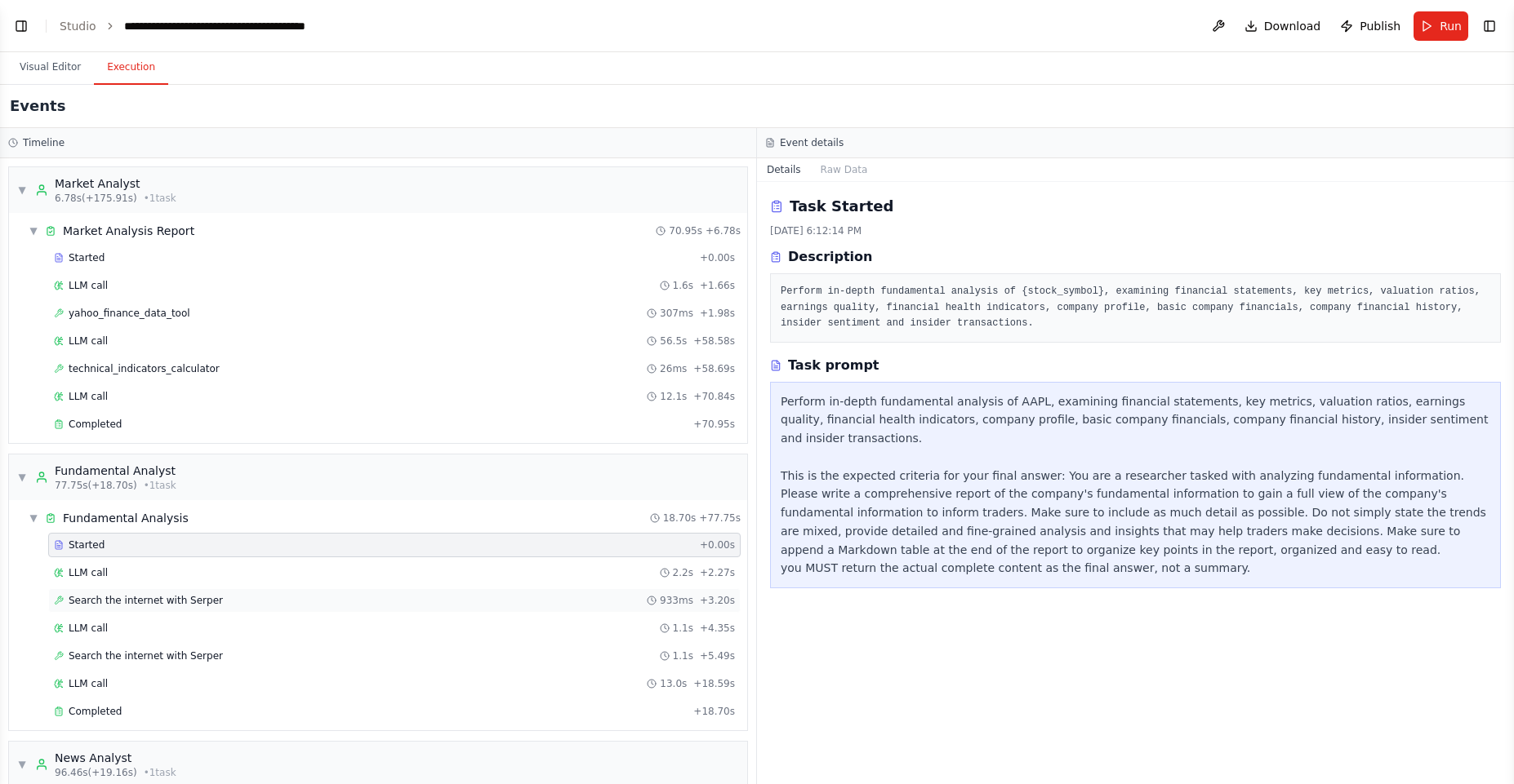
click at [222, 598] on div "Search the internet with [PERSON_NAME] 933ms + 3.20s" at bounding box center [395, 601] width 681 height 13
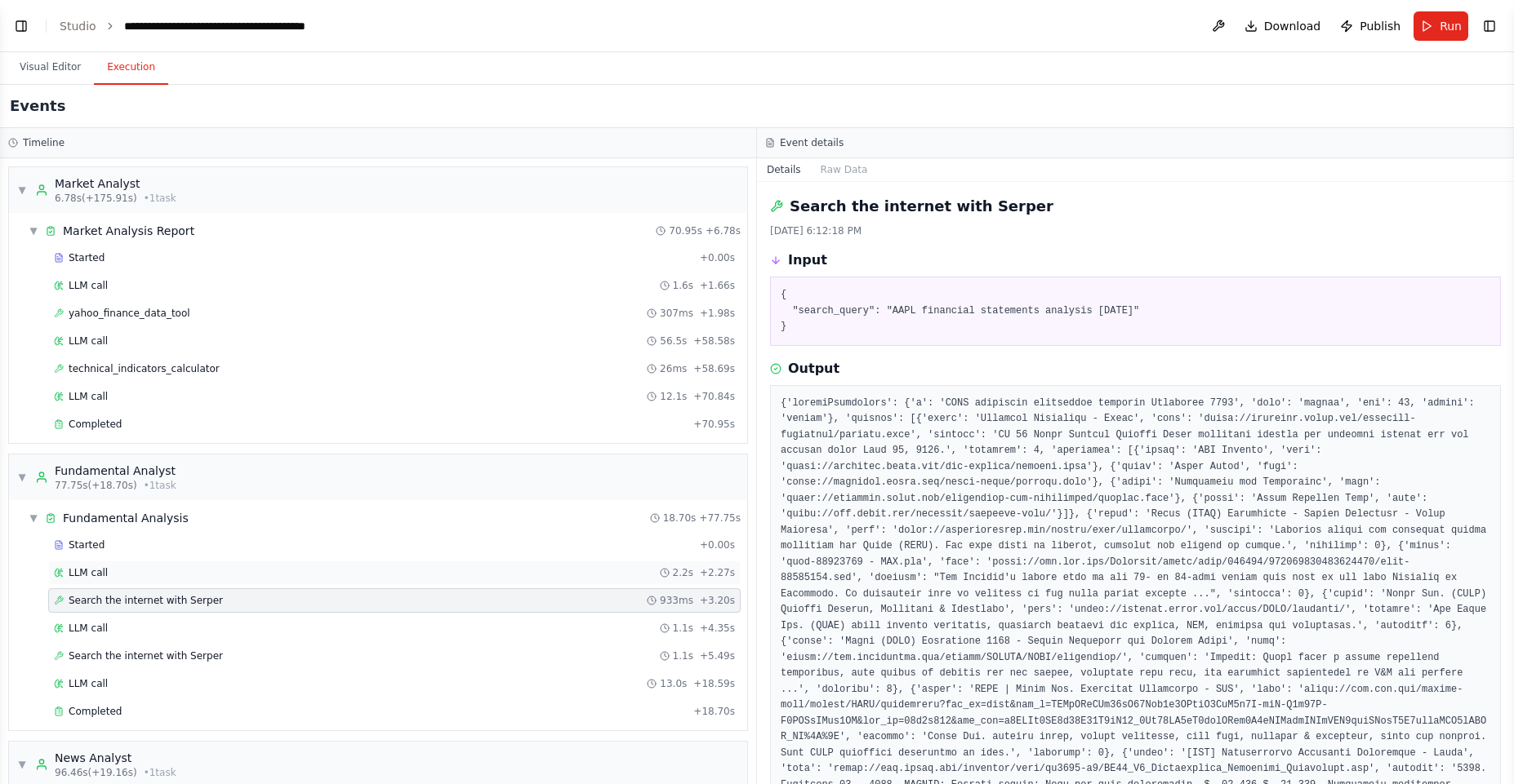
click at [213, 585] on div "LLM call 2.2s + 2.27s" at bounding box center [394, 572] width 692 height 25
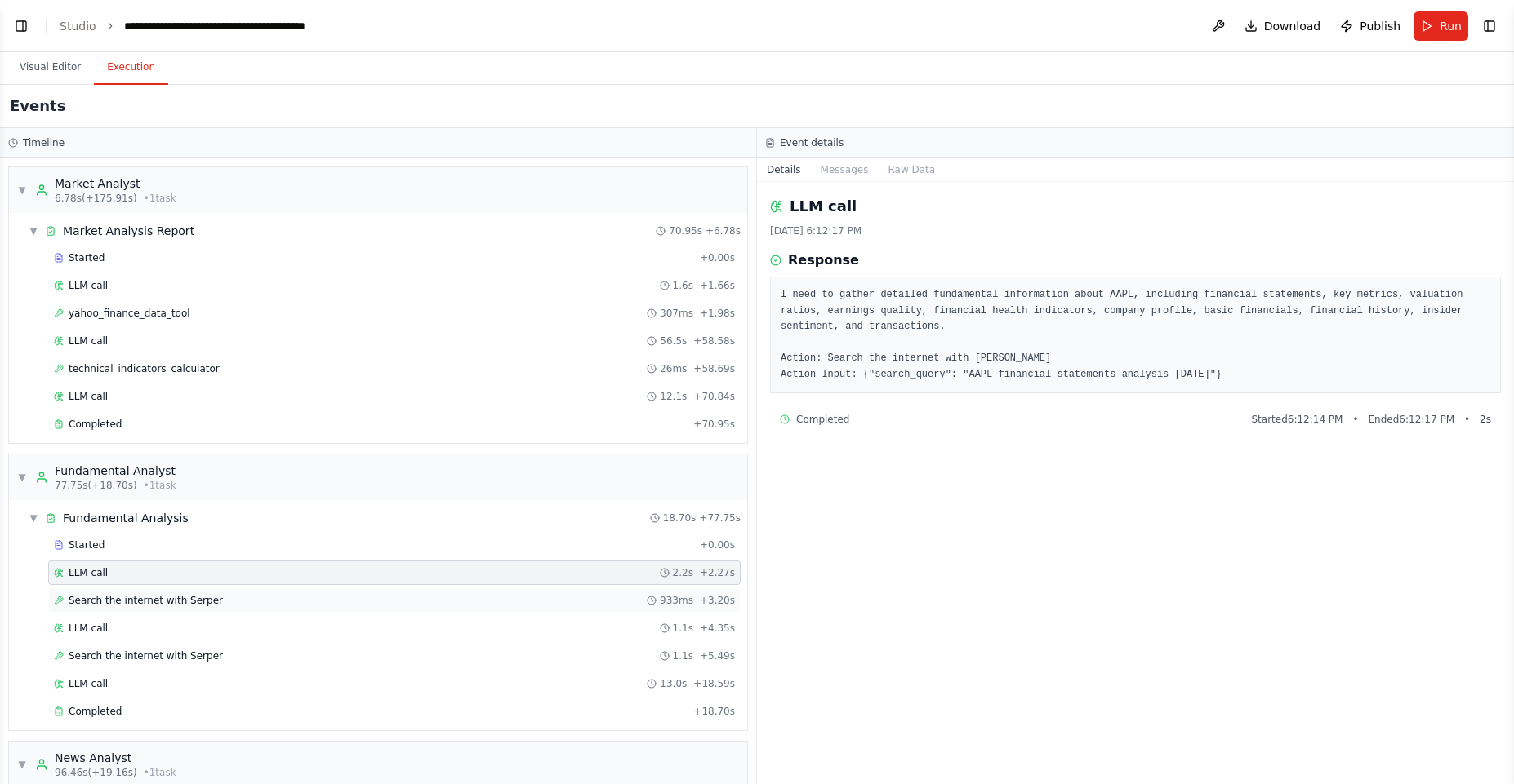
click at [217, 596] on div "Search the internet with [PERSON_NAME] 933ms + 3.20s" at bounding box center [395, 601] width 681 height 13
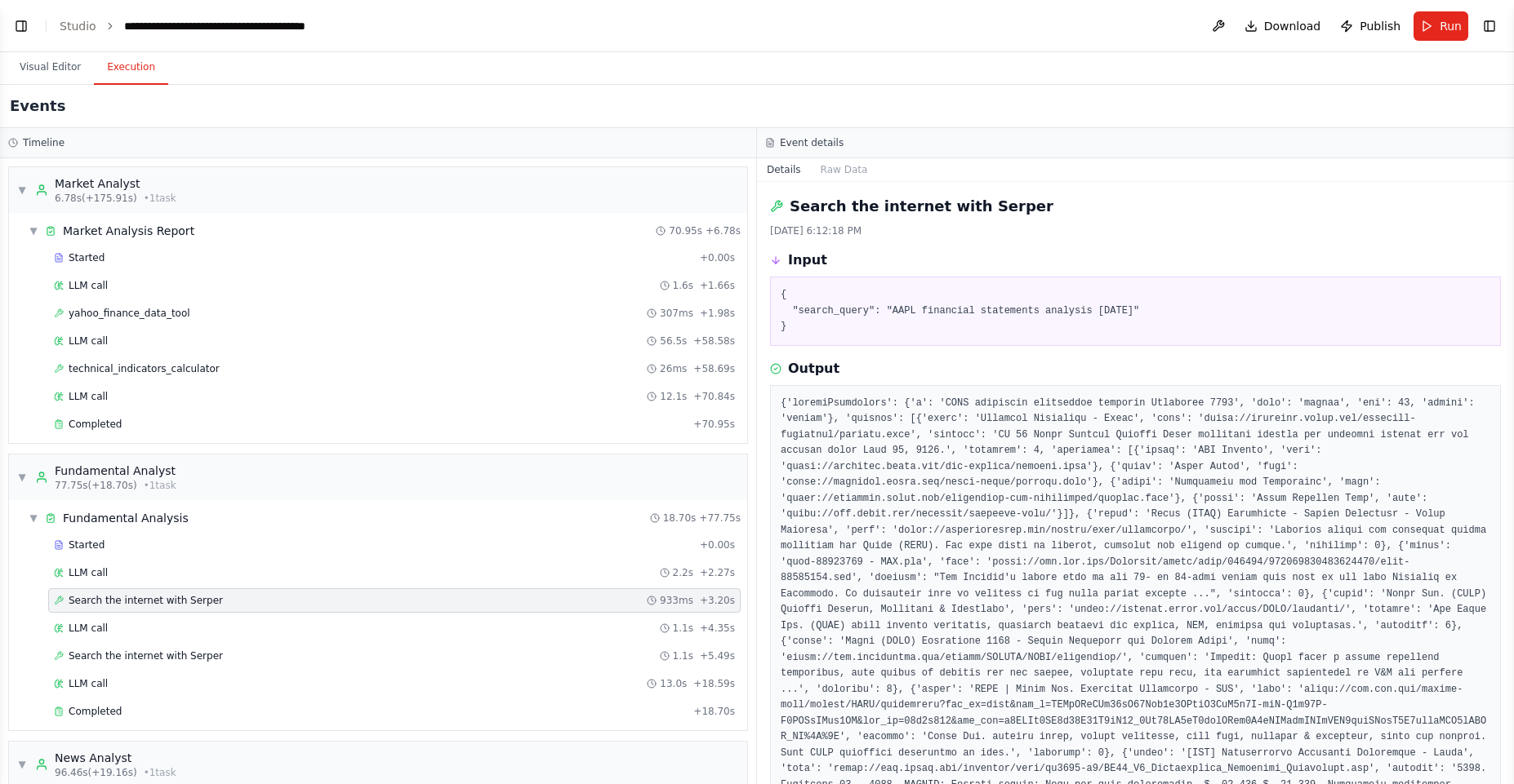
click at [222, 615] on div "Started + 0.00s LLM call 2.2s + 2.27s Search the internet with [PERSON_NAME] 93…" at bounding box center [384, 630] width 726 height 194
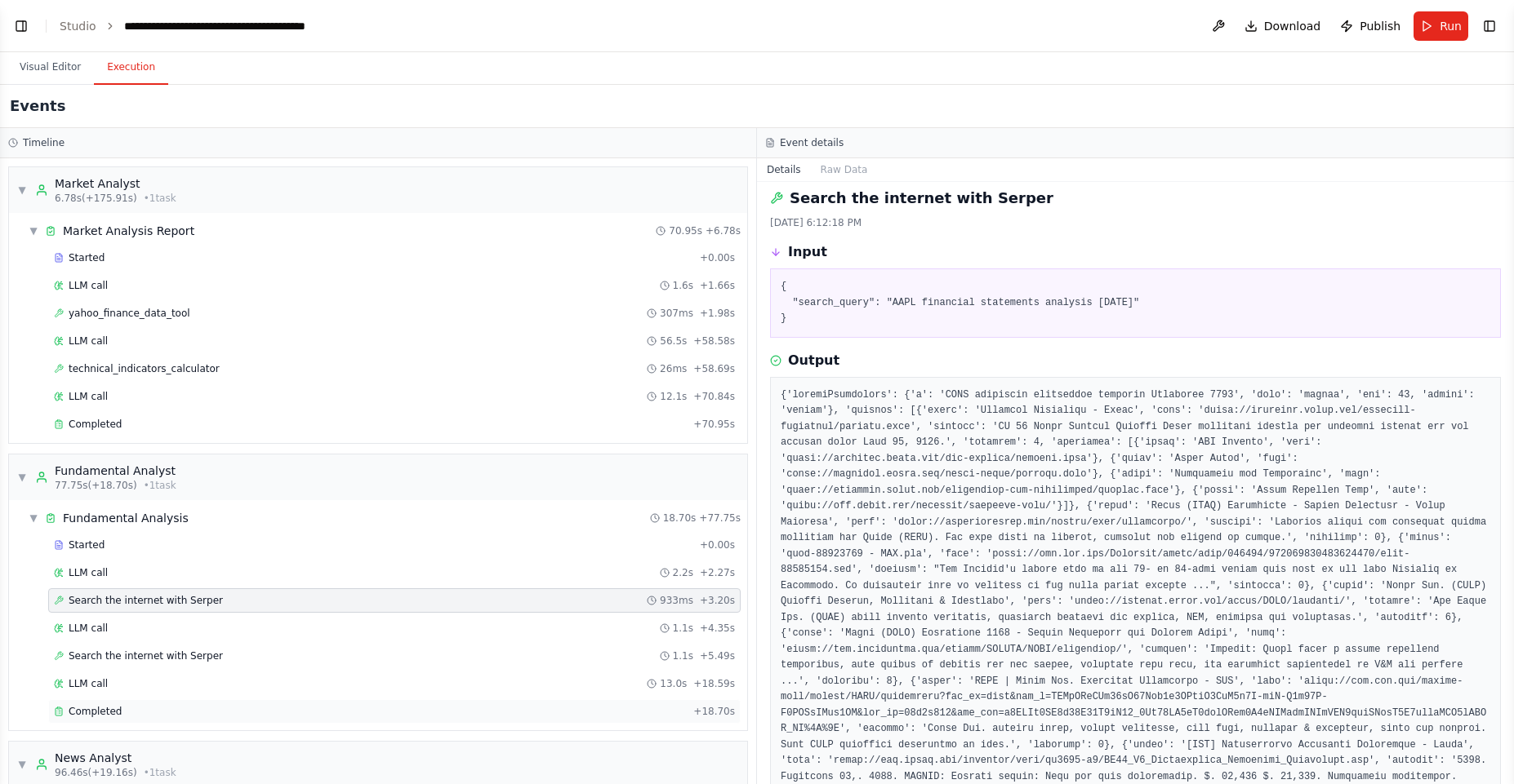
click at [100, 706] on span "Completed" at bounding box center [95, 711] width 53 height 13
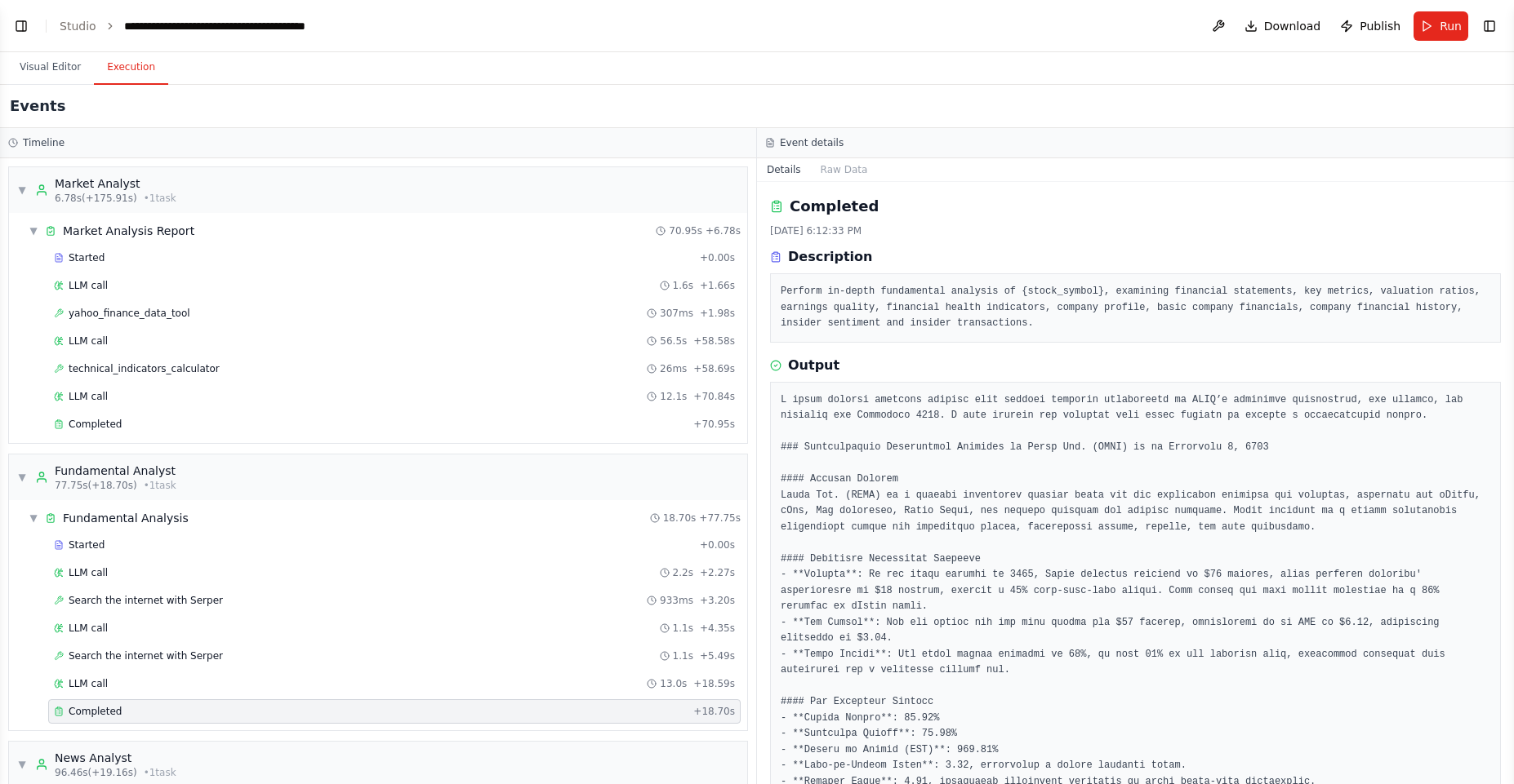
click at [790, 288] on pre "Perform in-depth fundamental analysis of {stock_symbol}, examining financial st…" at bounding box center [1135, 307] width 710 height 48
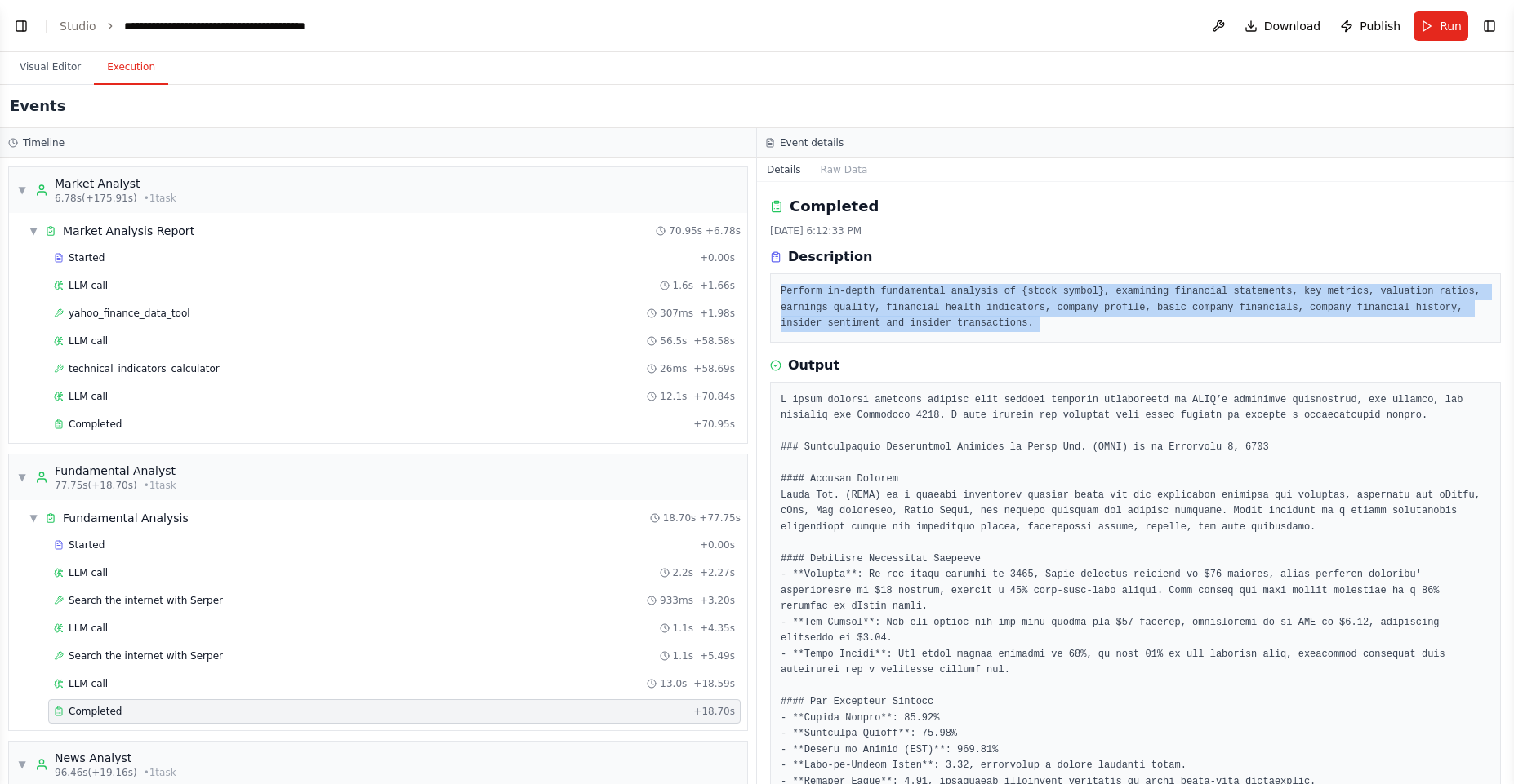
drag, startPoint x: 790, startPoint y: 288, endPoint x: 1047, endPoint y: 335, distance: 261.3
click at [1047, 335] on div "Perform in-depth fundamental analysis of {stock_symbol}, examining financial st…" at bounding box center [1135, 308] width 731 height 70
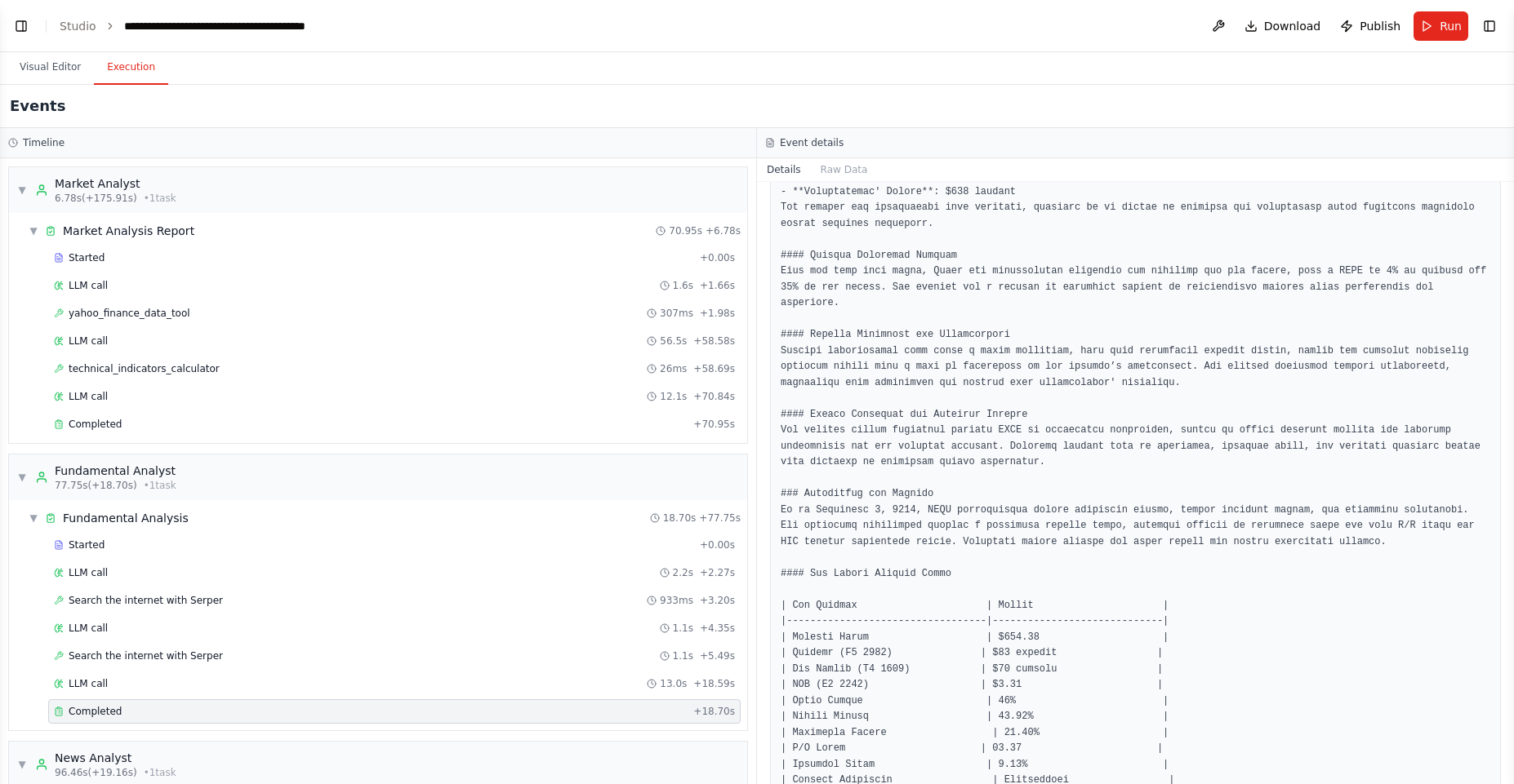
scroll to position [871, 0]
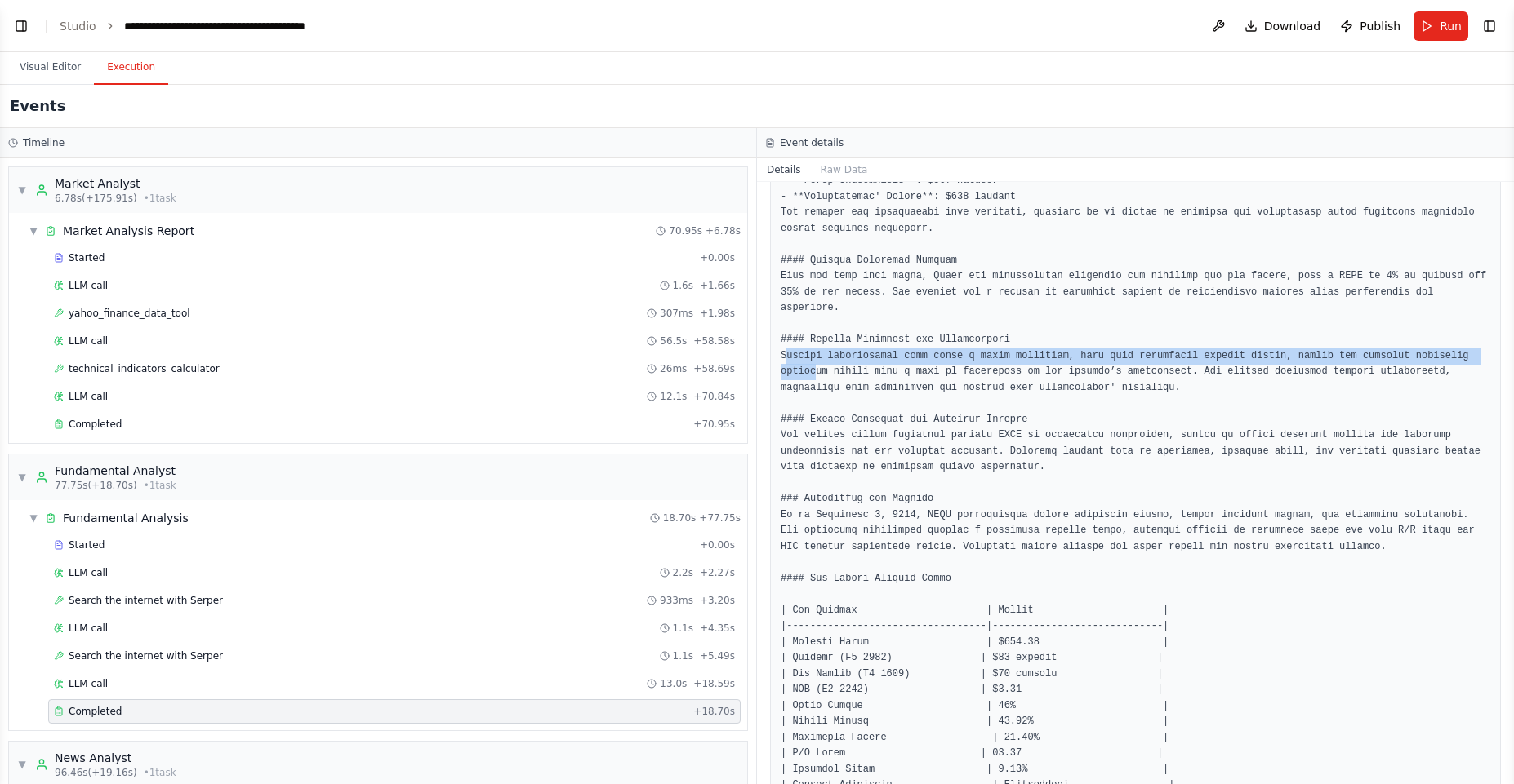
drag, startPoint x: 786, startPoint y: 348, endPoint x: 820, endPoint y: 369, distance: 40.0
click at [819, 367] on pre at bounding box center [1135, 205] width 710 height 1369
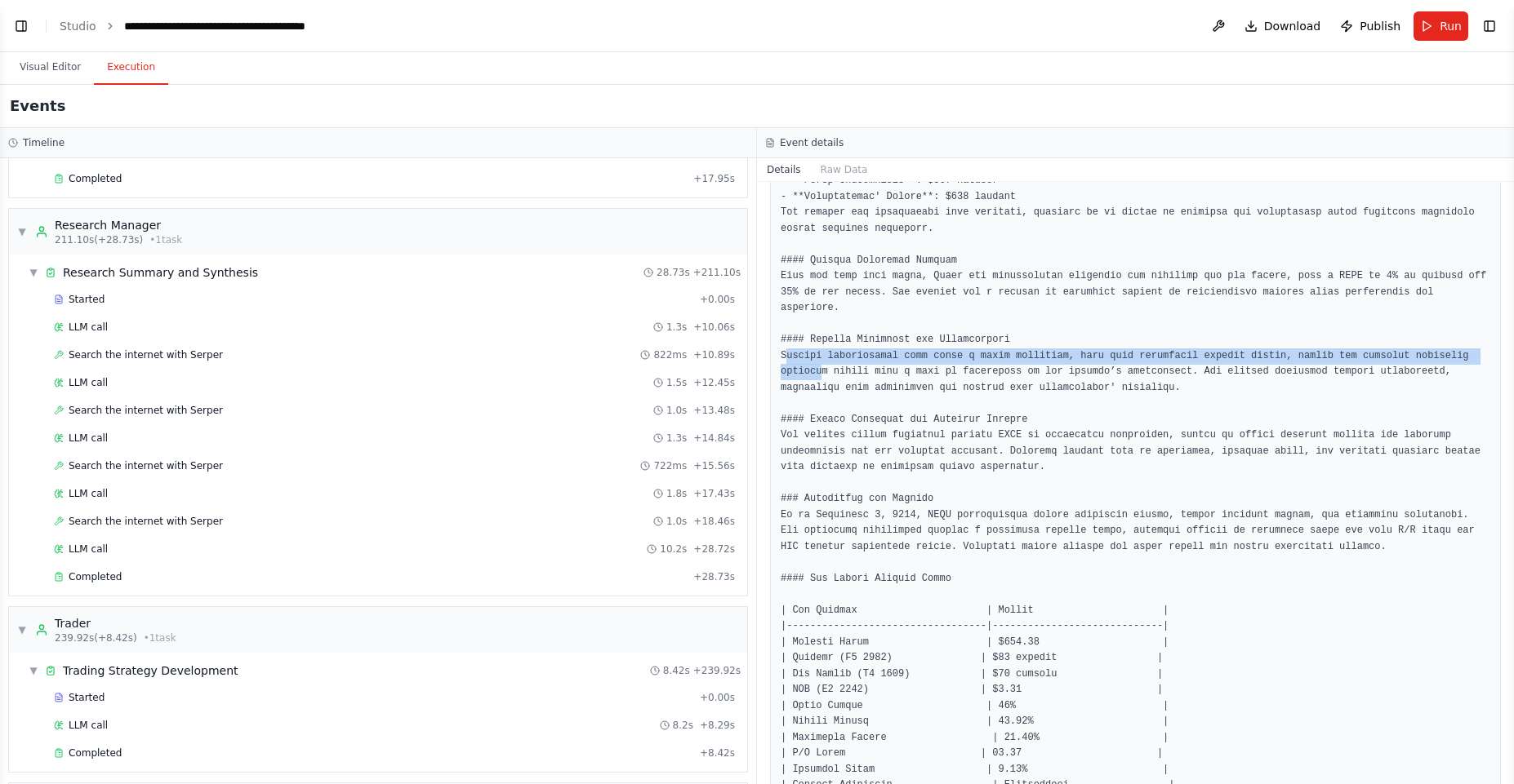
scroll to position [1560, 0]
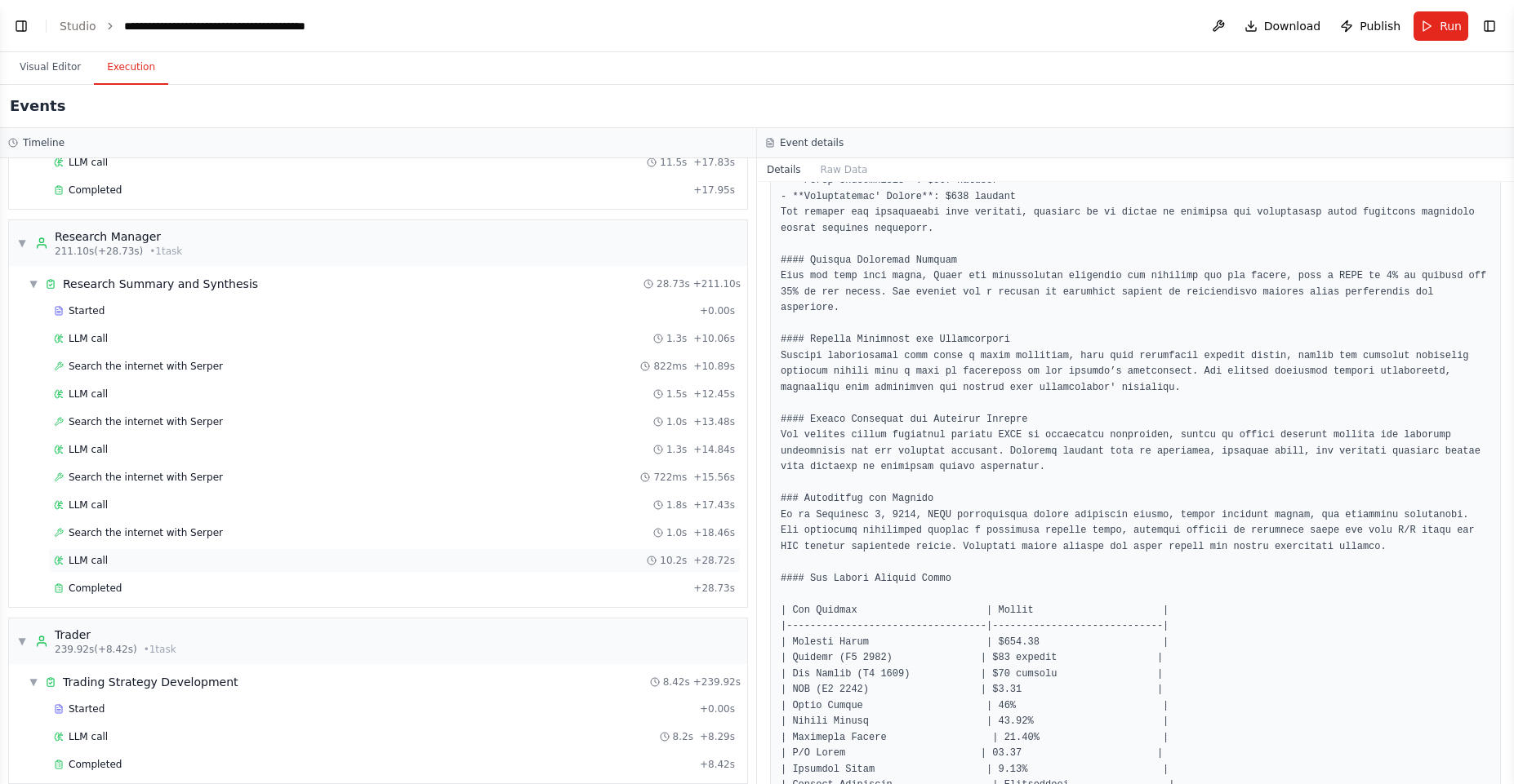
click at [274, 570] on div "LLM call 10.2s + 28.72s" at bounding box center [394, 560] width 692 height 25
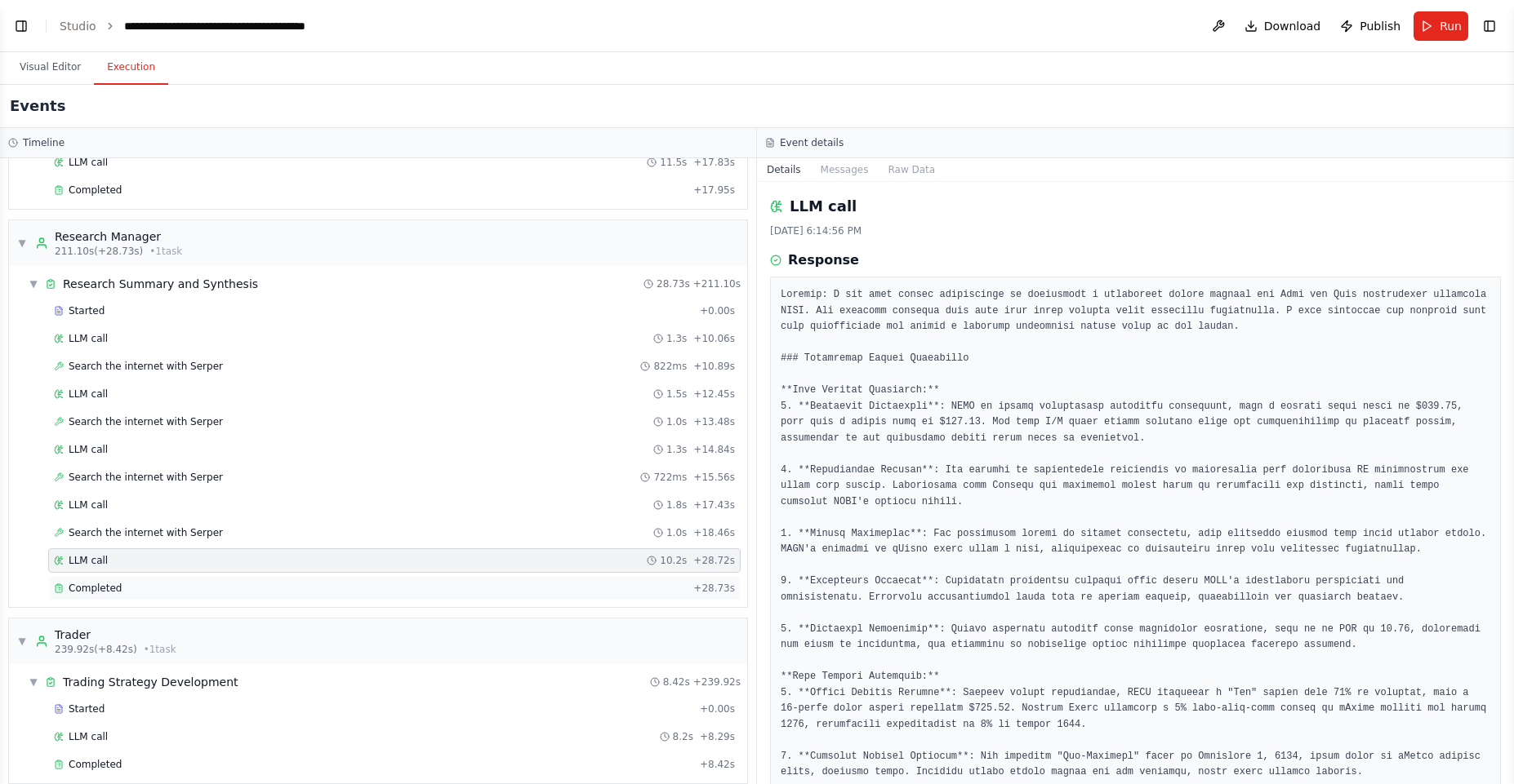
click at [263, 590] on div "Completed" at bounding box center [370, 588] width 633 height 13
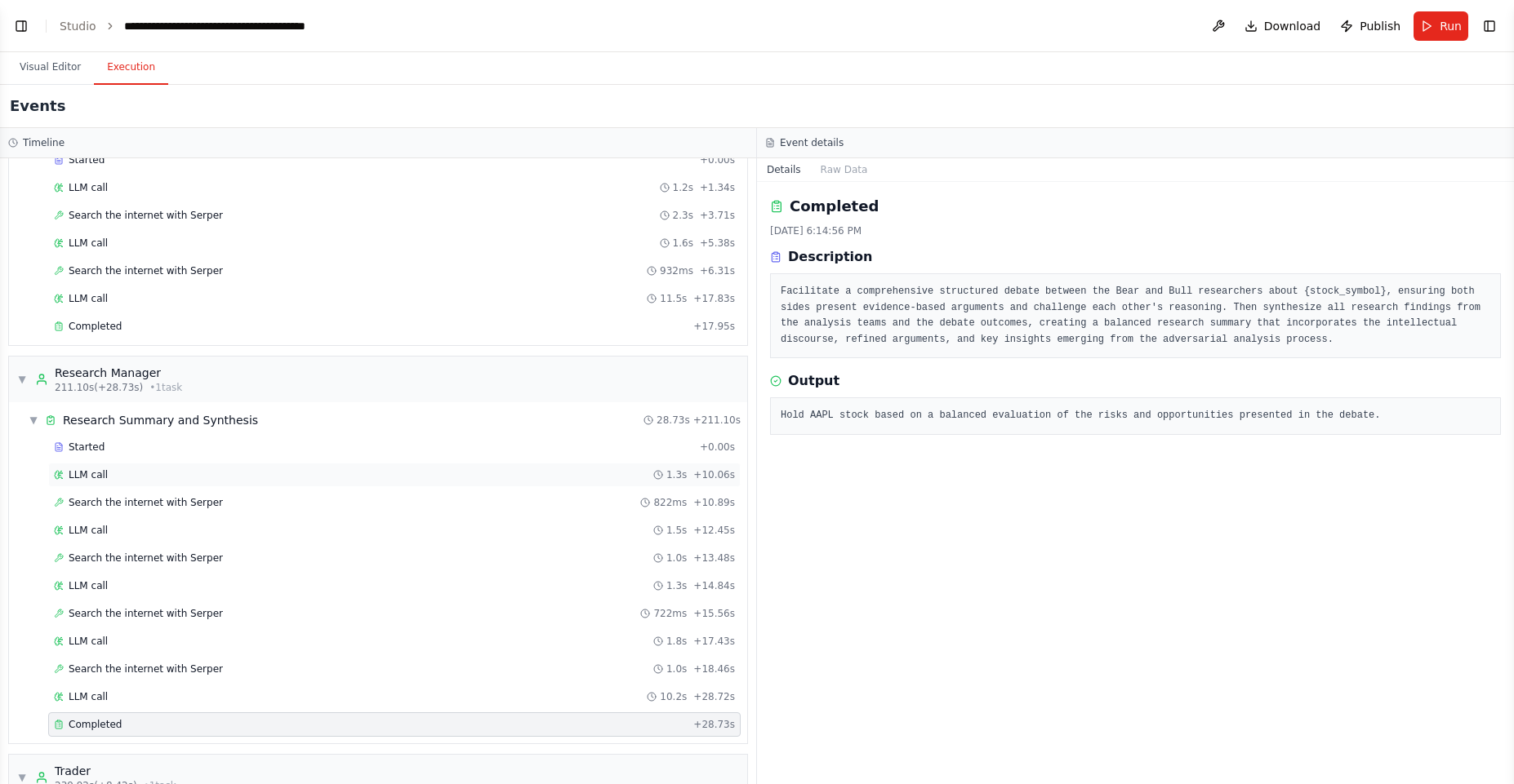
scroll to position [1425, 0]
click at [402, 318] on div "Completed + 17.95s" at bounding box center [394, 325] width 692 height 25
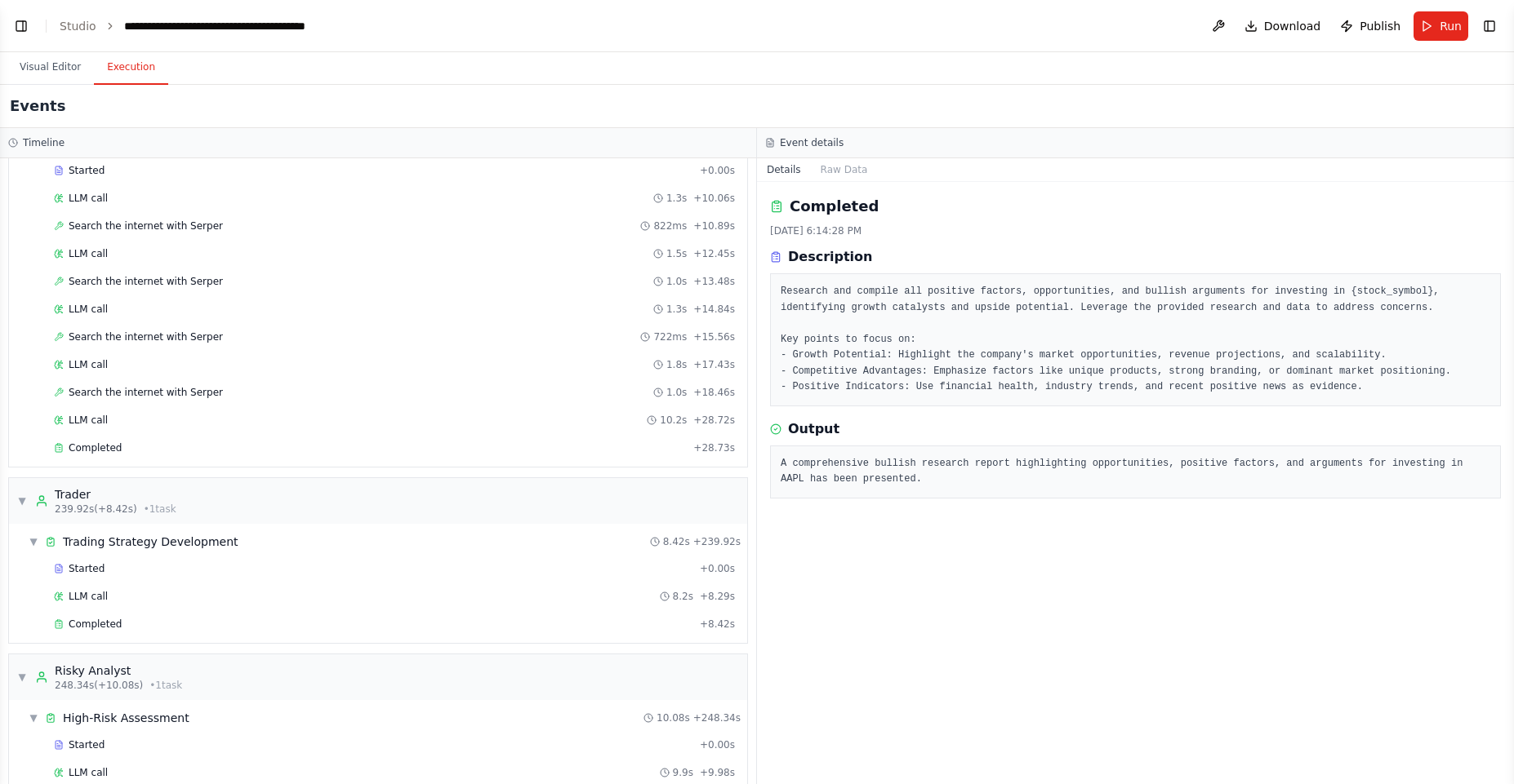
scroll to position [1686, 0]
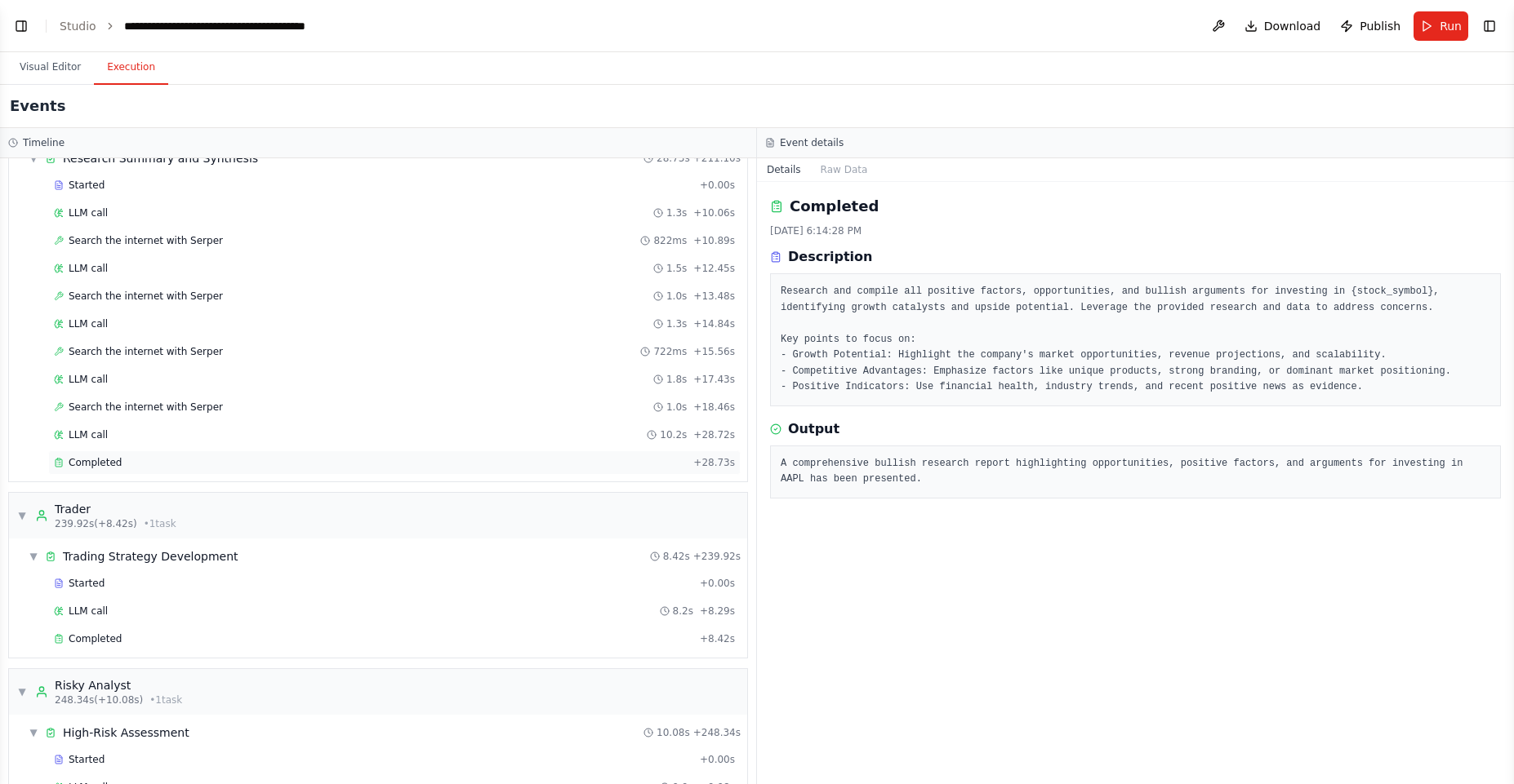
click at [202, 464] on div "Completed" at bounding box center [370, 462] width 633 height 13
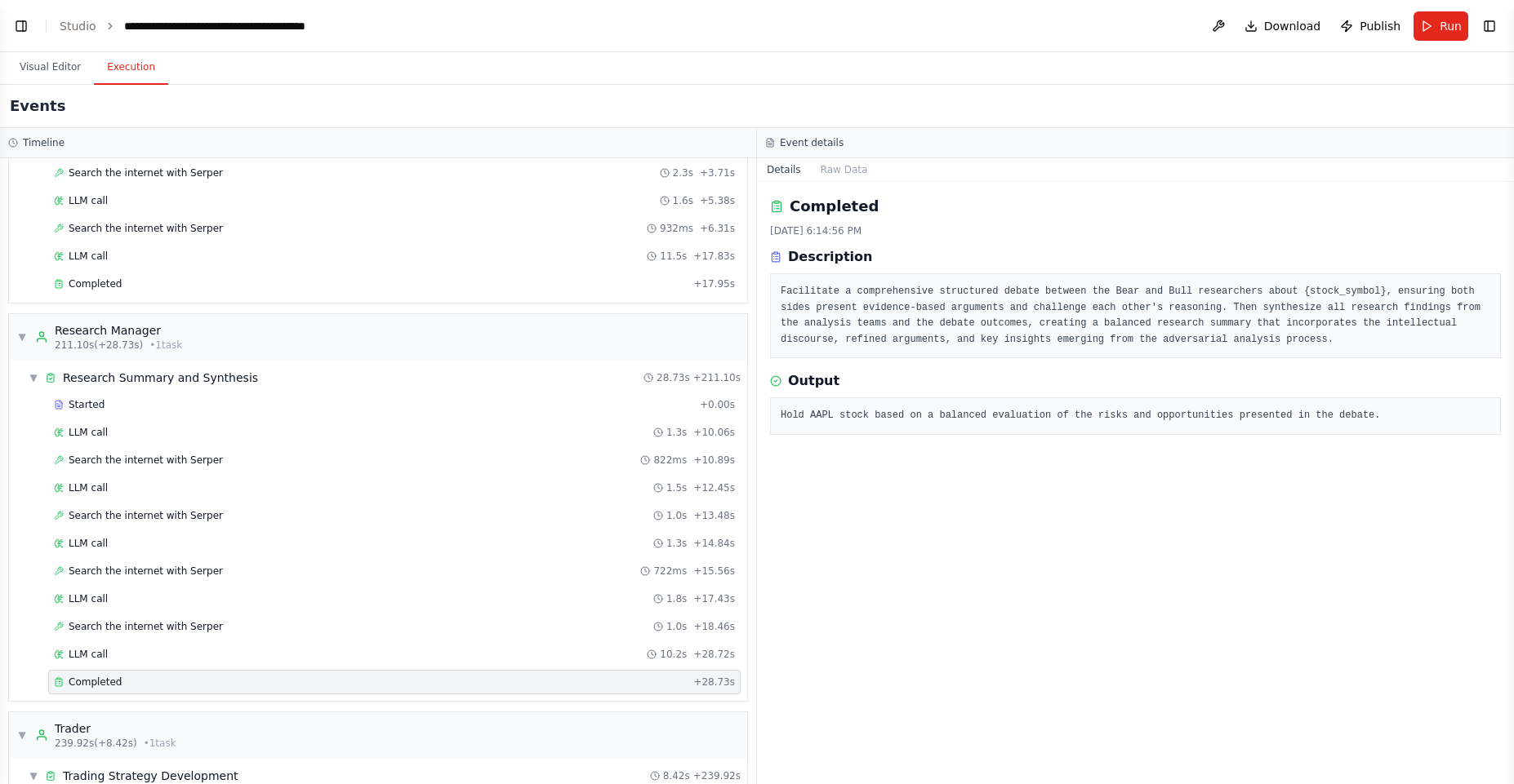
scroll to position [1459, 0]
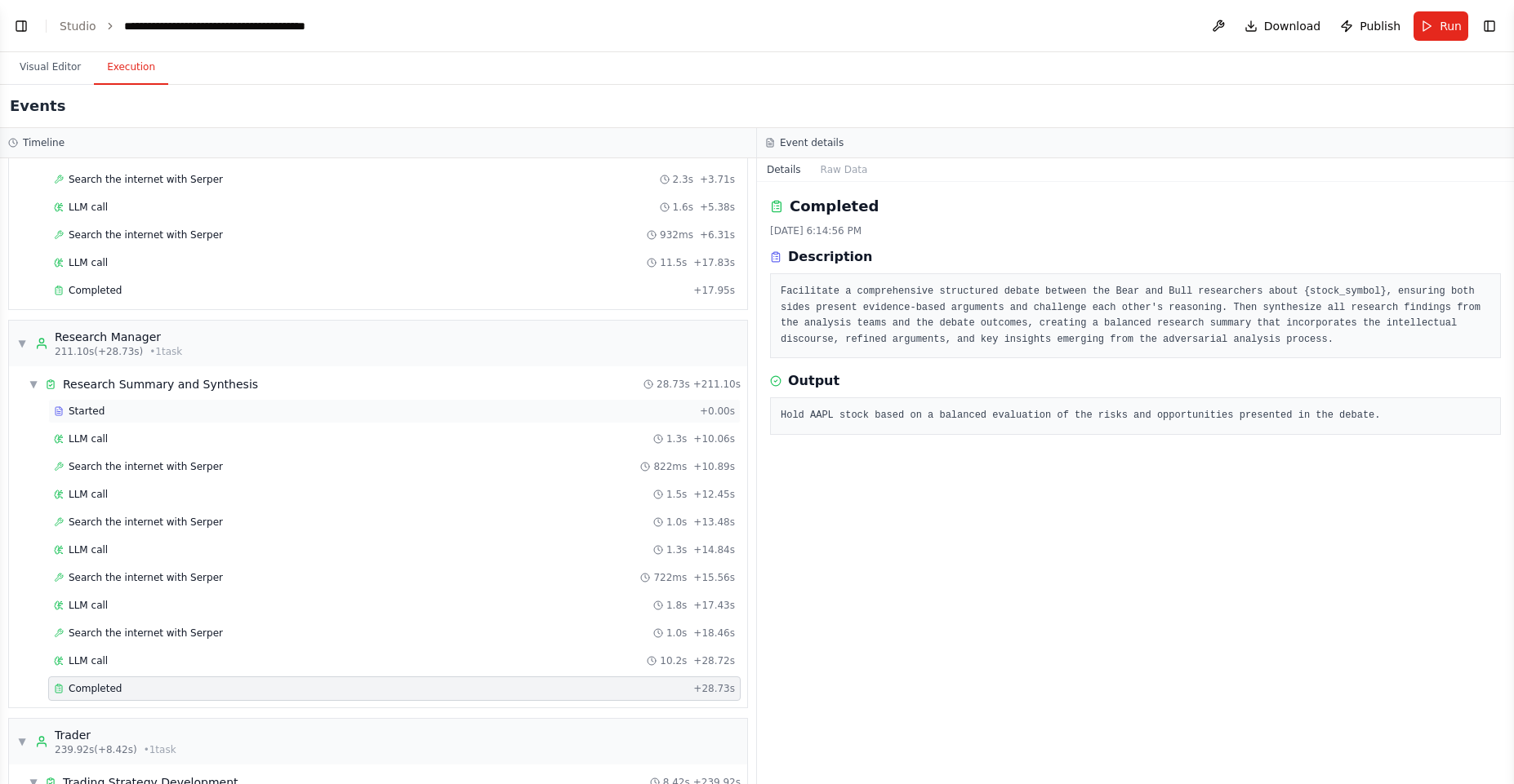
click at [191, 414] on div "Started" at bounding box center [373, 411] width 639 height 13
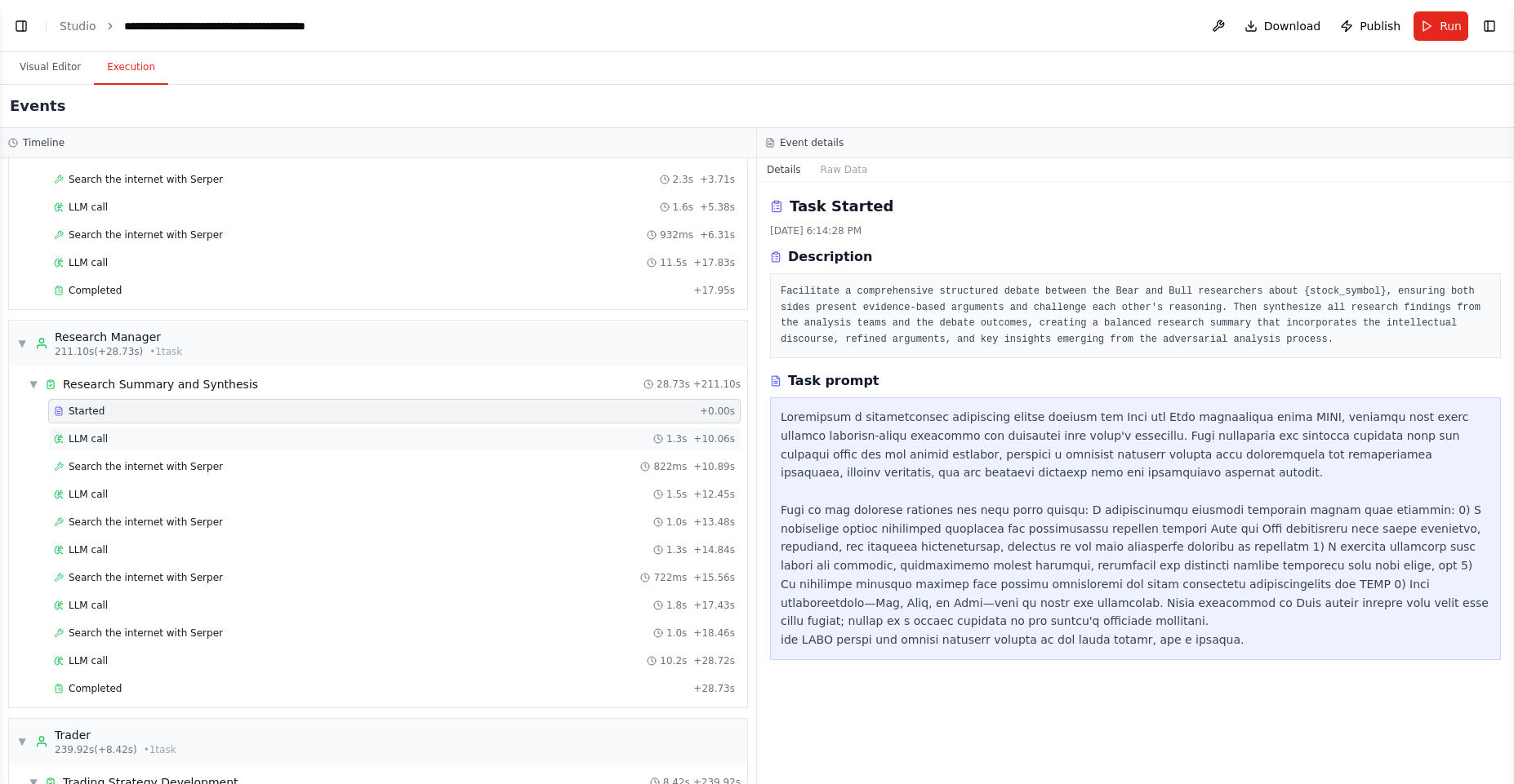
click at [210, 440] on div "LLM call 1.3s + 10.06s" at bounding box center [395, 439] width 681 height 13
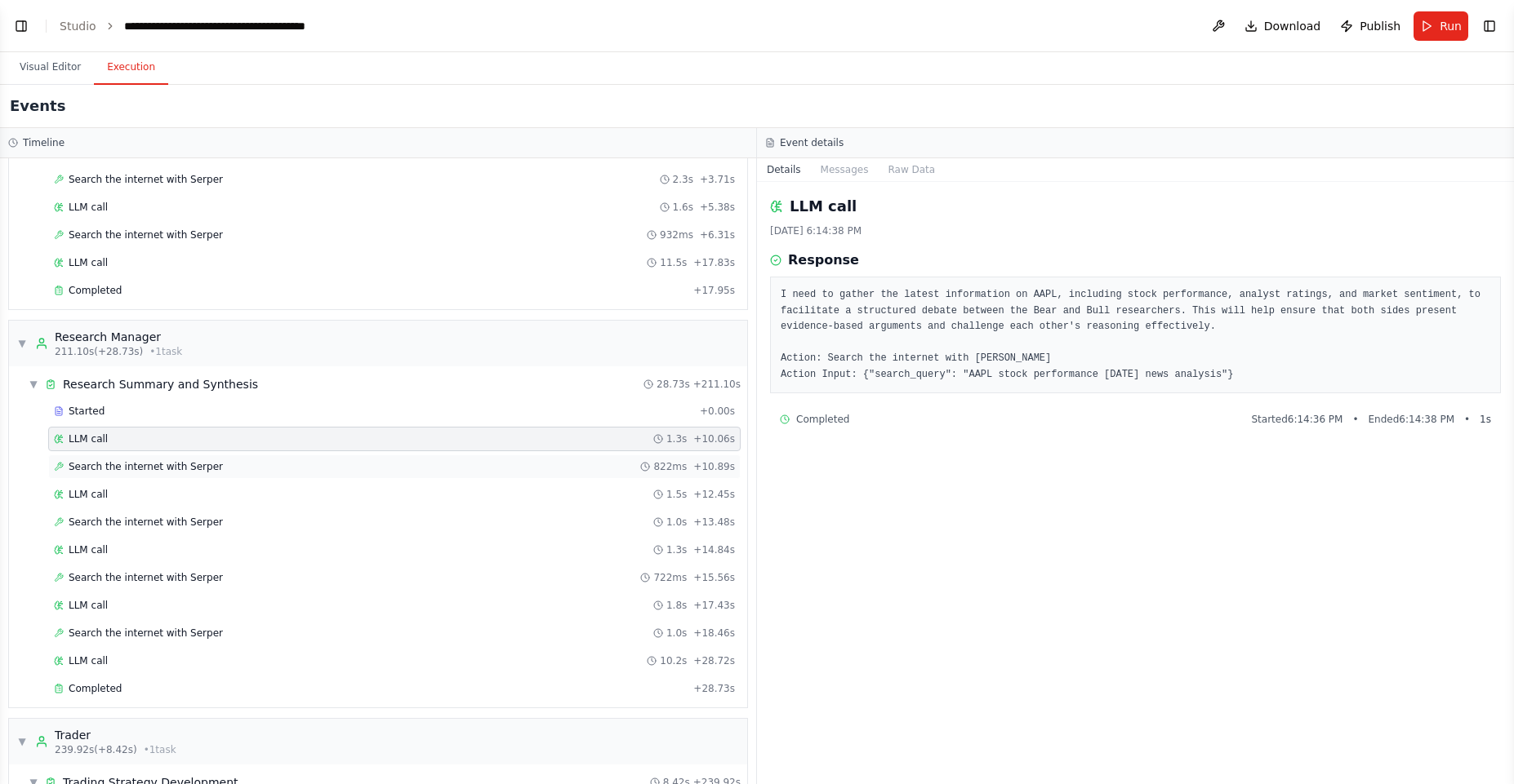
click at [203, 470] on span "Search the internet with Serper" at bounding box center [145, 466] width 154 height 13
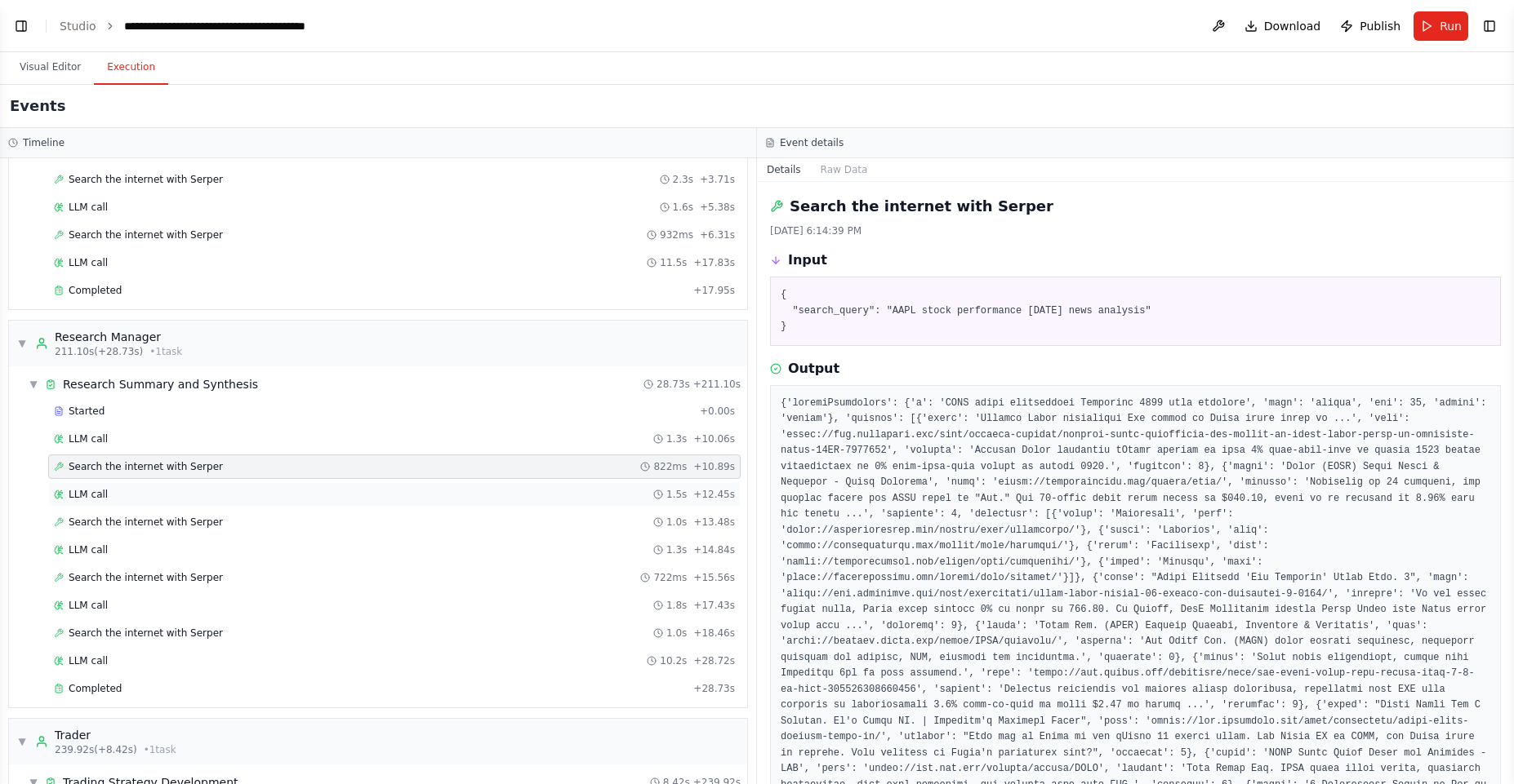
click at [223, 505] on div "LLM call 1.5s + 12.45s" at bounding box center [394, 495] width 692 height 25
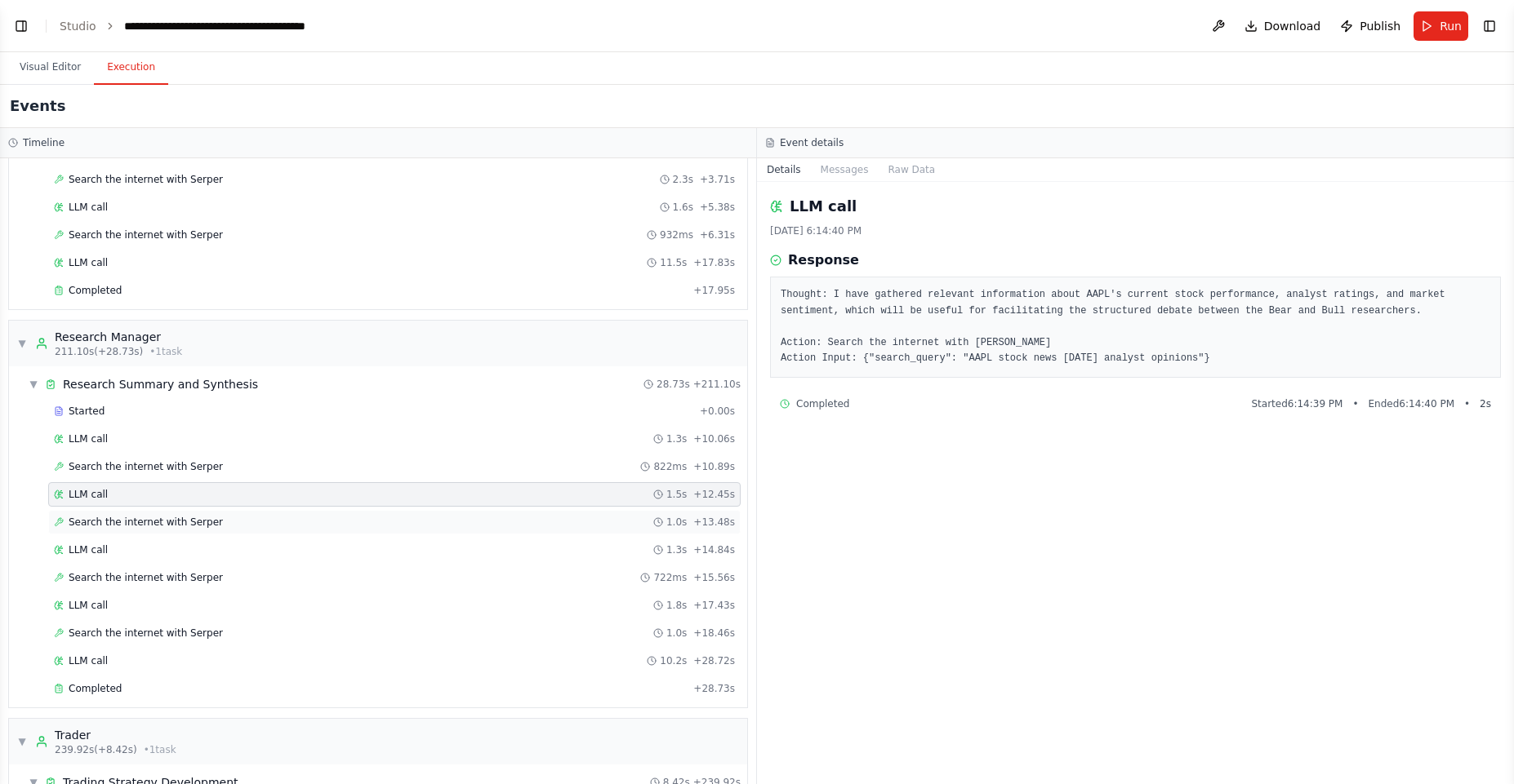
click at [240, 534] on div "Search the internet with [PERSON_NAME] 1.0s + 13.48s" at bounding box center [394, 522] width 692 height 25
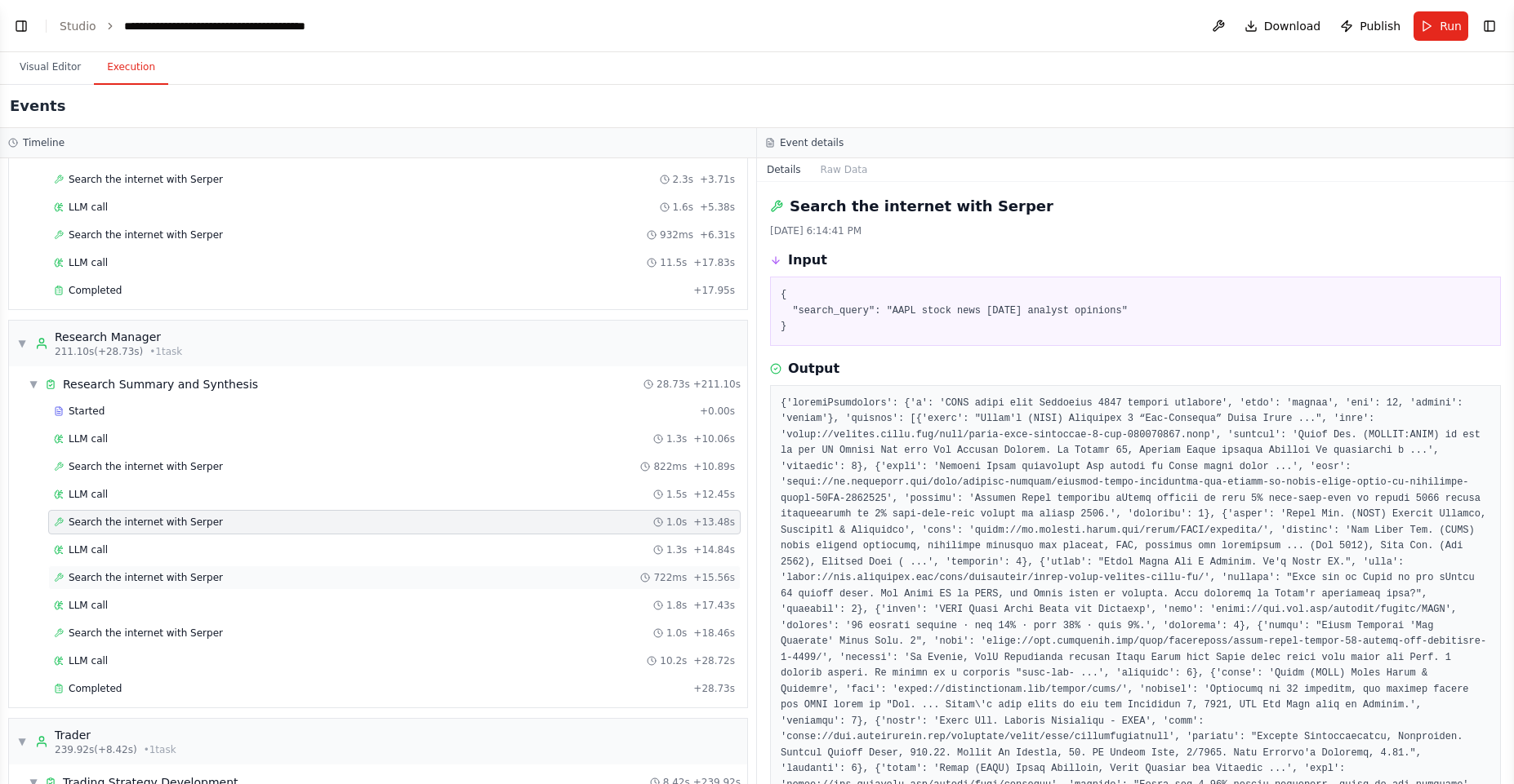
click at [242, 570] on div "Search the internet with [PERSON_NAME] 722ms + 15.56s" at bounding box center [394, 577] width 692 height 25
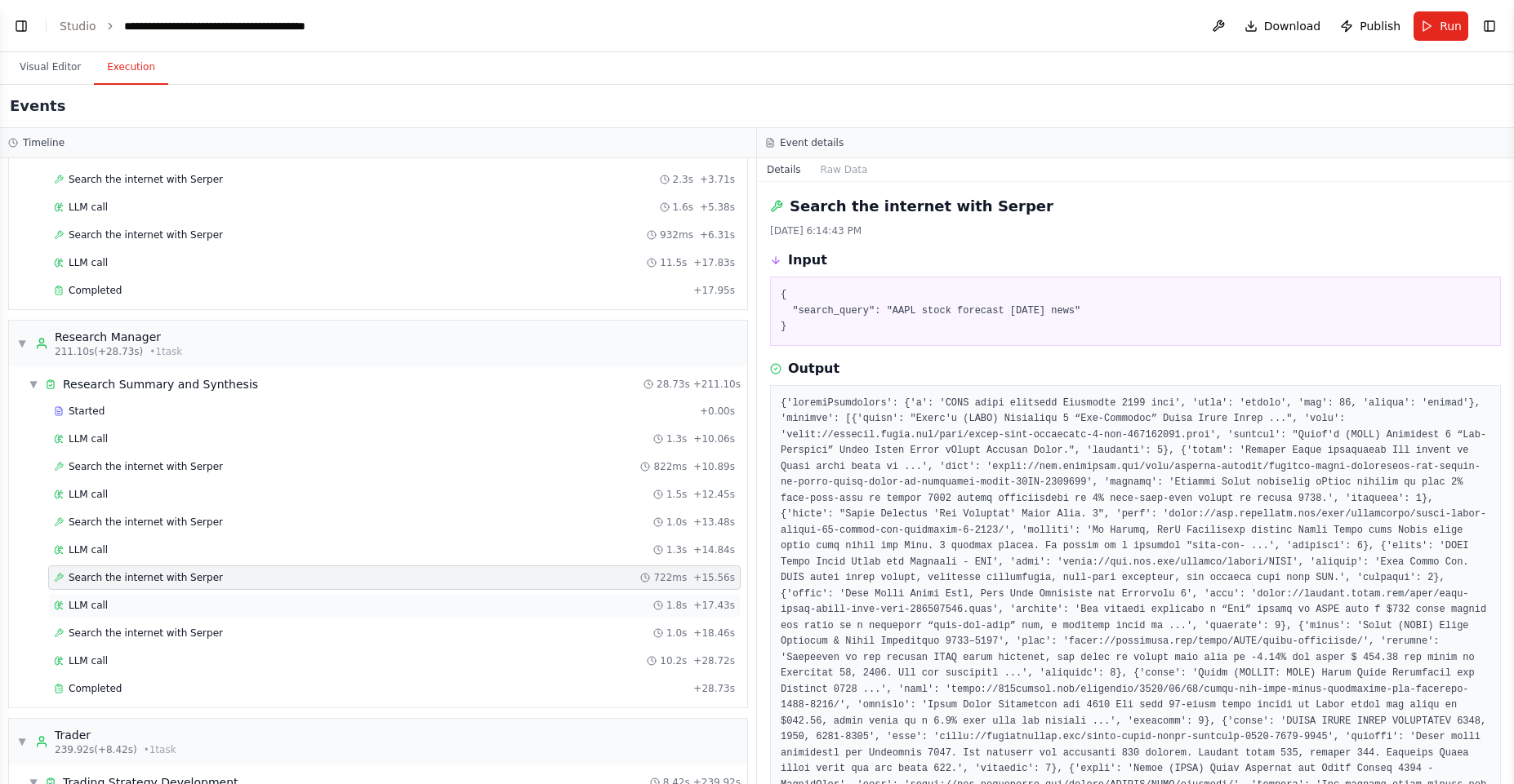
click at [226, 608] on div "LLM call 1.8s + 17.43s" at bounding box center [395, 605] width 681 height 13
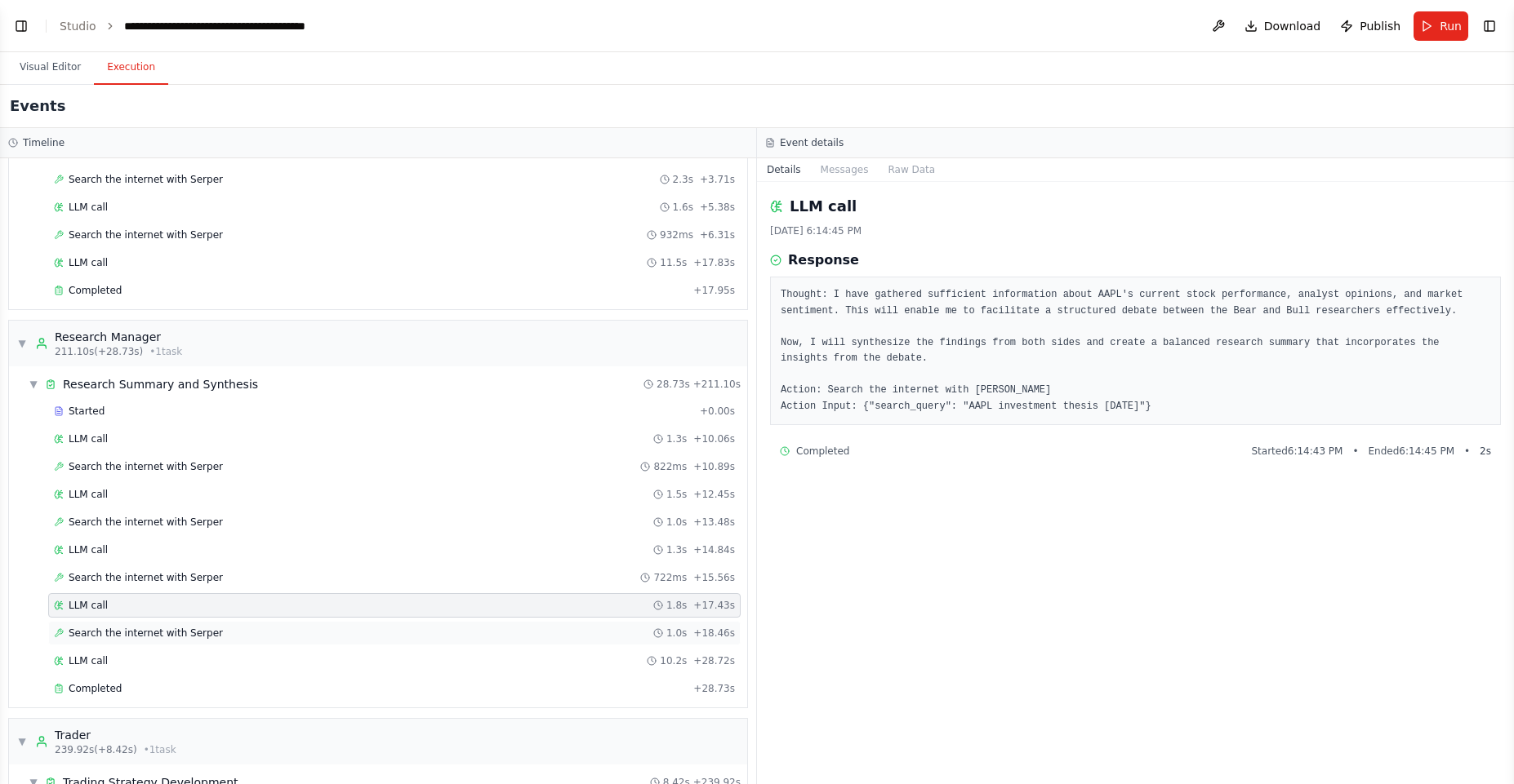
click at [232, 629] on div "Search the internet with [PERSON_NAME] 1.0s + 18.46s" at bounding box center [395, 633] width 681 height 13
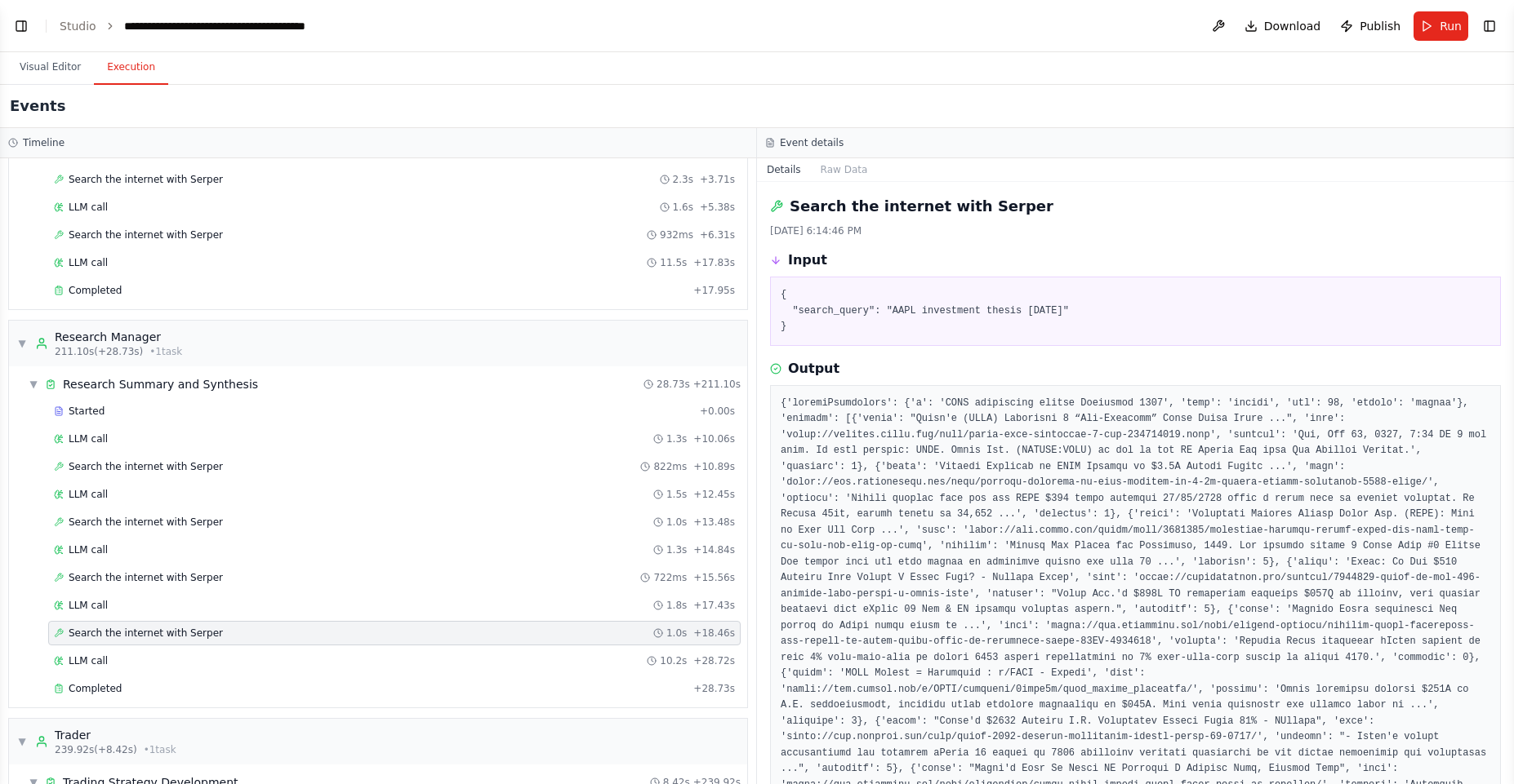
click at [237, 643] on div "Search the internet with [PERSON_NAME] 1.0s + 18.46s" at bounding box center [394, 633] width 692 height 25
click at [236, 654] on div "LLM call 10.2s + 28.72s" at bounding box center [395, 660] width 681 height 13
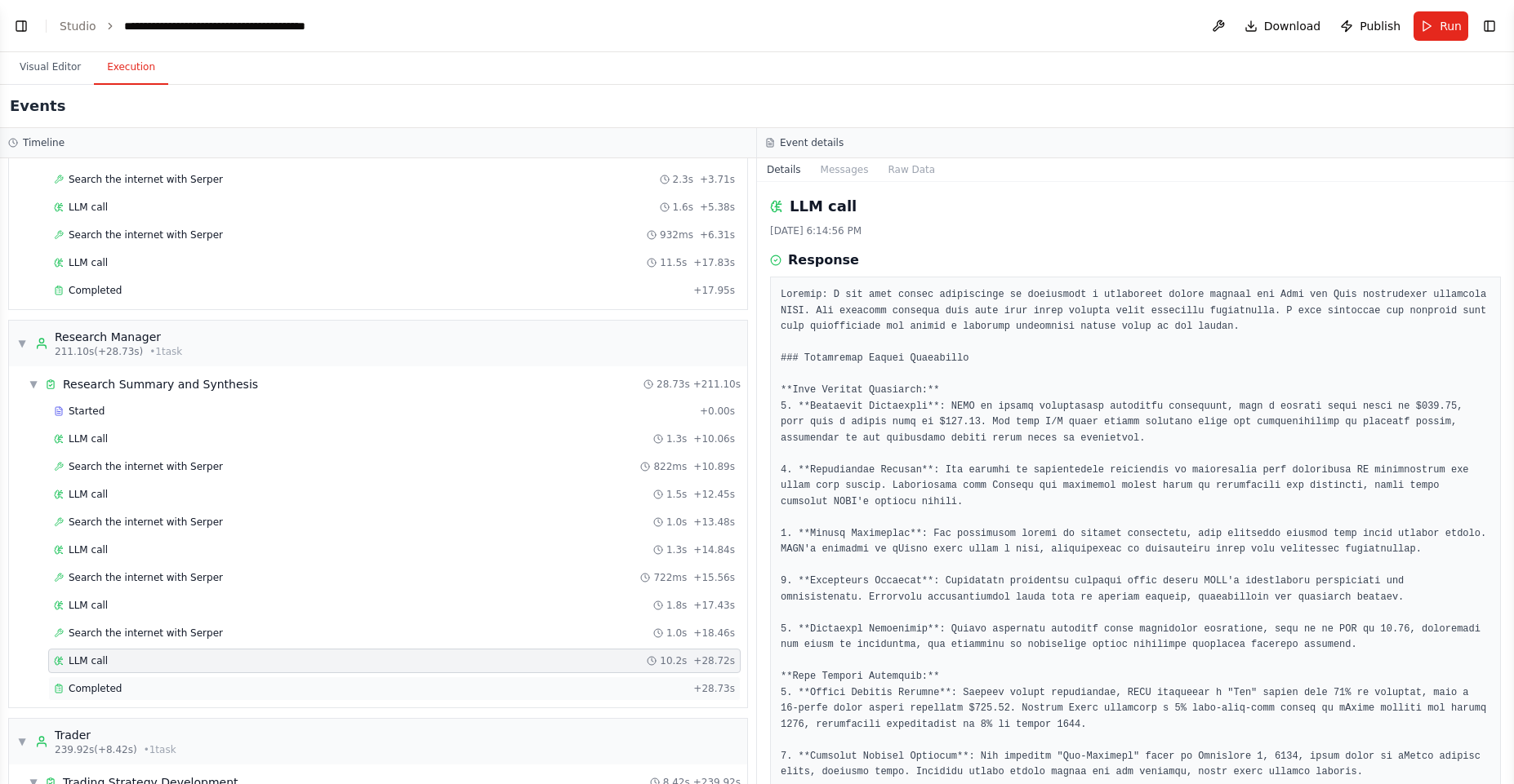
click at [231, 686] on div "Completed" at bounding box center [370, 688] width 633 height 13
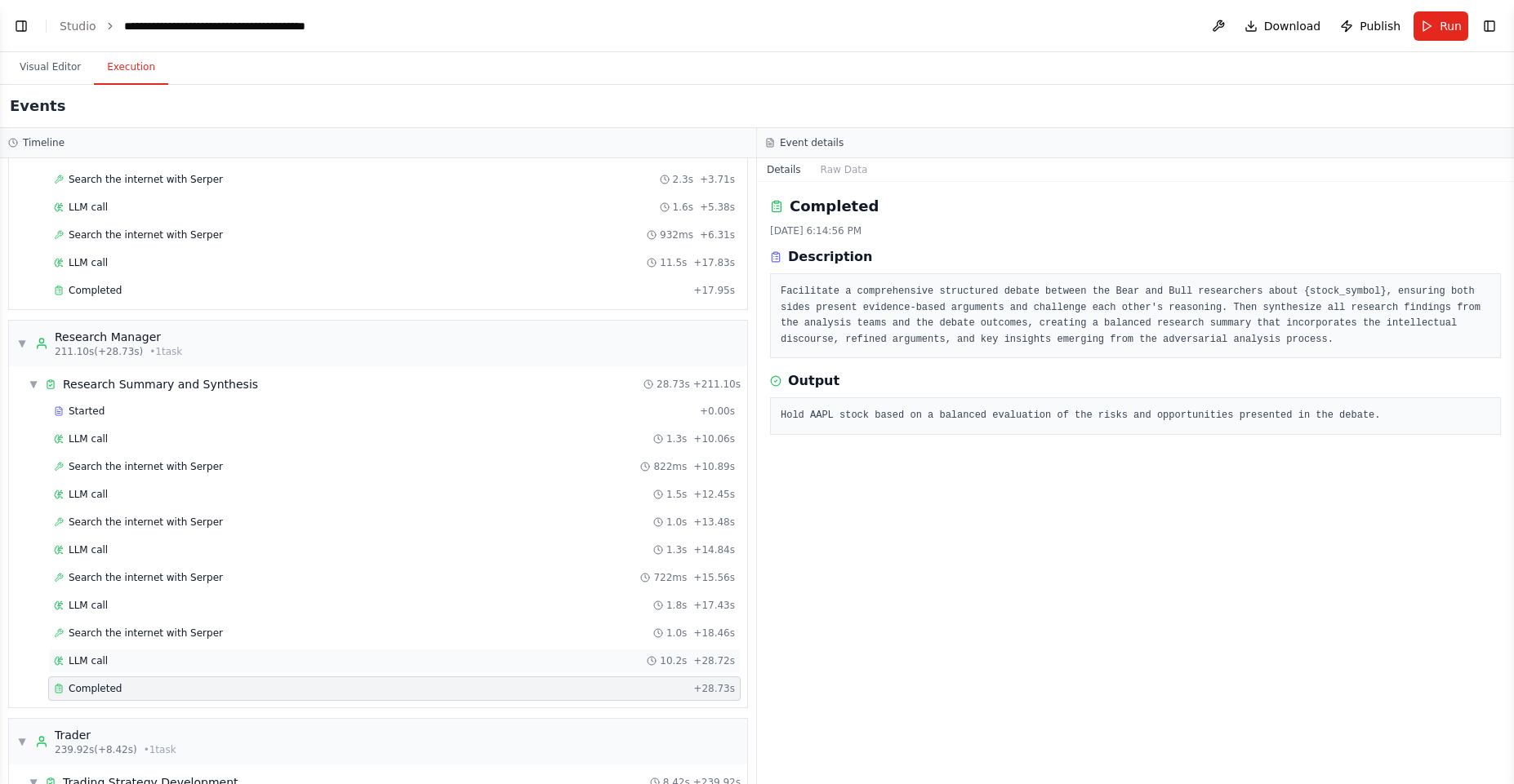
click at [220, 657] on div "LLM call 10.2s + 28.72s" at bounding box center [395, 660] width 681 height 13
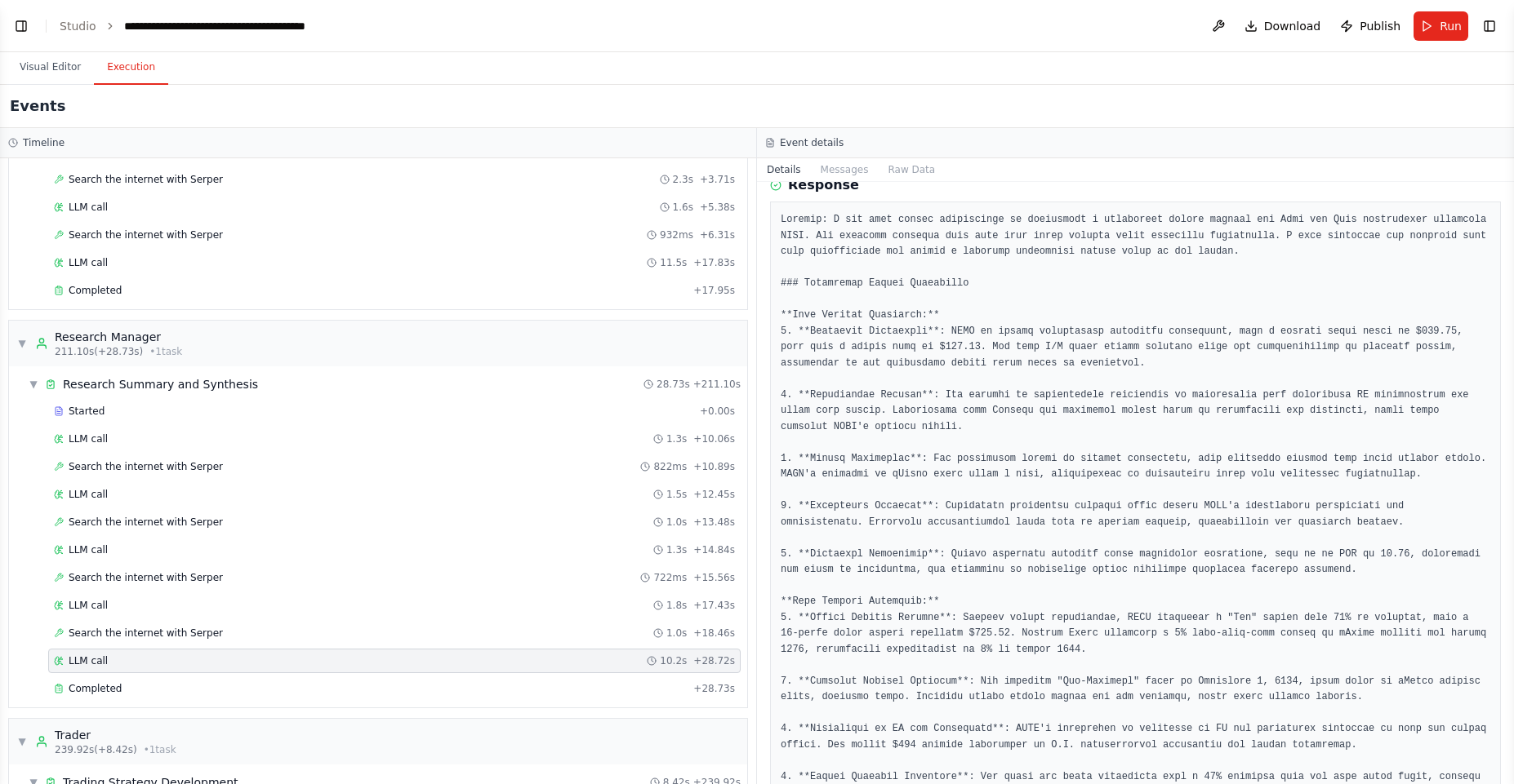
scroll to position [84, 0]
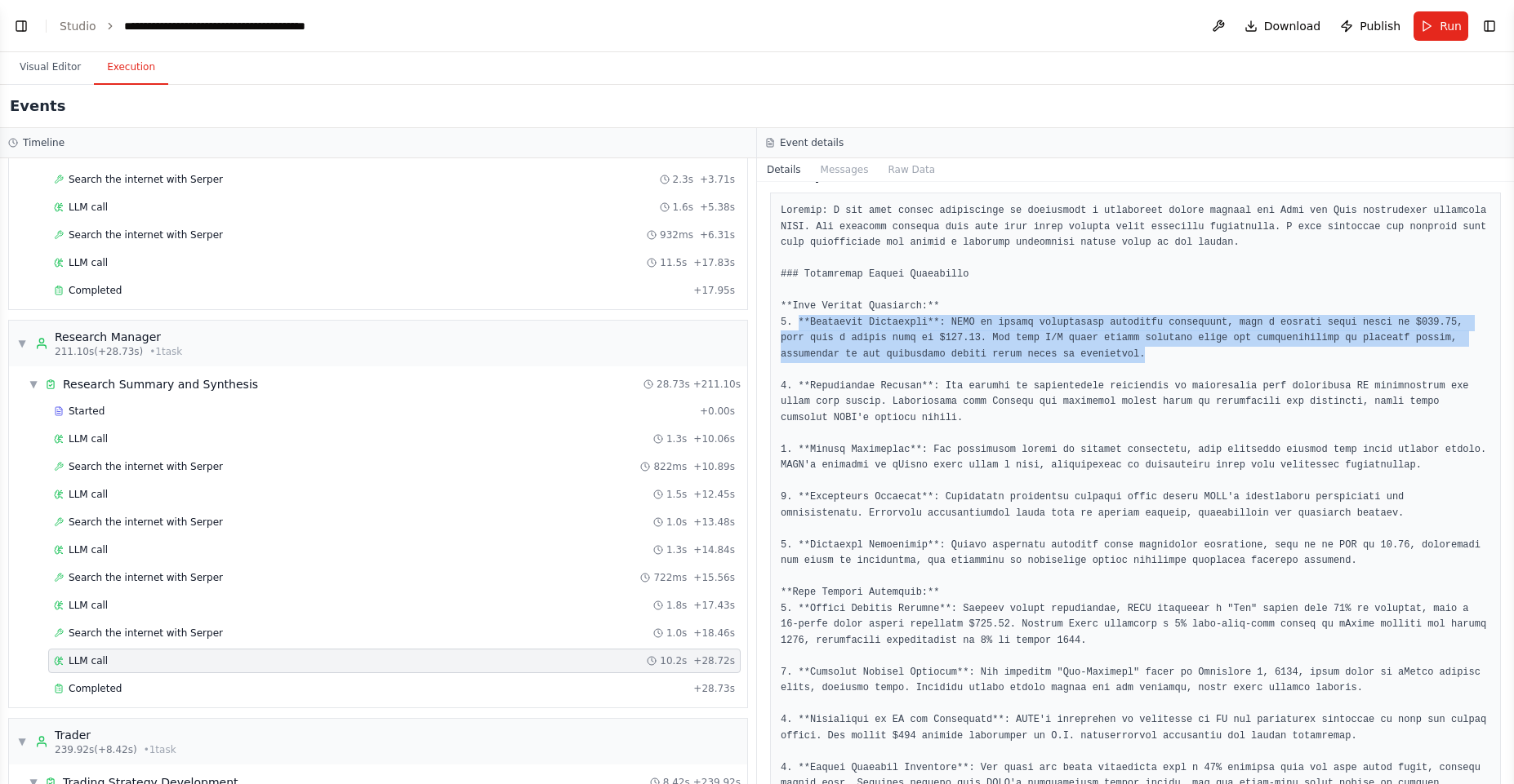
drag, startPoint x: 797, startPoint y: 315, endPoint x: 1145, endPoint y: 356, distance: 350.4
click at [1145, 356] on pre at bounding box center [1135, 656] width 710 height 908
click at [1144, 356] on pre at bounding box center [1135, 656] width 710 height 908
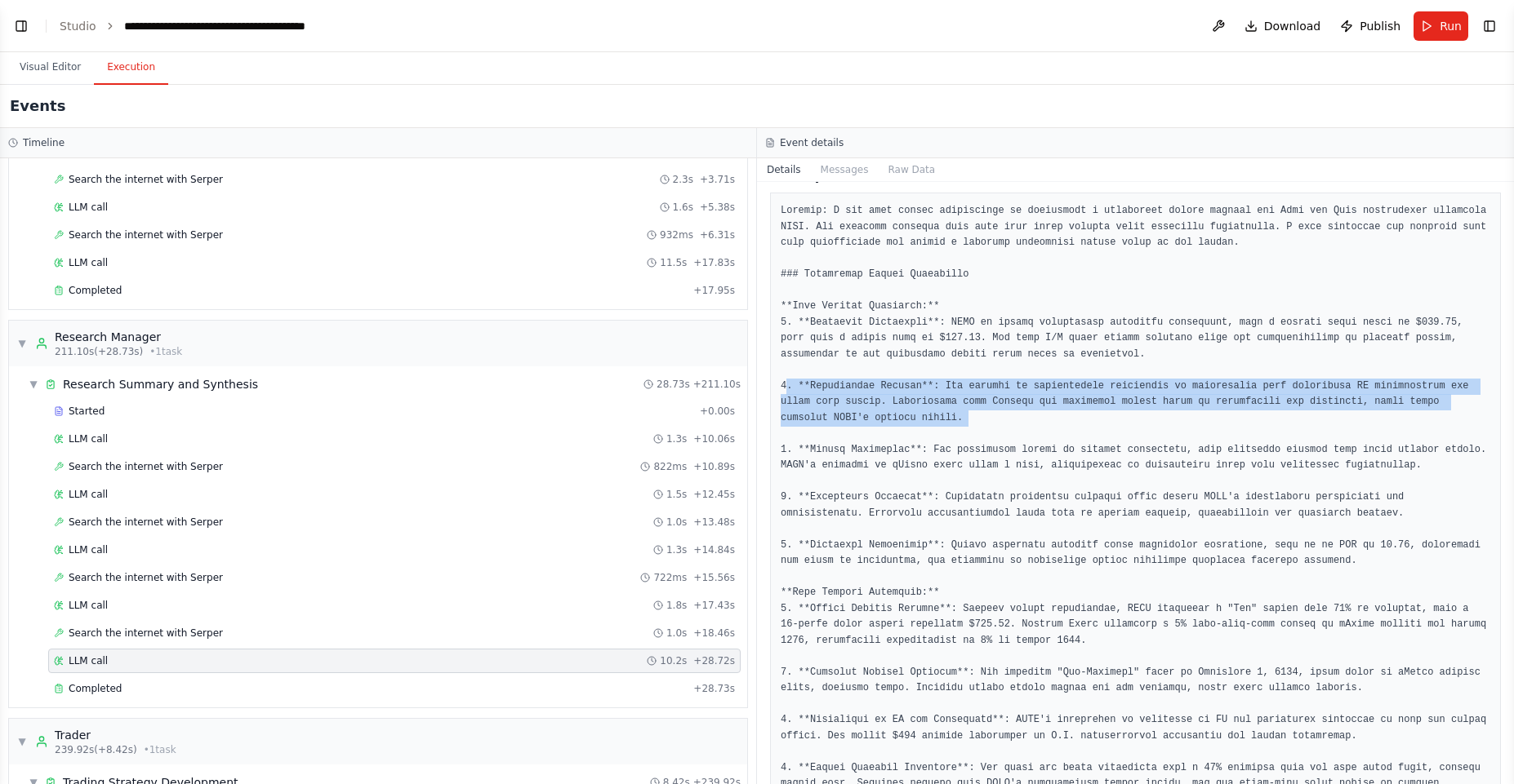
drag, startPoint x: 789, startPoint y: 383, endPoint x: 892, endPoint y: 437, distance: 116.3
click at [893, 437] on pre at bounding box center [1135, 656] width 710 height 908
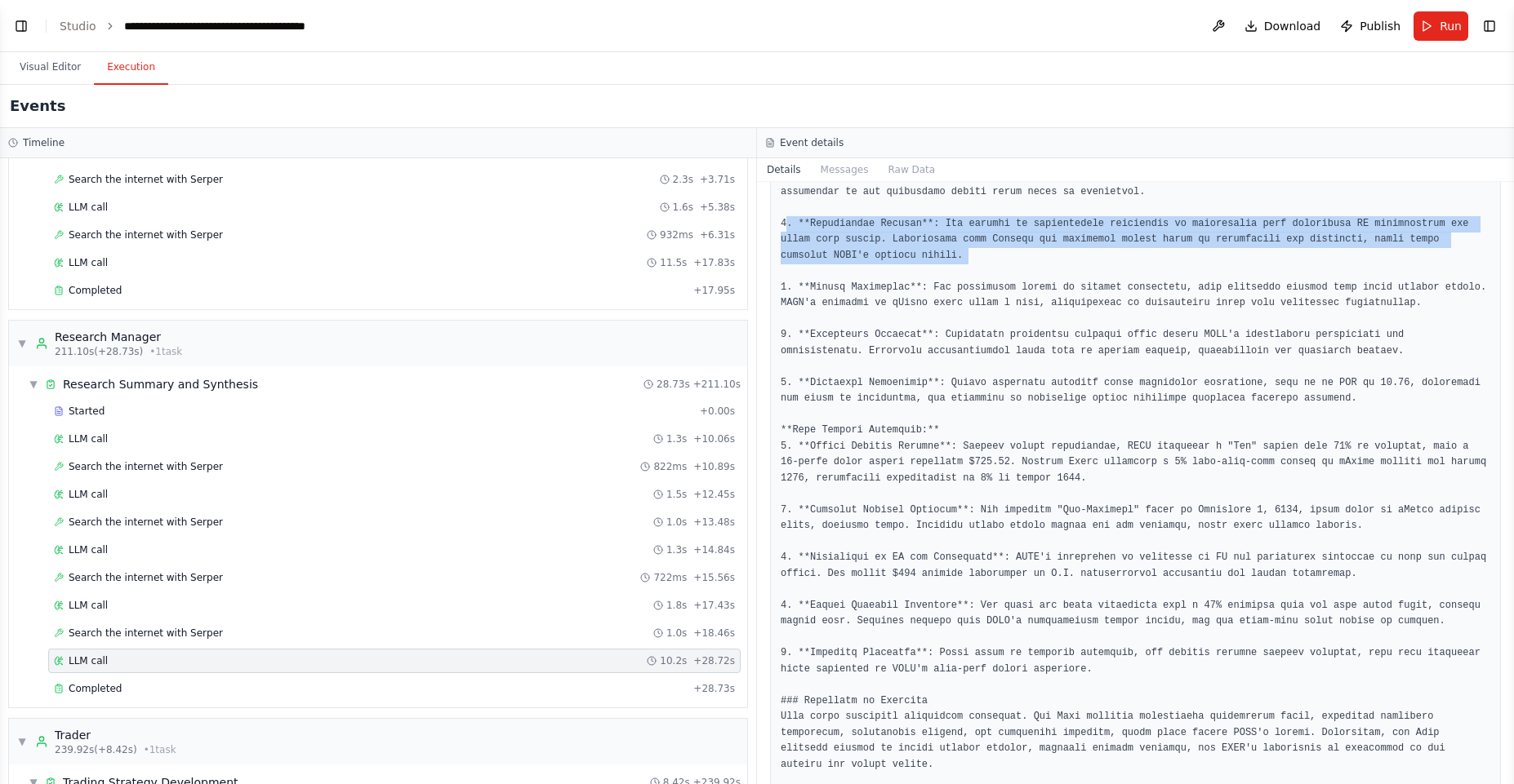
scroll to position [250, 0]
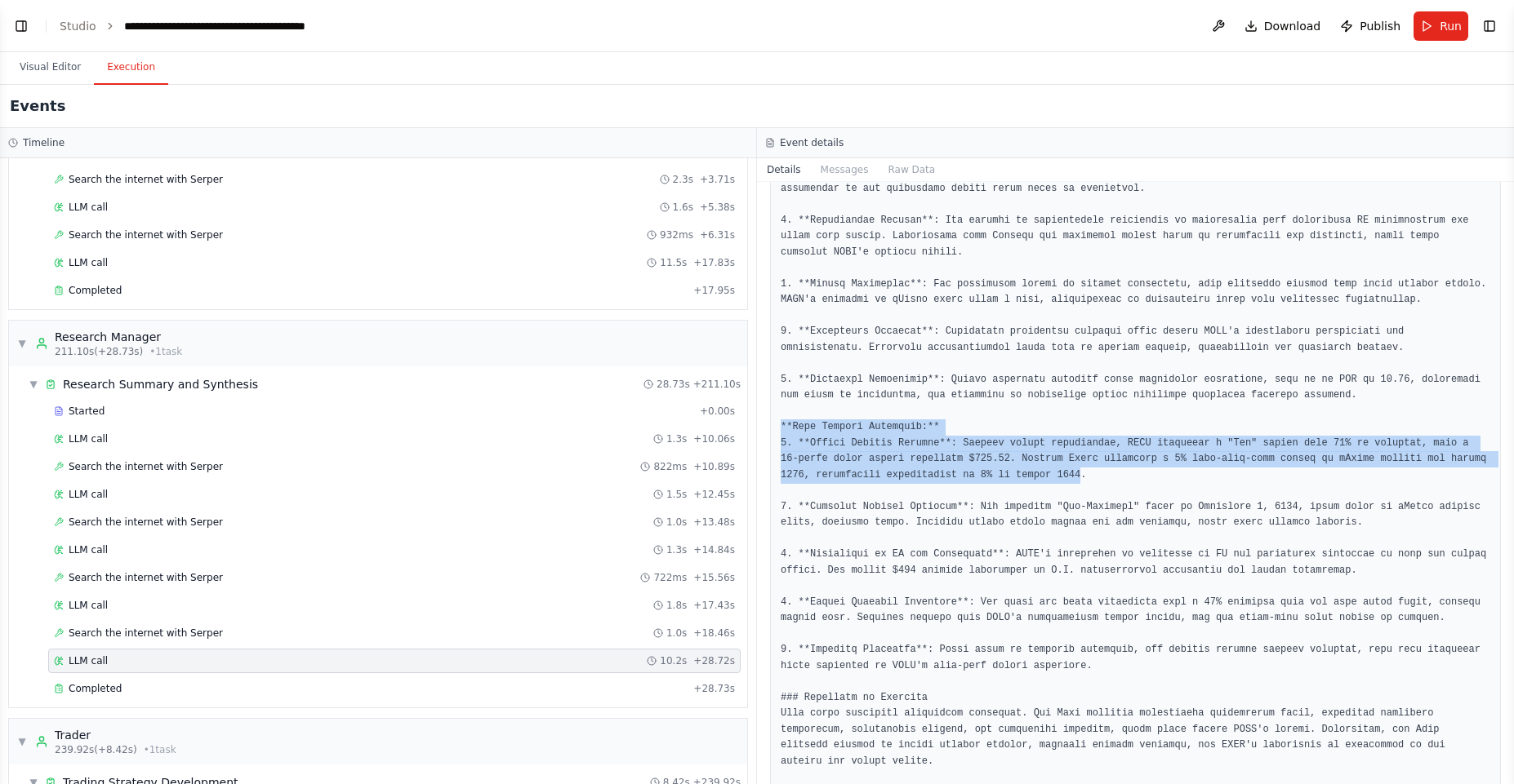
drag, startPoint x: 782, startPoint y: 428, endPoint x: 1119, endPoint y: 481, distance: 341.1
click at [1119, 481] on pre at bounding box center [1135, 491] width 710 height 908
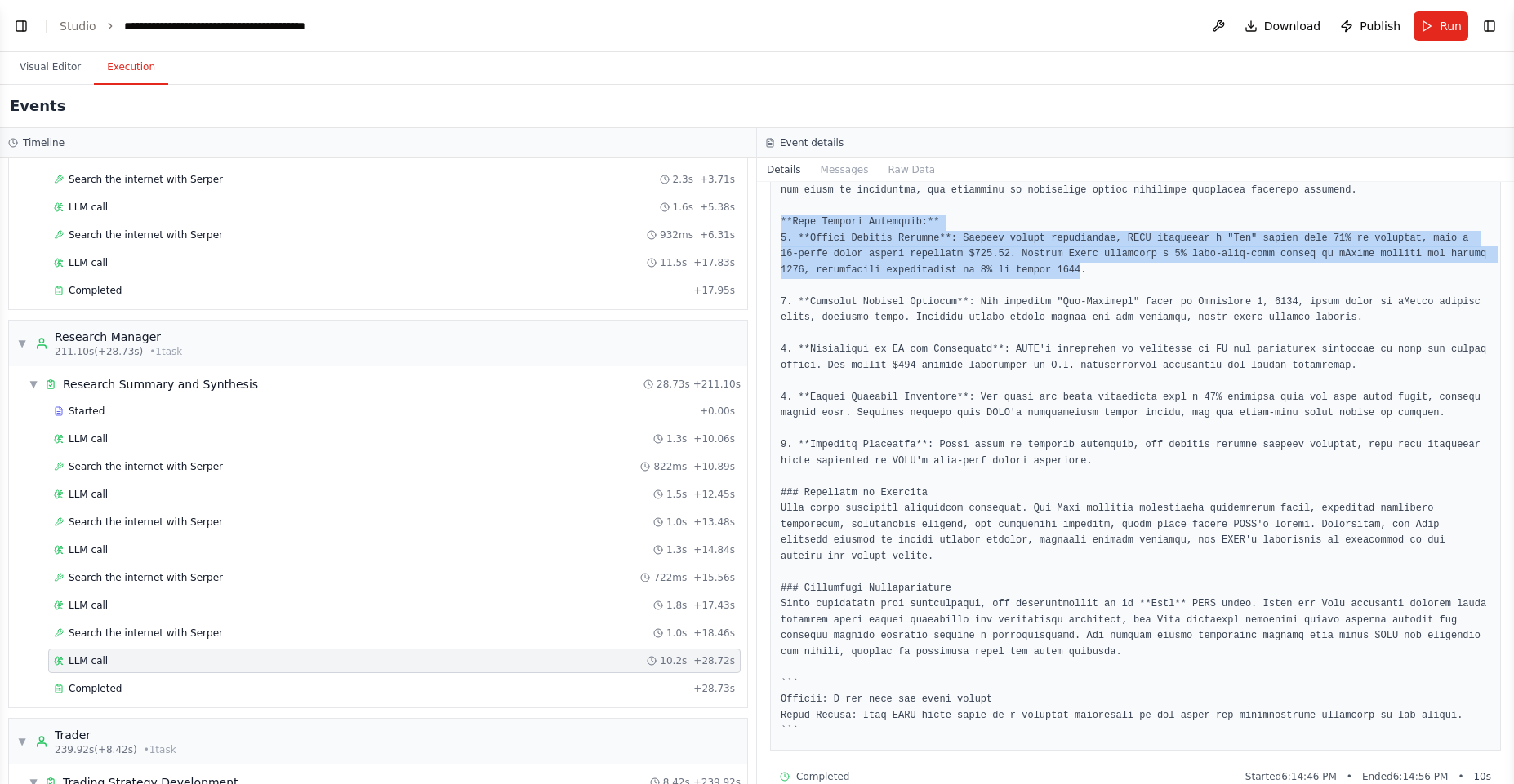
scroll to position [464, 0]
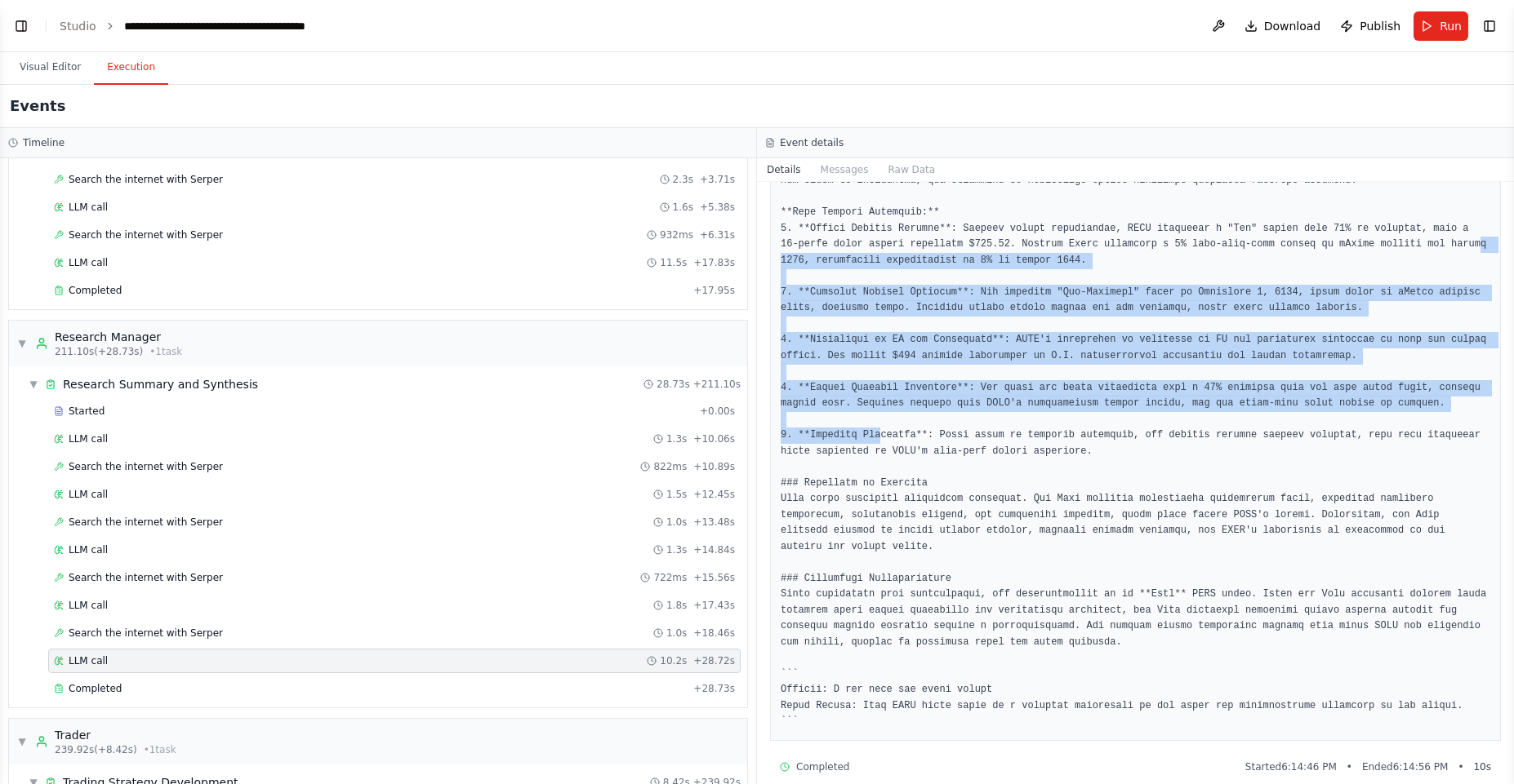
drag, startPoint x: 882, startPoint y: 455, endPoint x: 807, endPoint y: 247, distance: 221.1
click at [808, 249] on pre at bounding box center [1135, 276] width 710 height 908
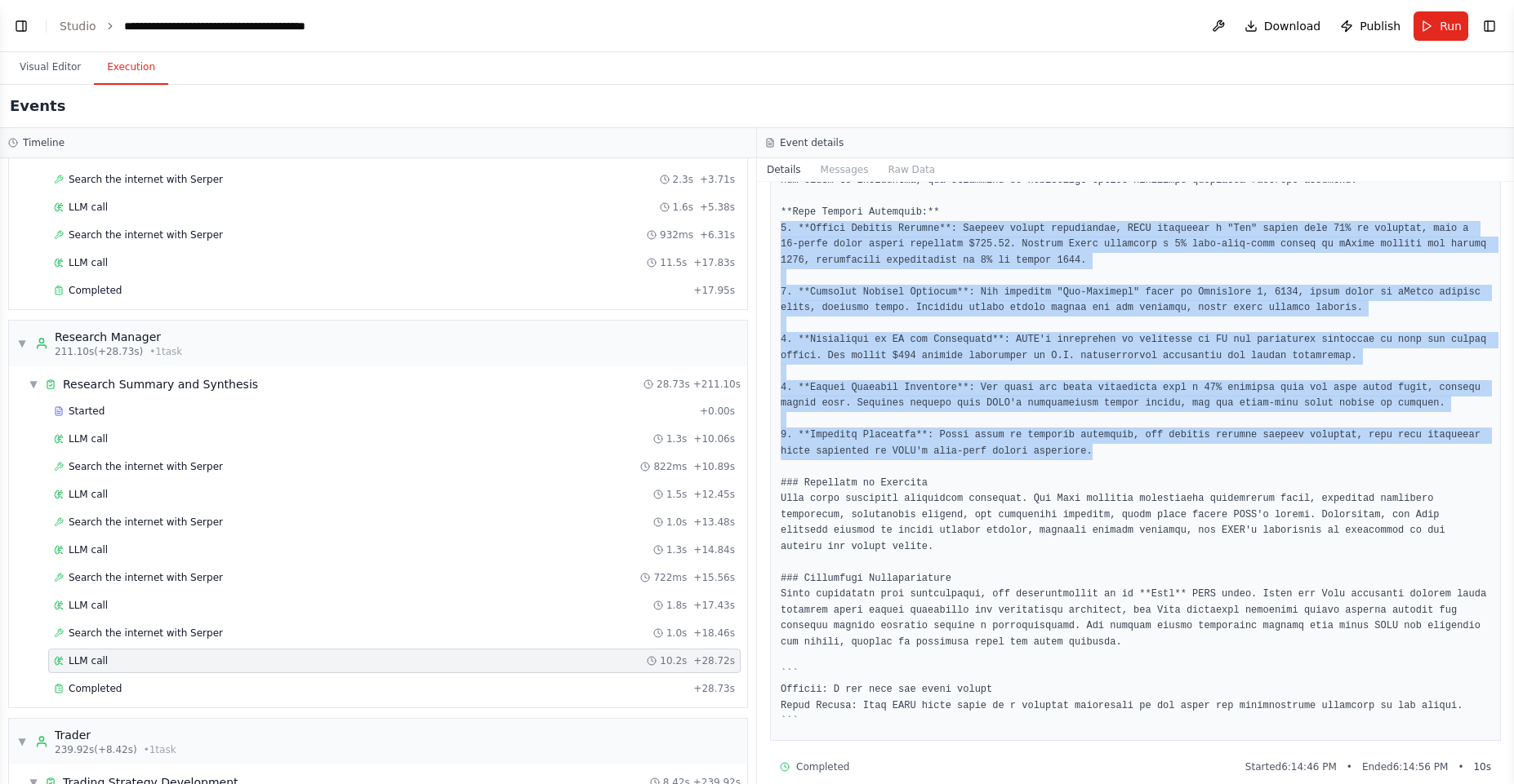
drag, startPoint x: 782, startPoint y: 222, endPoint x: 1155, endPoint y: 461, distance: 443.0
click at [1158, 460] on pre at bounding box center [1135, 276] width 710 height 908
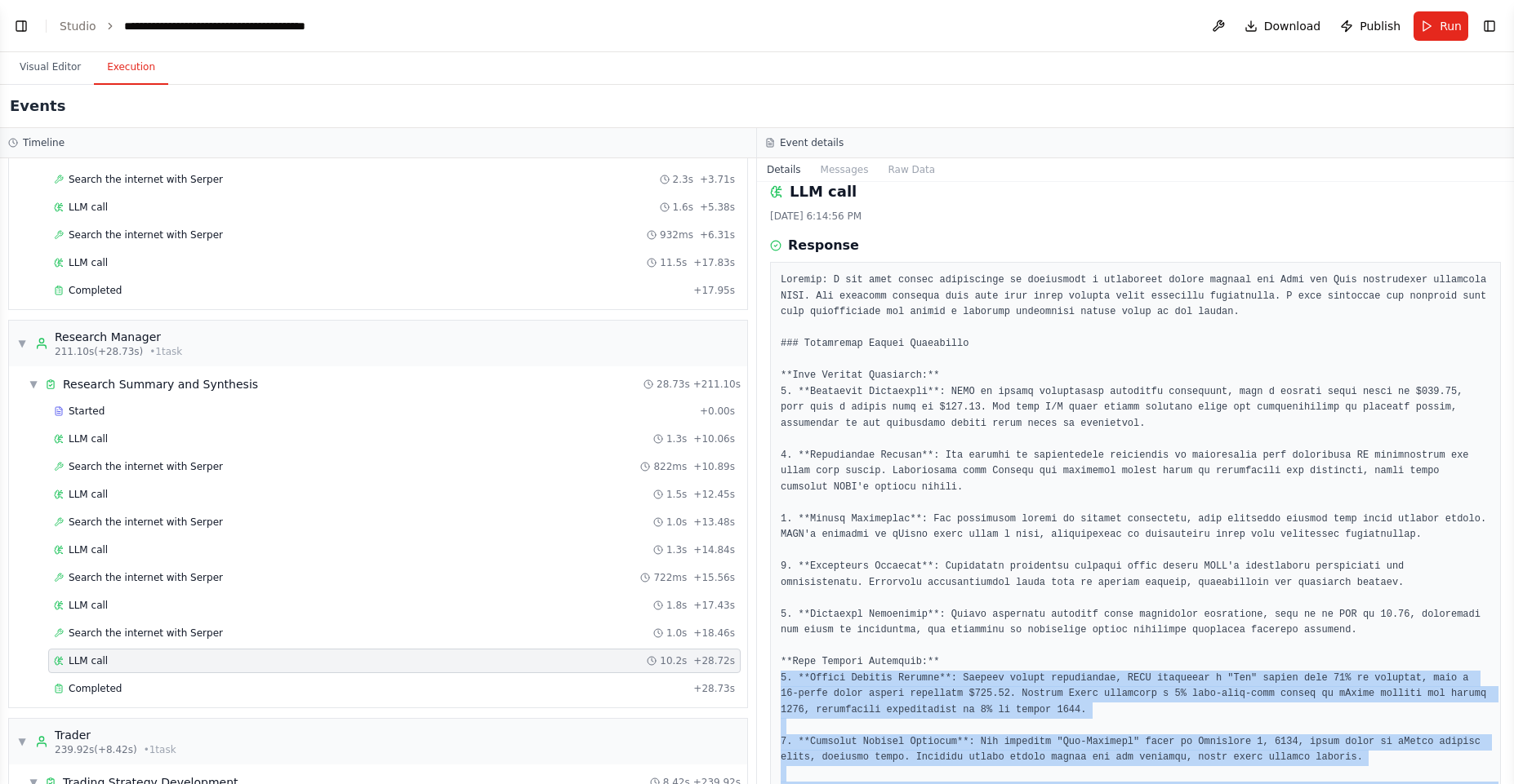
scroll to position [20, 0]
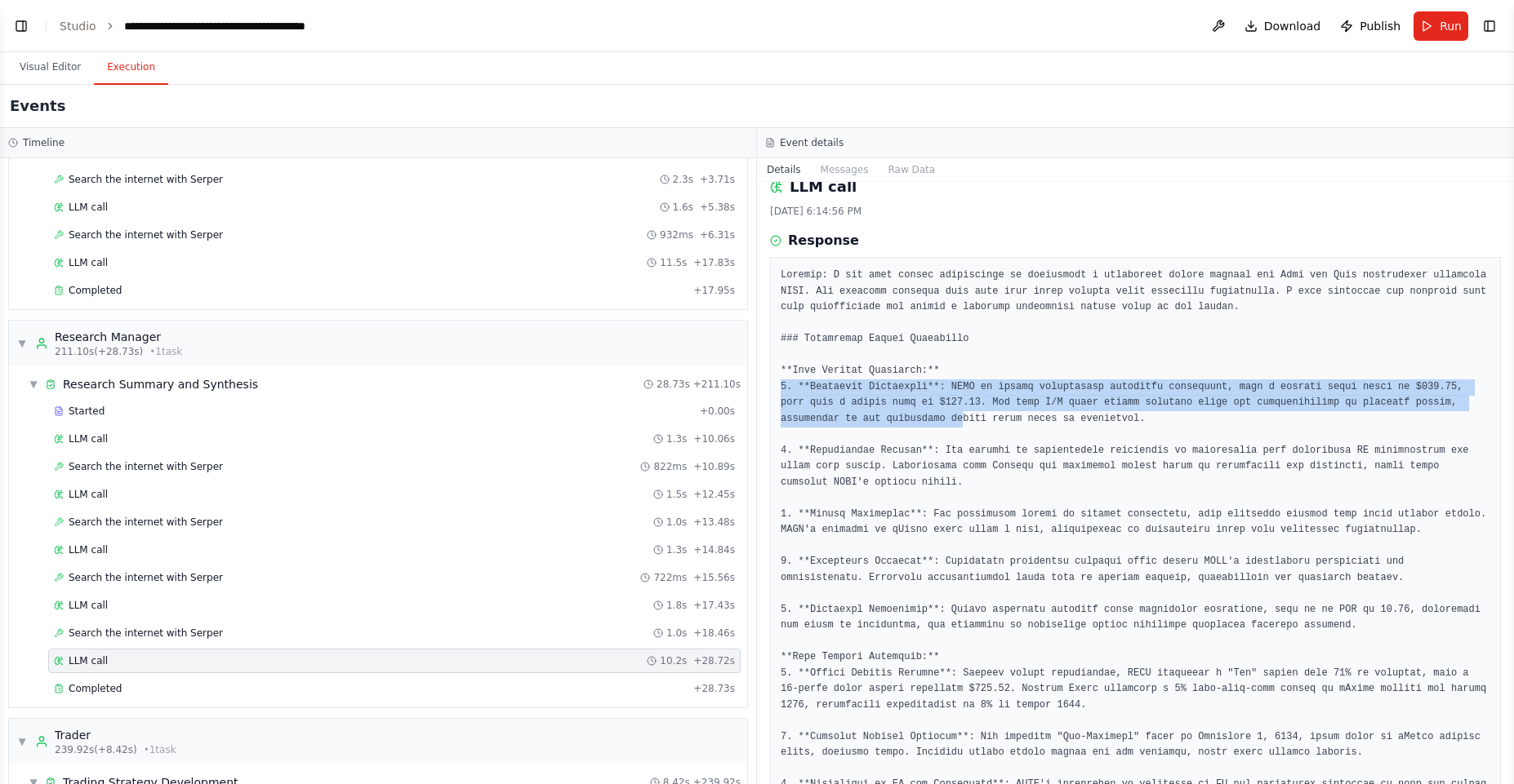
drag, startPoint x: 781, startPoint y: 384, endPoint x: 962, endPoint y: 418, distance: 184.2
click at [962, 418] on pre at bounding box center [1135, 721] width 710 height 908
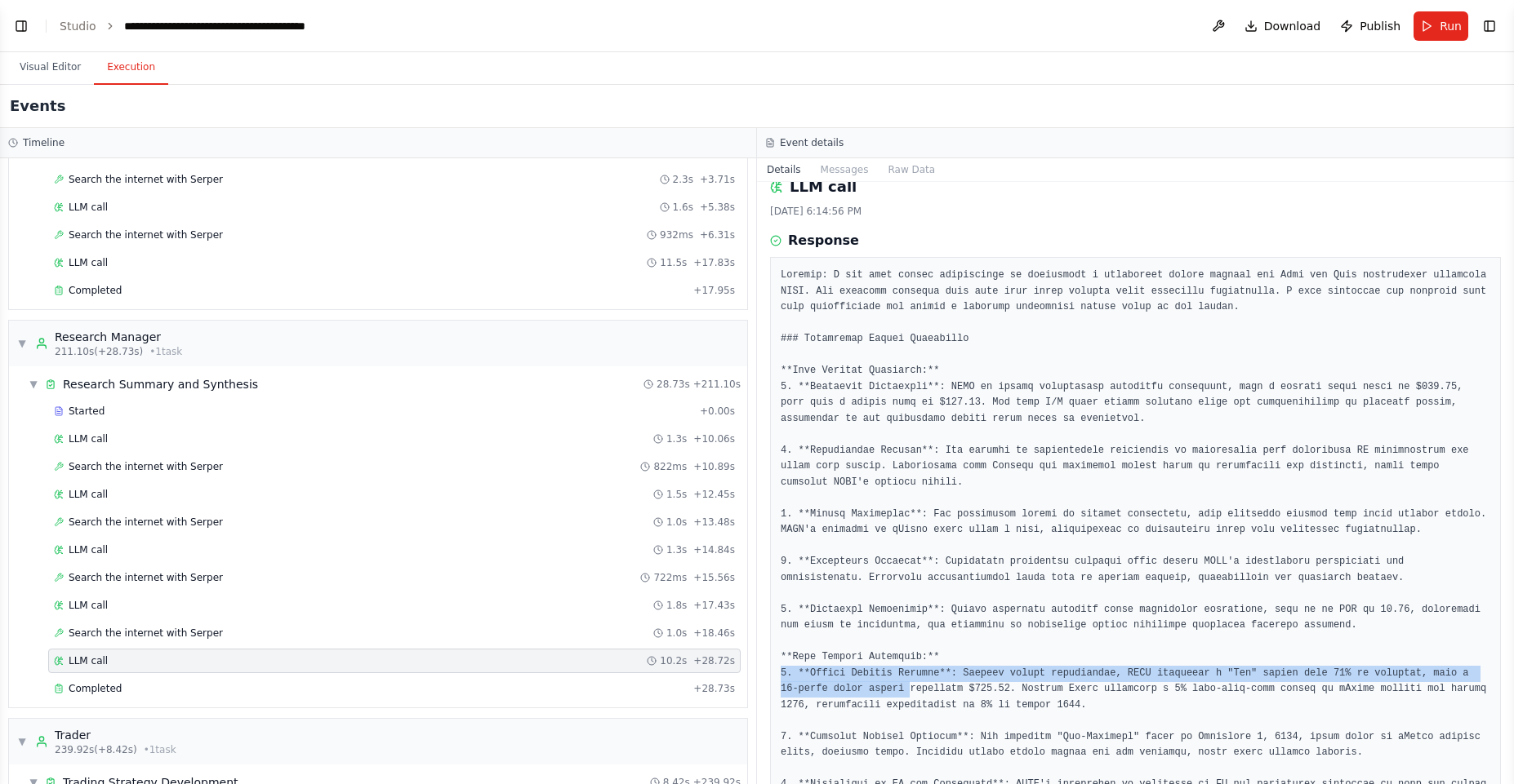
drag, startPoint x: 780, startPoint y: 676, endPoint x: 852, endPoint y: 560, distance: 136.5
click at [906, 682] on div at bounding box center [1135, 721] width 731 height 929
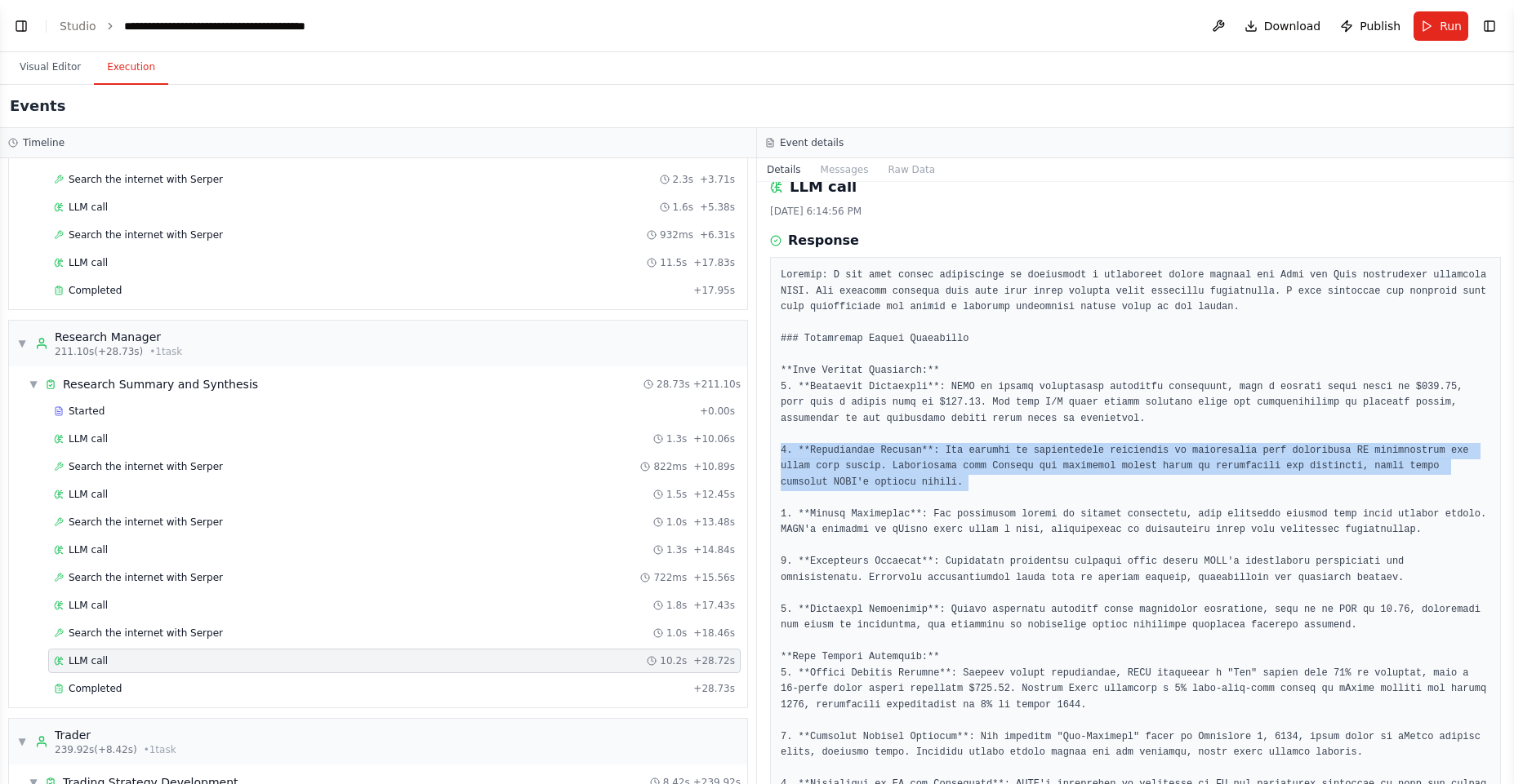
drag, startPoint x: 782, startPoint y: 450, endPoint x: 925, endPoint y: 500, distance: 151.5
click at [931, 499] on pre at bounding box center [1135, 721] width 710 height 908
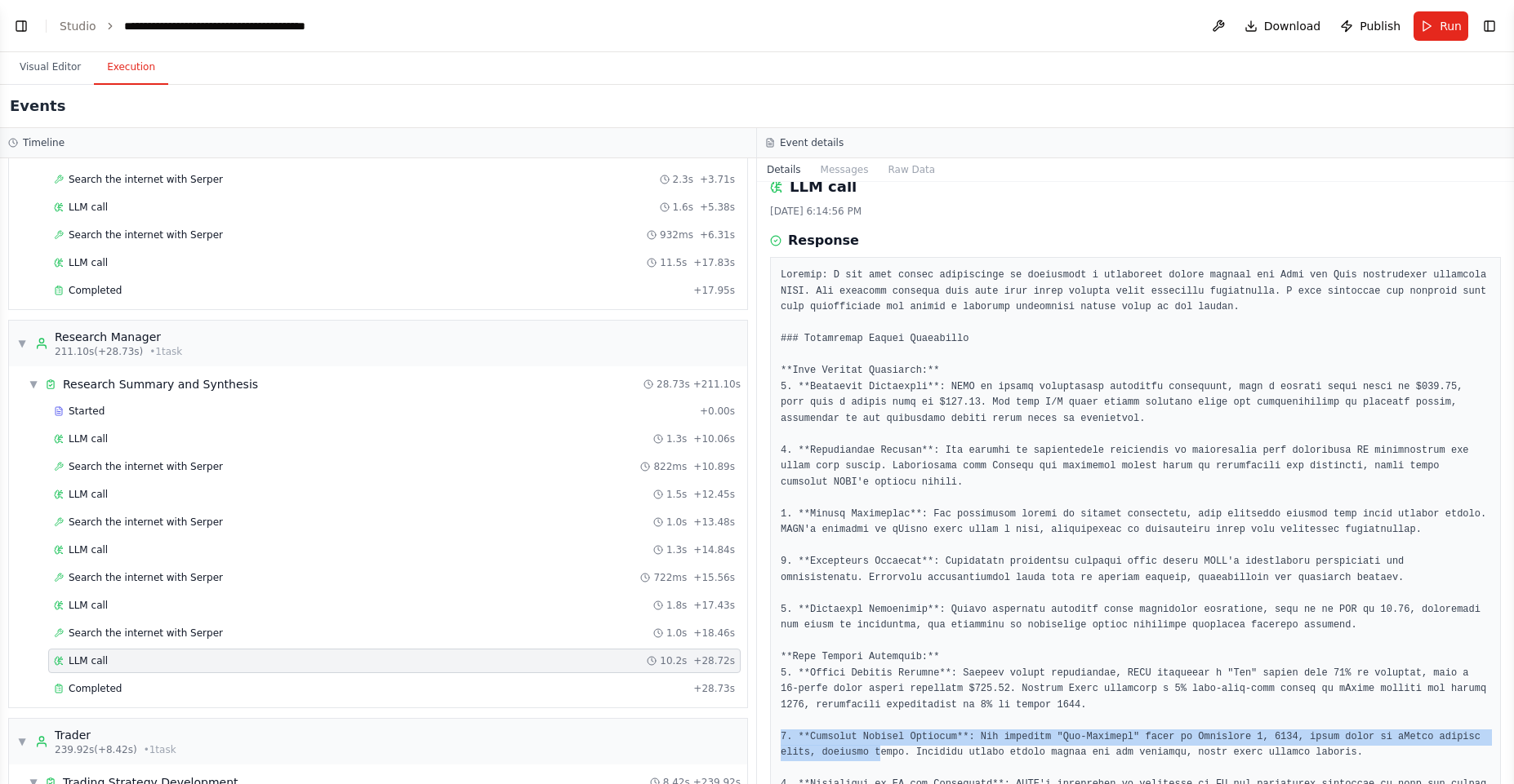
drag, startPoint x: 780, startPoint y: 734, endPoint x: 930, endPoint y: 756, distance: 151.6
click at [930, 757] on div at bounding box center [1135, 721] width 731 height 929
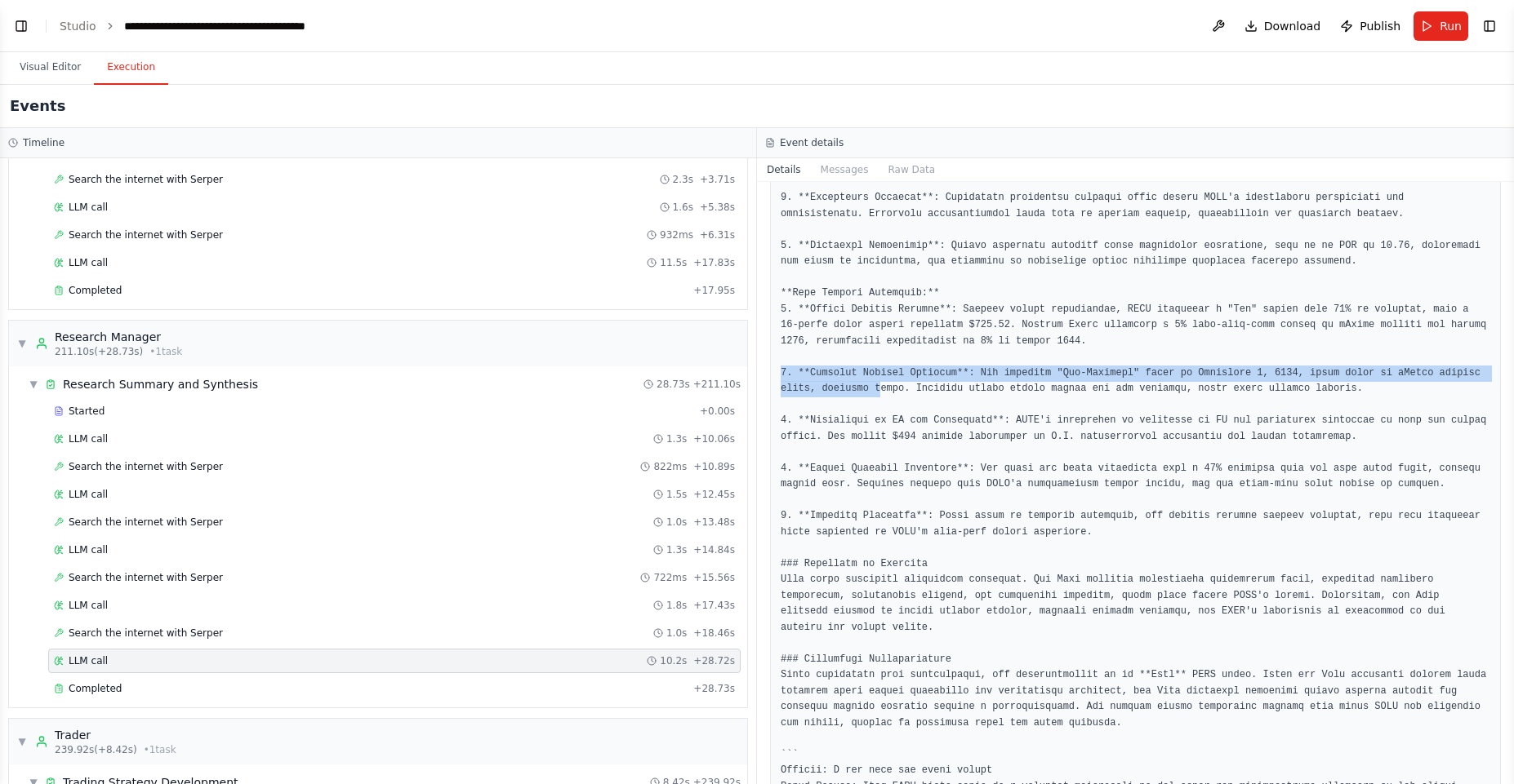
scroll to position [498, 0]
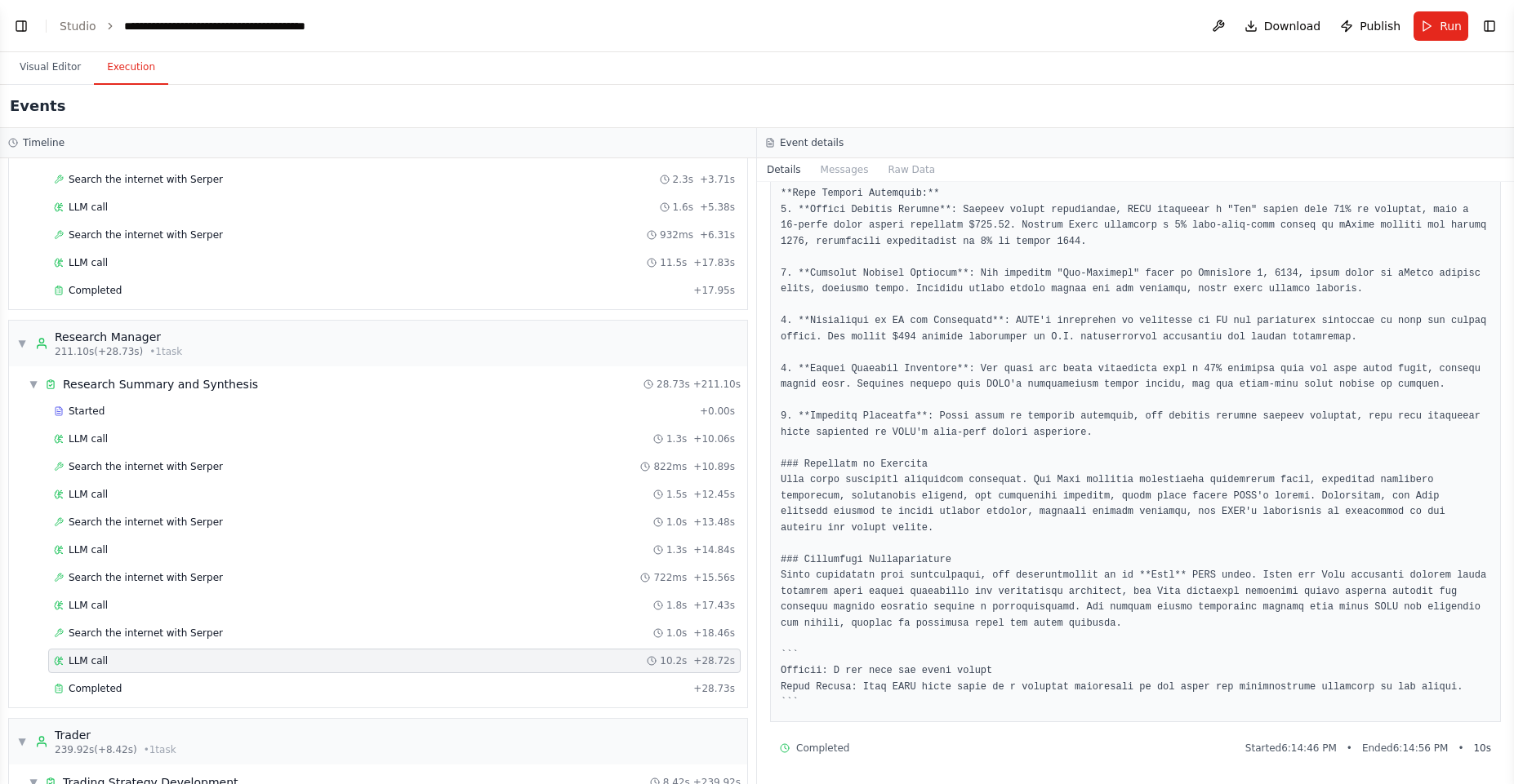
click at [790, 460] on pre at bounding box center [1135, 257] width 710 height 908
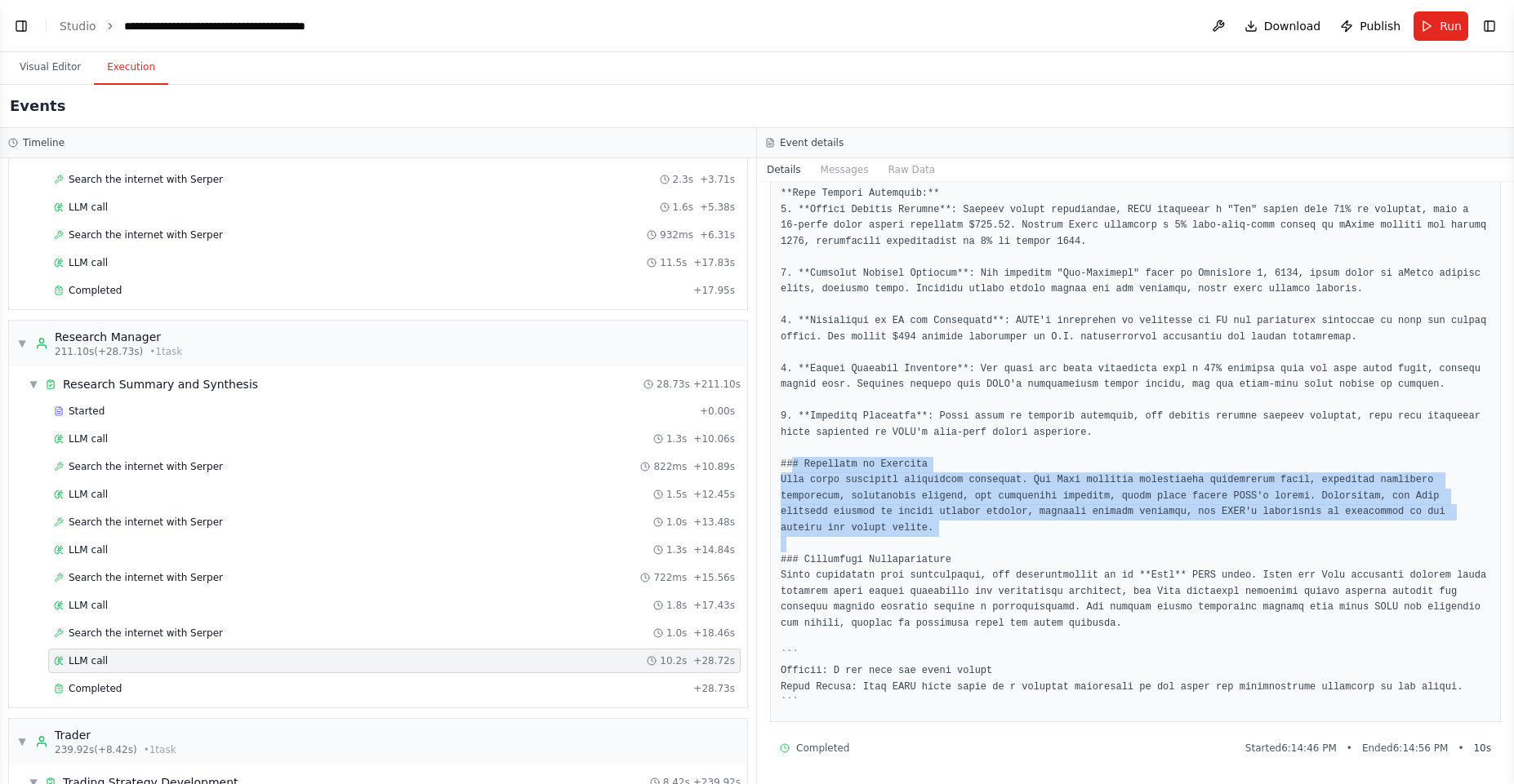
drag, startPoint x: 790, startPoint y: 460, endPoint x: 960, endPoint y: 537, distance: 186.6
click at [963, 539] on pre at bounding box center [1135, 257] width 710 height 908
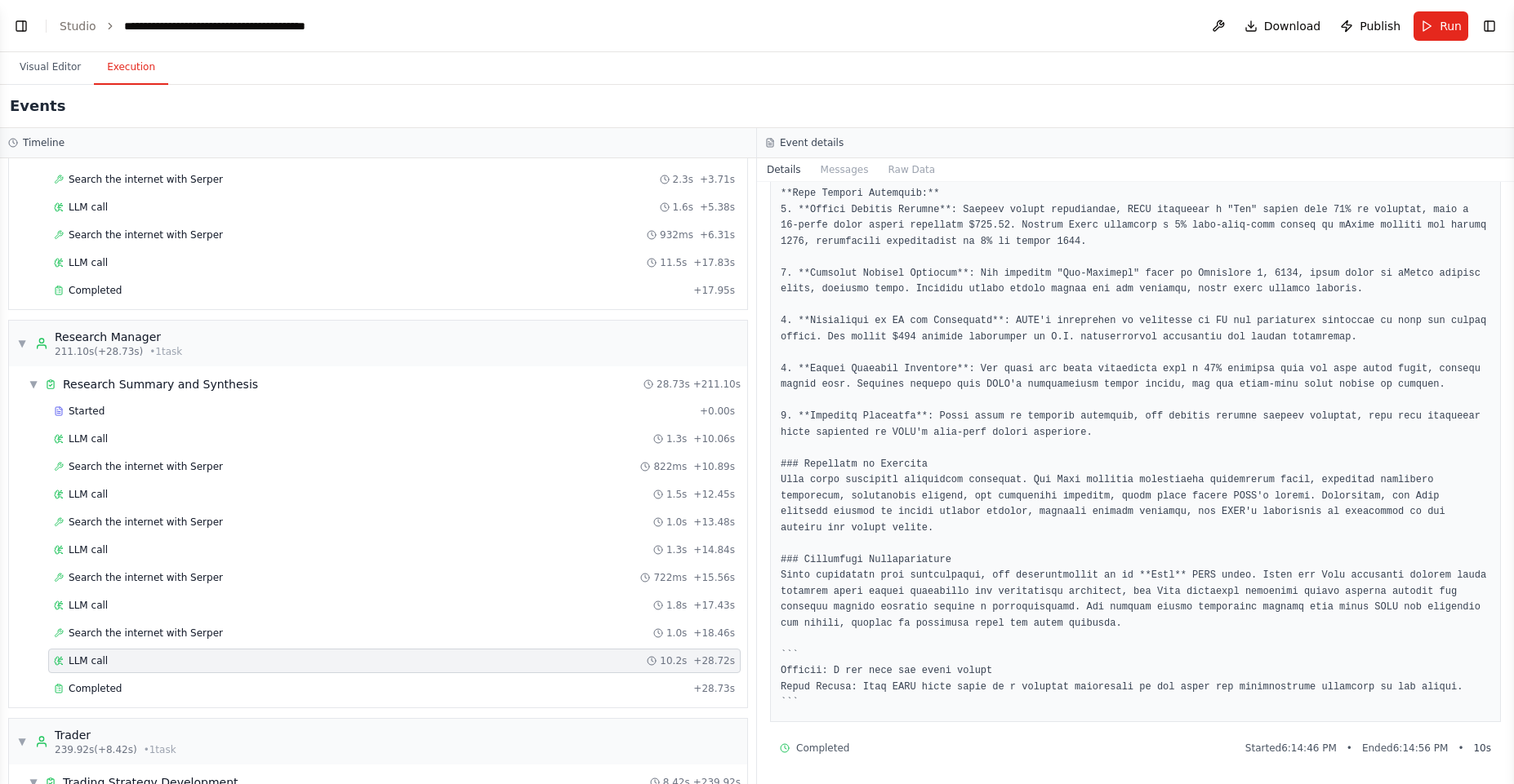
click at [812, 555] on pre at bounding box center [1135, 257] width 710 height 908
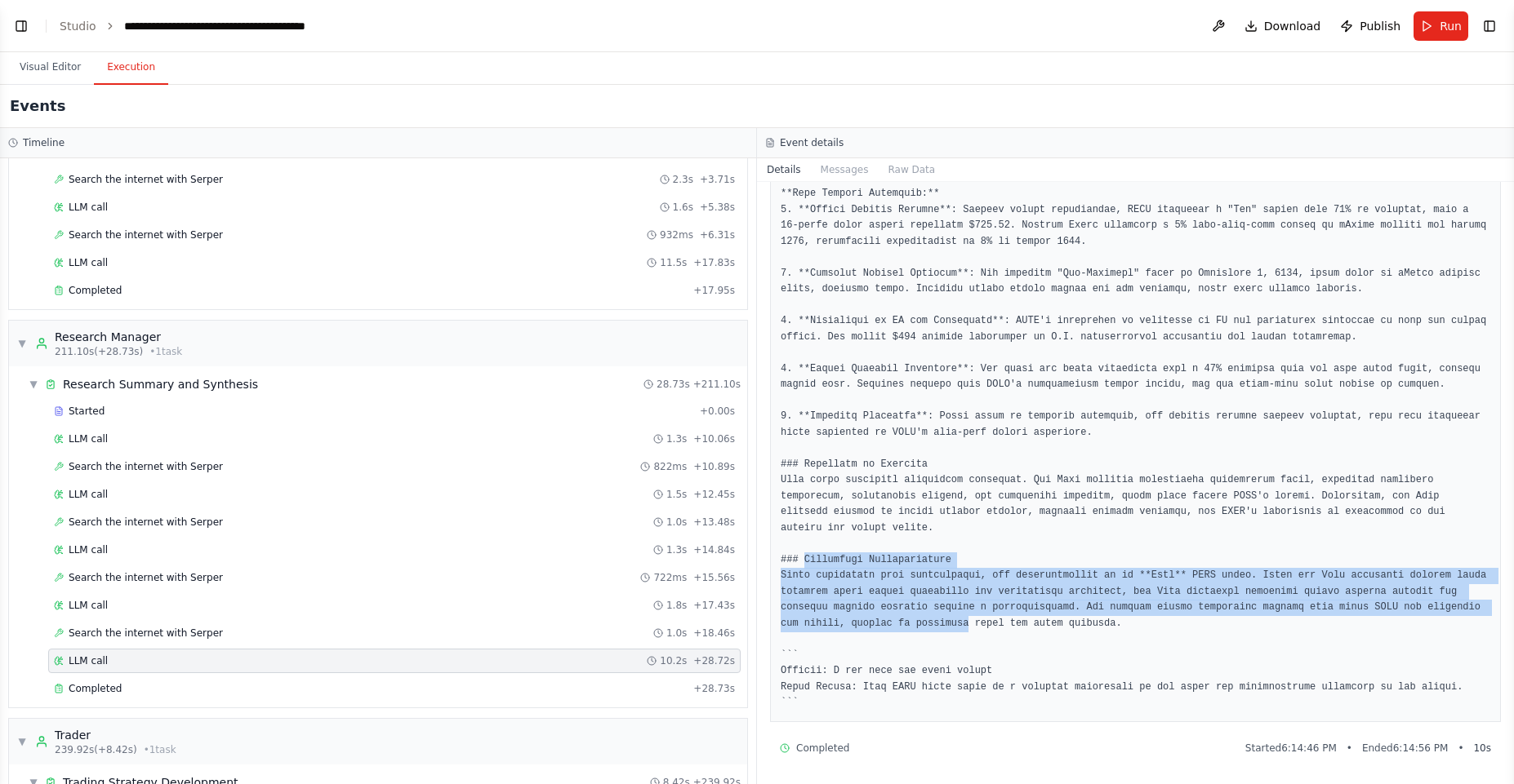
drag, startPoint x: 812, startPoint y: 555, endPoint x: 974, endPoint y: 622, distance: 175.3
click at [974, 622] on pre at bounding box center [1135, 257] width 710 height 908
click at [974, 623] on pre at bounding box center [1135, 257] width 710 height 908
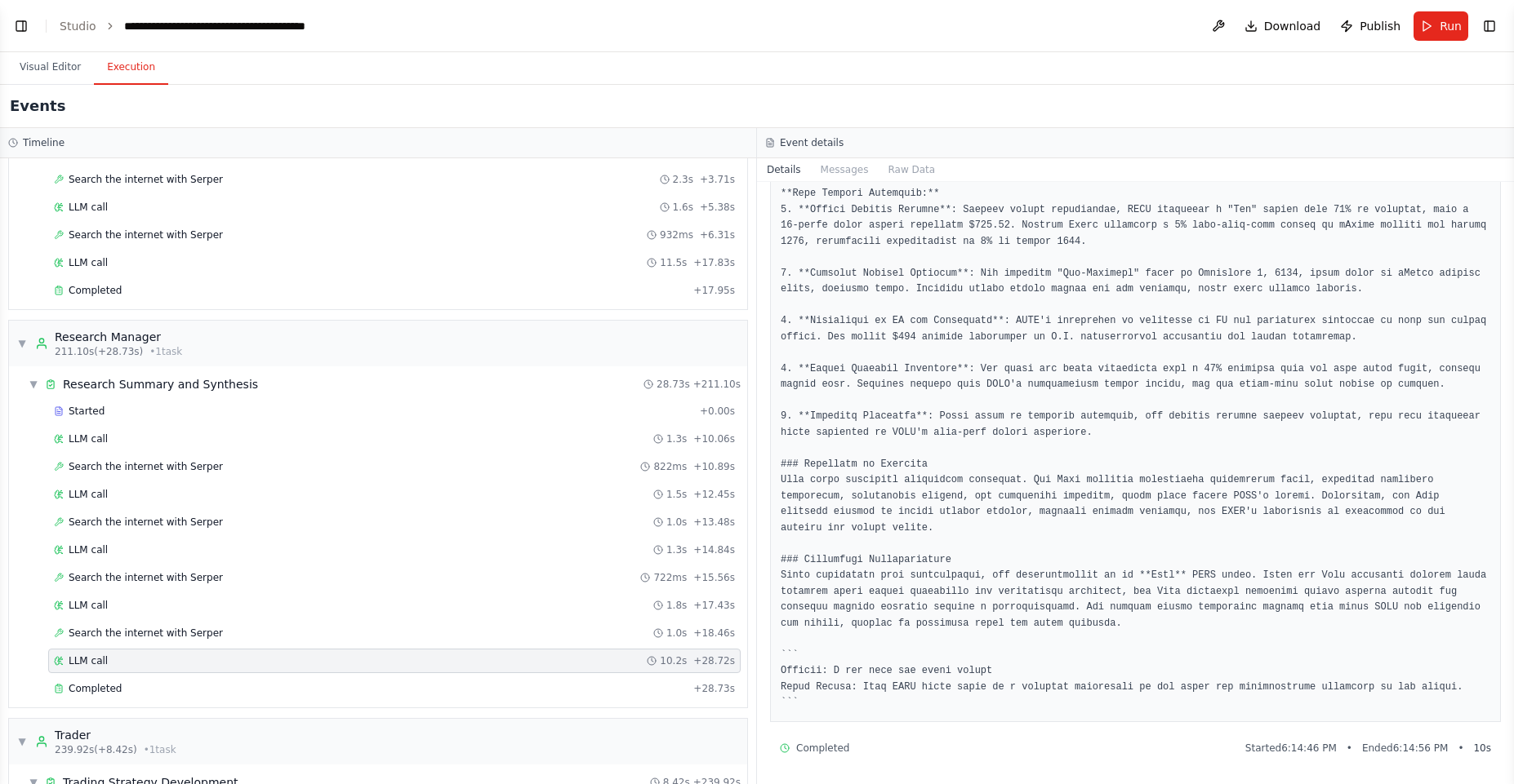
click at [788, 574] on pre at bounding box center [1135, 257] width 710 height 908
drag, startPoint x: 788, startPoint y: 574, endPoint x: 1247, endPoint y: 576, distance: 459.0
click at [1251, 575] on pre at bounding box center [1135, 257] width 710 height 908
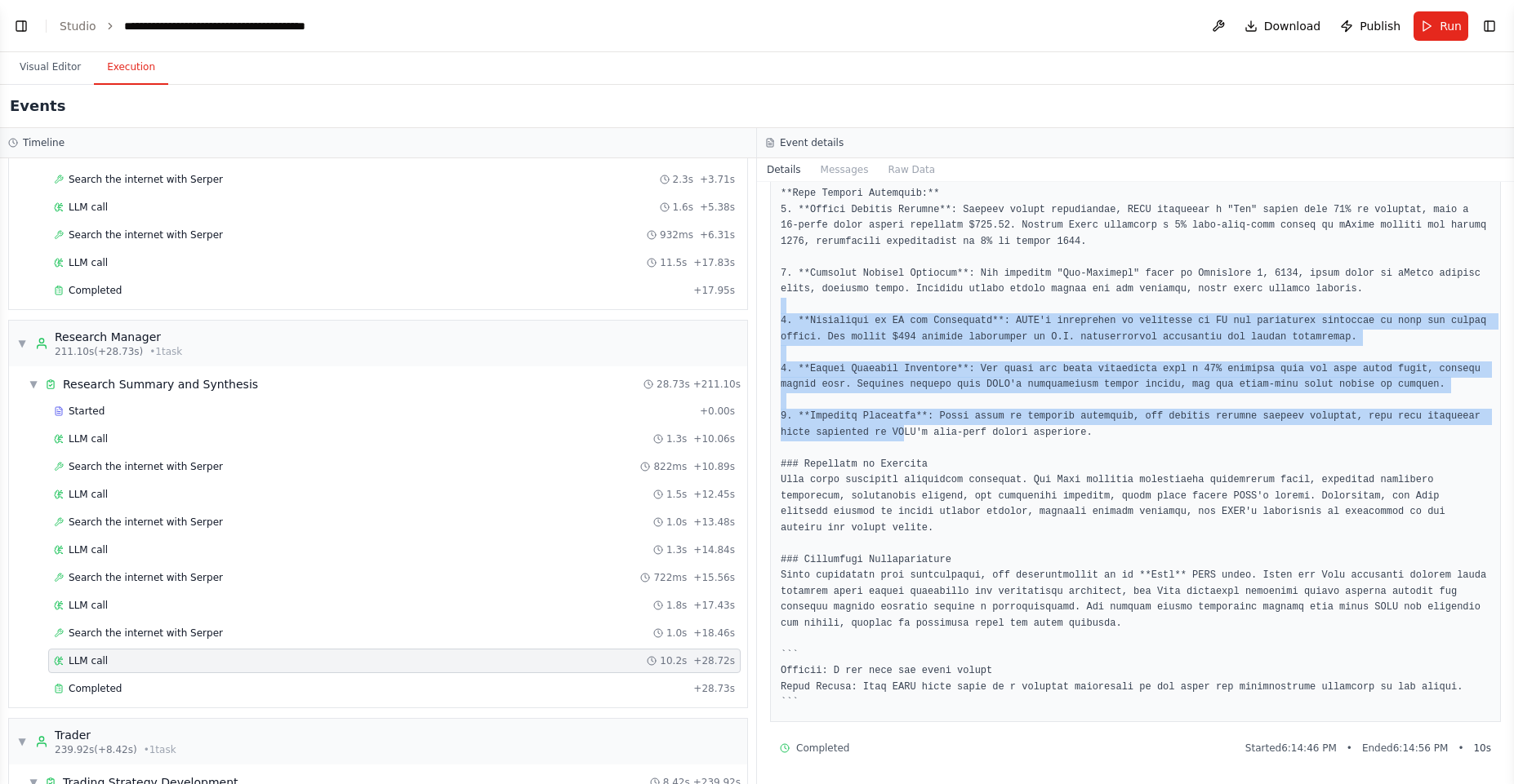
drag, startPoint x: 964, startPoint y: 434, endPoint x: 833, endPoint y: 285, distance: 198.4
click at [833, 285] on pre at bounding box center [1135, 257] width 710 height 908
click at [929, 423] on pre at bounding box center [1135, 257] width 710 height 908
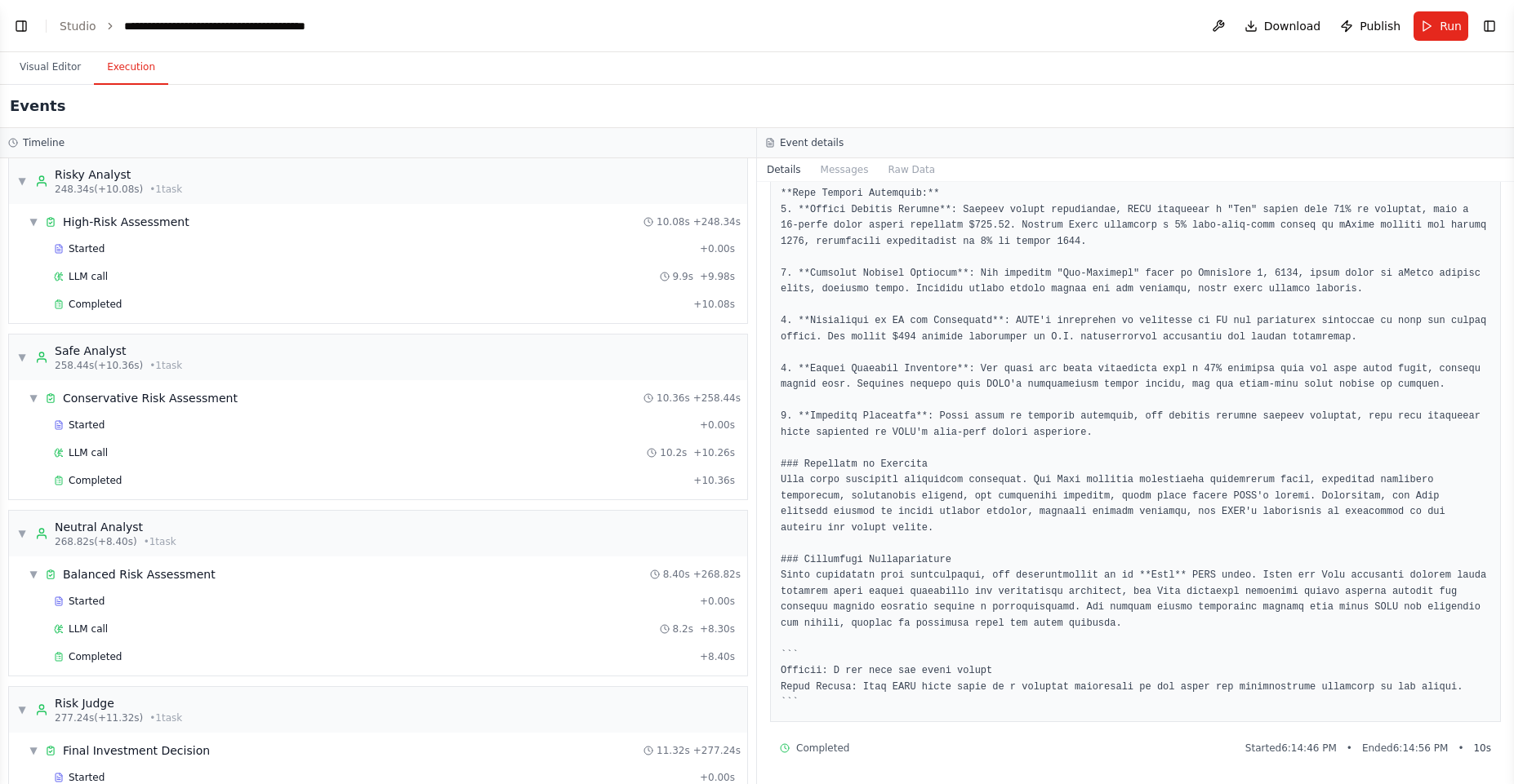
scroll to position [2283, 0]
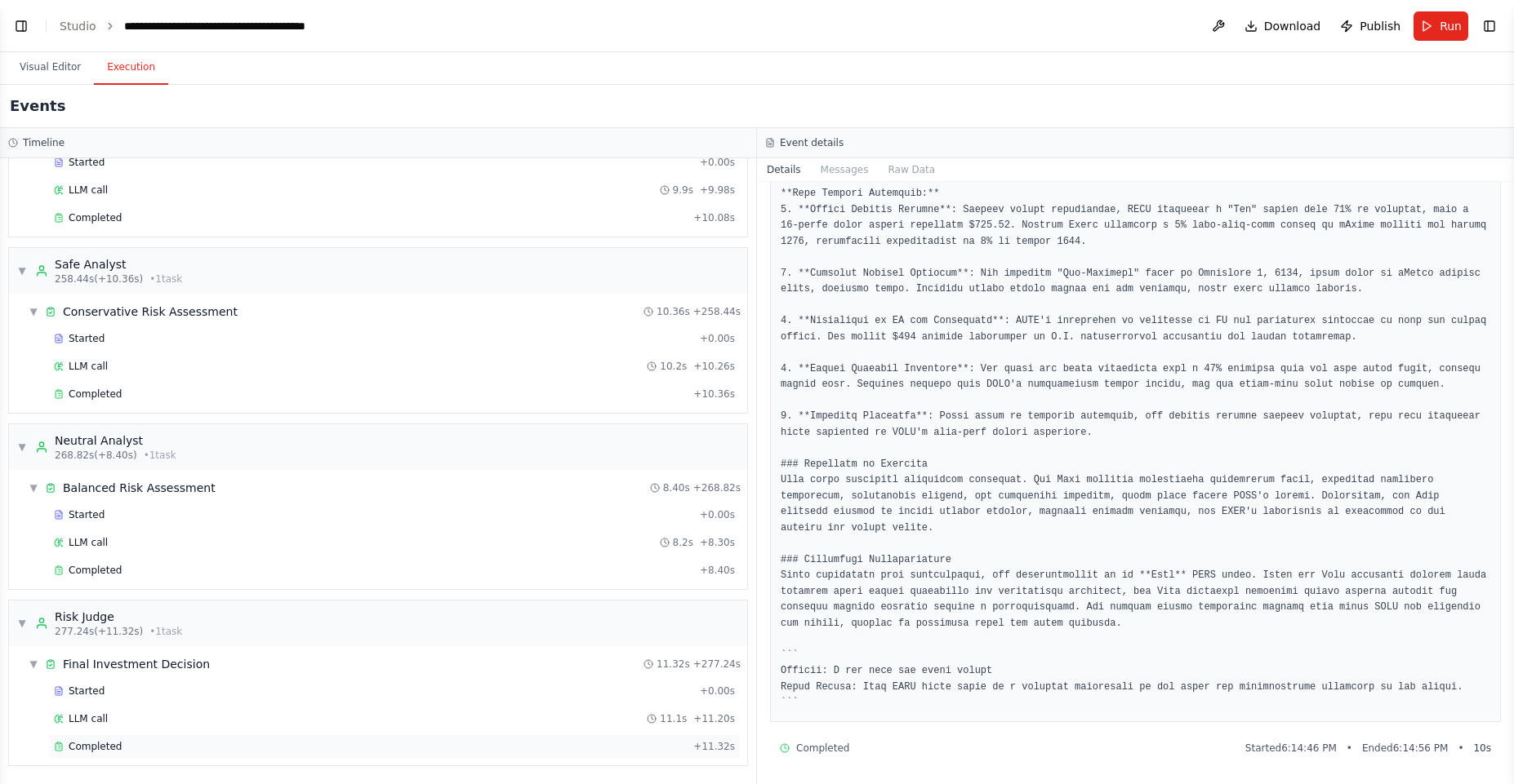
click at [289, 750] on div "Completed" at bounding box center [370, 746] width 633 height 13
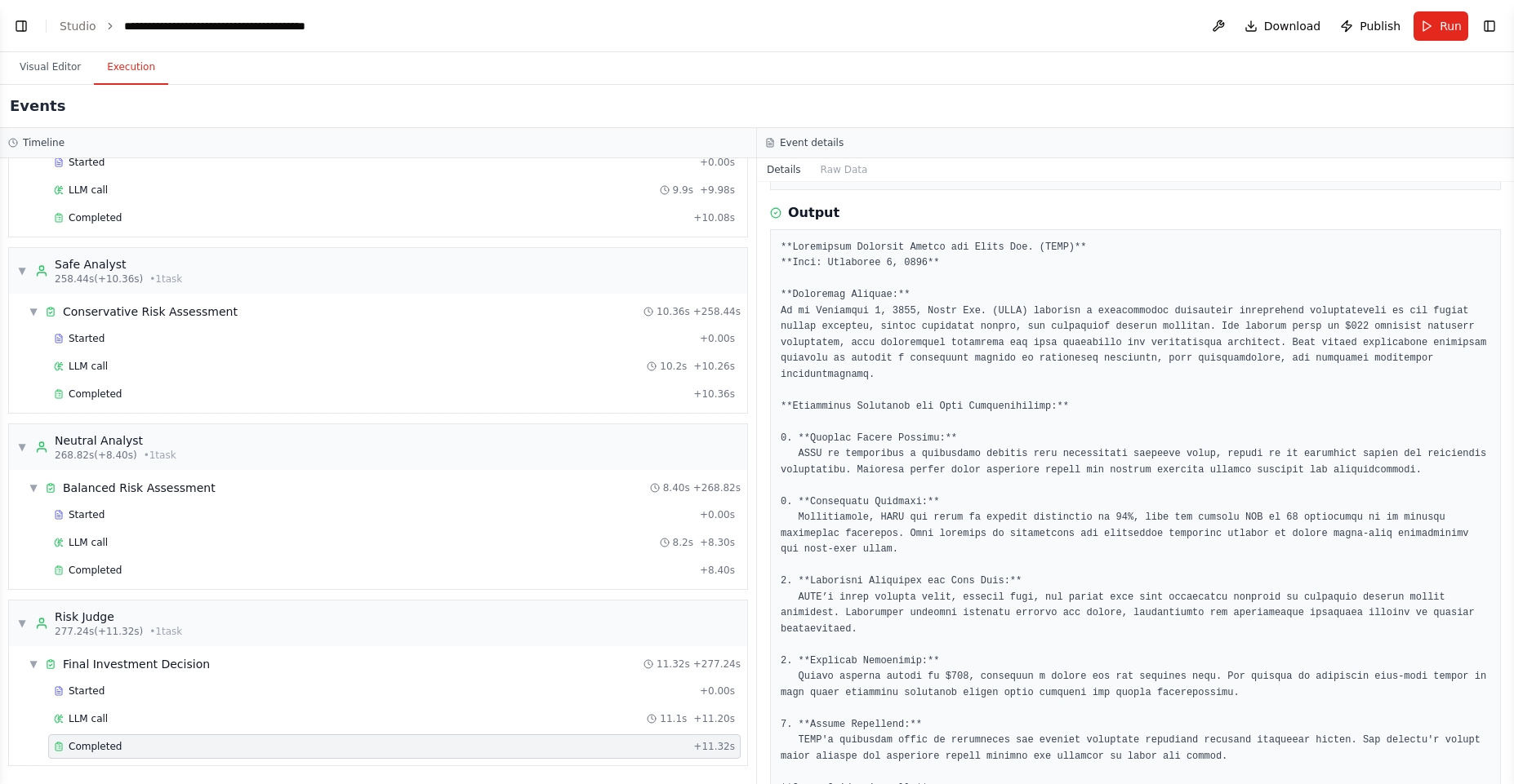
scroll to position [161, 0]
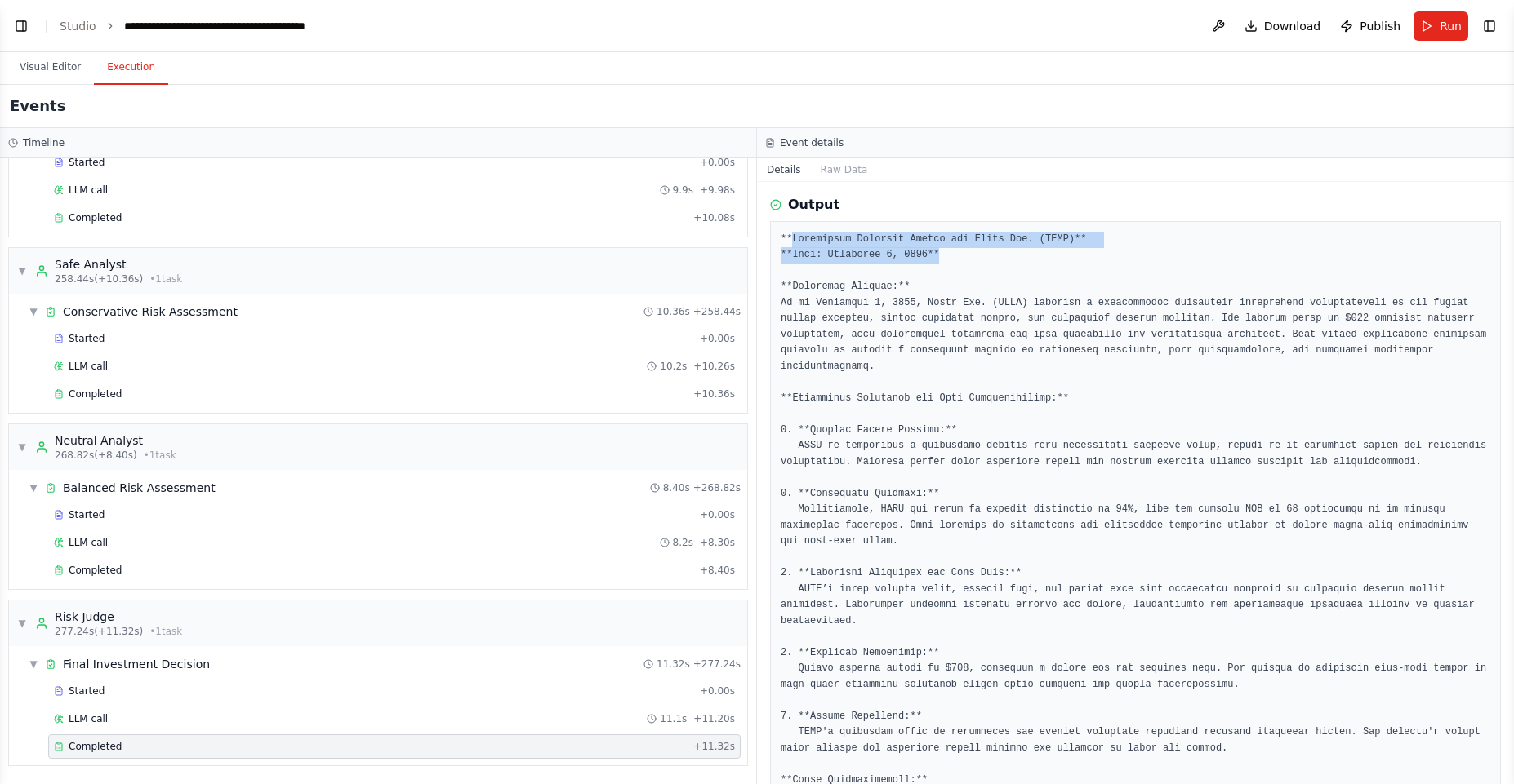
drag, startPoint x: 791, startPoint y: 238, endPoint x: 941, endPoint y: 261, distance: 151.8
click at [942, 261] on pre at bounding box center [1135, 725] width 710 height 987
click at [892, 288] on pre at bounding box center [1135, 725] width 710 height 987
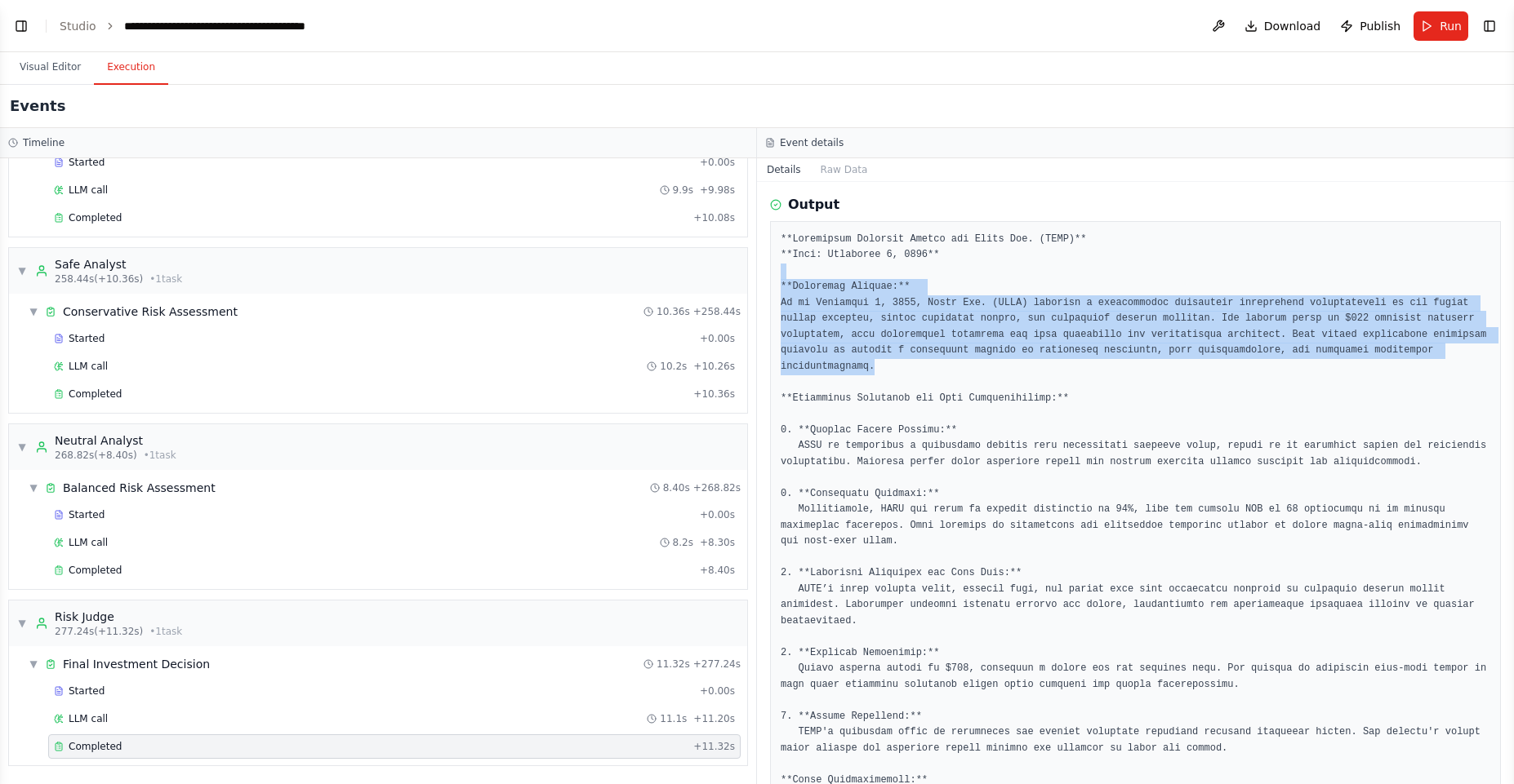
drag, startPoint x: 809, startPoint y: 285, endPoint x: 949, endPoint y: 360, distance: 158.8
click at [952, 362] on pre at bounding box center [1135, 725] width 710 height 987
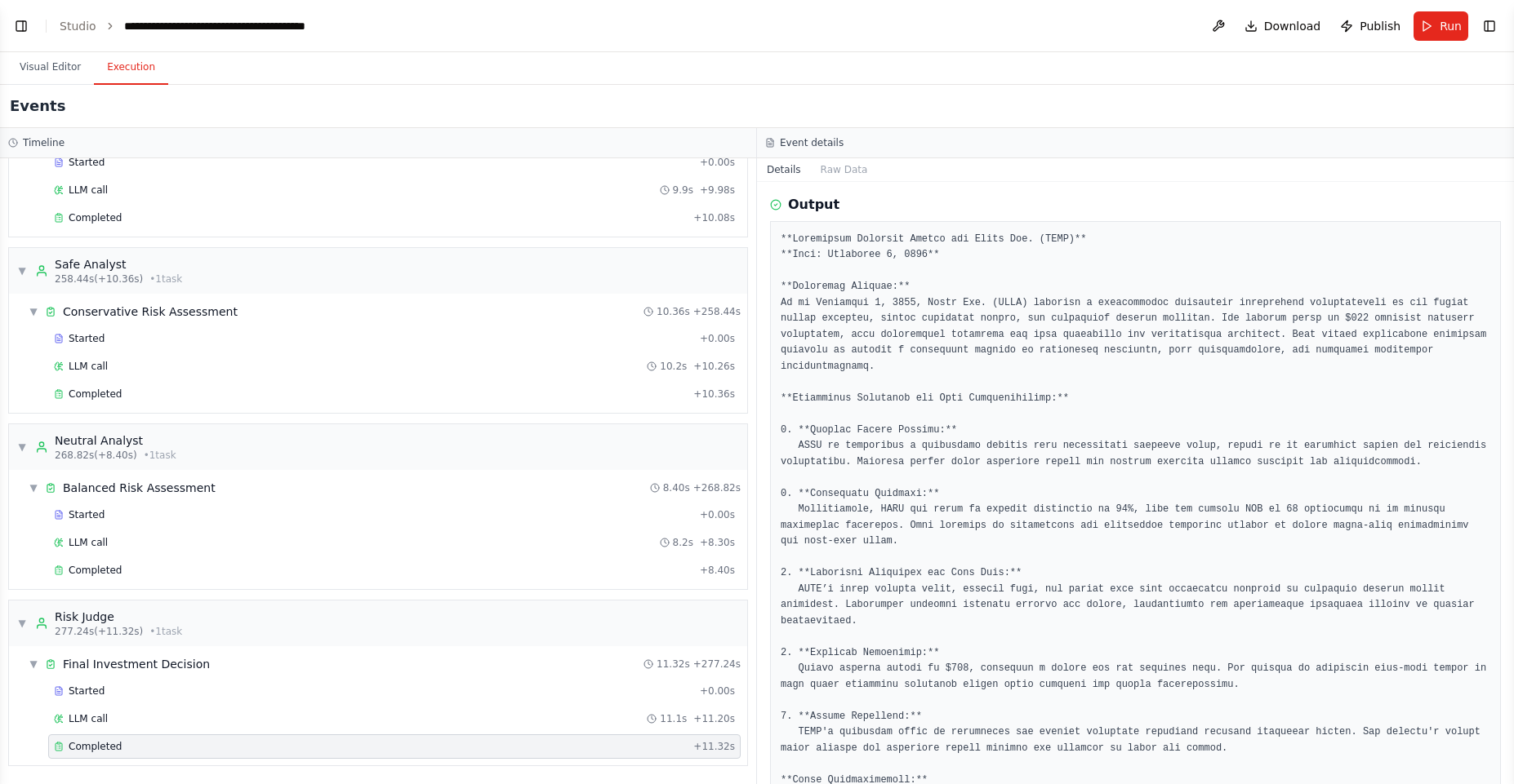
click at [863, 378] on pre at bounding box center [1135, 725] width 710 height 987
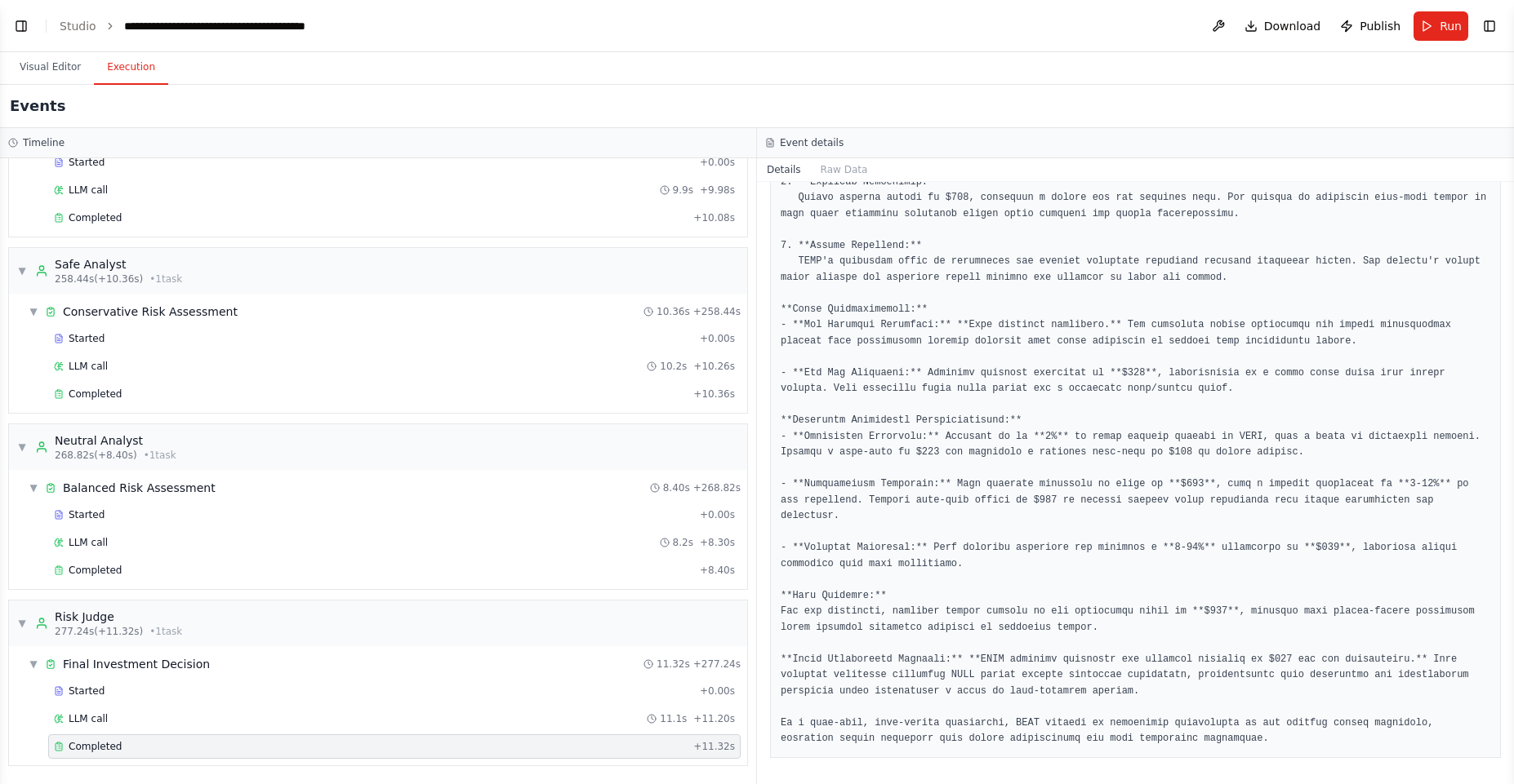
scroll to position [647, 0]
click at [795, 590] on pre at bounding box center [1135, 254] width 710 height 987
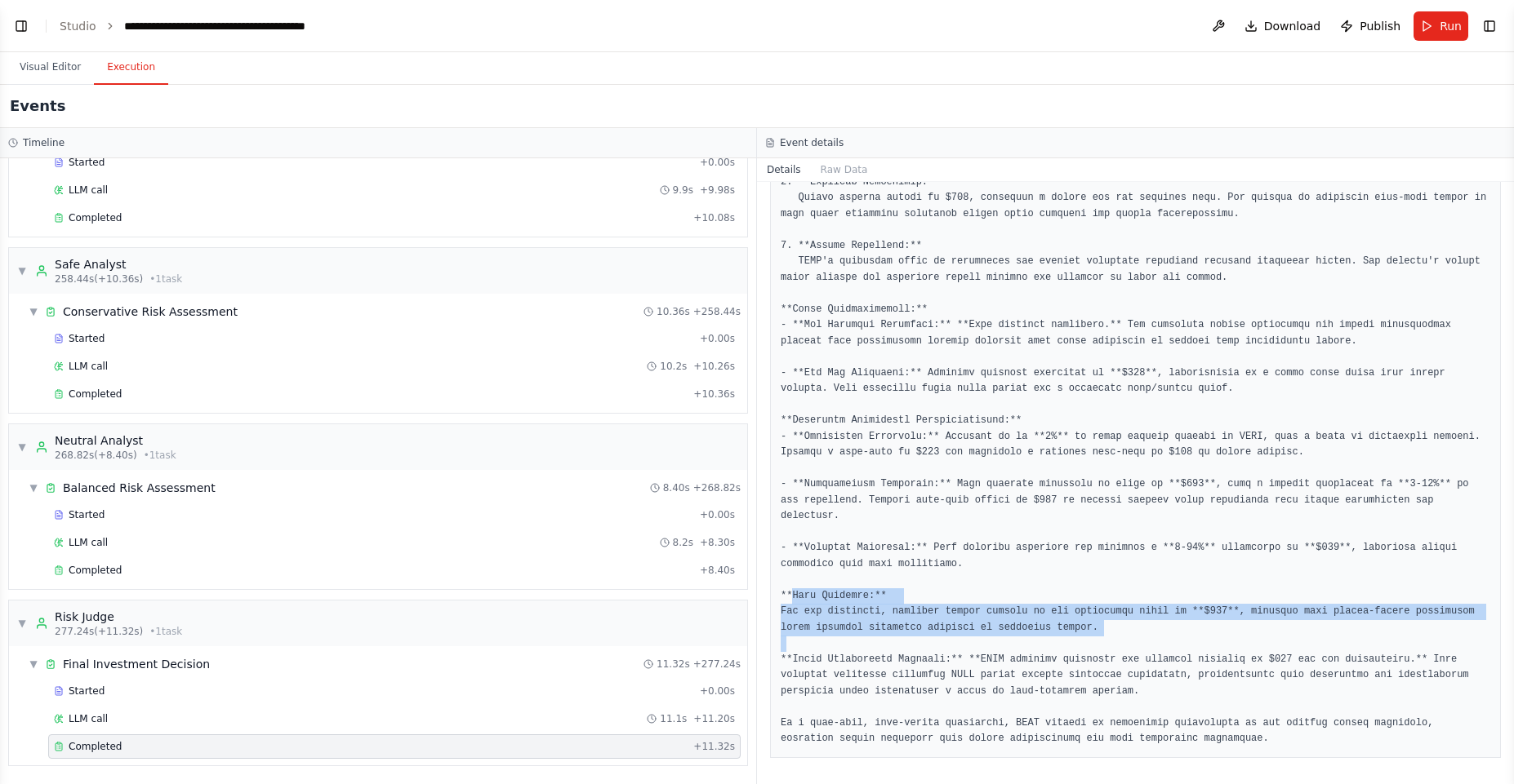
drag, startPoint x: 795, startPoint y: 590, endPoint x: 1114, endPoint y: 644, distance: 323.5
click at [1114, 644] on pre at bounding box center [1135, 254] width 710 height 987
drag, startPoint x: 1114, startPoint y: 644, endPoint x: 768, endPoint y: 597, distance: 349.2
click at [768, 595] on div "Completed [DATE] 6:15:45 PM Description Make the final investment recommendatio…" at bounding box center [1135, 484] width 757 height 602
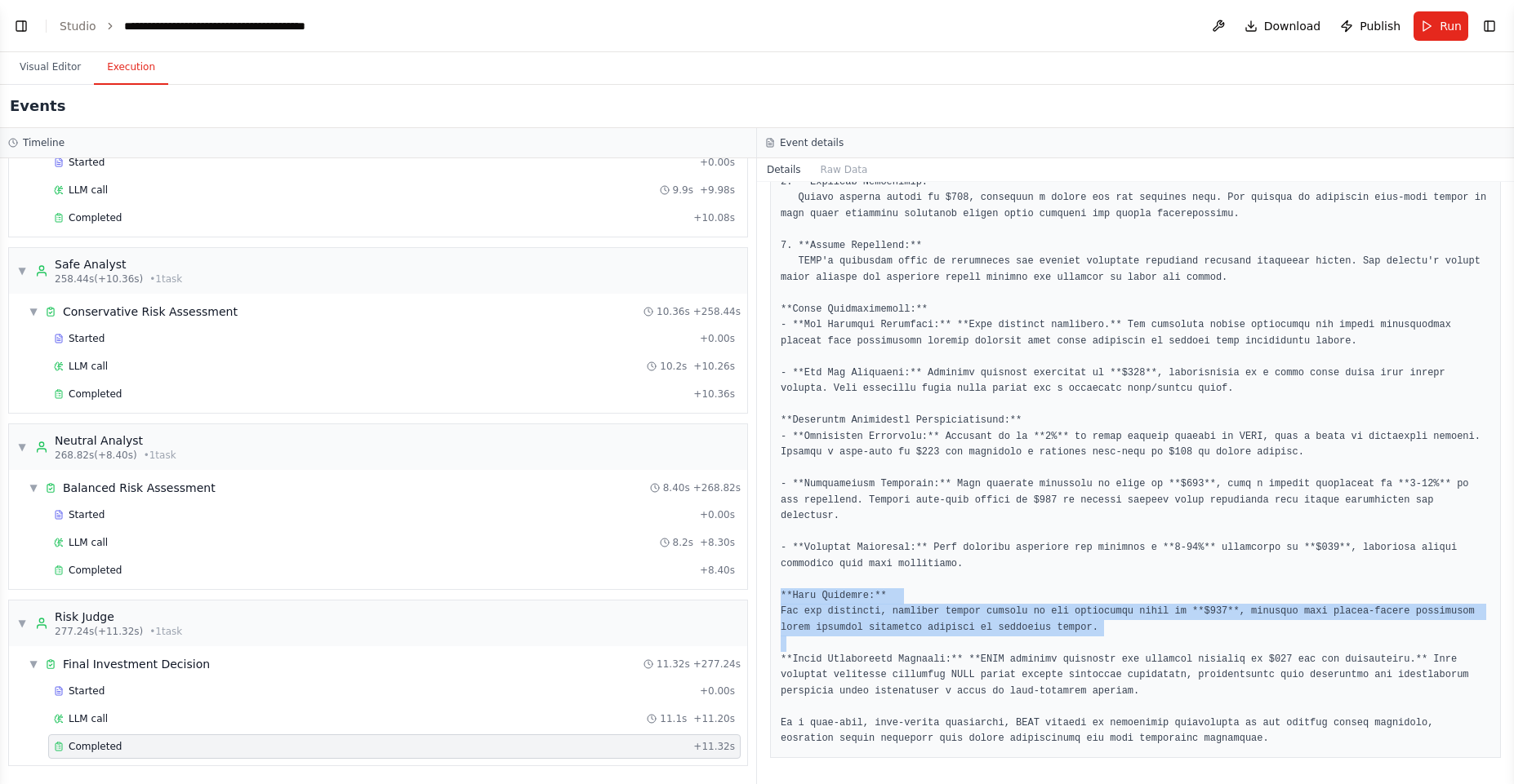
click at [794, 596] on pre at bounding box center [1135, 254] width 710 height 987
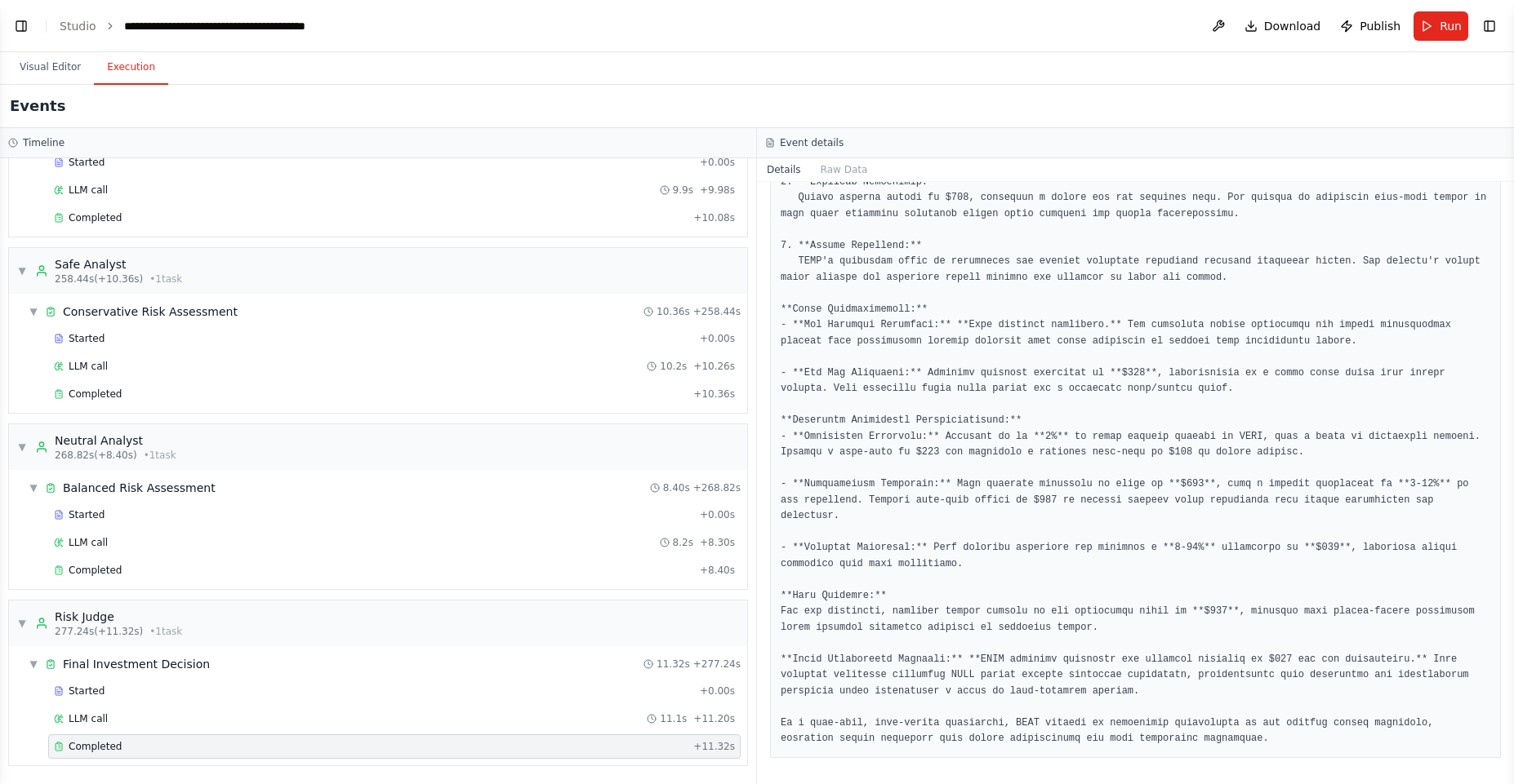
click at [785, 597] on pre at bounding box center [1135, 254] width 710 height 987
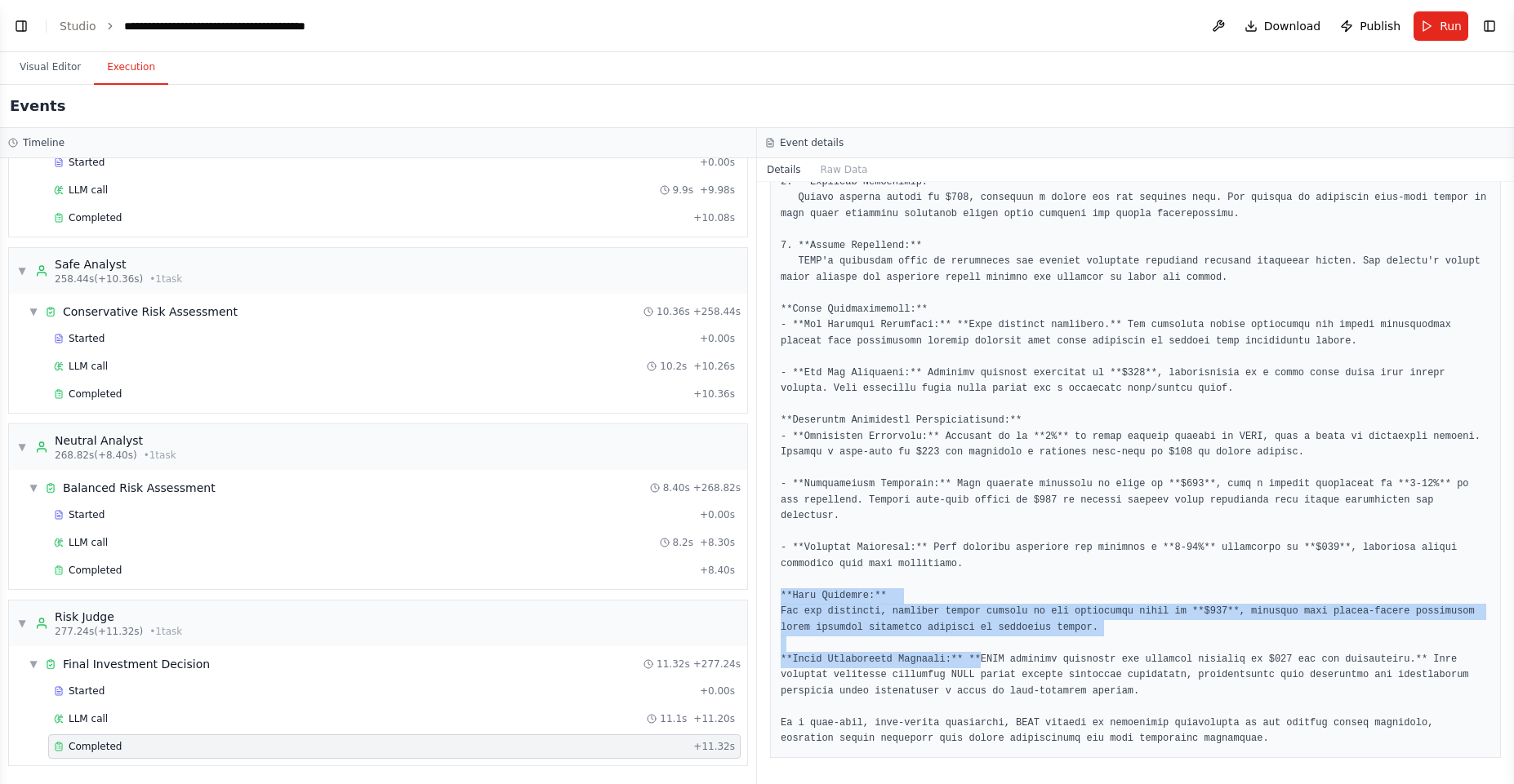
drag, startPoint x: 779, startPoint y: 595, endPoint x: 979, endPoint y: 654, distance: 208.5
click at [979, 653] on div at bounding box center [1135, 253] width 731 height 1008
click at [911, 653] on pre at bounding box center [1135, 254] width 710 height 987
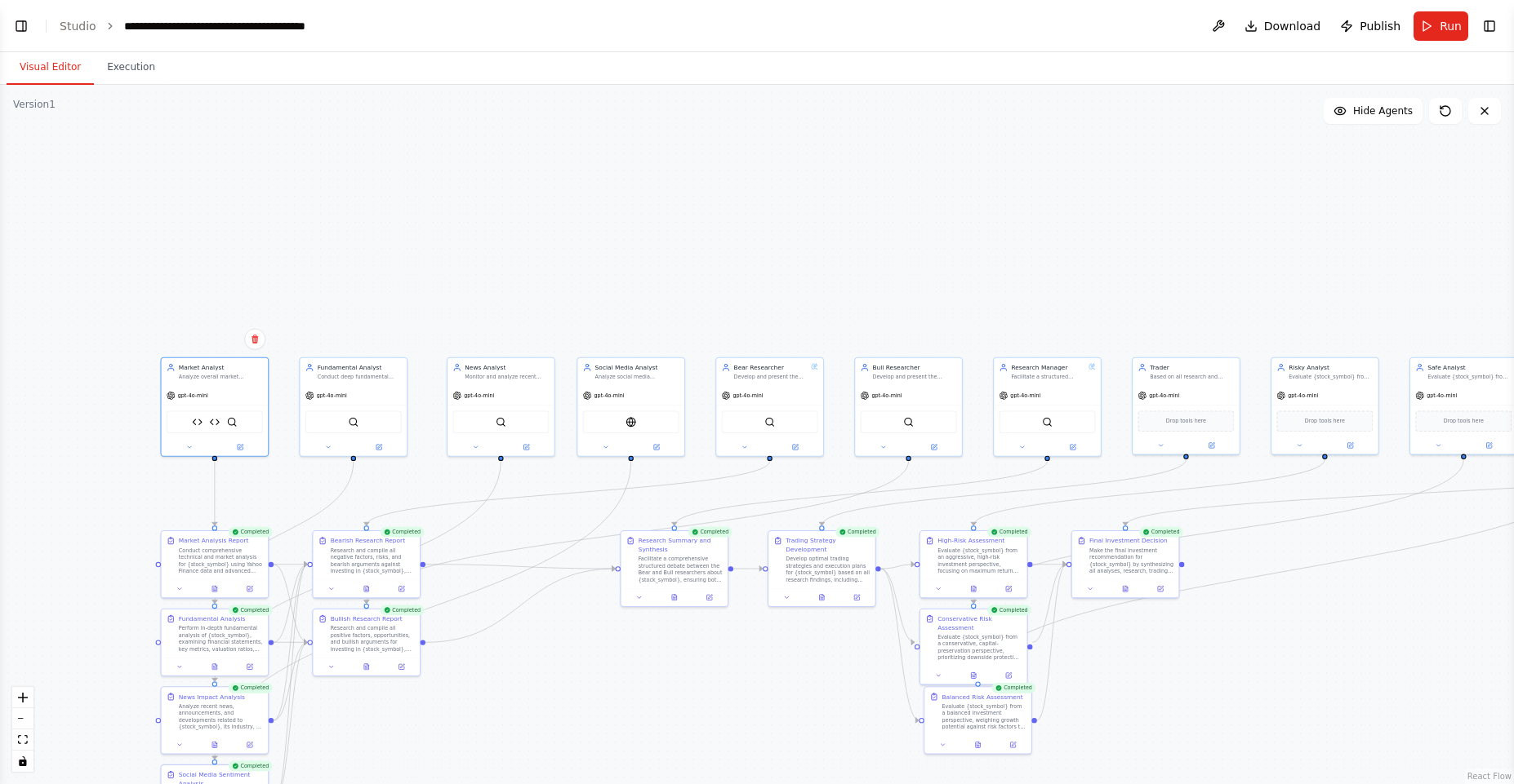
click at [42, 74] on button "Visual Editor" at bounding box center [50, 68] width 87 height 34
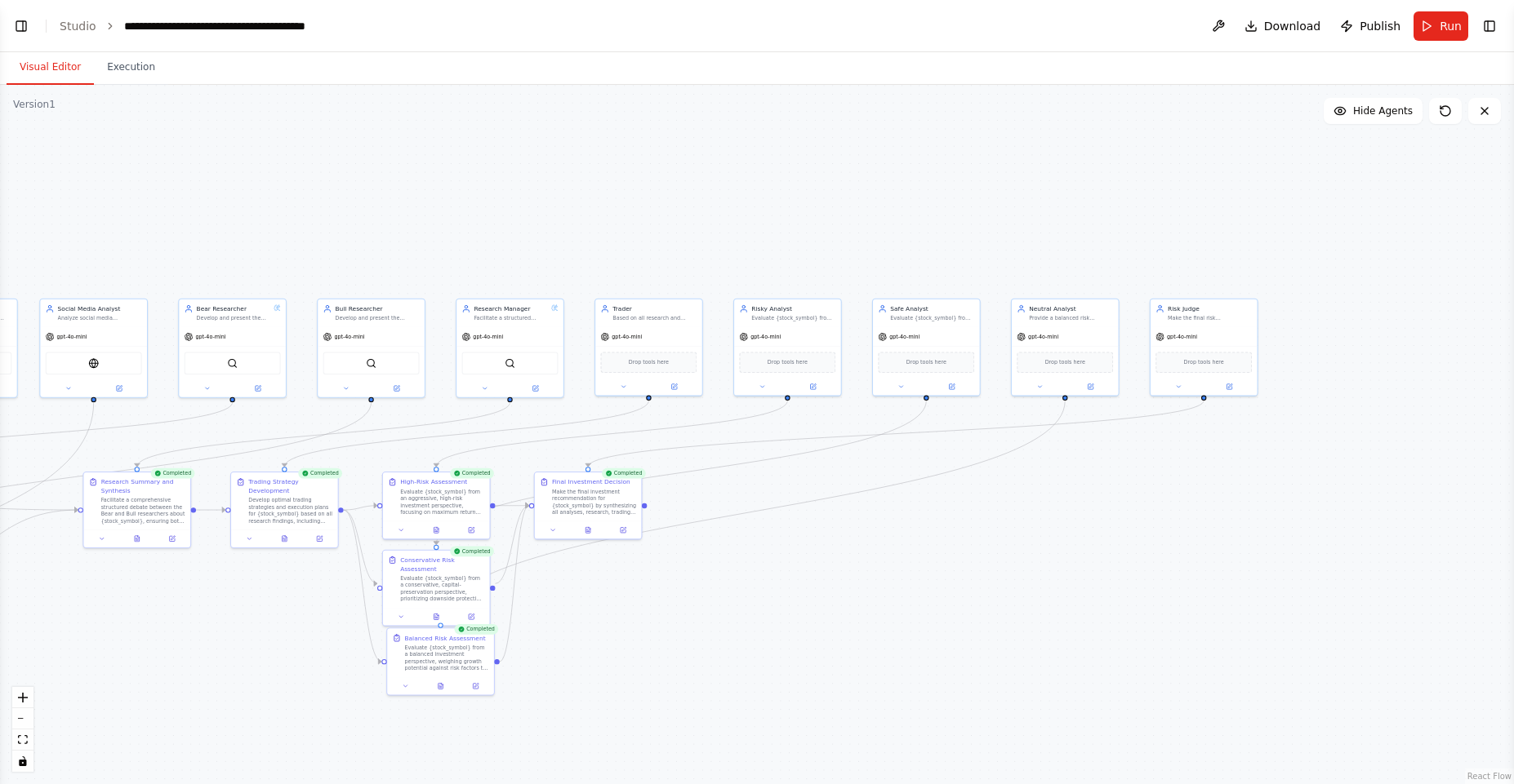
drag, startPoint x: 756, startPoint y: 298, endPoint x: 219, endPoint y: 240, distance: 540.1
click at [219, 240] on div ".deletable-edge-delete-btn { width: 20px; height: 20px; border: 0px solid #ffff…" at bounding box center [757, 435] width 1514 height 700
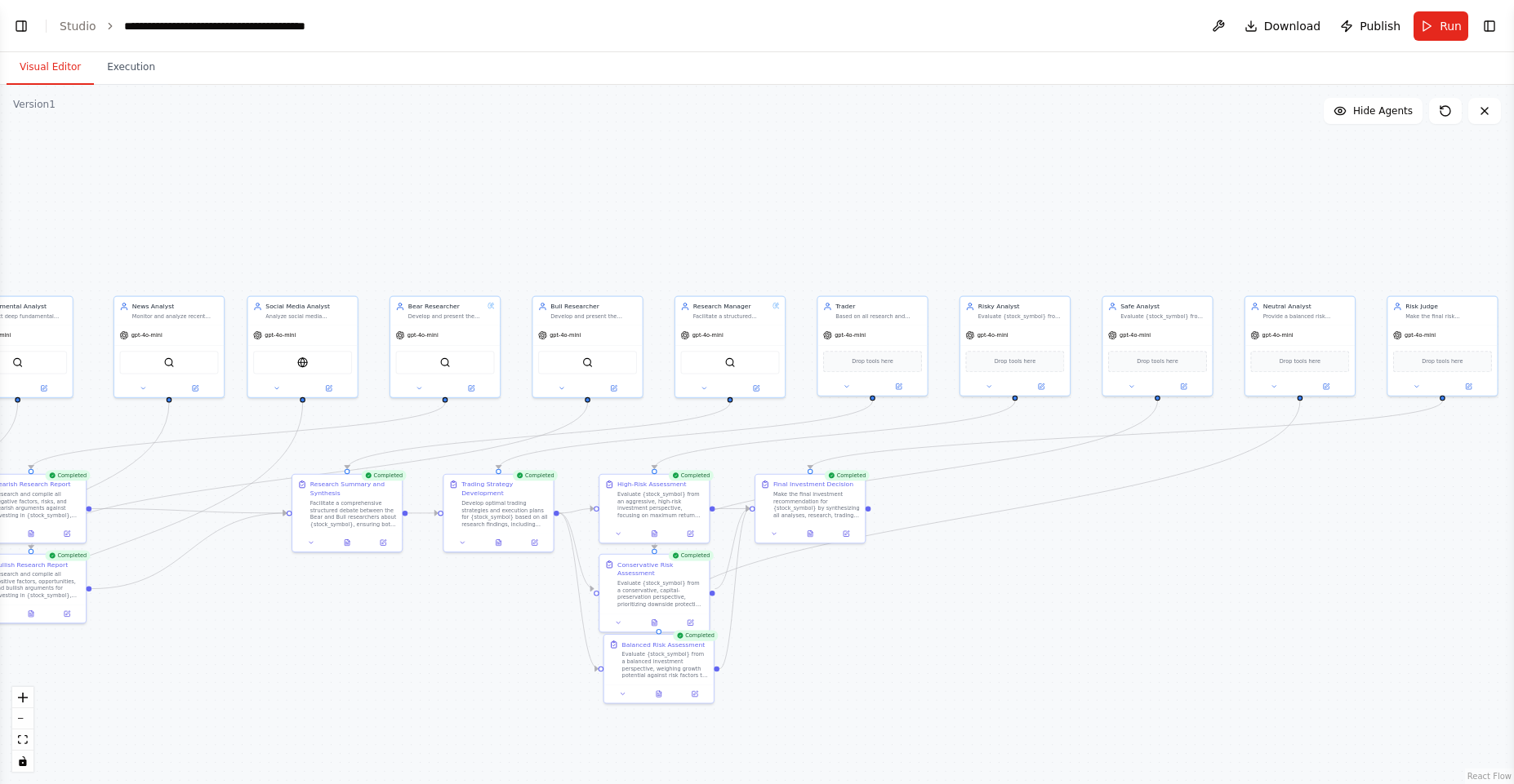
drag, startPoint x: 333, startPoint y: 274, endPoint x: 545, endPoint y: 270, distance: 212.0
click at [545, 270] on div ".deletable-edge-delete-btn { width: 20px; height: 20px; border: 0px solid #ffff…" at bounding box center [757, 435] width 1514 height 700
